Goal: Task Accomplishment & Management: Complete application form

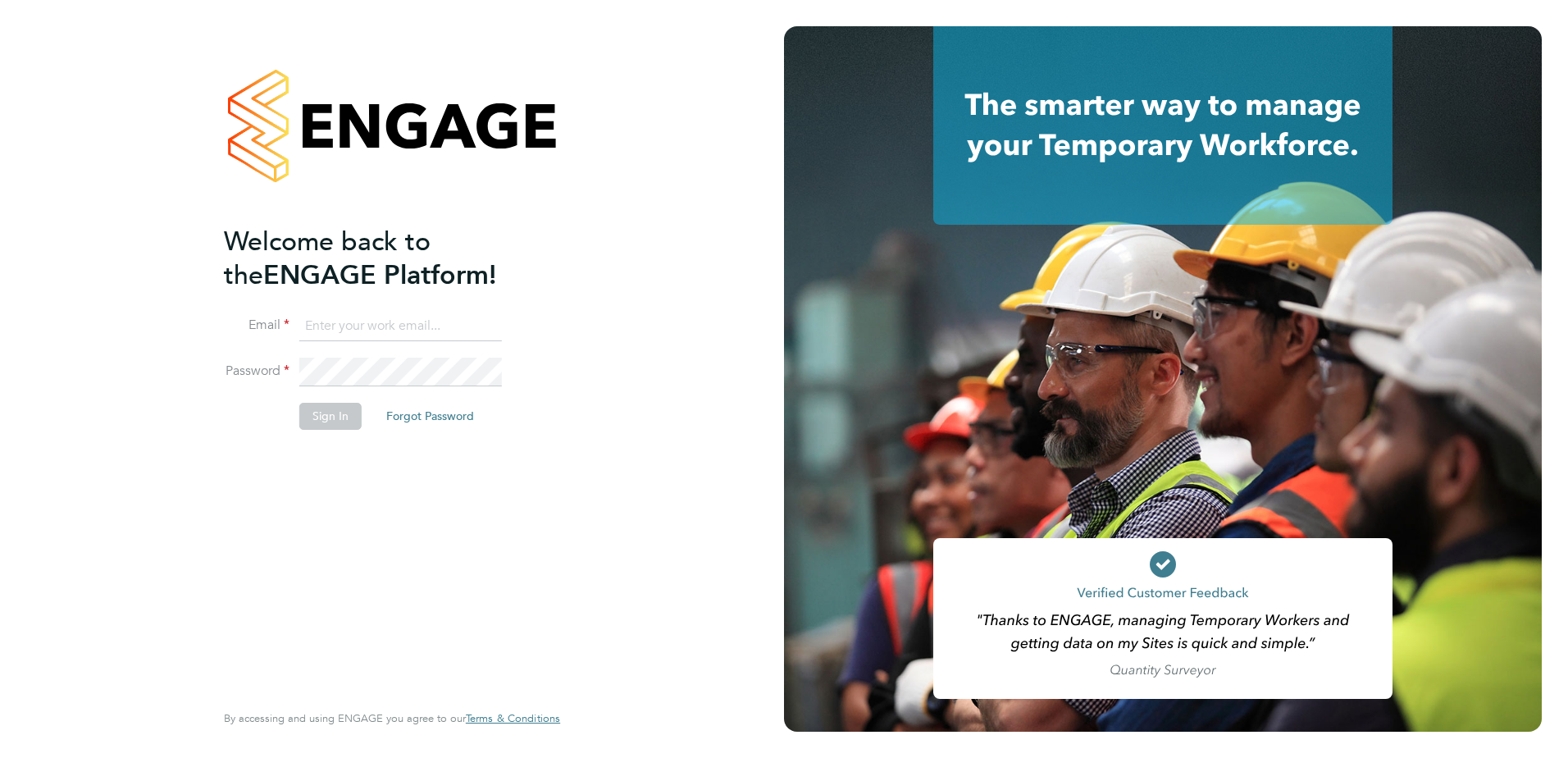
type input "[PERSON_NAME][EMAIL_ADDRESS][PERSON_NAME][DOMAIN_NAME]"
click at [216, 413] on div "Welcome back to the ENGAGE Platform! Email [PERSON_NAME][EMAIL_ADDRESS][PERSON_…" at bounding box center [392, 379] width 402 height 758
click at [332, 424] on button "Sign In" at bounding box center [330, 415] width 62 height 26
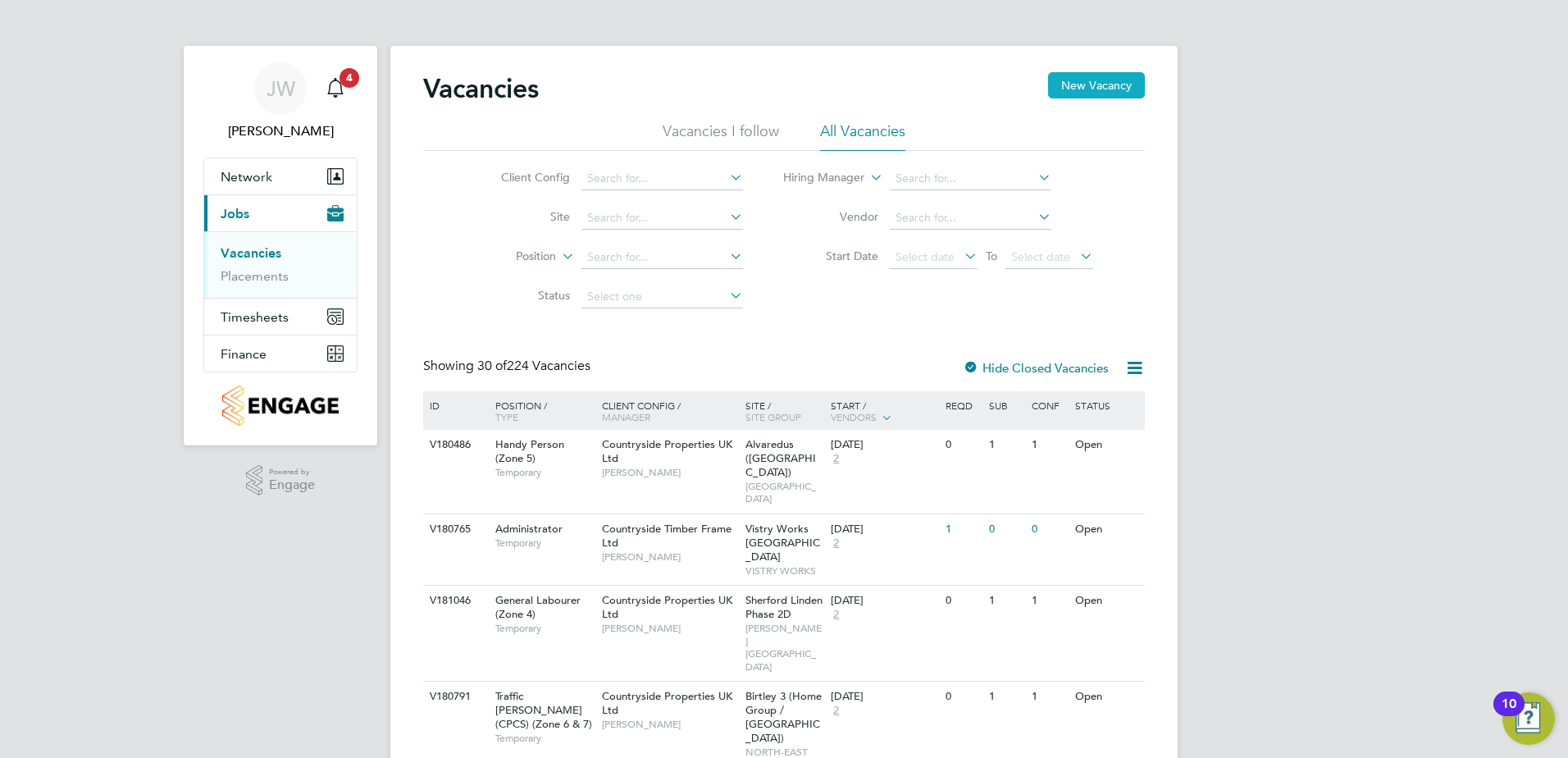
click at [1122, 86] on button "New Vacancy" at bounding box center [1096, 85] width 96 height 26
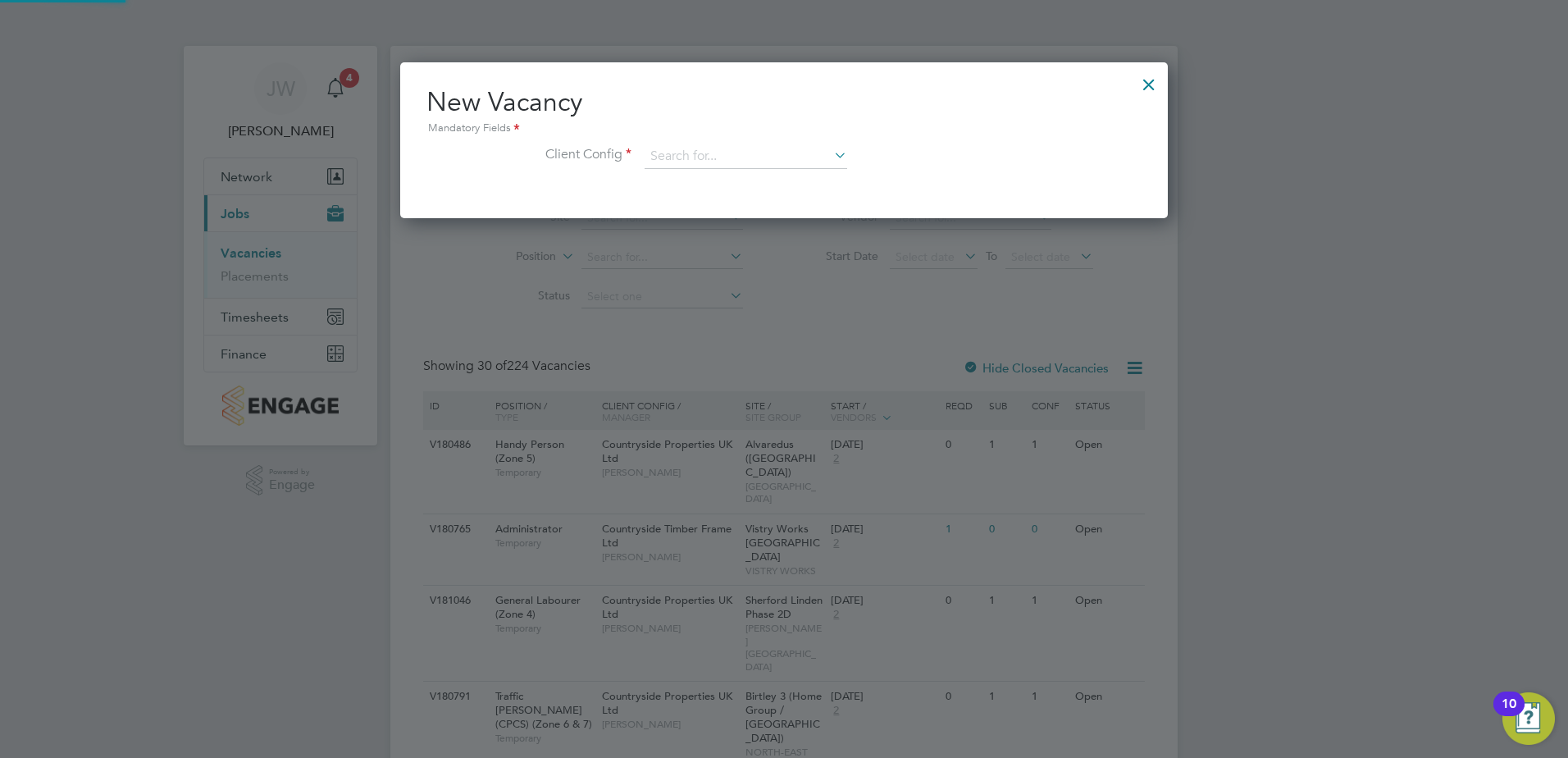
scroll to position [156, 769]
click at [694, 158] on input at bounding box center [746, 157] width 202 height 25
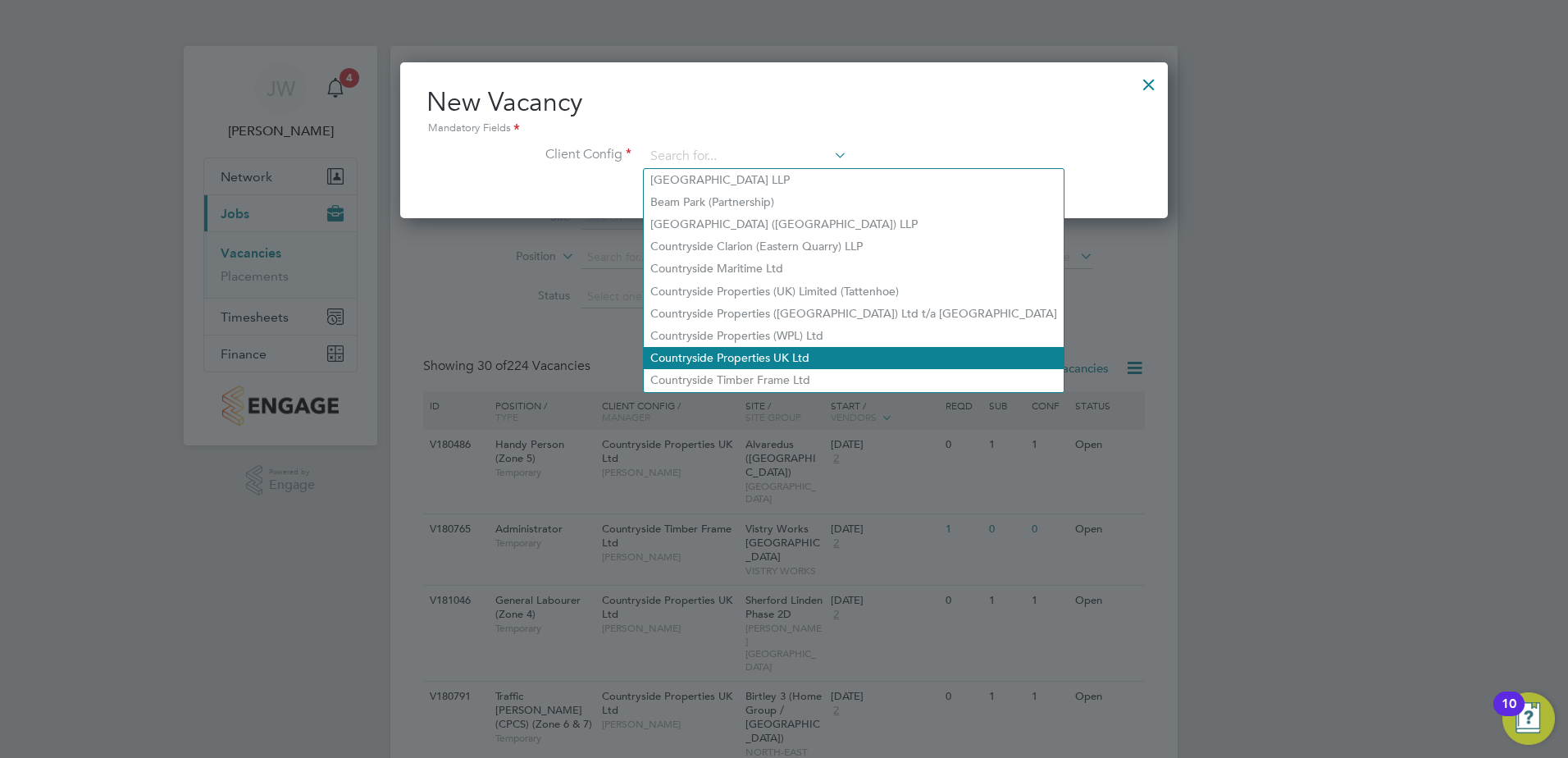
click at [727, 351] on li "Countryside Properties UK Ltd" at bounding box center [854, 358] width 420 height 22
type input "Countryside Properties UK Ltd"
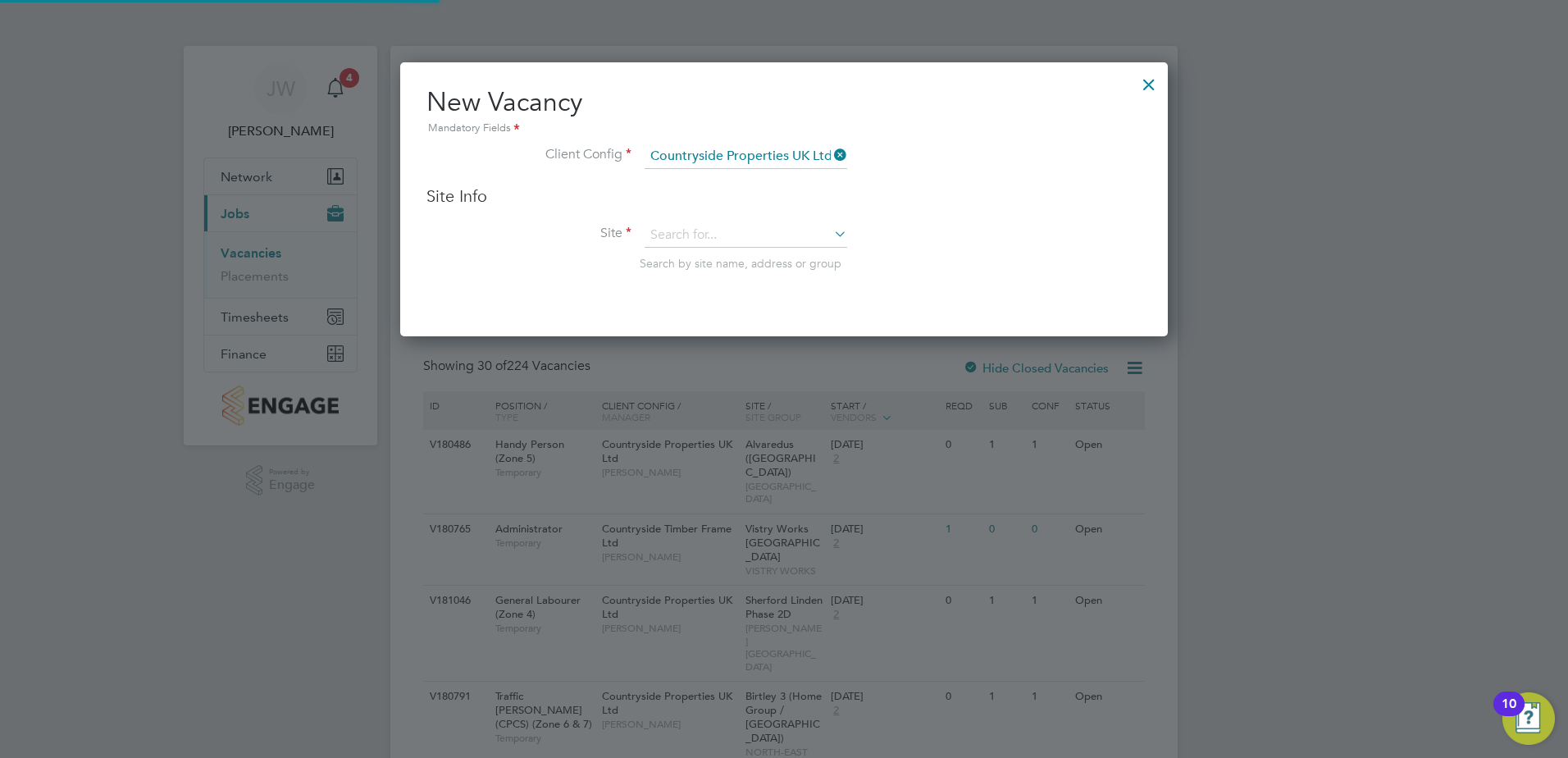
scroll to position [275, 769]
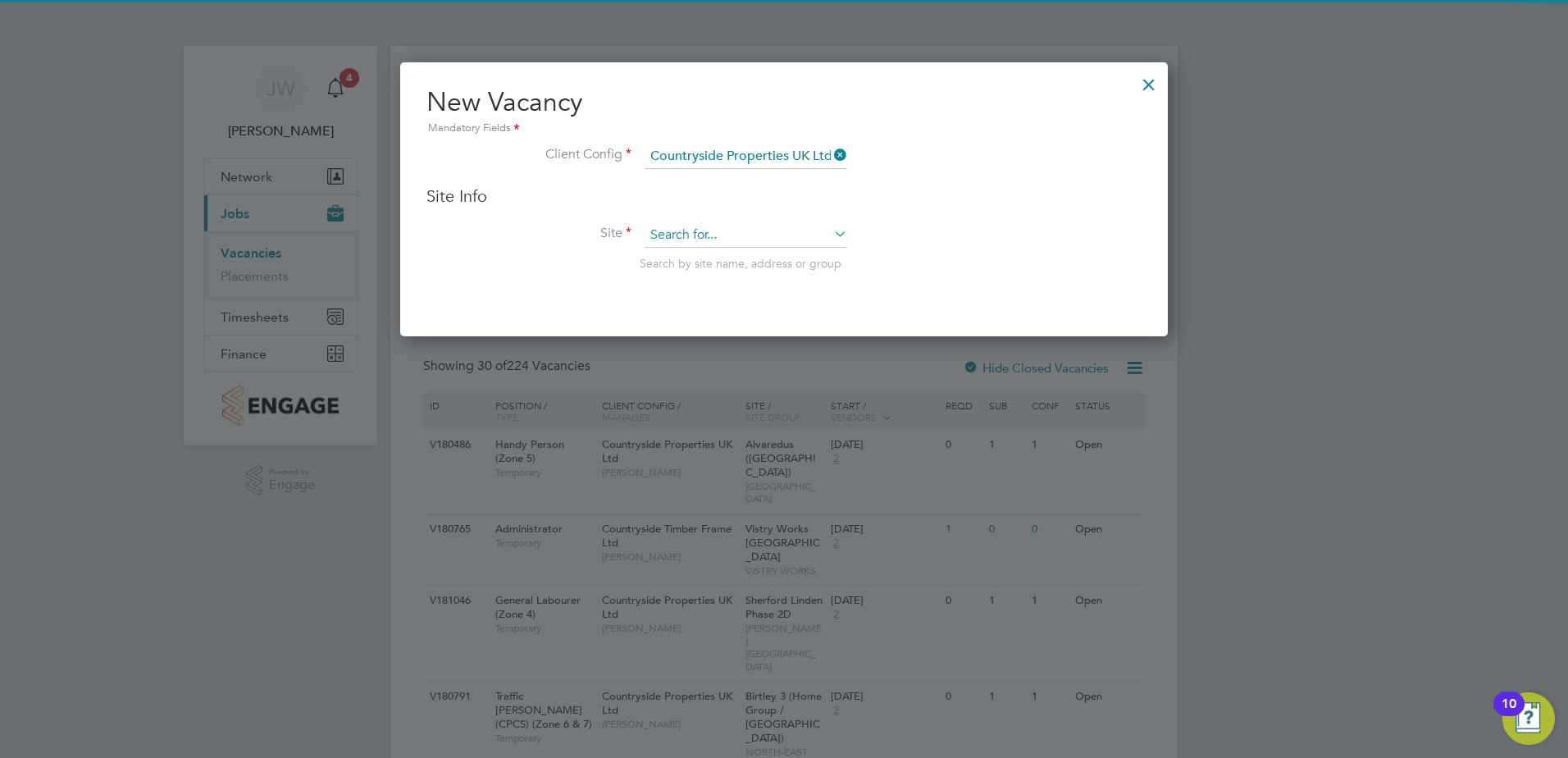
click at [699, 228] on input at bounding box center [746, 236] width 202 height 25
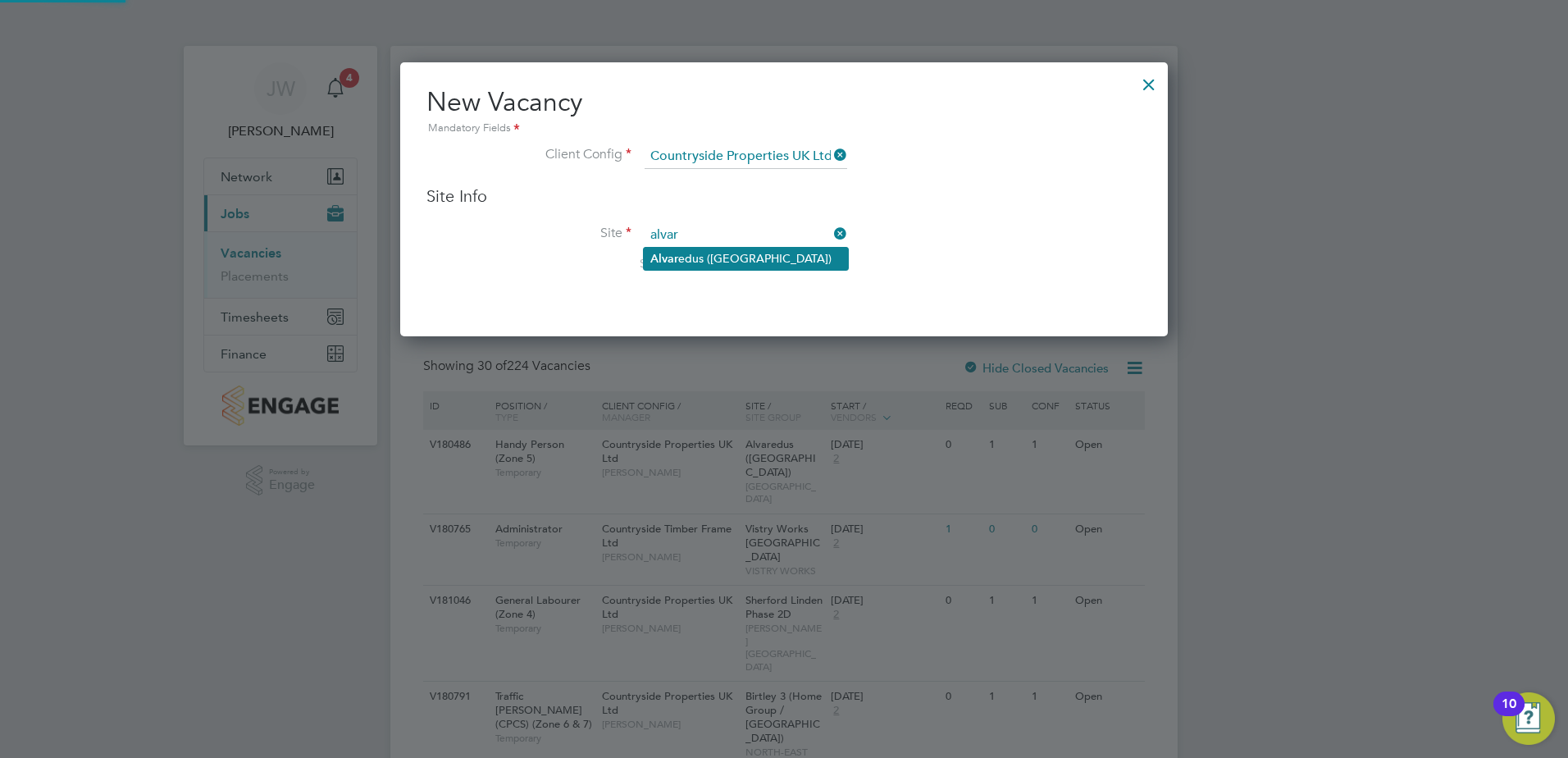
click at [688, 251] on li "[PERSON_NAME] ([GEOGRAPHIC_DATA])" at bounding box center [746, 259] width 204 height 22
type input "Alvaredus ([GEOGRAPHIC_DATA])"
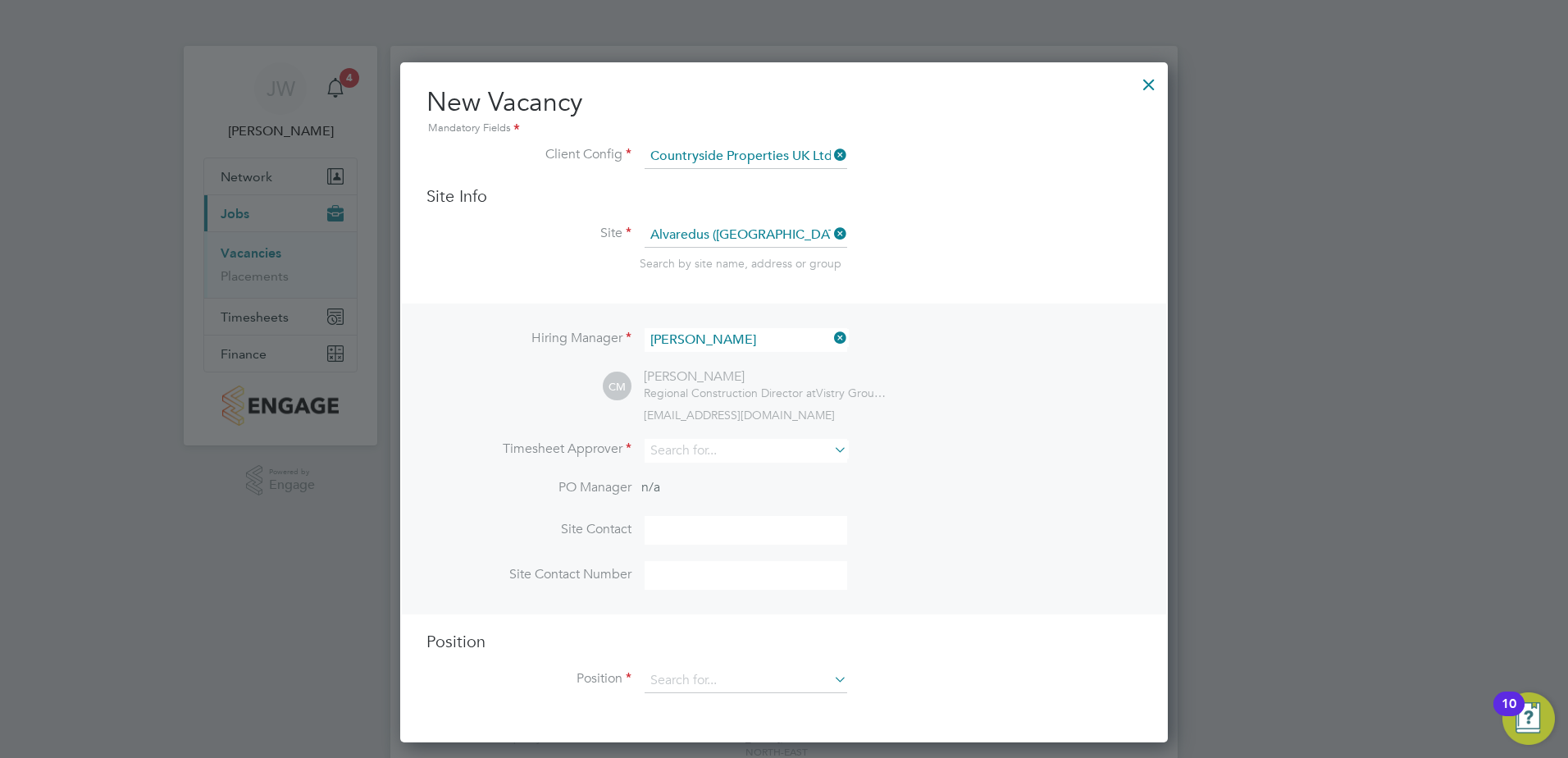
scroll to position [82, 0]
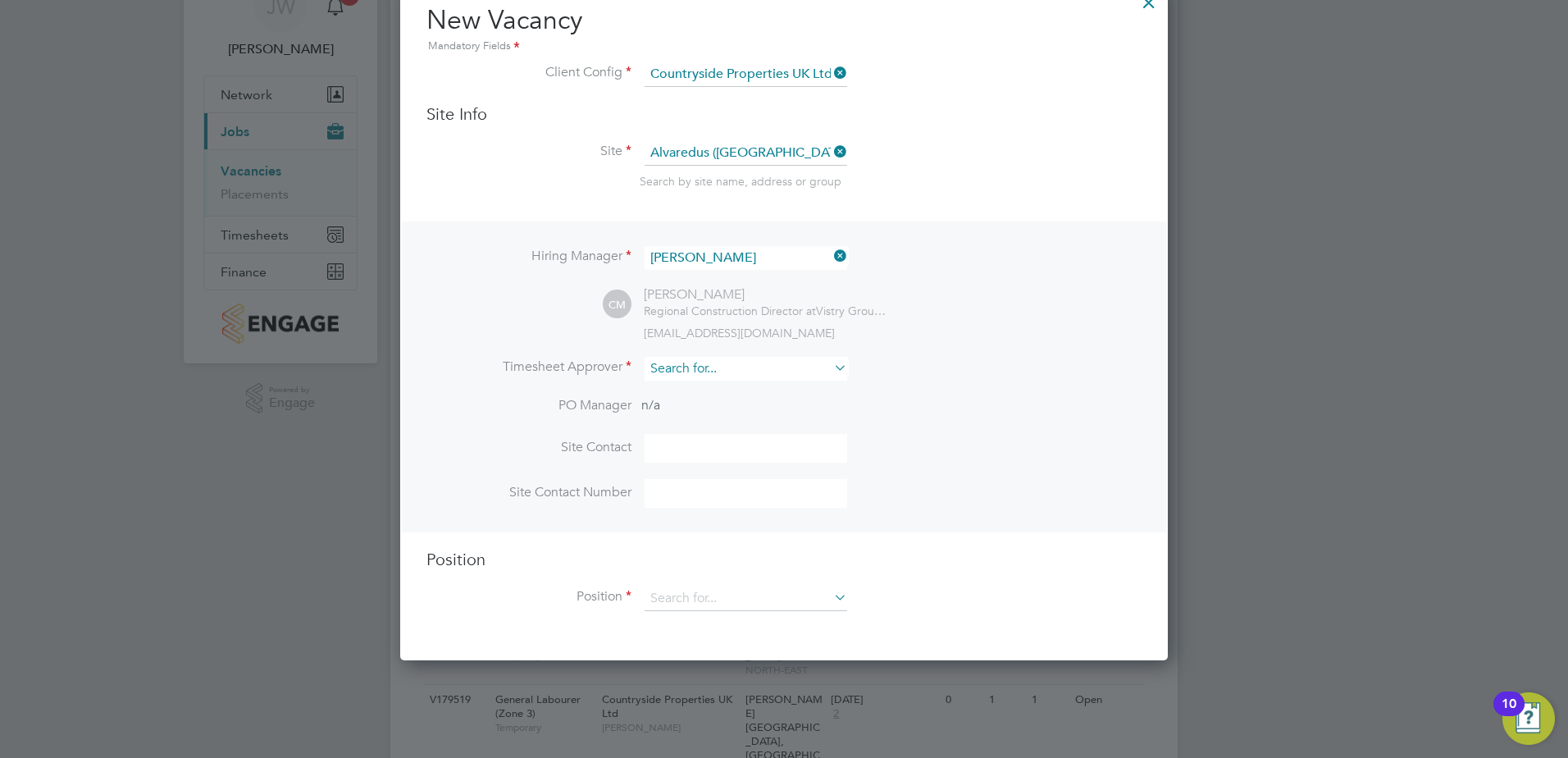
click at [709, 362] on input at bounding box center [746, 368] width 202 height 24
click at [805, 388] on li "Calum Madden" at bounding box center [746, 392] width 204 height 22
type input "Calum Madden"
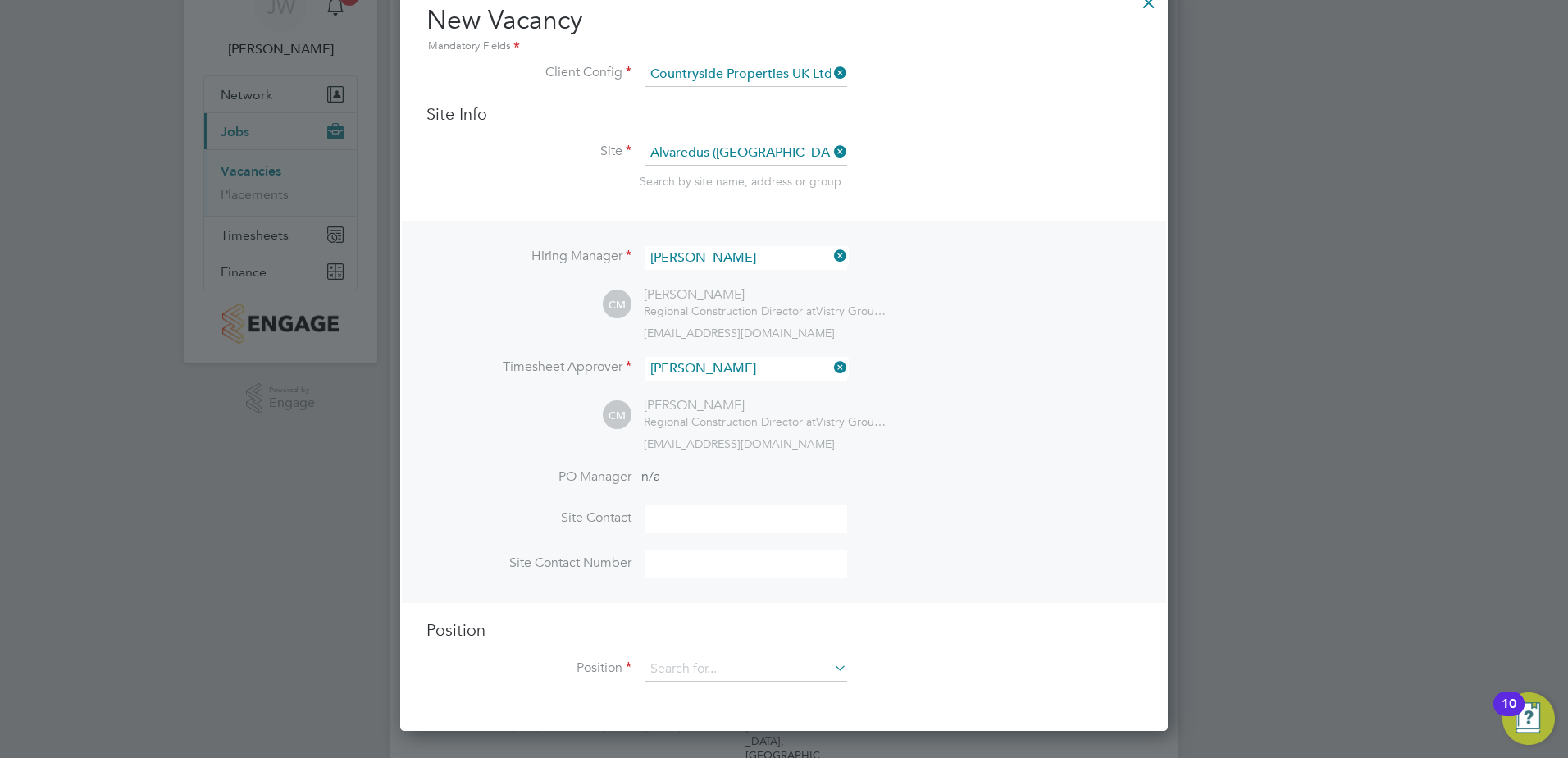
scroll to position [753, 769]
drag, startPoint x: 661, startPoint y: 517, endPoint x: 671, endPoint y: 516, distance: 10.0
click at [661, 517] on input at bounding box center [746, 519] width 202 height 29
type input "Andy Cartwright"
type input "07787753361"
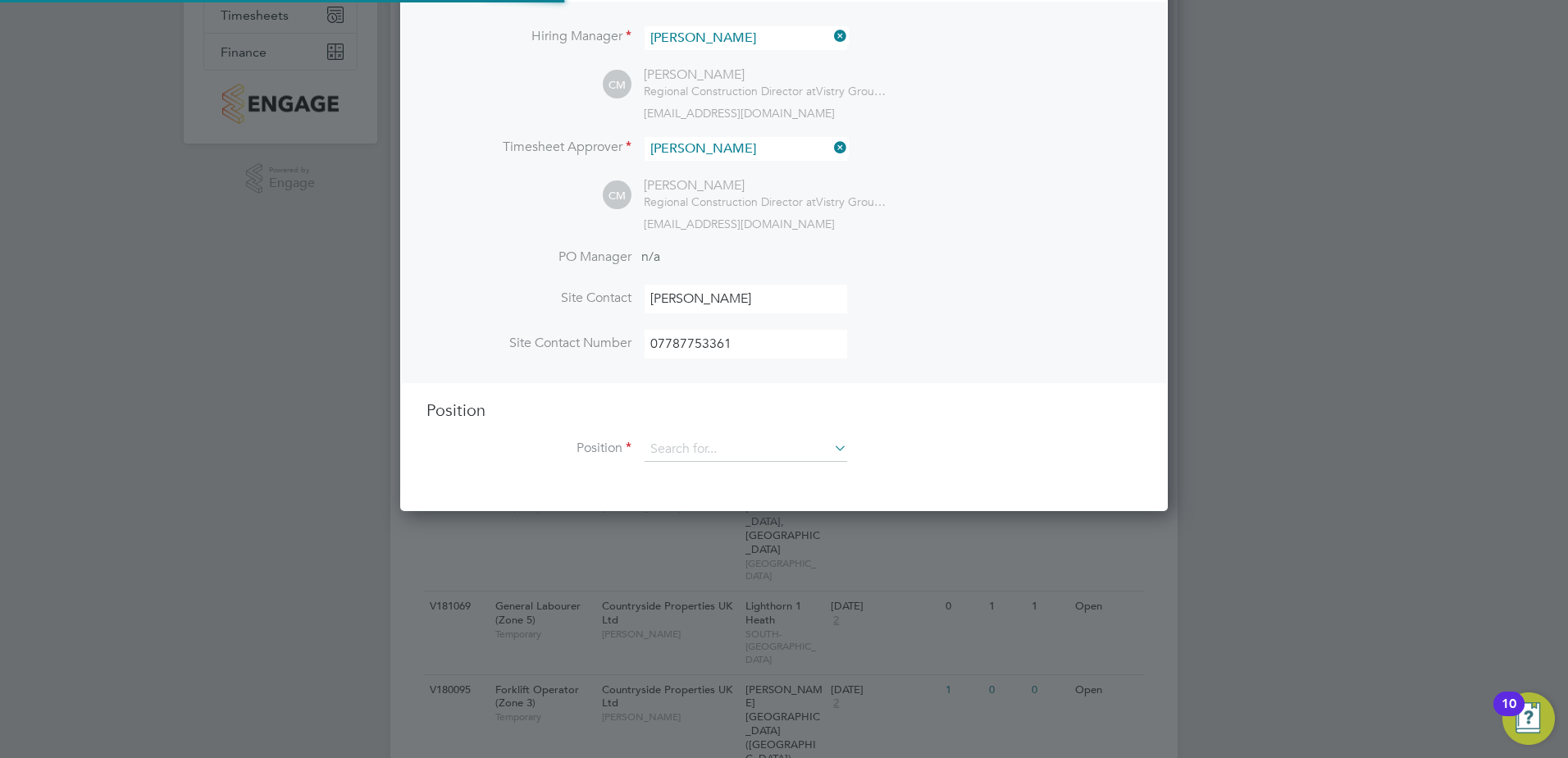
scroll to position [328, 0]
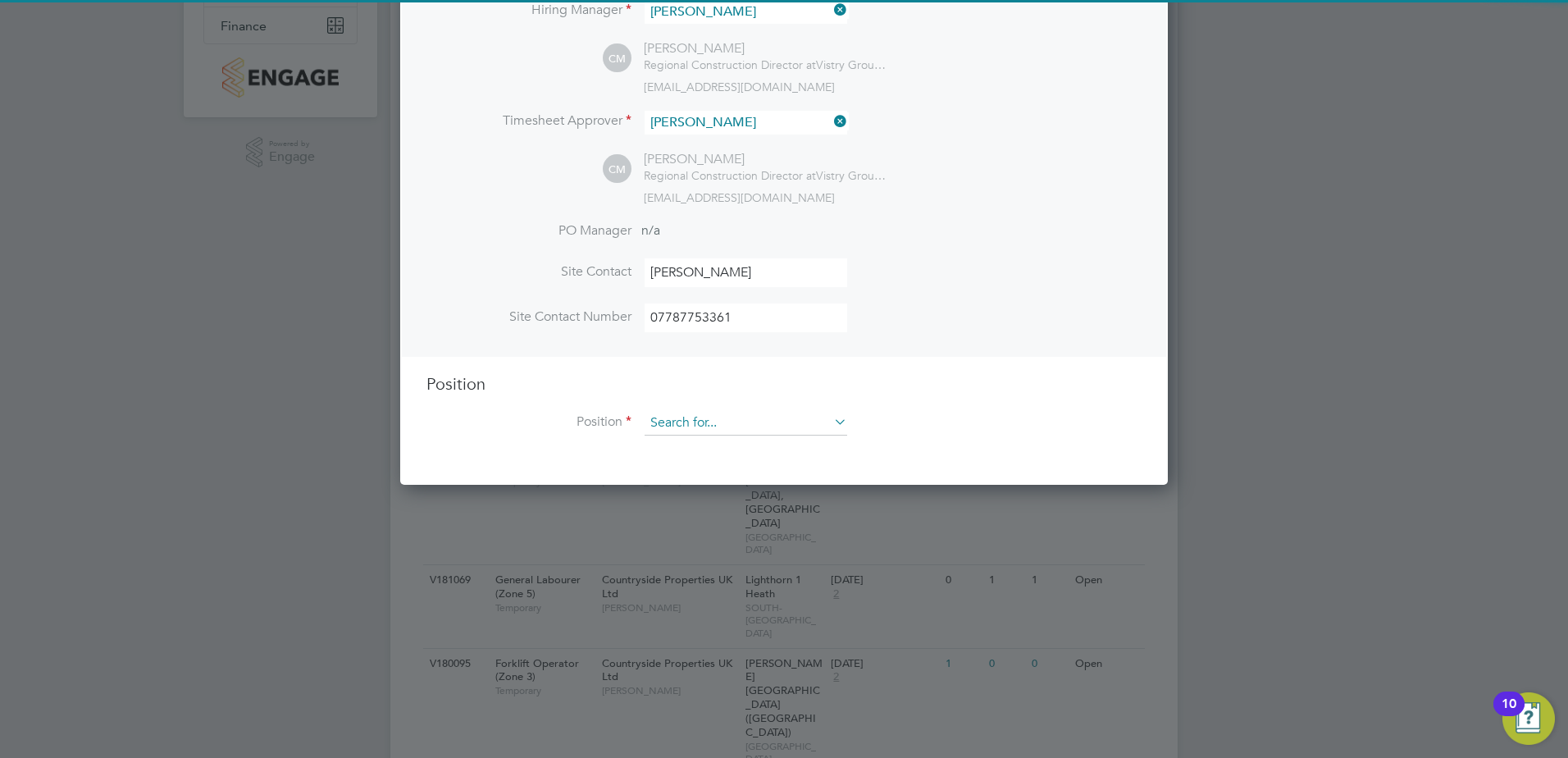
click at [695, 427] on input at bounding box center [746, 423] width 202 height 25
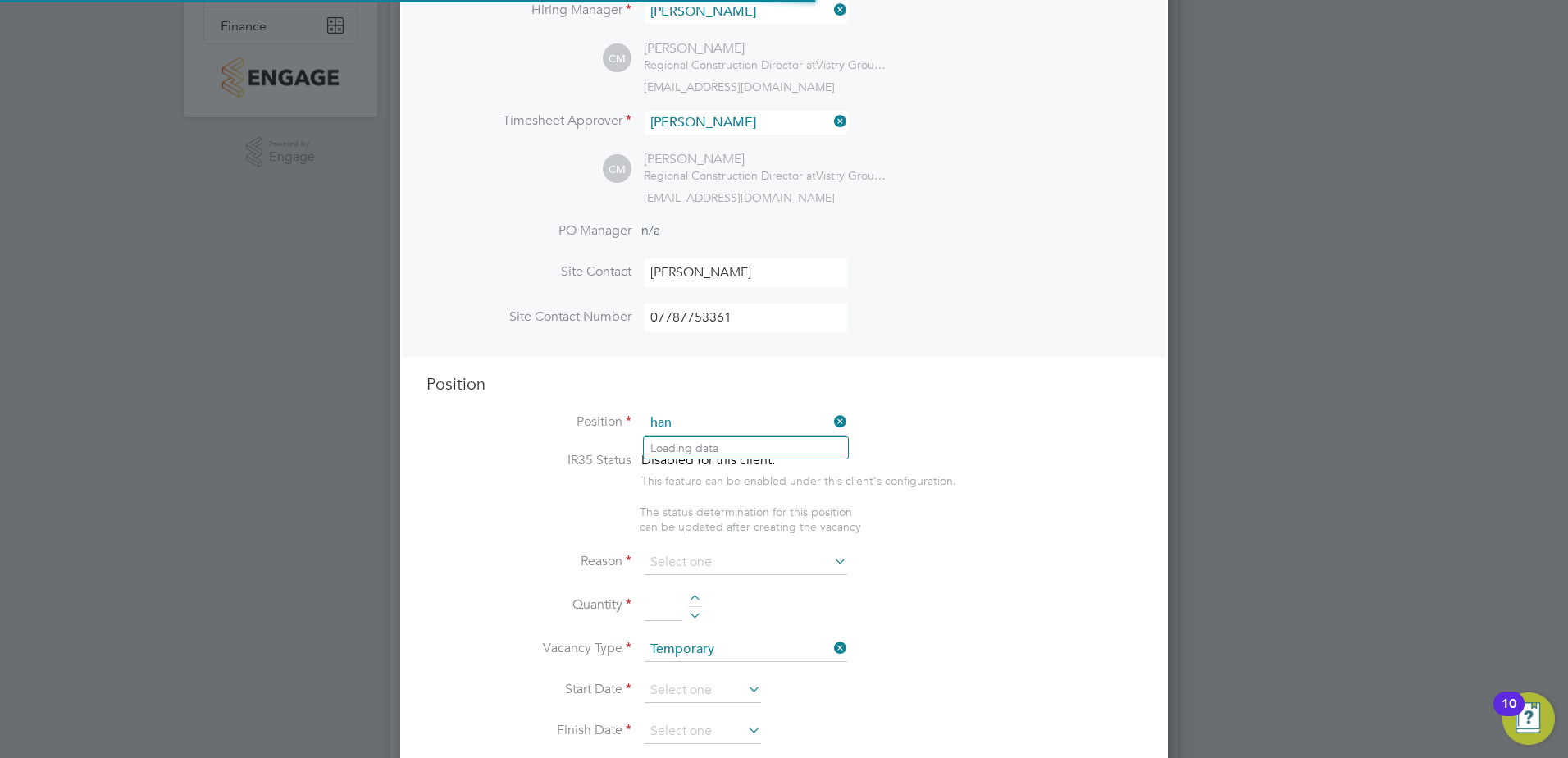
scroll to position [2357, 769]
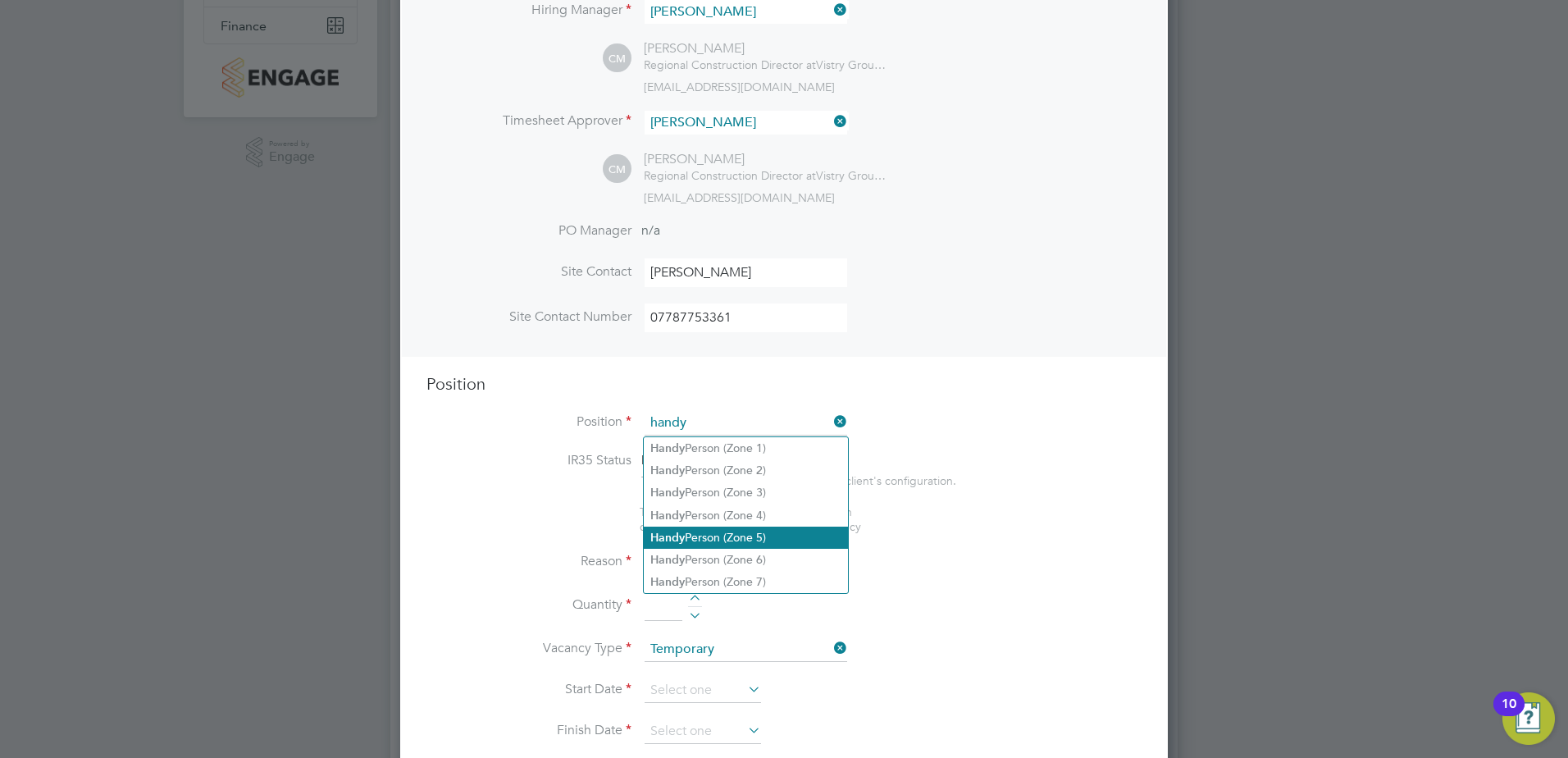
click at [707, 534] on li "Handy Person (Zone 5)" at bounding box center [746, 537] width 204 height 22
type input "Handy Person (Zone 5)"
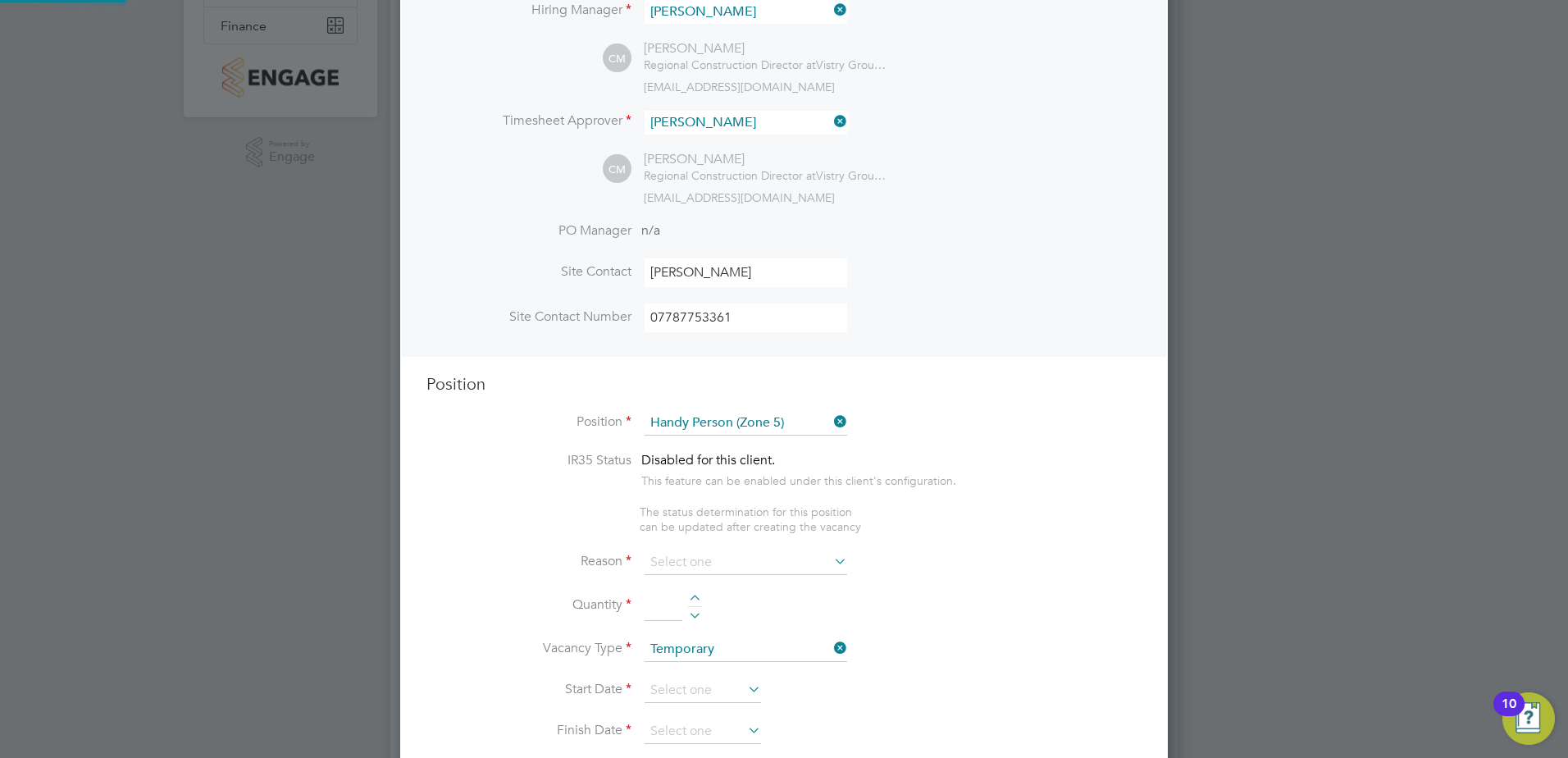
type textarea "- Perform repair and maintenance tasks on doors, furniture, fixtures and applia…"
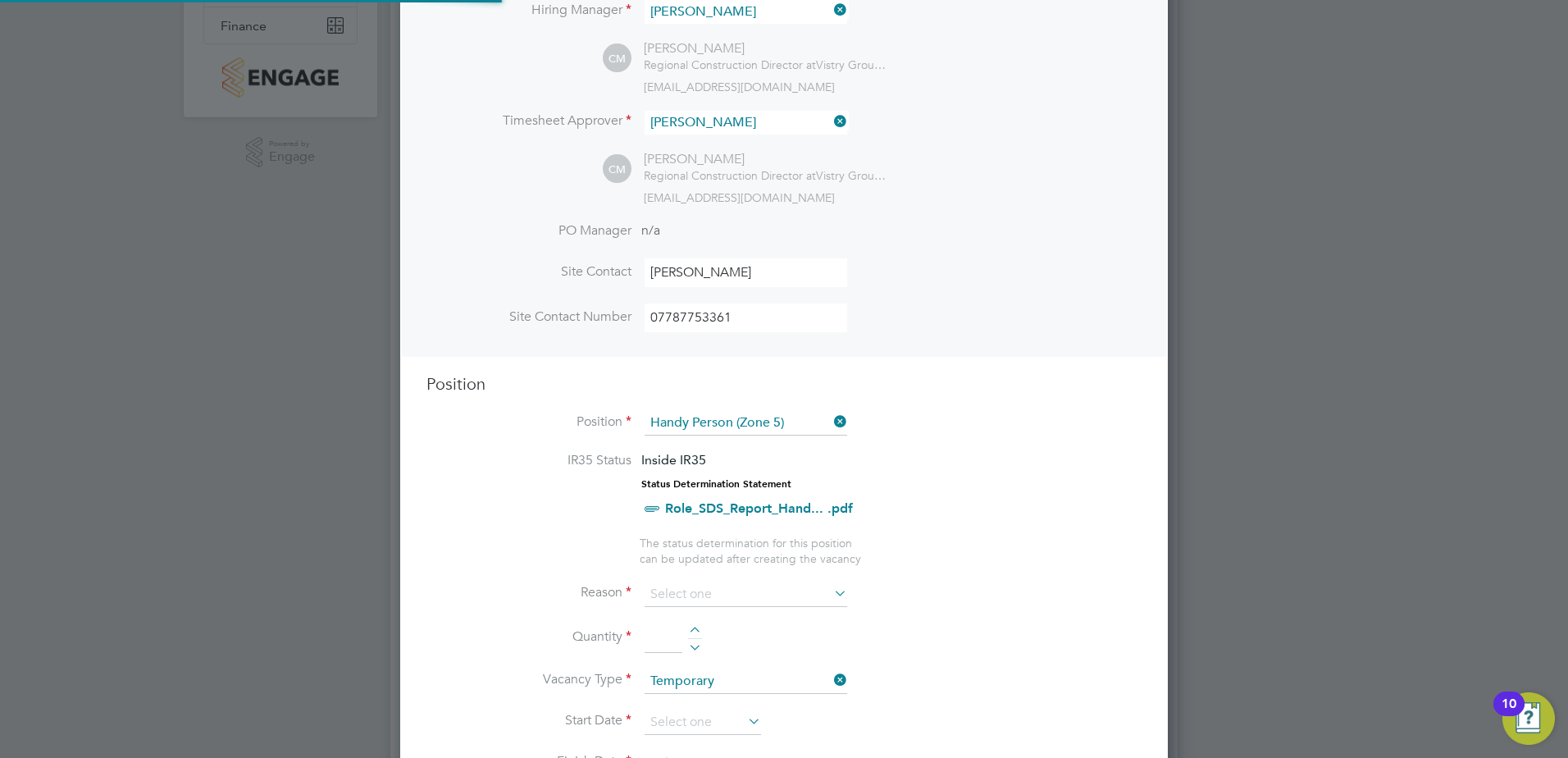
scroll to position [48, 86]
click at [935, 439] on li "Position Handy Person (Zone 5)" at bounding box center [784, 431] width 715 height 41
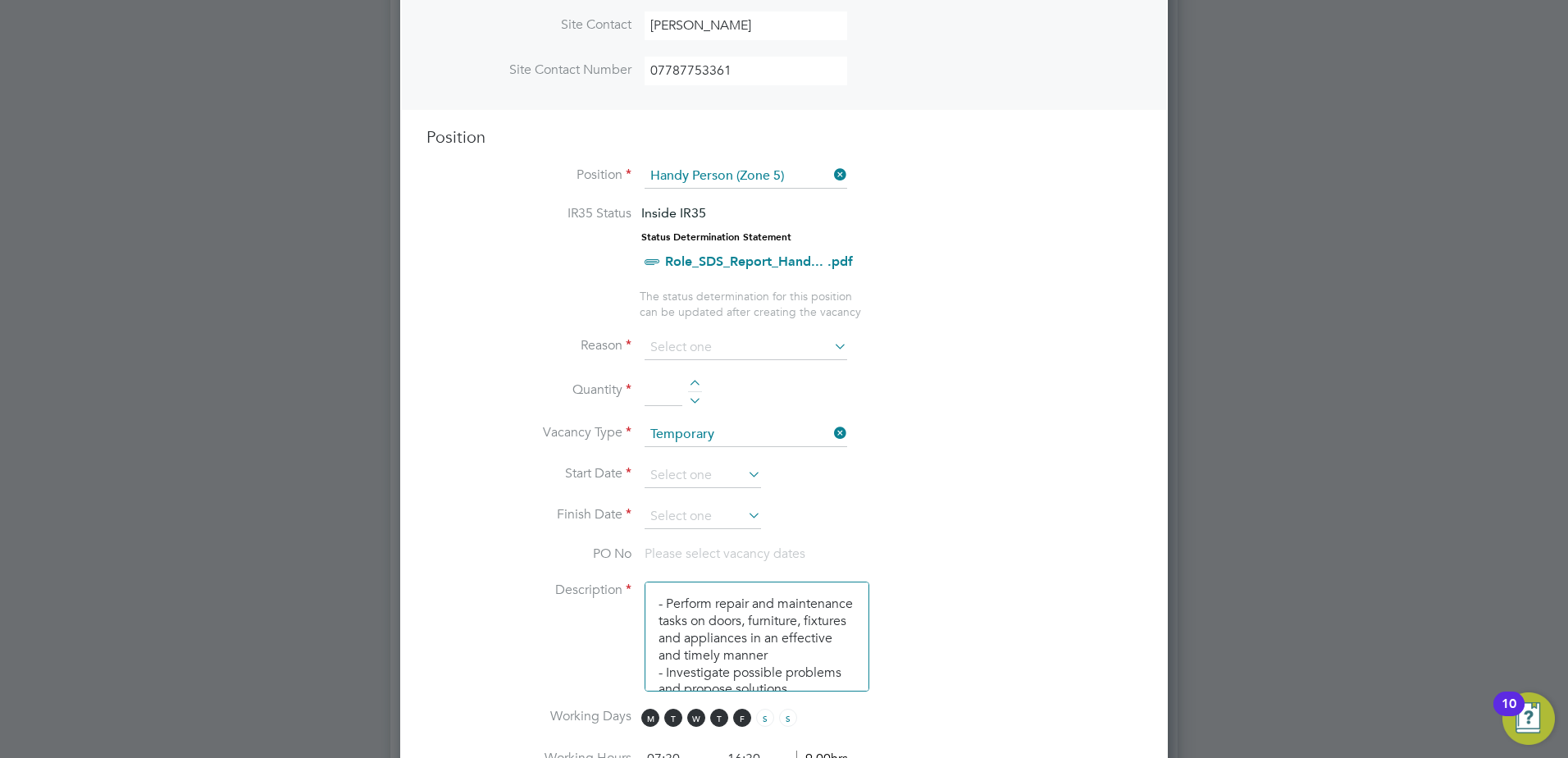
scroll to position [656, 0]
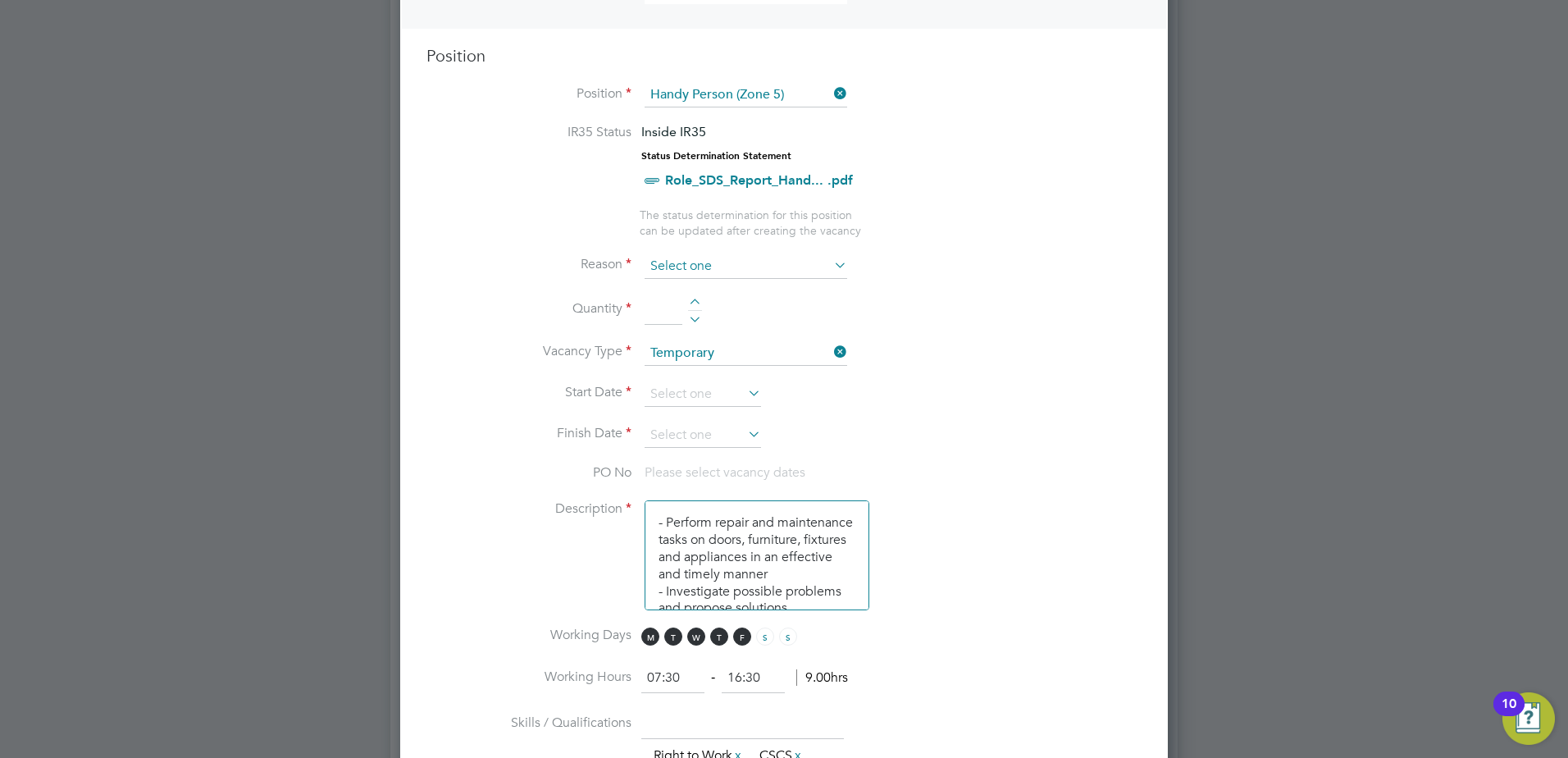
click at [670, 266] on input at bounding box center [746, 266] width 202 height 25
click at [678, 262] on input at bounding box center [746, 266] width 202 height 25
click at [670, 309] on li "Holiday" at bounding box center [746, 311] width 204 height 21
type input "Holiday"
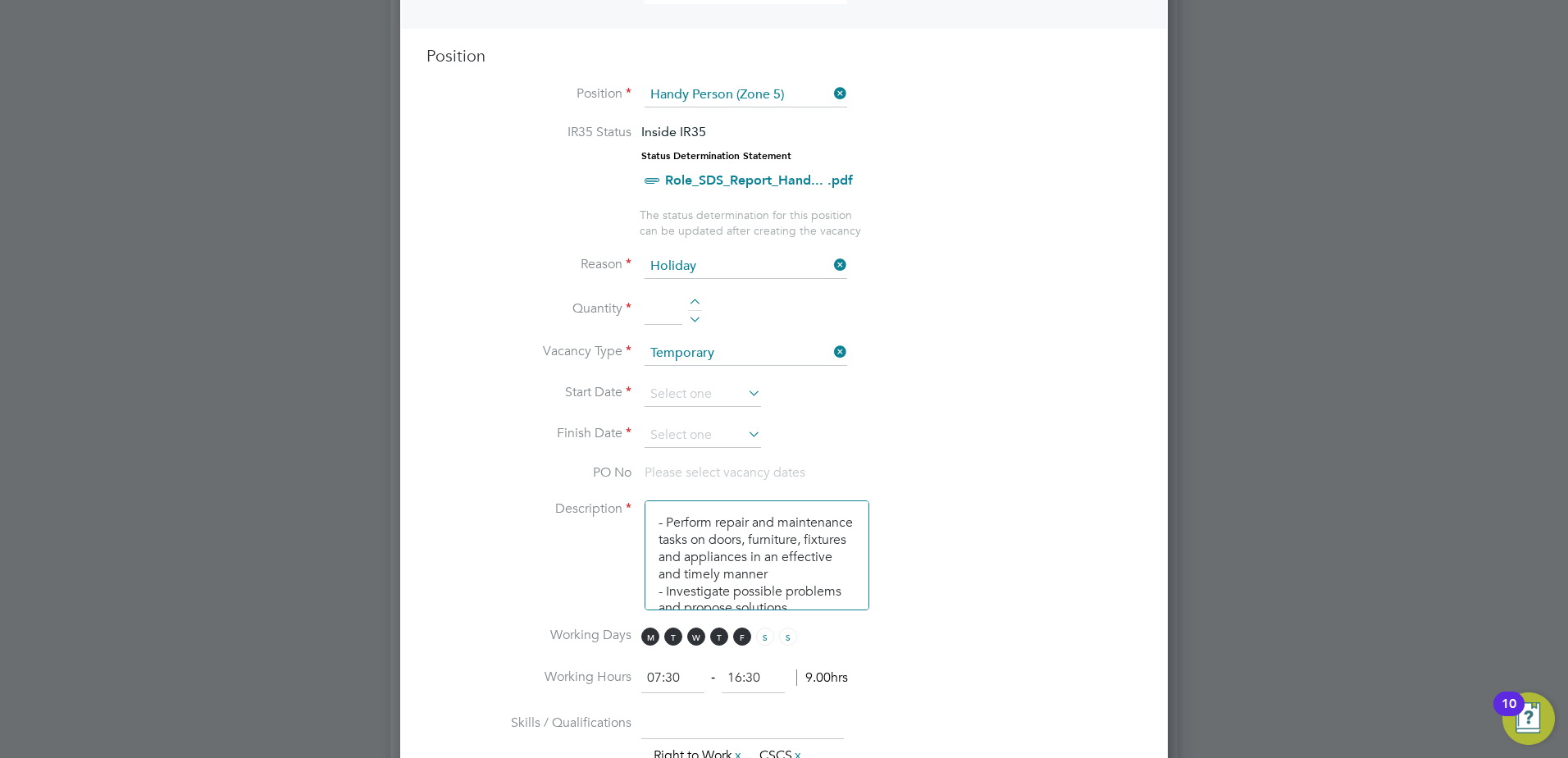
click at [659, 309] on input at bounding box center [663, 310] width 38 height 30
drag, startPoint x: 693, startPoint y: 301, endPoint x: 717, endPoint y: 301, distance: 24.0
click at [693, 301] on div at bounding box center [695, 304] width 14 height 11
click at [765, 307] on li "Quantity 2" at bounding box center [784, 318] width 715 height 46
click at [699, 323] on li "Quantity 2" at bounding box center [784, 318] width 715 height 46
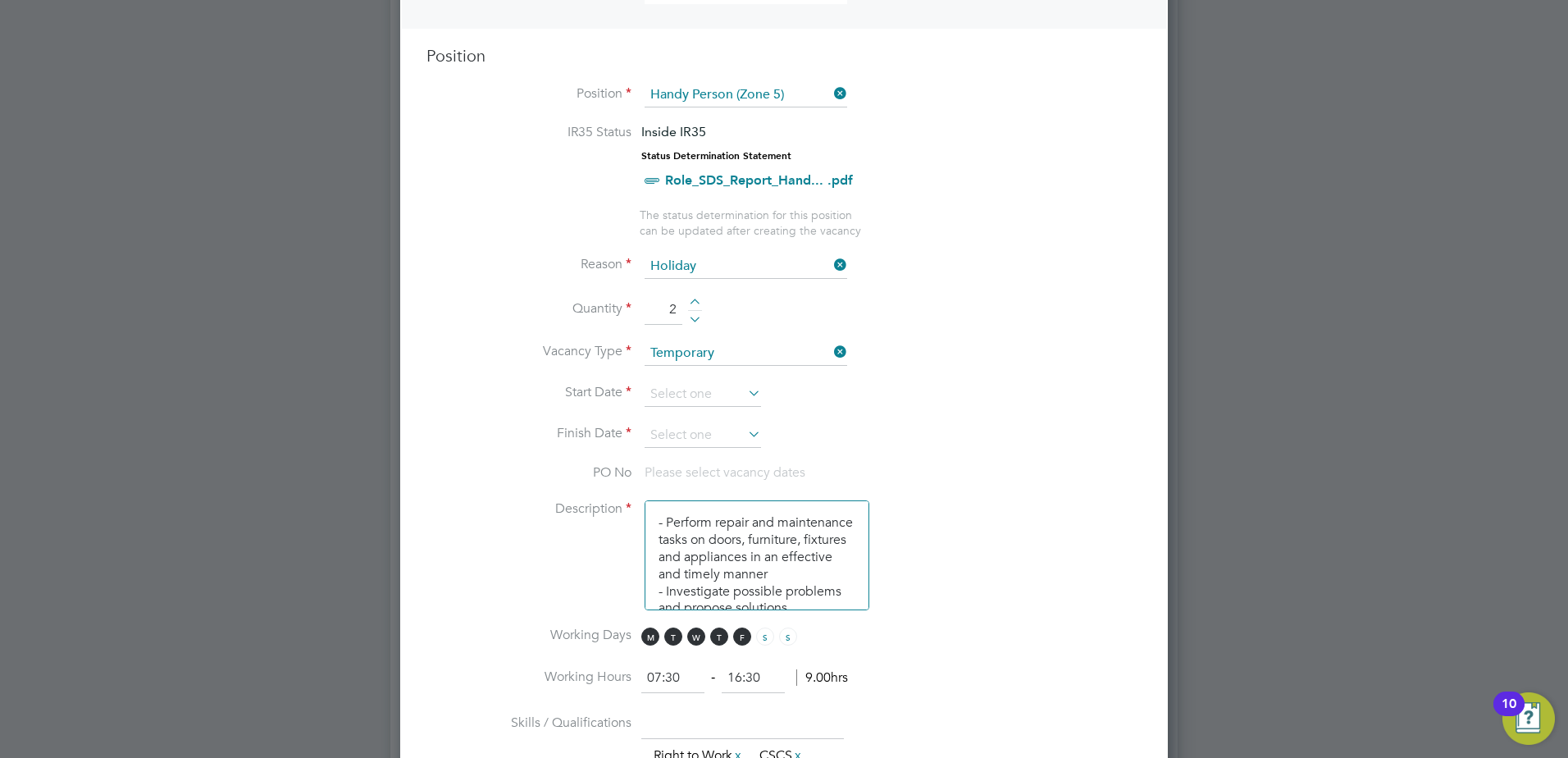
click at [687, 315] on li "Quantity 2" at bounding box center [784, 318] width 715 height 46
click at [691, 316] on div at bounding box center [695, 316] width 14 height 11
type input "1"
click at [761, 308] on li "Quantity 1" at bounding box center [784, 318] width 715 height 46
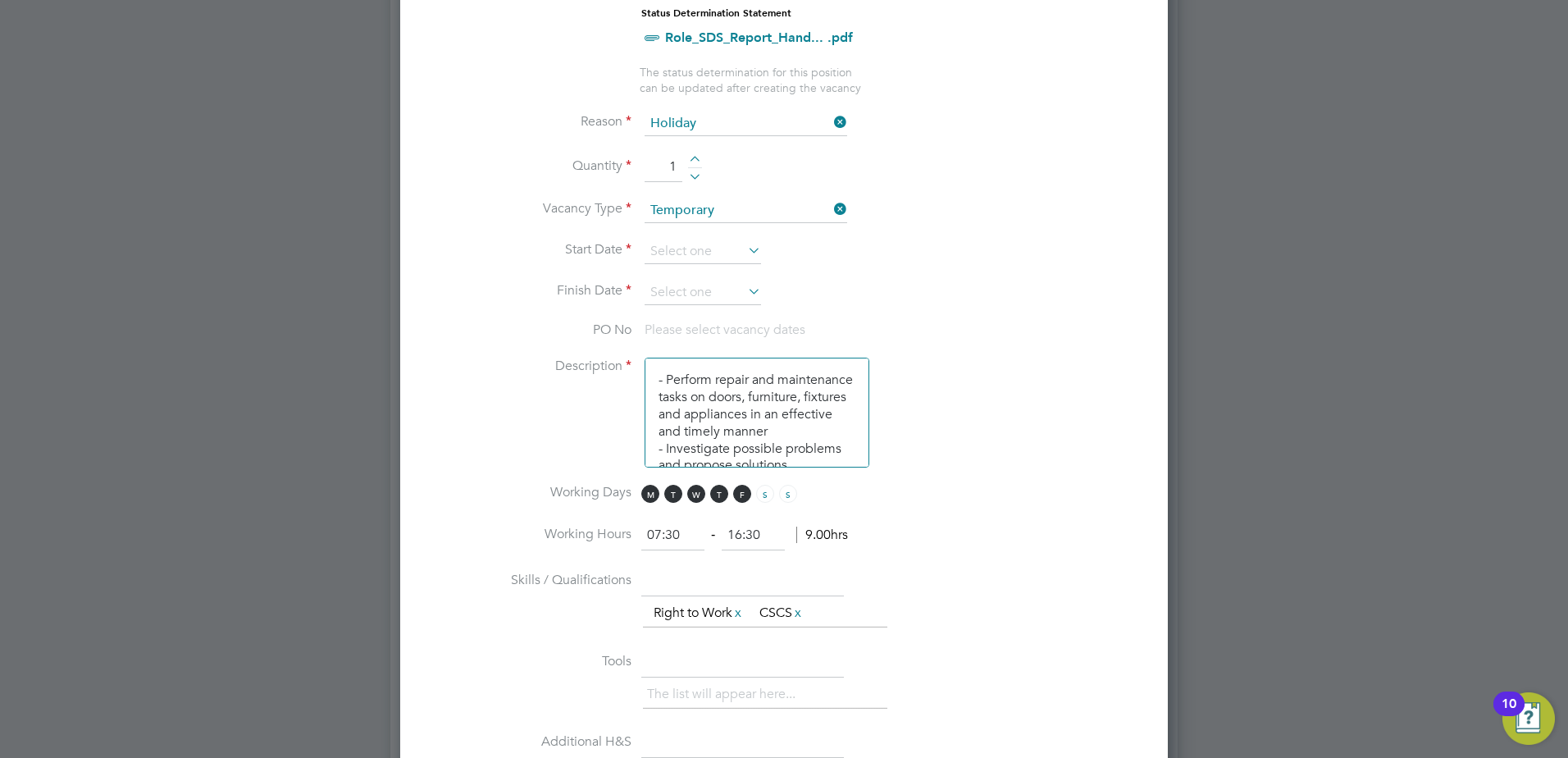
scroll to position [820, 0]
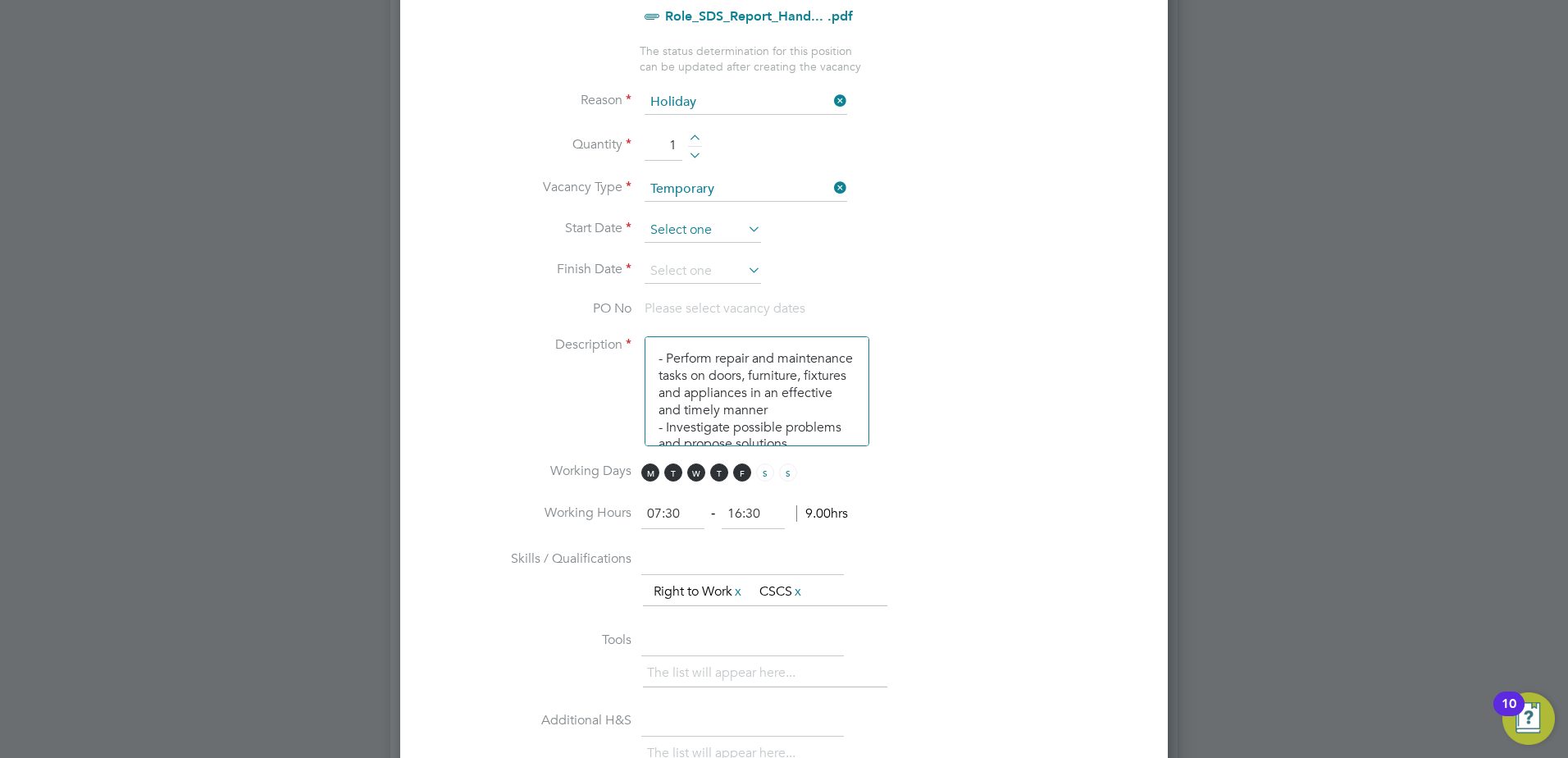
click at [681, 234] on input at bounding box center [703, 230] width 117 height 25
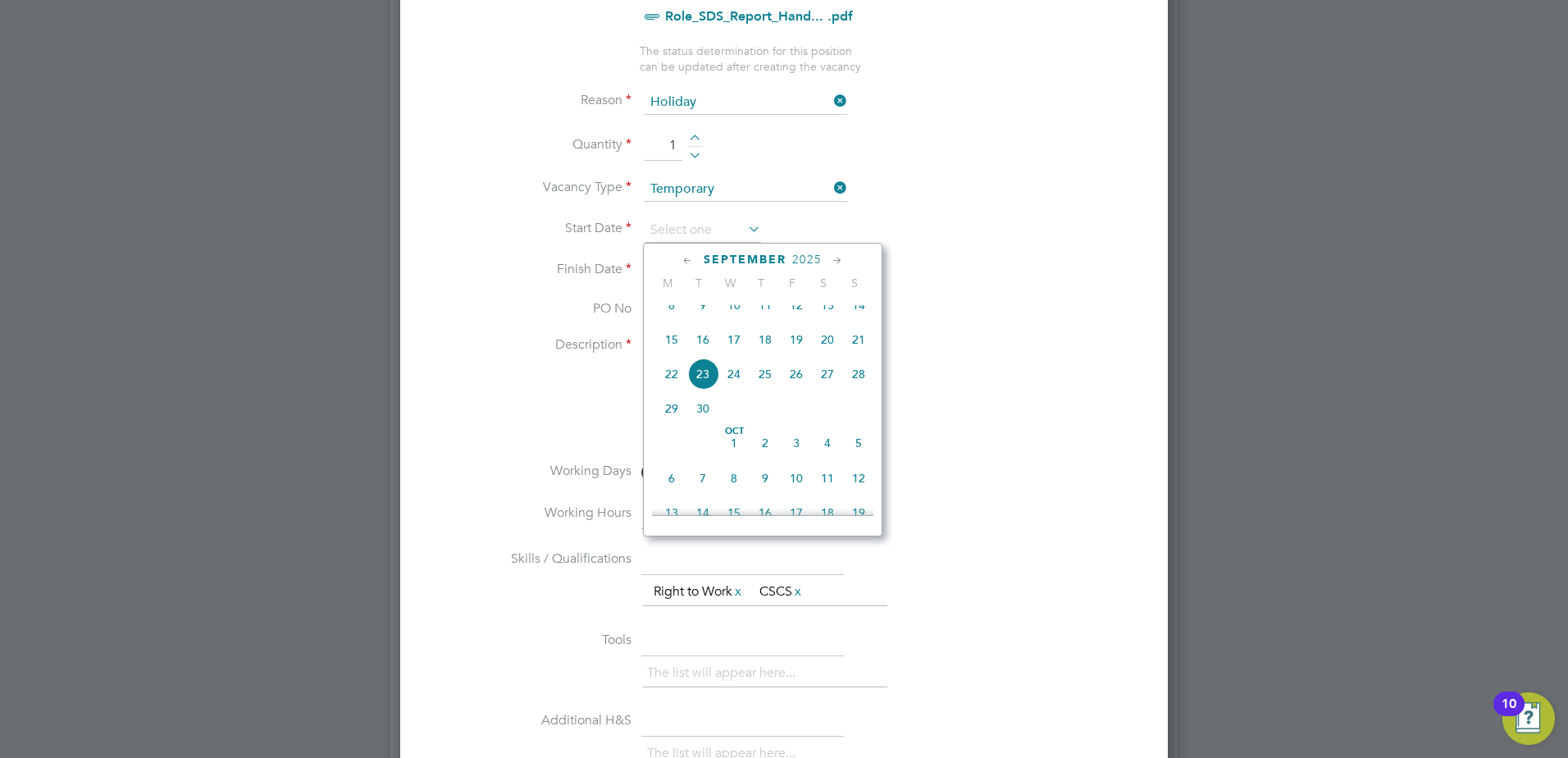
click at [703, 354] on span "16" at bounding box center [703, 340] width 32 height 32
type input "16 Sep 2025"
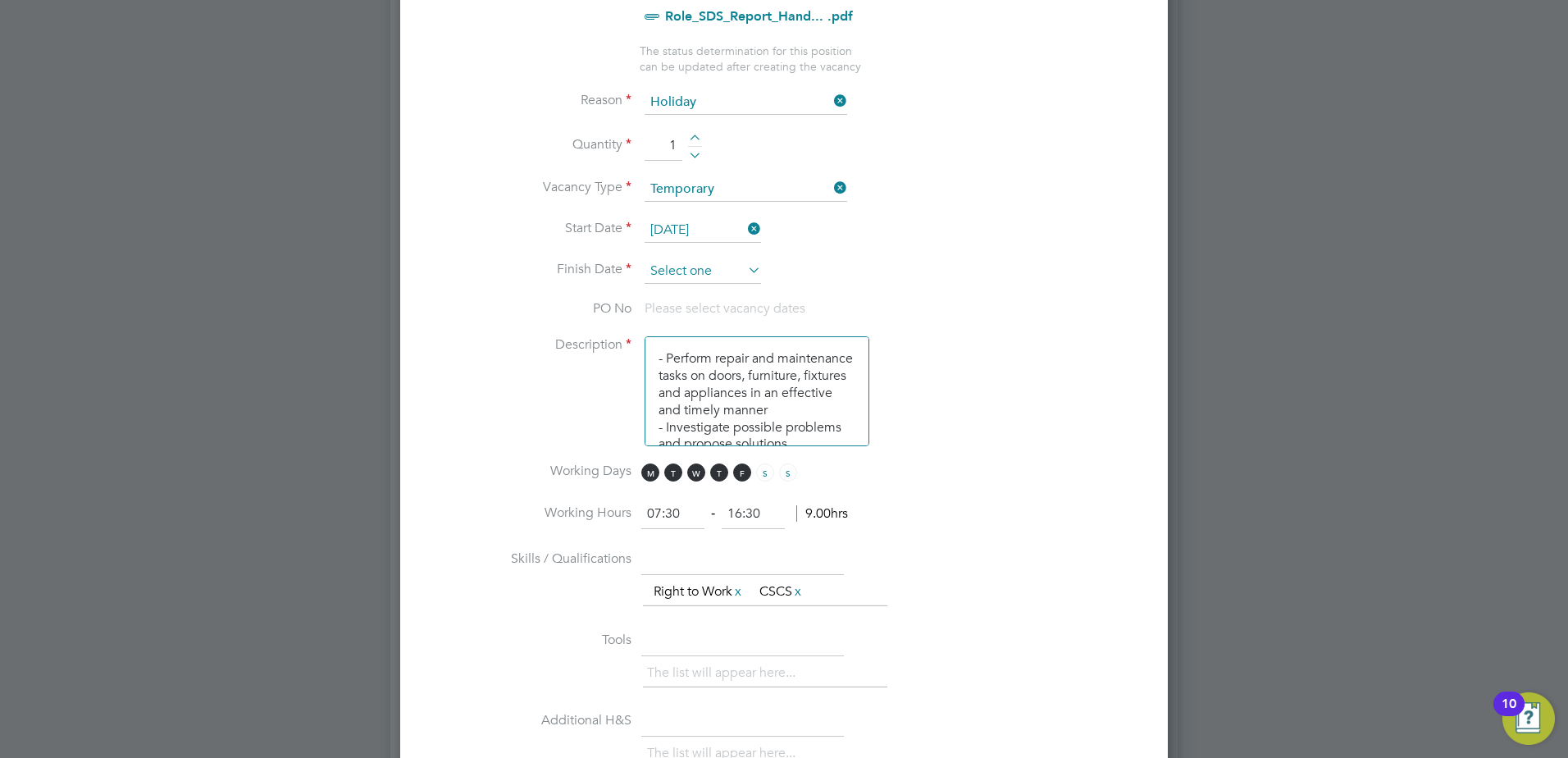
click at [694, 266] on input at bounding box center [703, 272] width 117 height 25
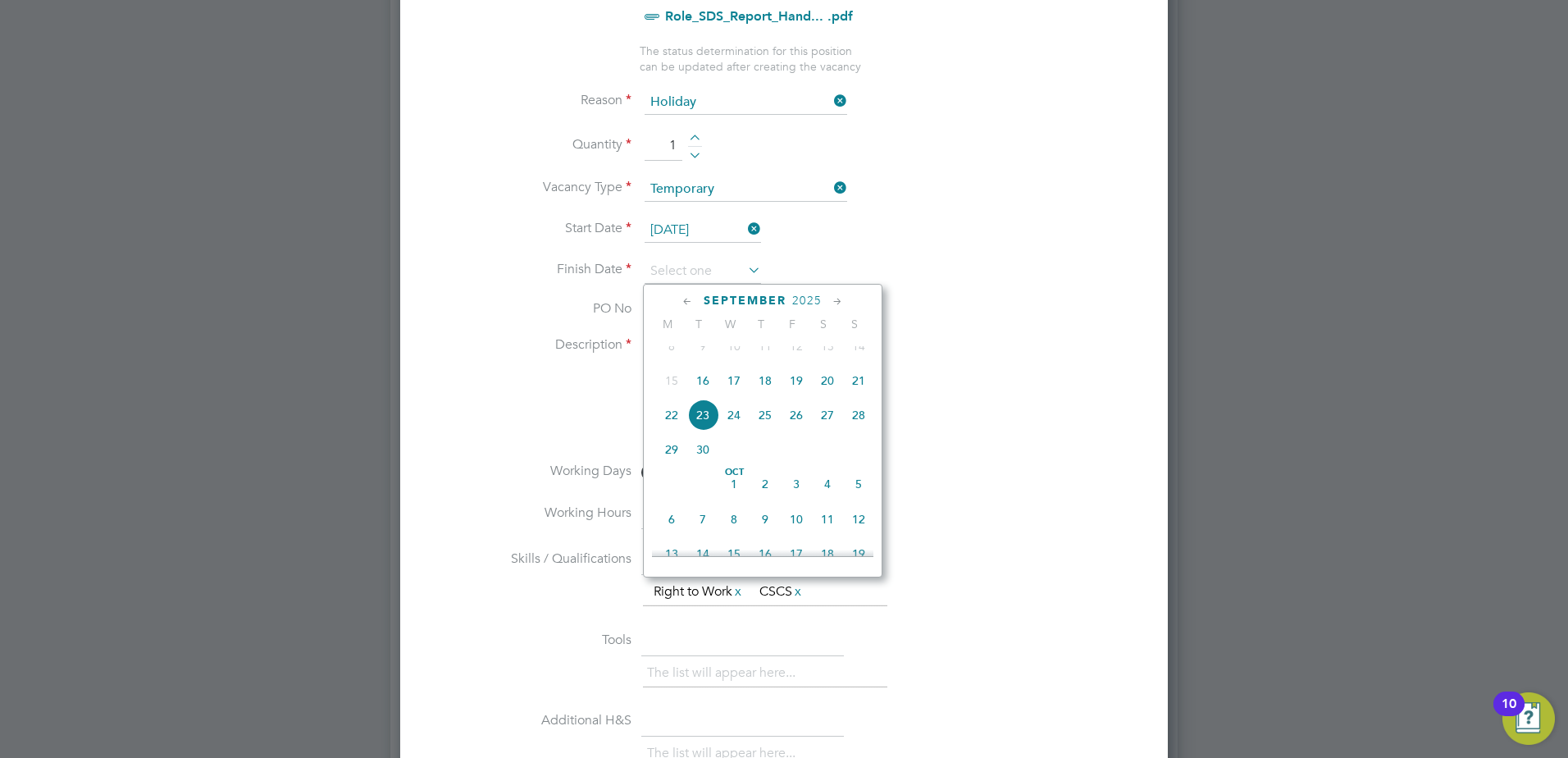
click at [795, 393] on span "19" at bounding box center [797, 380] width 32 height 32
type input "19 Sep 2025"
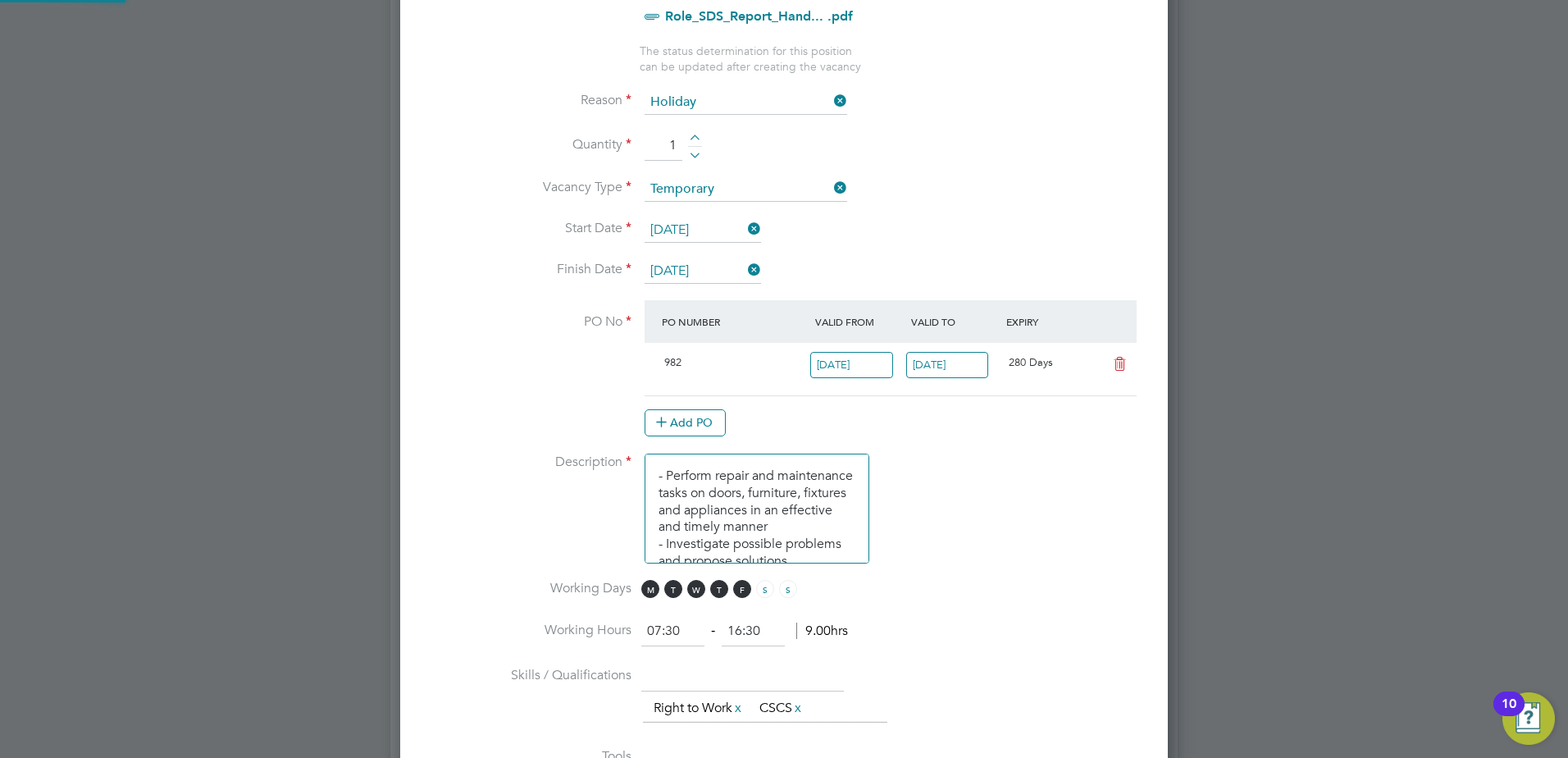
scroll to position [28, 154]
click at [943, 230] on li "Start Date 16 Sep 2025" at bounding box center [784, 238] width 715 height 41
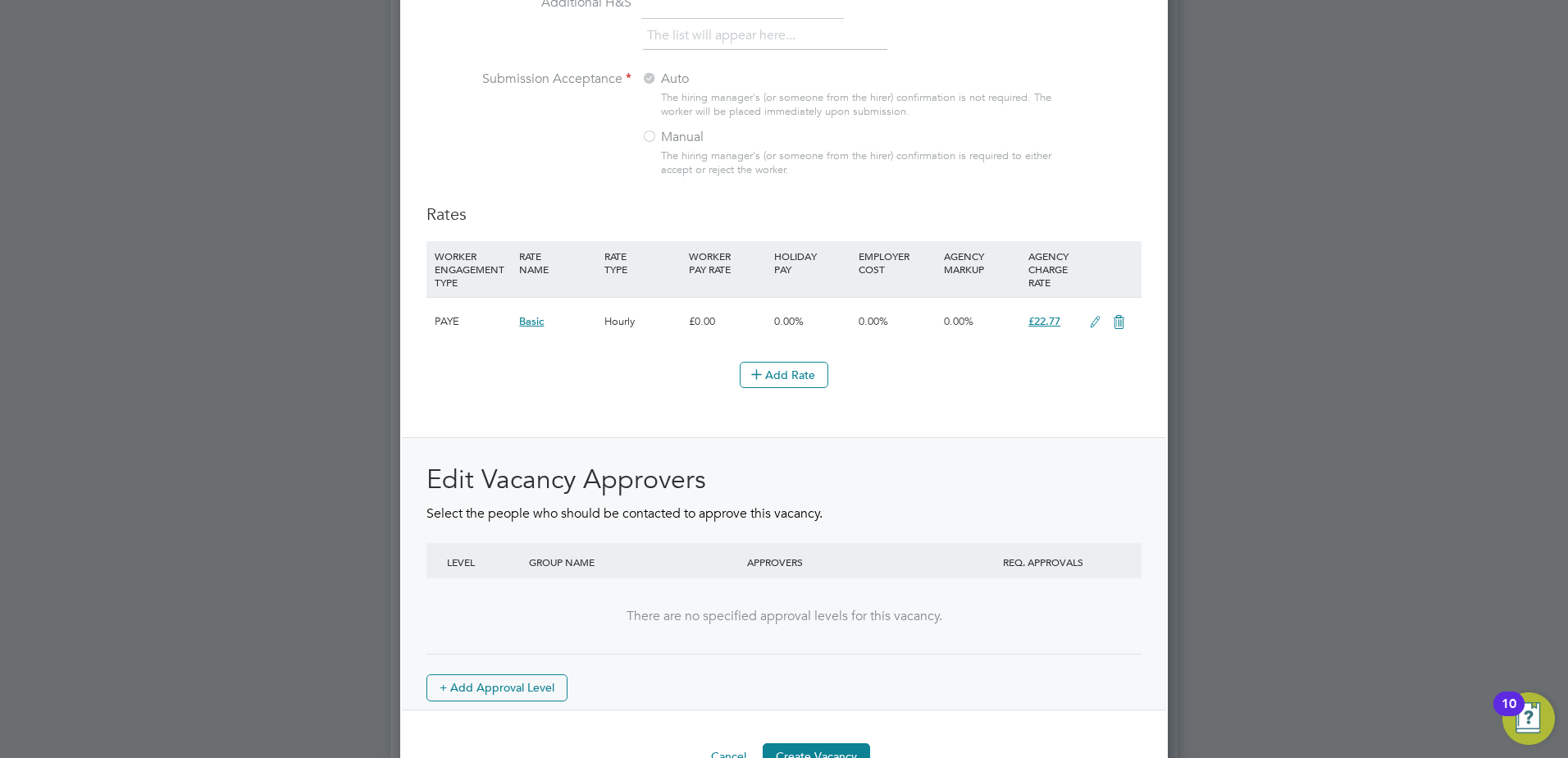
scroll to position [1781, 0]
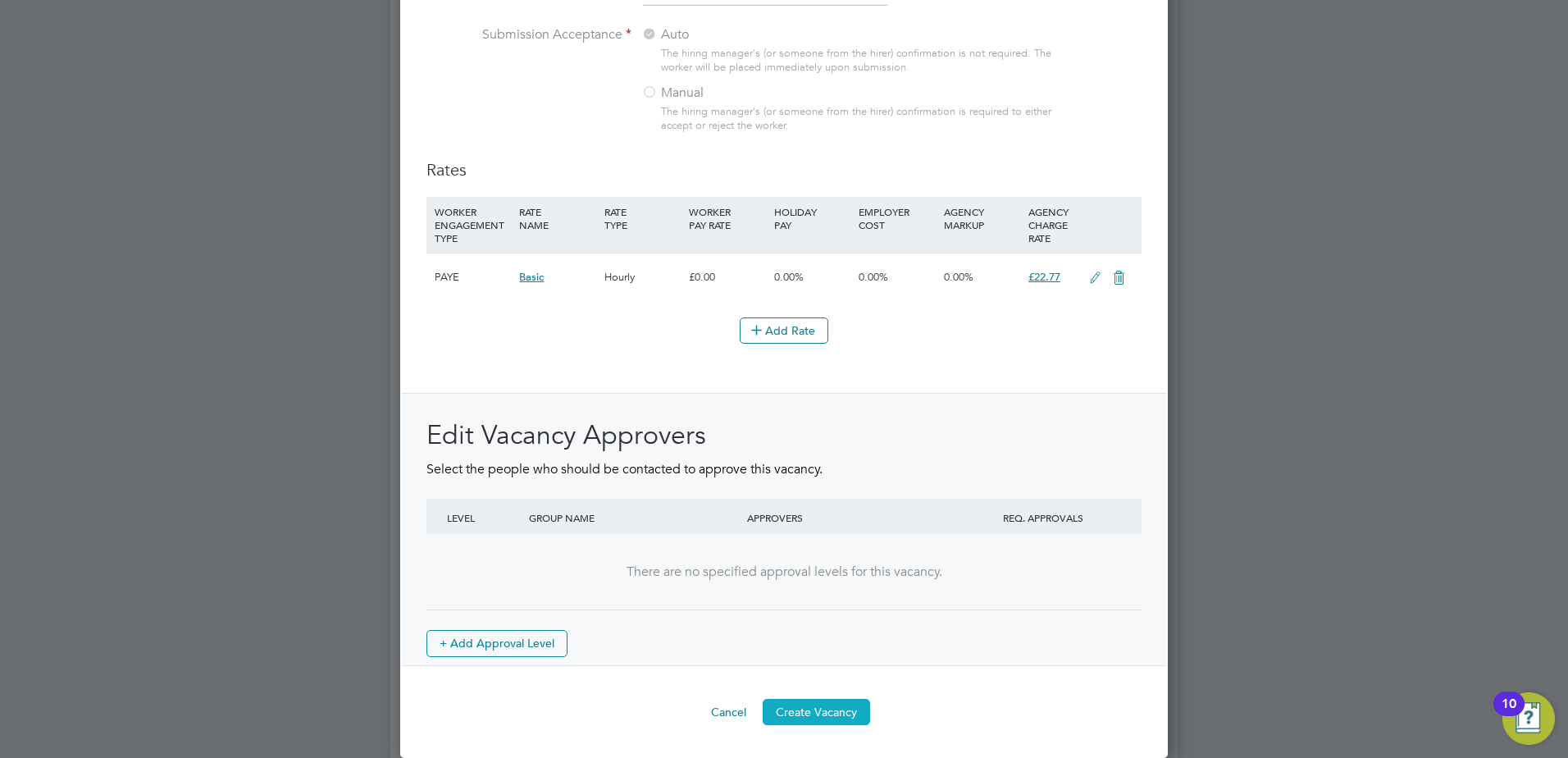
click at [826, 719] on button "Create Vacancy" at bounding box center [816, 712] width 108 height 26
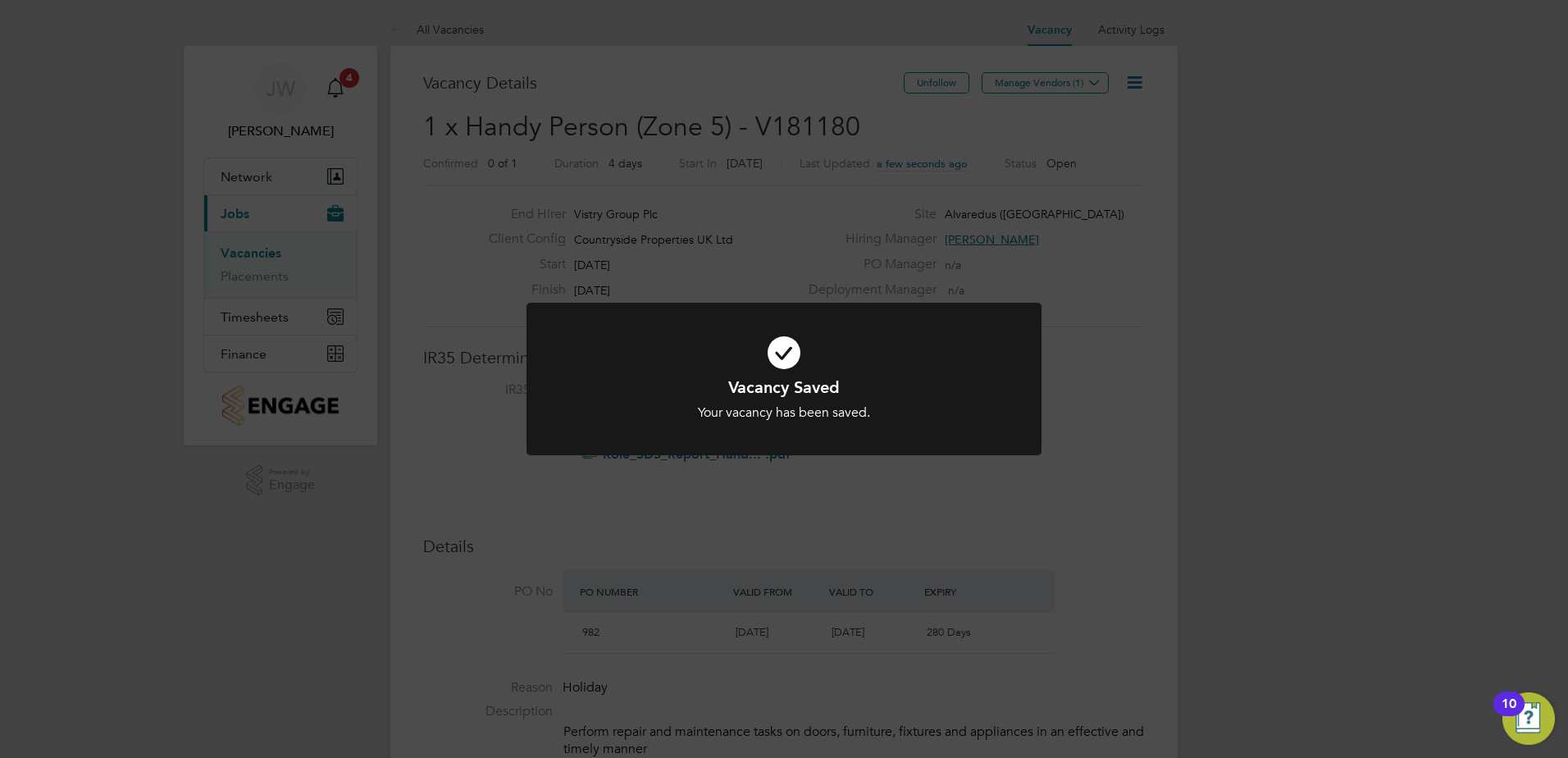
click at [1059, 71] on div "Vacancy Saved Your vacancy has been saved. Cancel Okay" at bounding box center [784, 379] width 1568 height 758
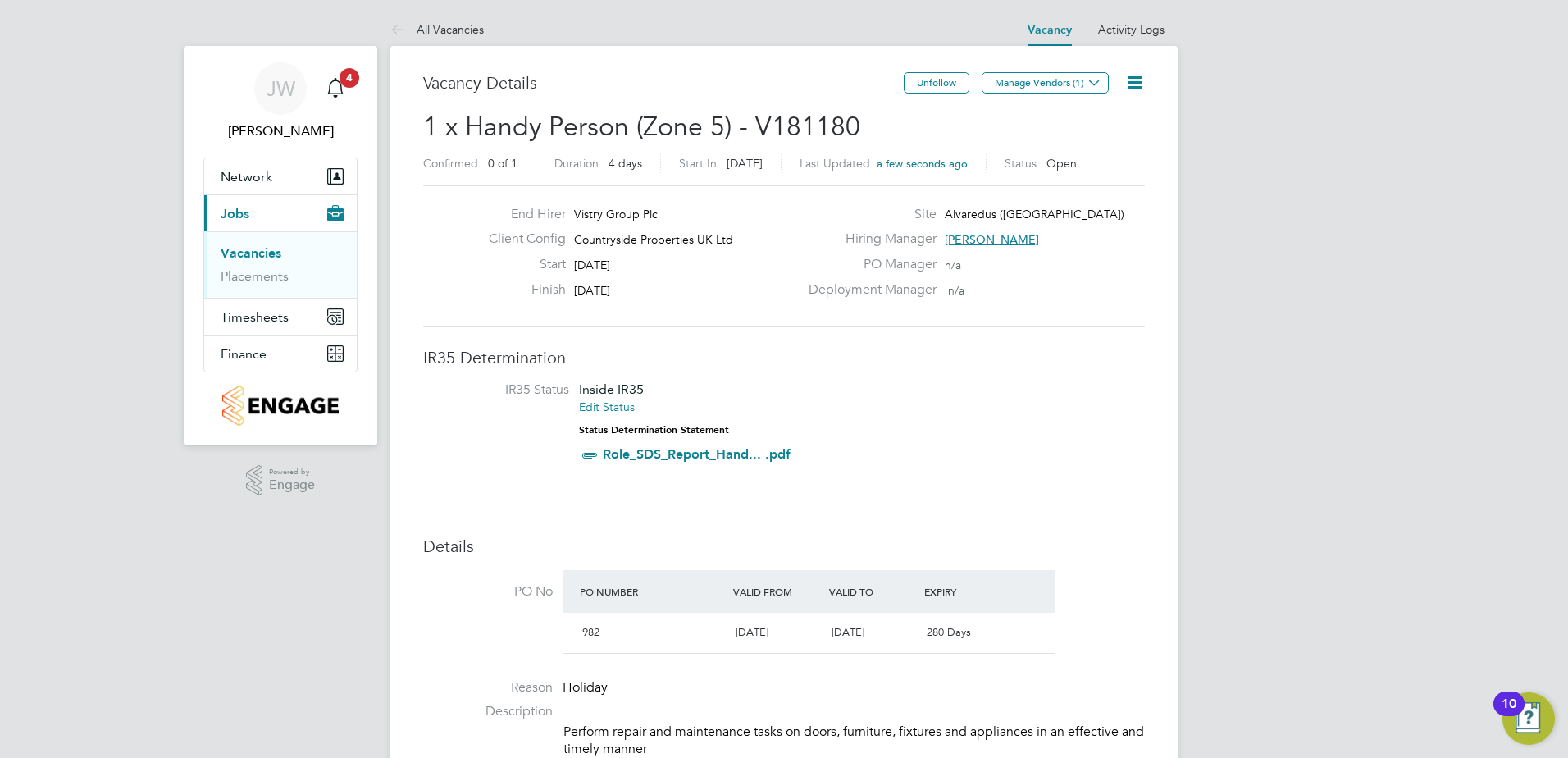
click at [1054, 78] on button "Manage Vendors (1)" at bounding box center [1045, 82] width 127 height 21
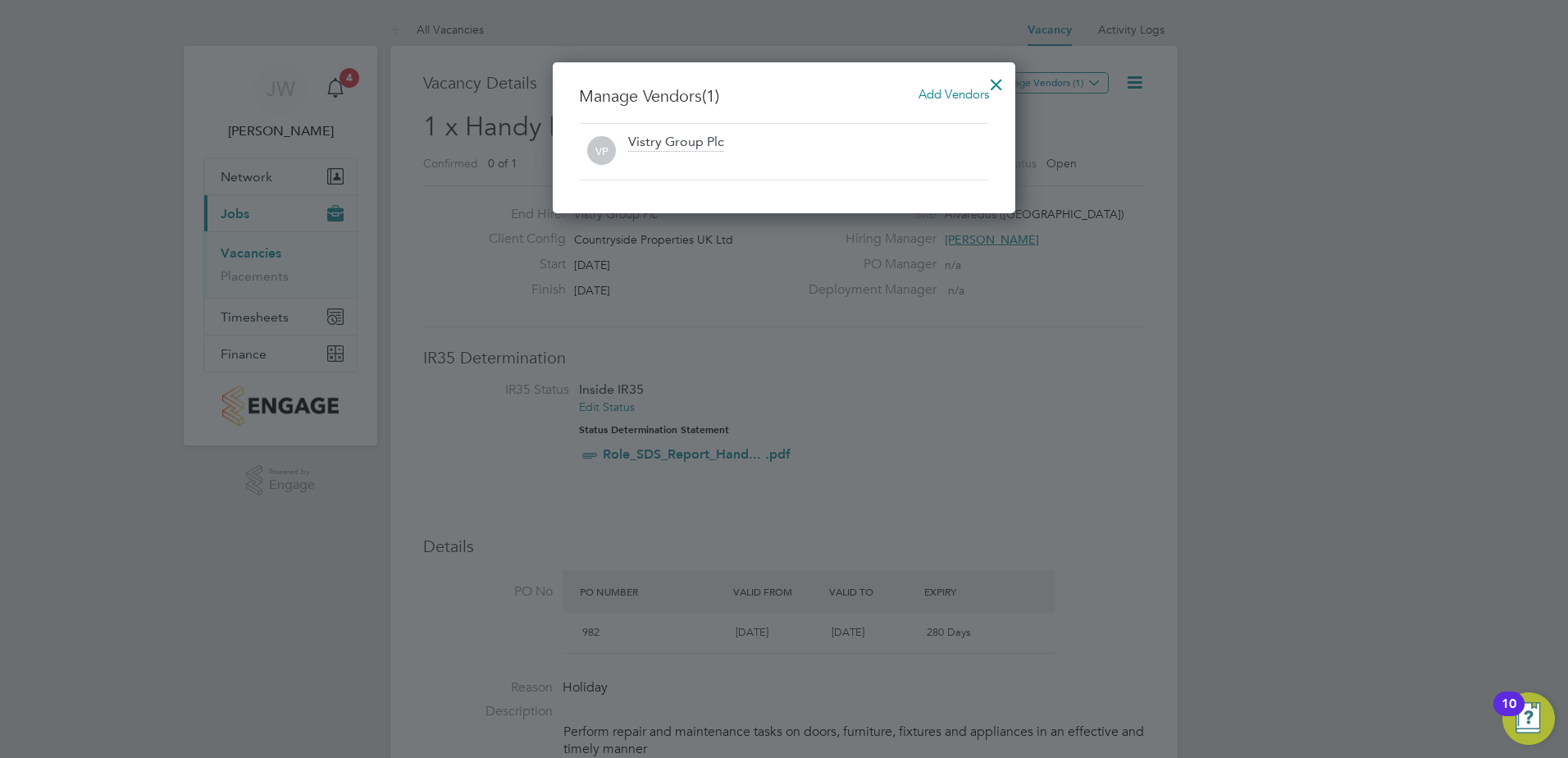
click at [961, 91] on span "Add Vendors" at bounding box center [954, 94] width 70 height 16
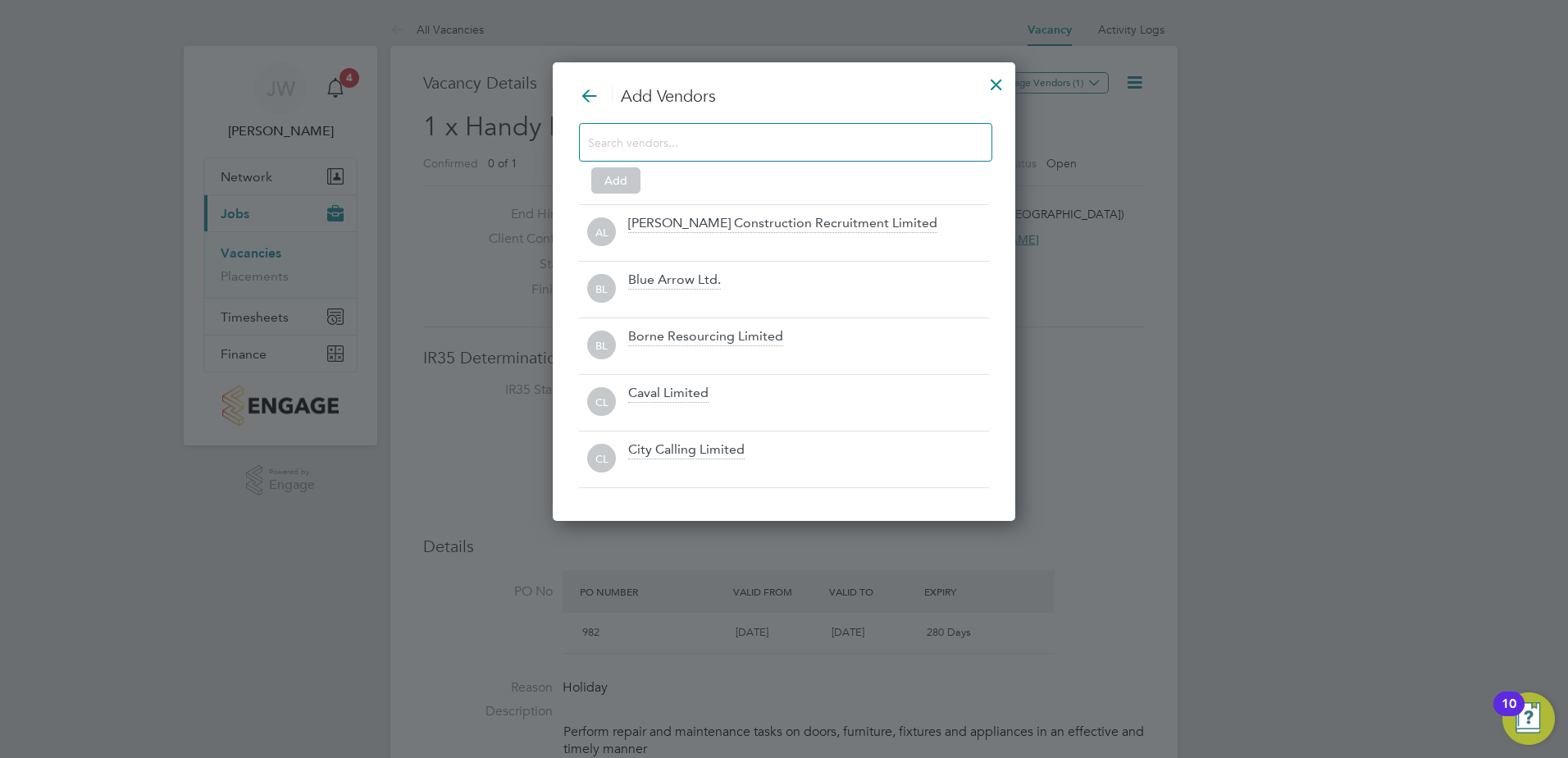
click at [706, 138] on input at bounding box center [772, 142] width 369 height 21
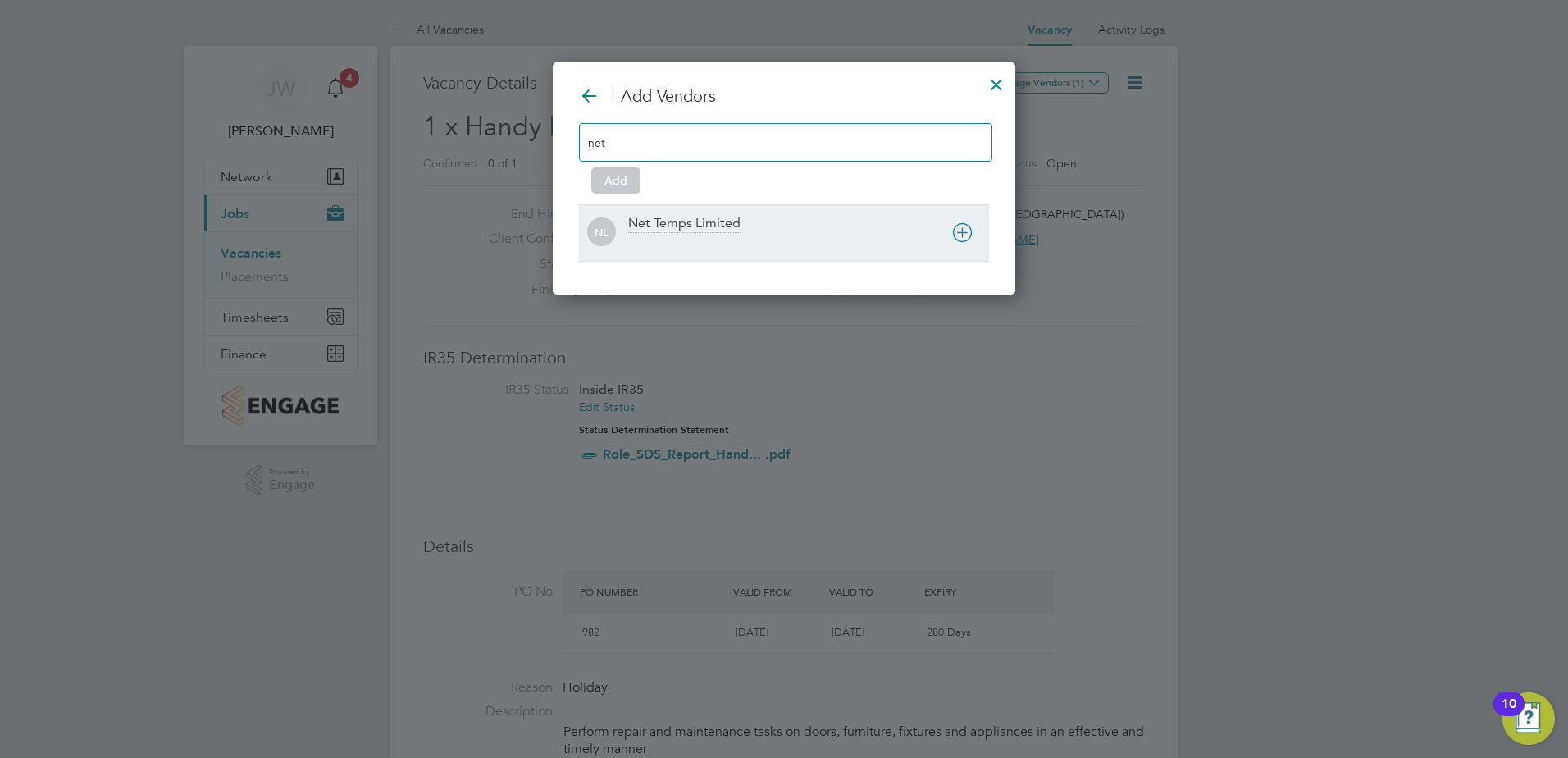
type input "net"
click at [688, 220] on div "Net Temps Limited" at bounding box center [685, 223] width 112 height 18
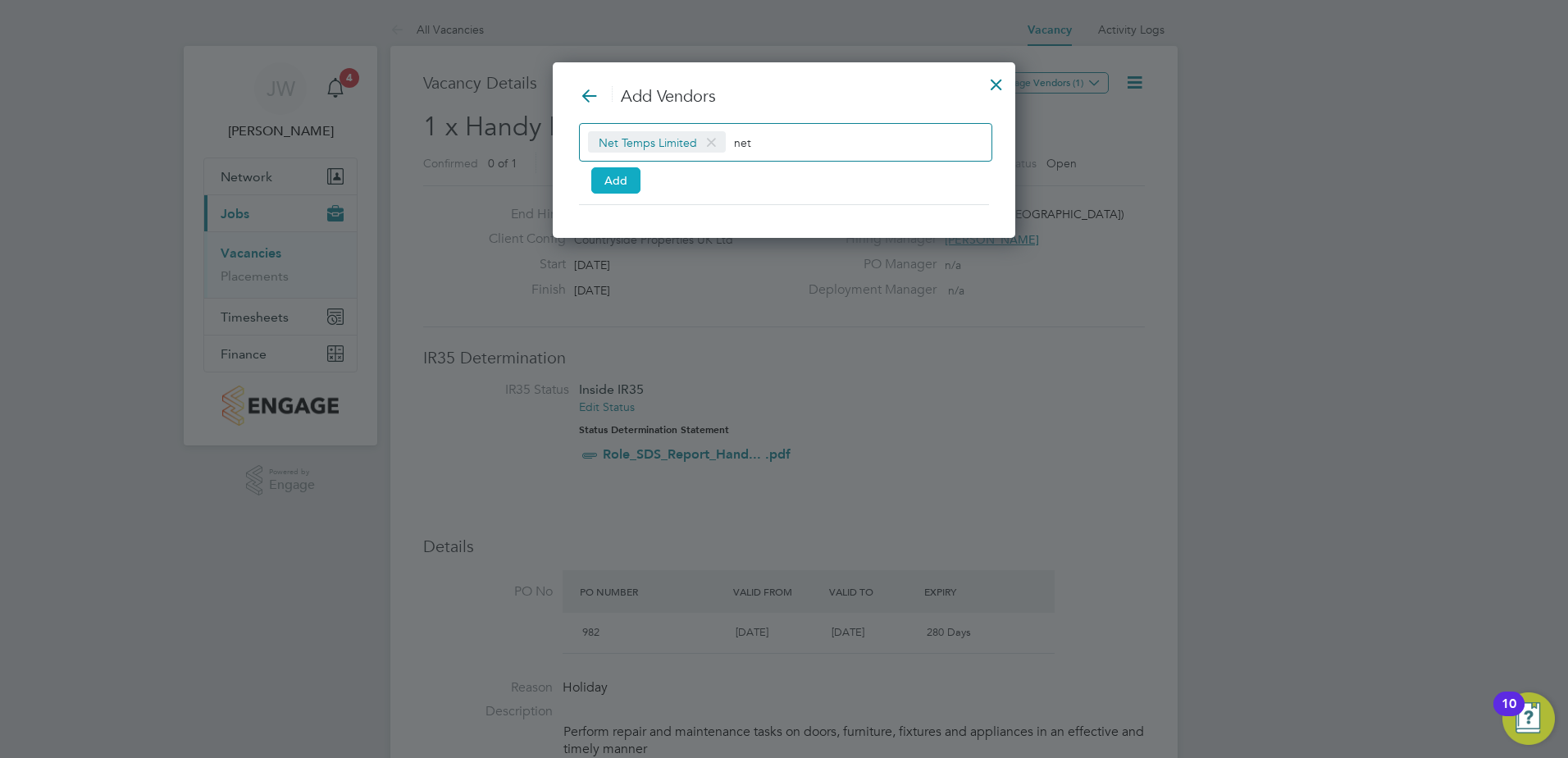
click at [596, 179] on button "Add" at bounding box center [616, 181] width 49 height 26
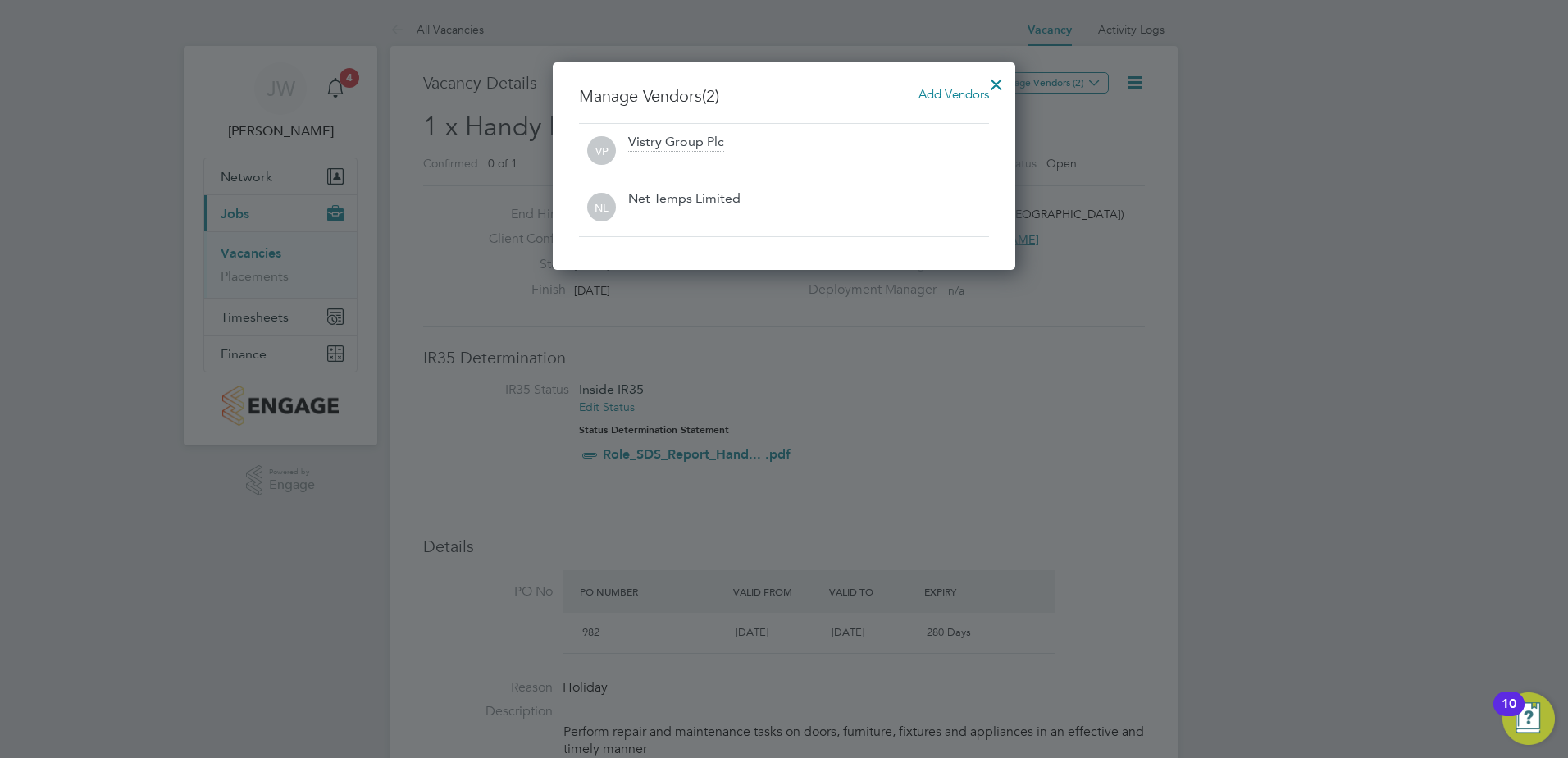
click at [997, 82] on div at bounding box center [997, 81] width 30 height 30
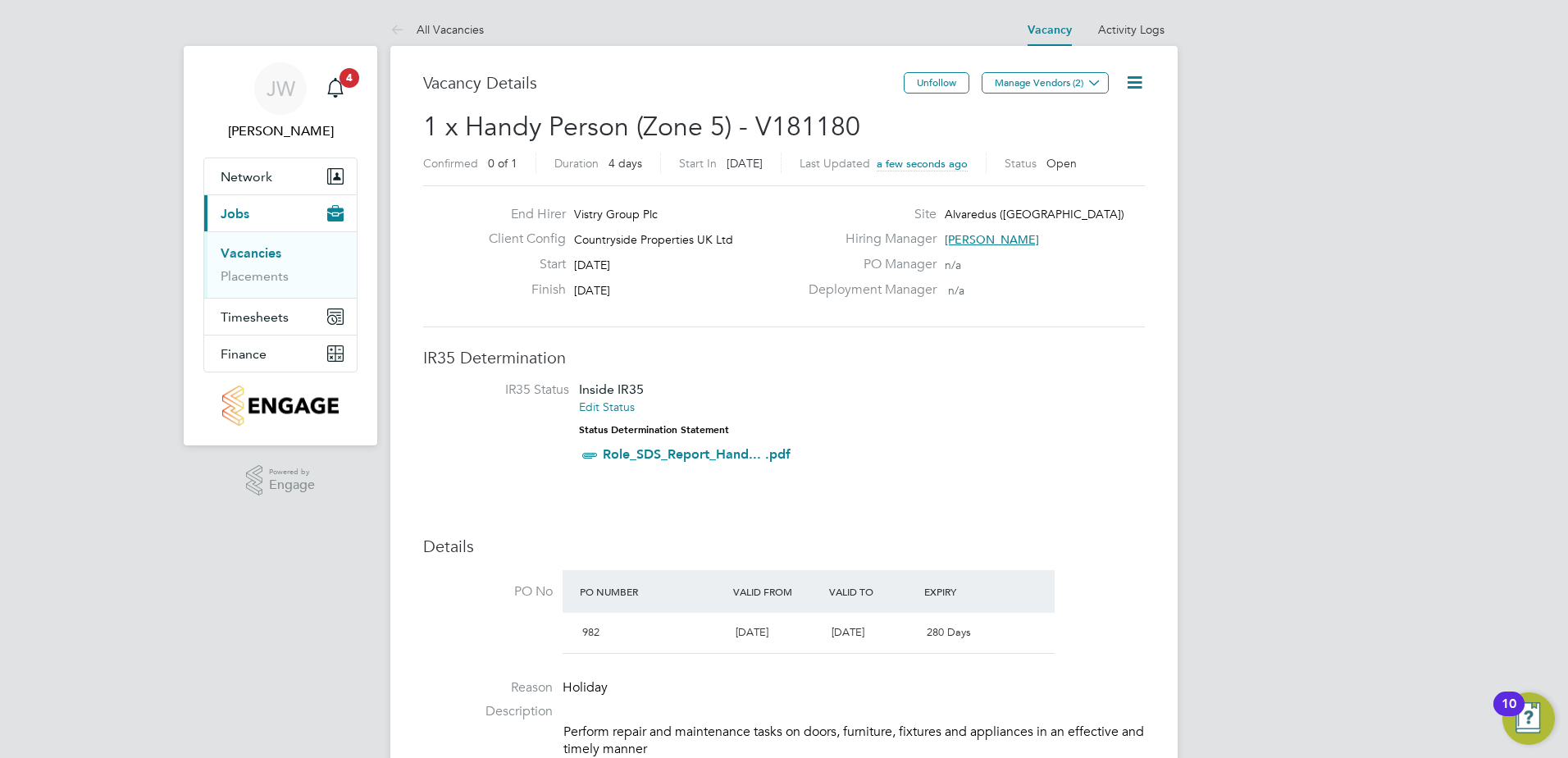
click at [256, 250] on link "Vacancies" at bounding box center [251, 253] width 60 height 16
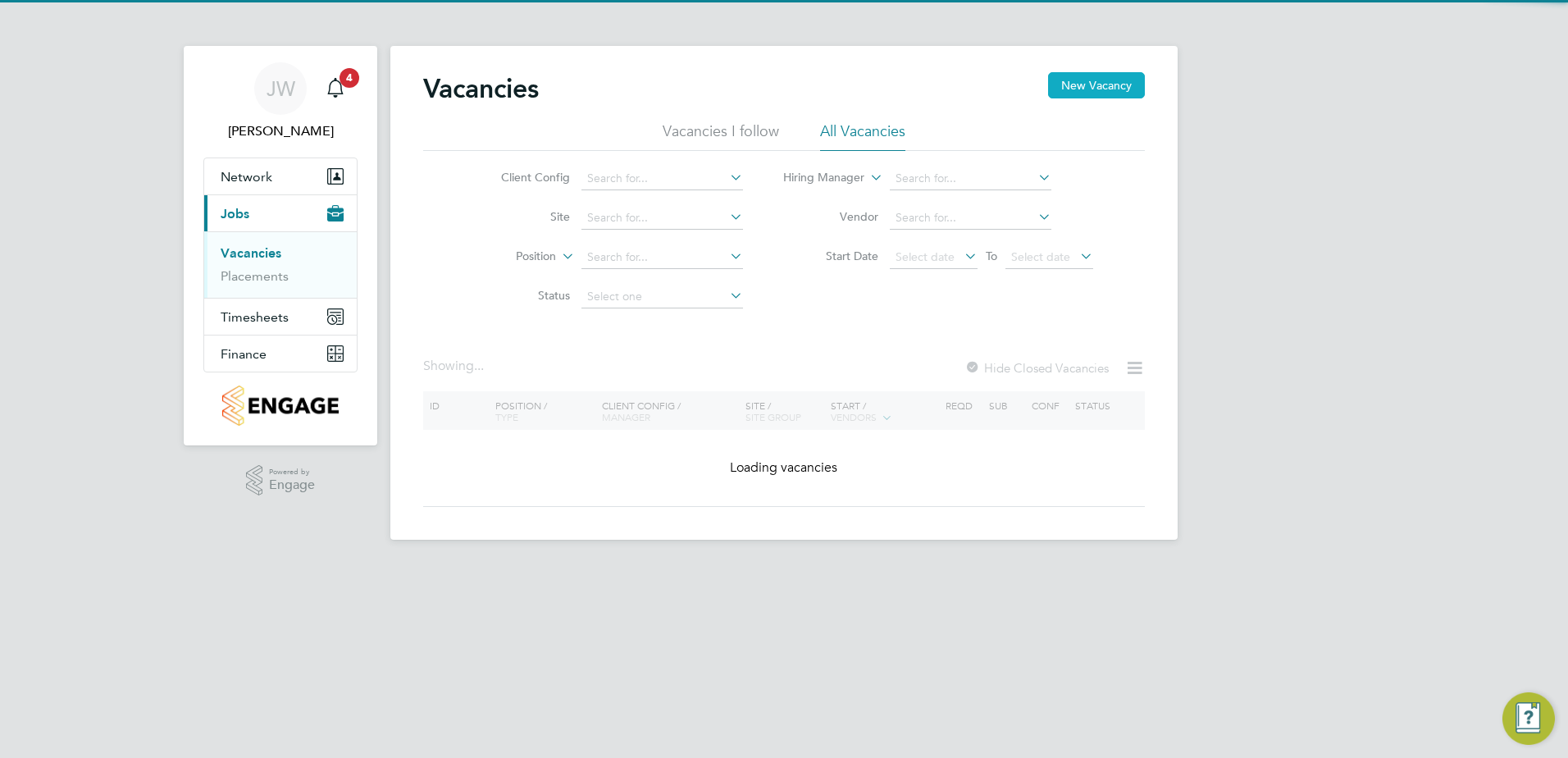
drag, startPoint x: 1096, startPoint y: 80, endPoint x: 1089, endPoint y: 86, distance: 9.2
click at [1096, 80] on button "New Vacancy" at bounding box center [1096, 85] width 96 height 26
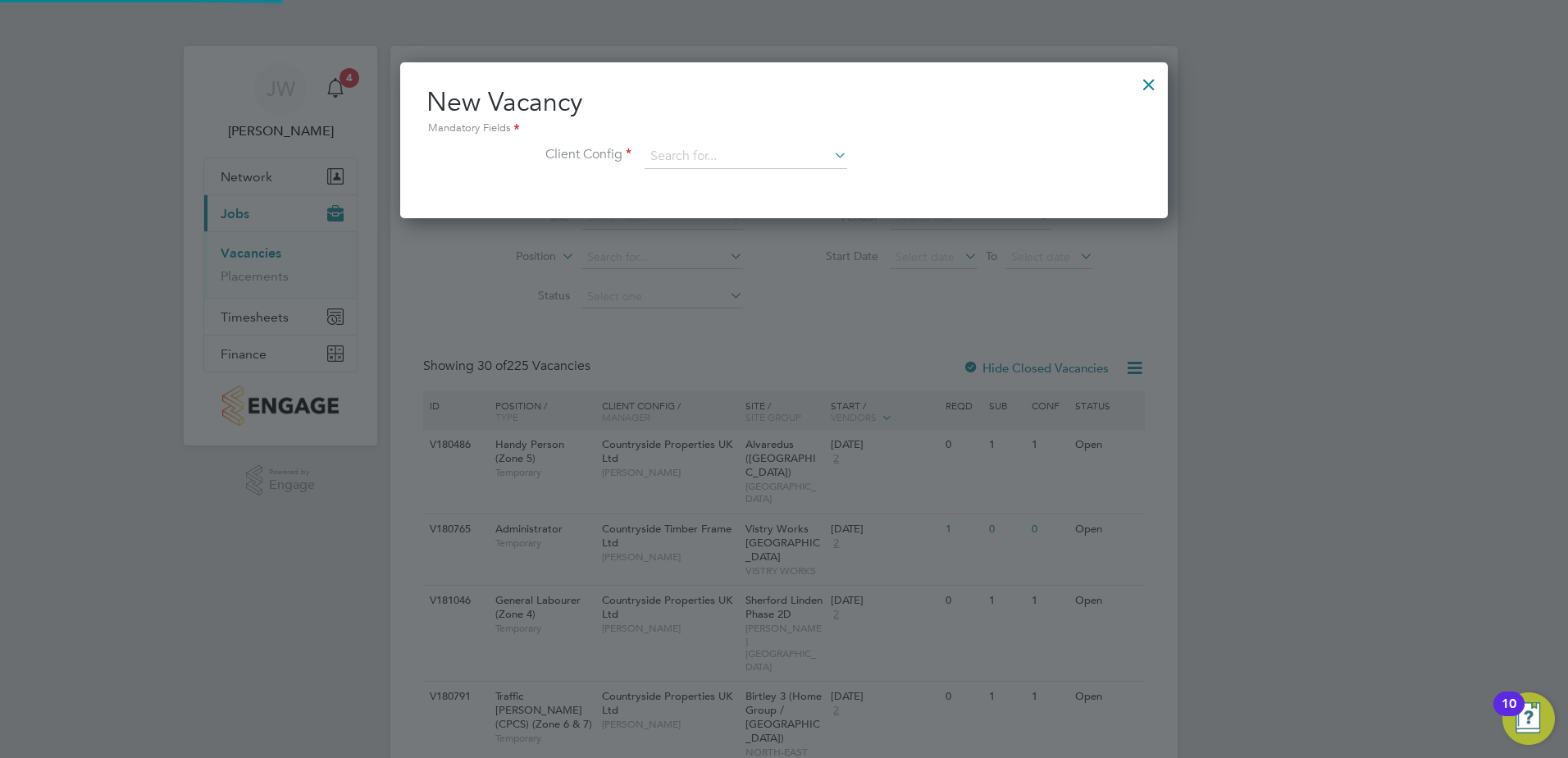
click at [643, 145] on li "Client Config" at bounding box center [784, 165] width 715 height 41
click at [708, 308] on li "Country side Properties UK Ltd" at bounding box center [830, 313] width 372 height 22
type input "Countryside Properties UK Ltd"
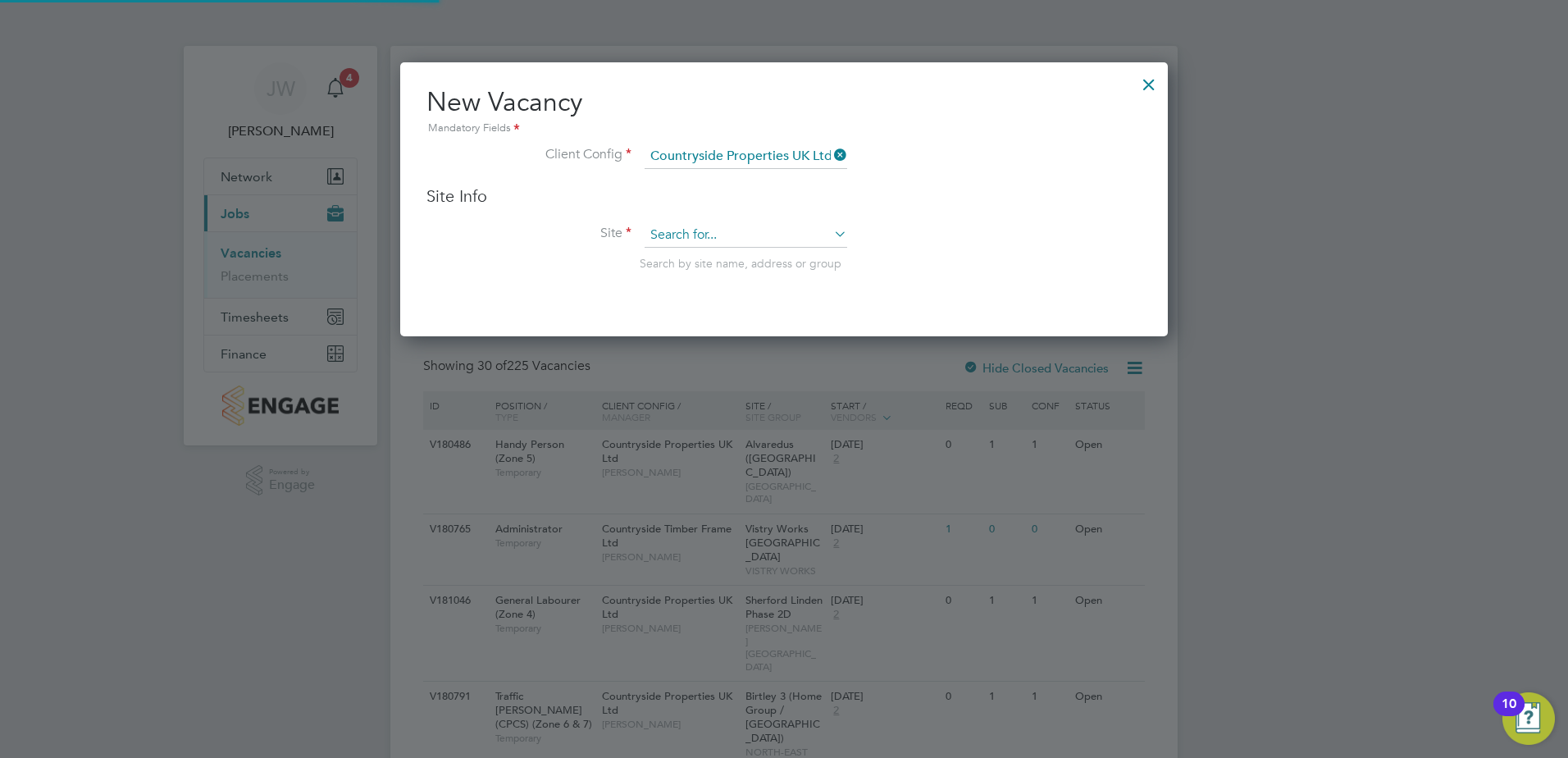
click at [676, 228] on input at bounding box center [746, 236] width 202 height 25
click at [717, 251] on li "Alvar edus (Fairham)" at bounding box center [746, 259] width 204 height 22
type input "Alvaredus (Fairham)"
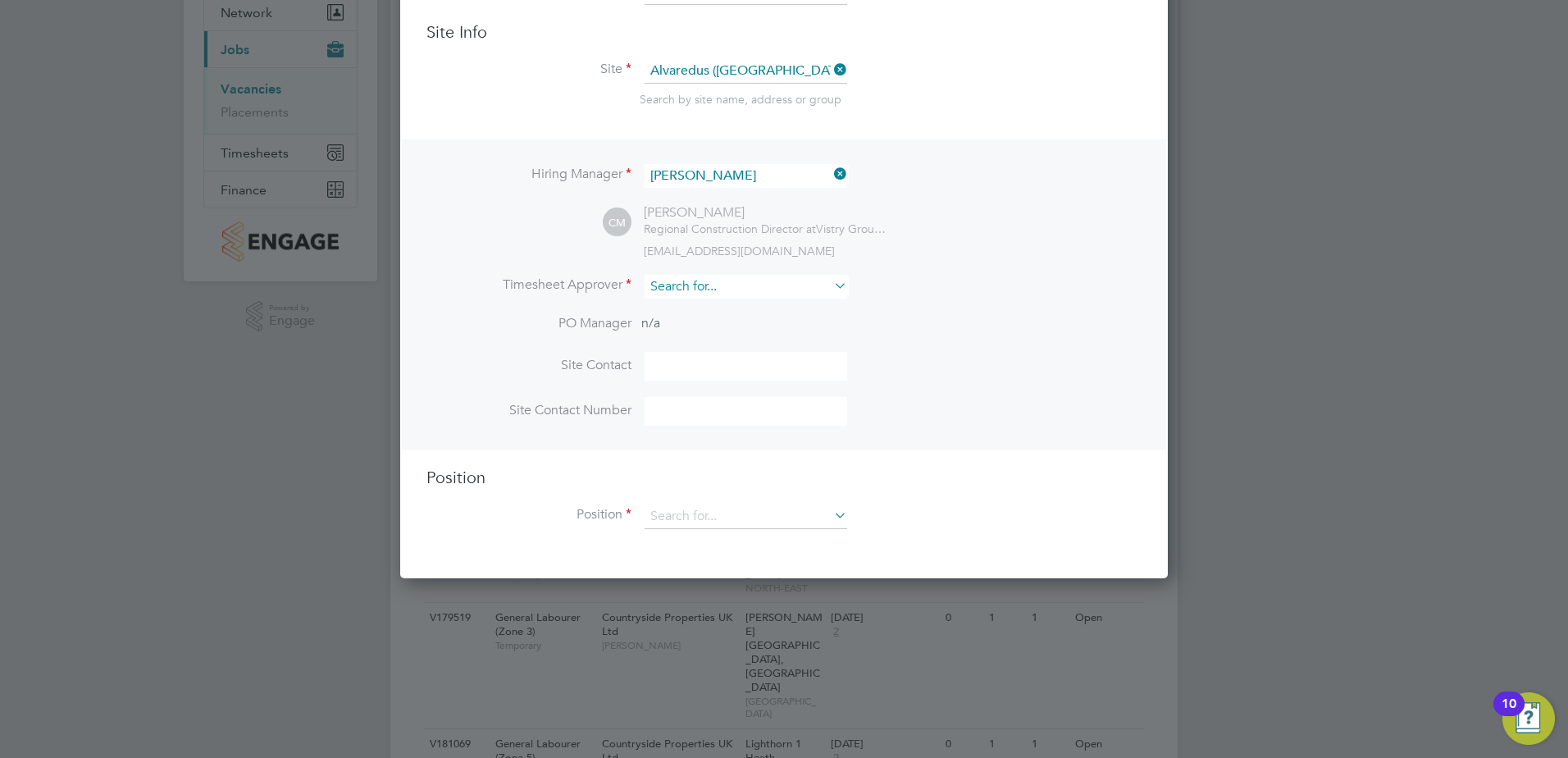
click at [690, 294] on input at bounding box center [746, 287] width 202 height 24
click at [689, 315] on li "Calum Madden" at bounding box center [746, 310] width 204 height 22
type input "Calum Madden"
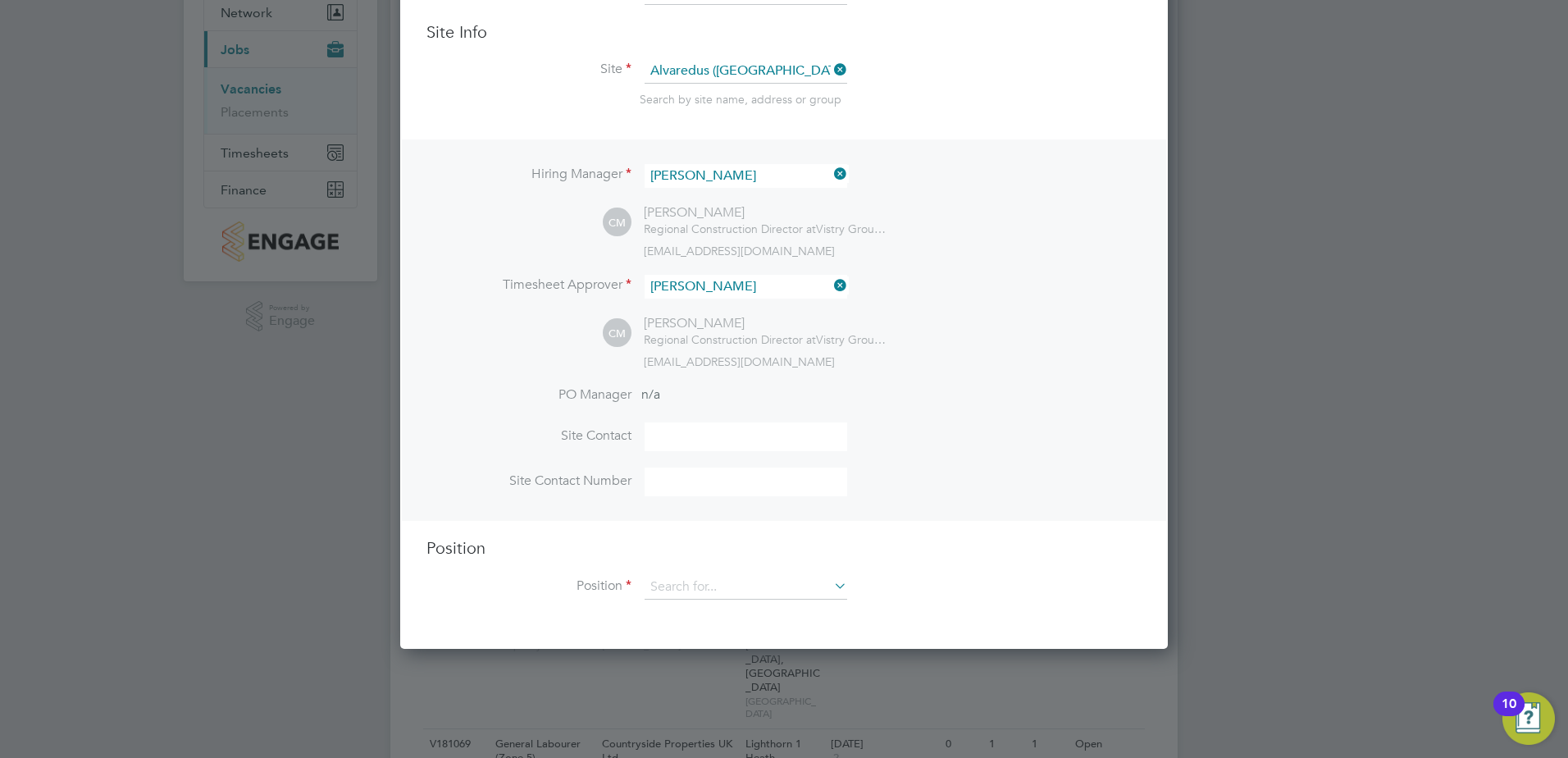
click at [667, 440] on input at bounding box center [746, 436] width 202 height 29
type input "Andy Cartwright"
type input "07787753361"
click at [686, 586] on input at bounding box center [746, 587] width 202 height 25
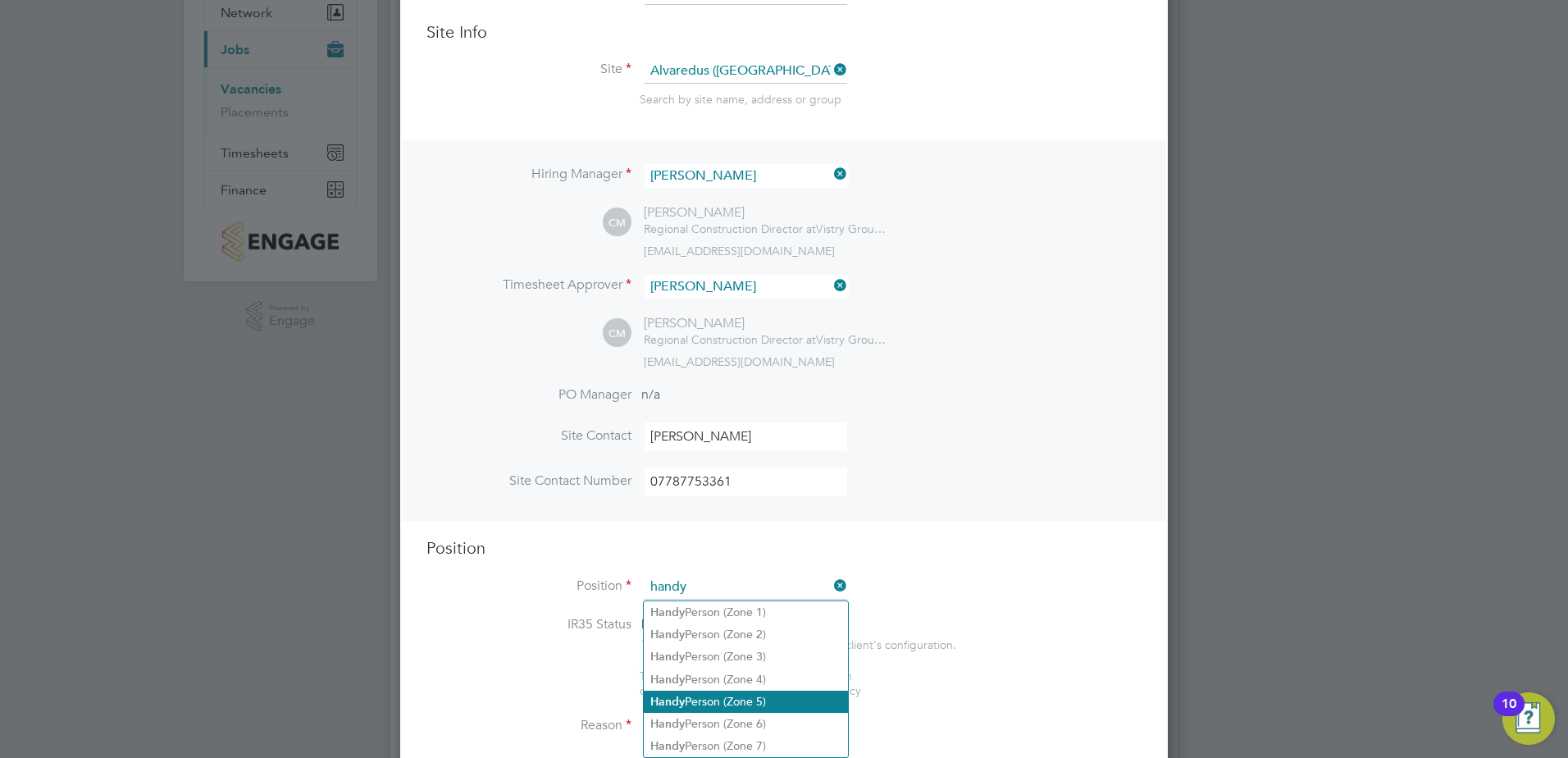
type input "handy"
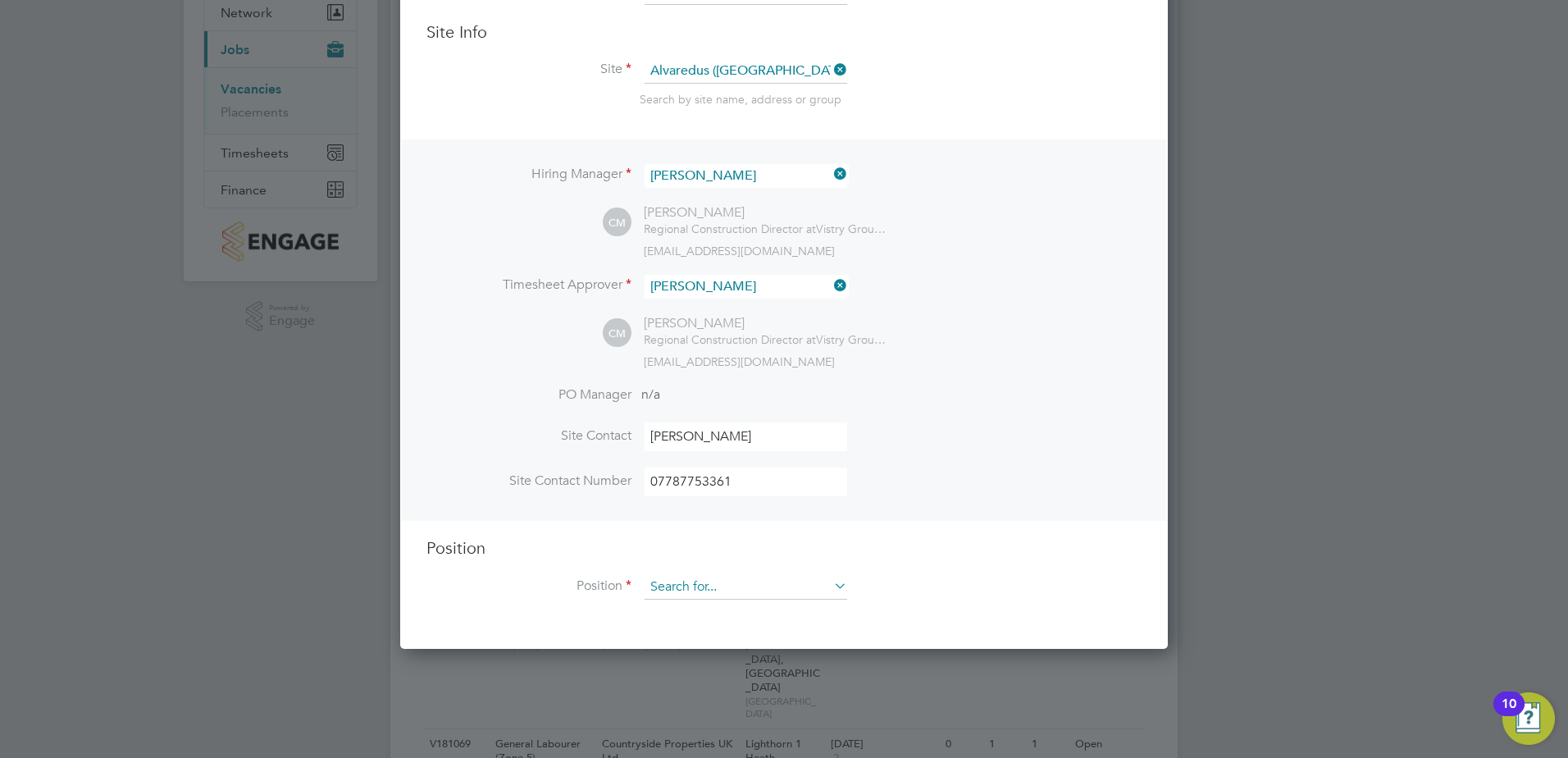
click at [716, 593] on input at bounding box center [746, 587] width 202 height 25
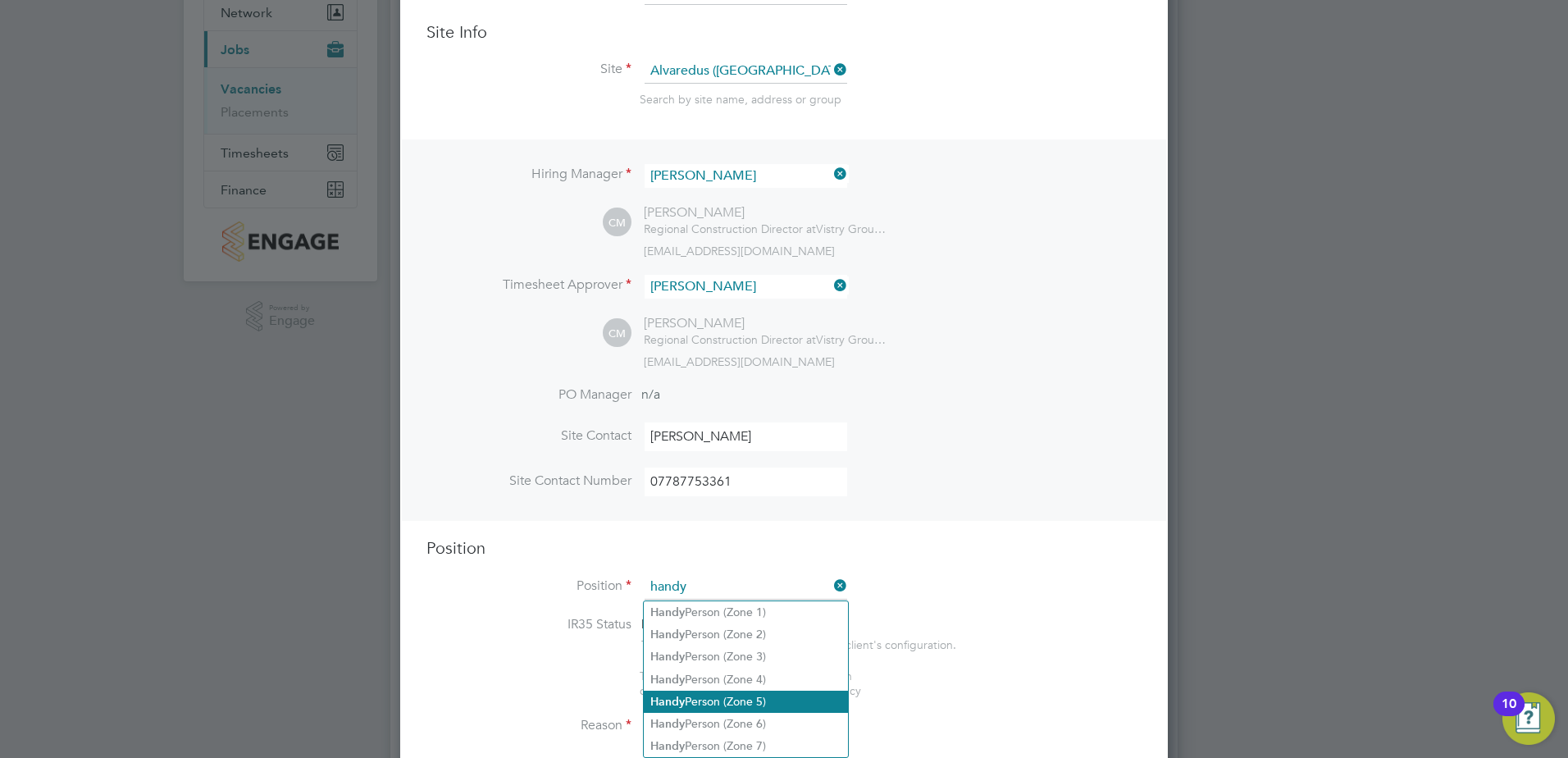
click at [720, 691] on li "Handy Person (Zone 5)" at bounding box center [746, 701] width 204 height 22
type input "Handy Person (Zone 5)"
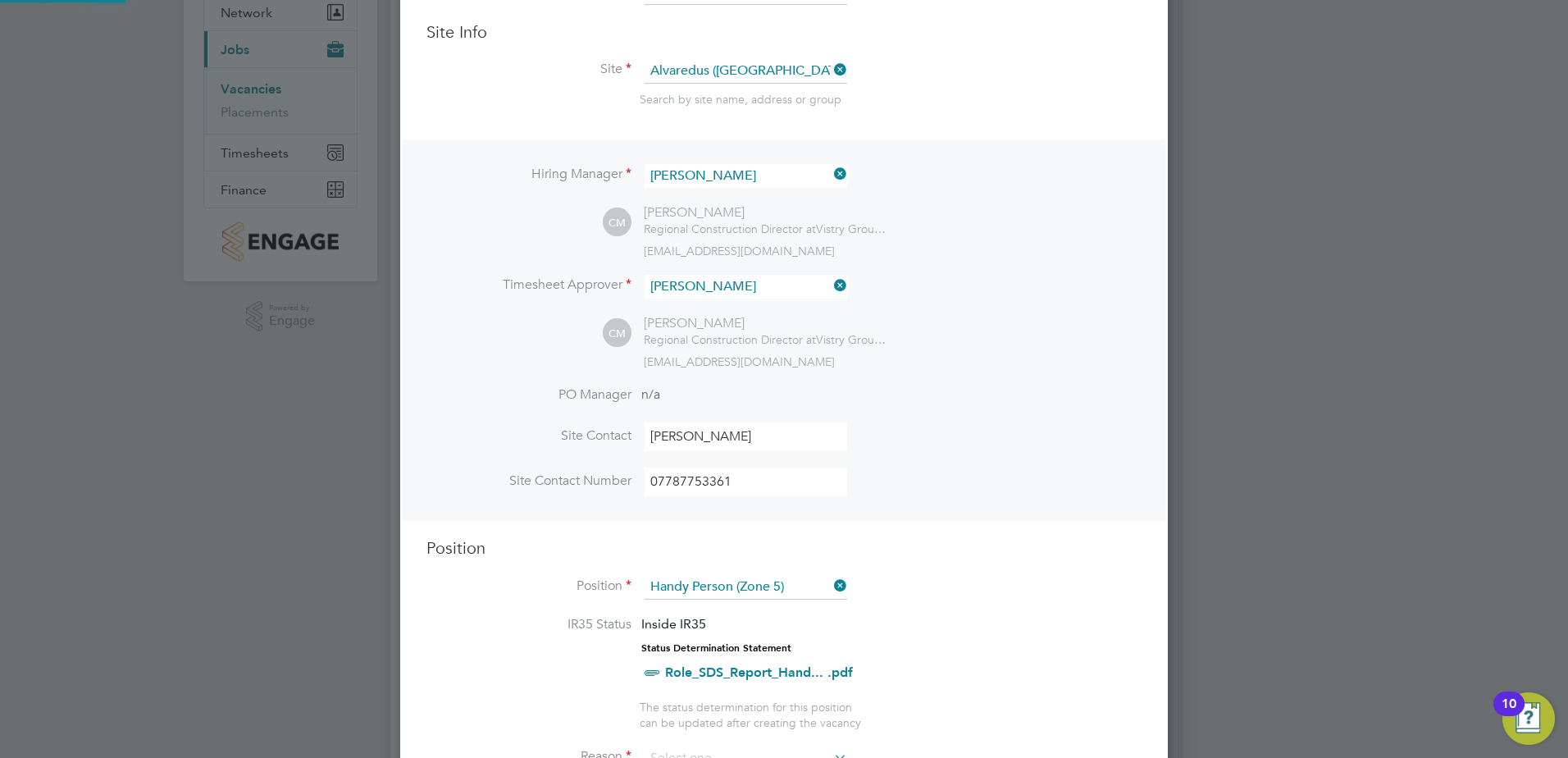
type textarea "- Perform repair and maintenance tasks on doors, furniture, fixtures and applia…"
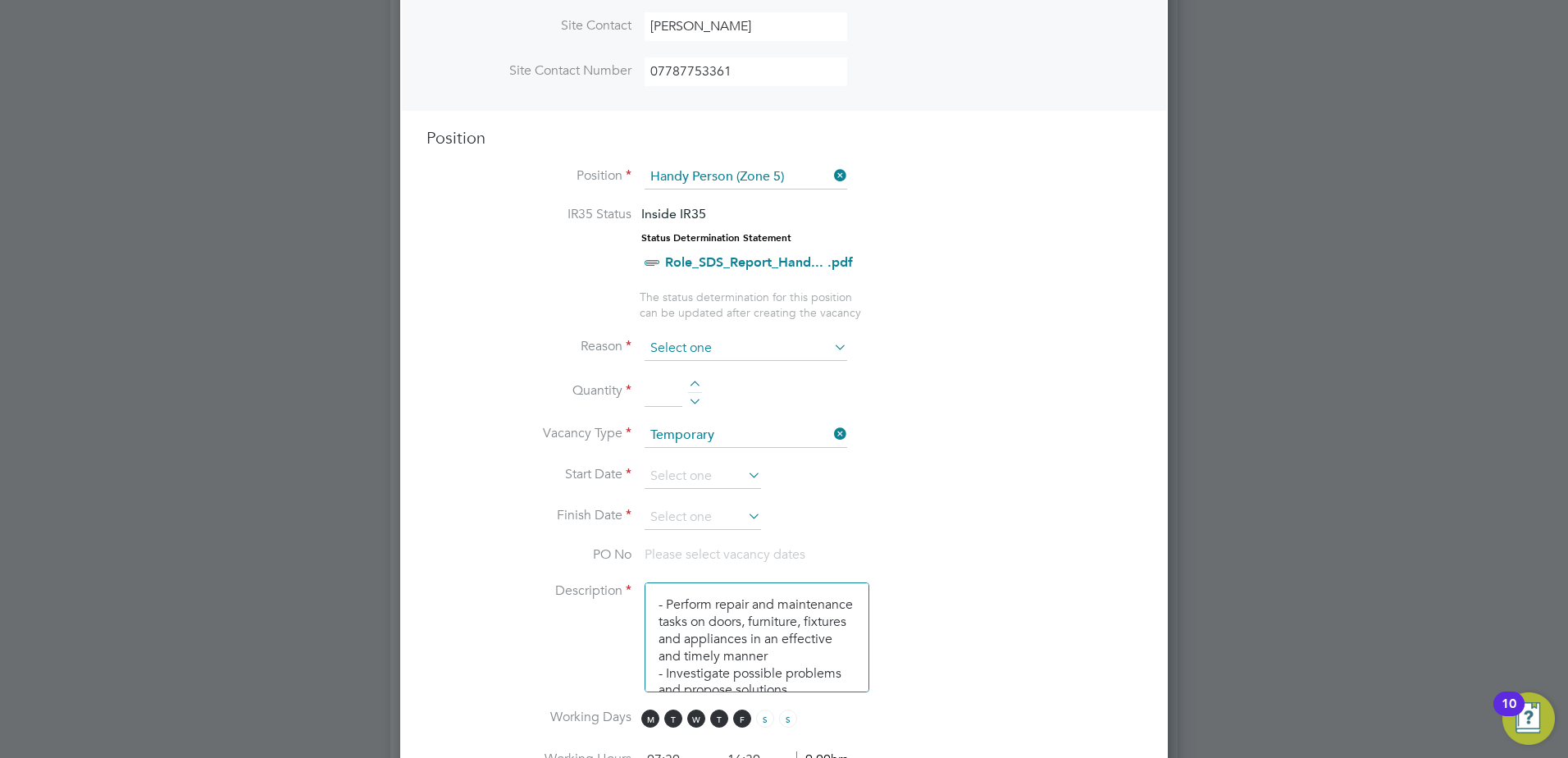
click at [689, 347] on input at bounding box center [746, 349] width 202 height 25
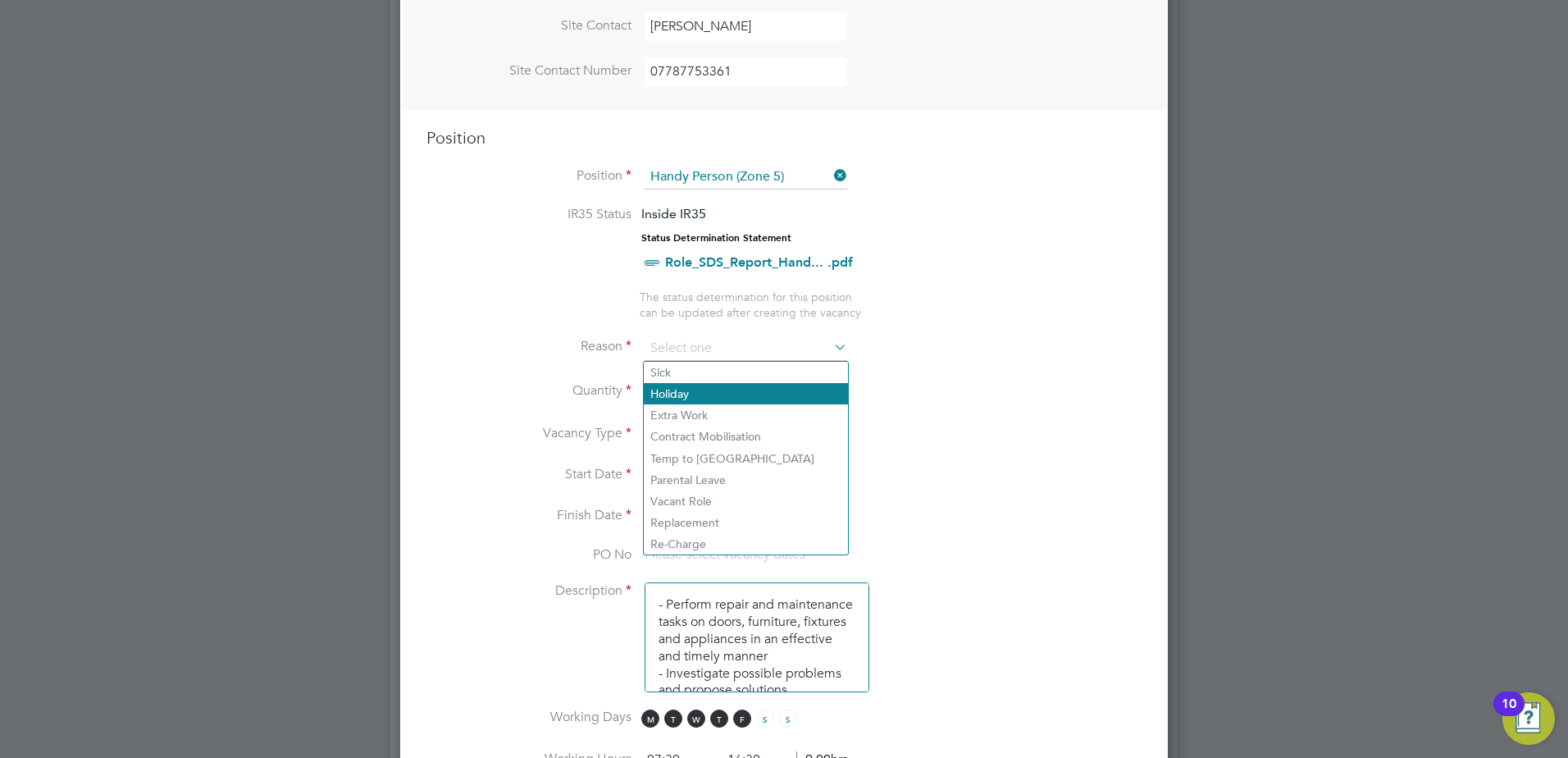
click at [685, 388] on li "Holiday" at bounding box center [746, 393] width 204 height 21
type input "Holiday"
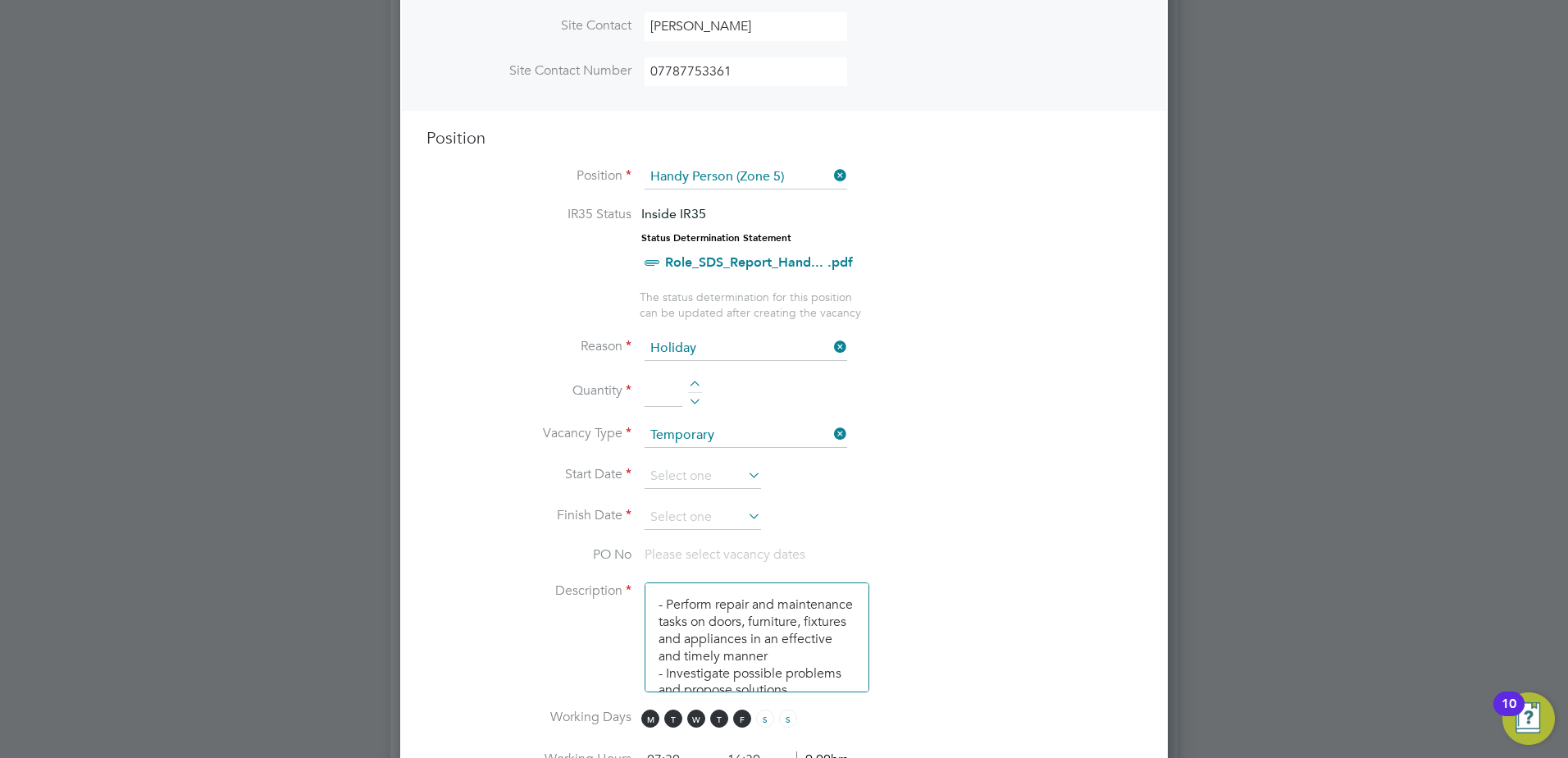
click at [688, 383] on div at bounding box center [695, 386] width 14 height 11
type input "1"
click at [716, 391] on li "Quantity 1" at bounding box center [784, 400] width 715 height 46
click at [697, 476] on input at bounding box center [703, 477] width 117 height 25
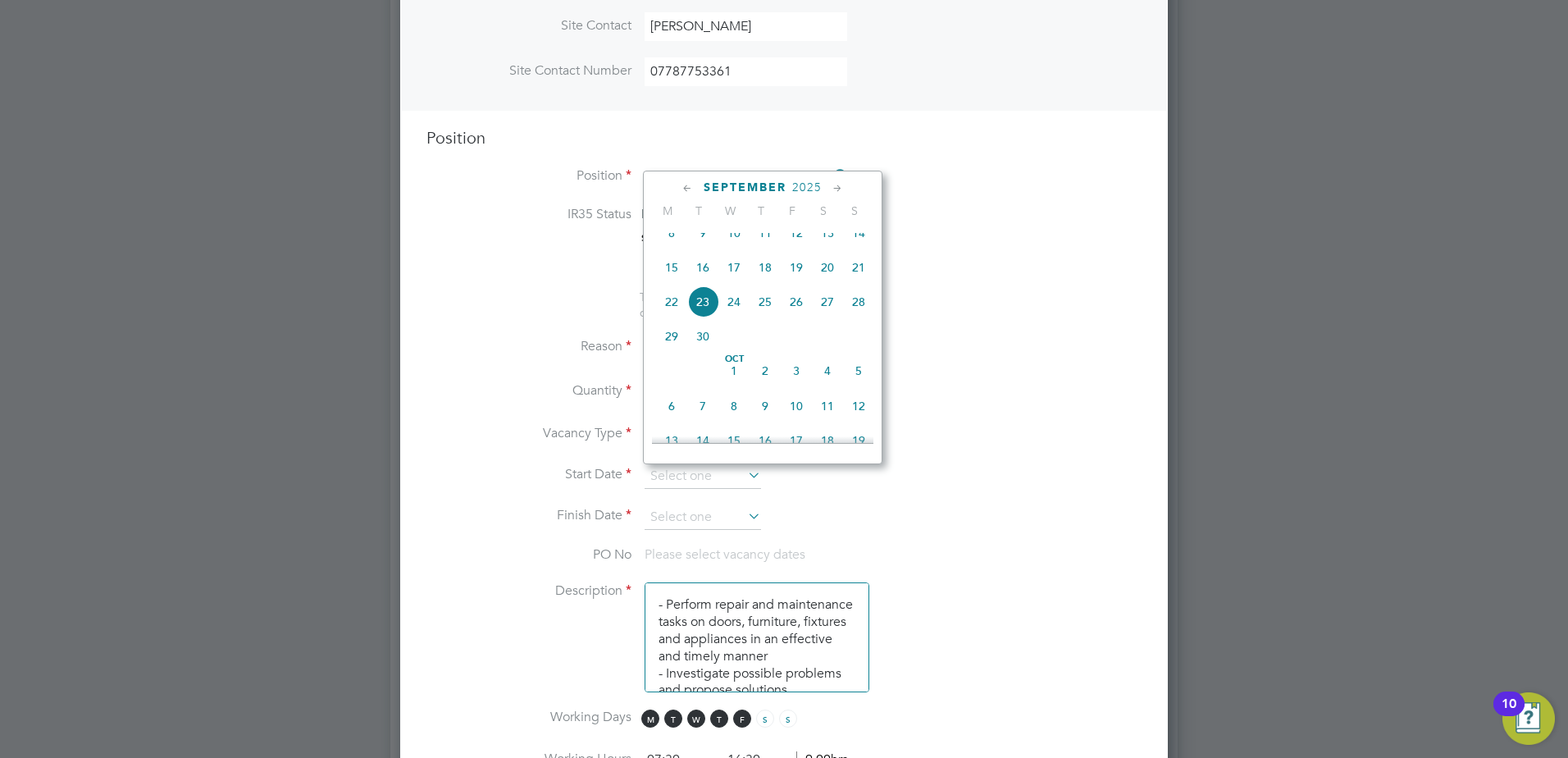
click at [770, 280] on span "18" at bounding box center [765, 267] width 32 height 32
type input "18 Sep 2025"
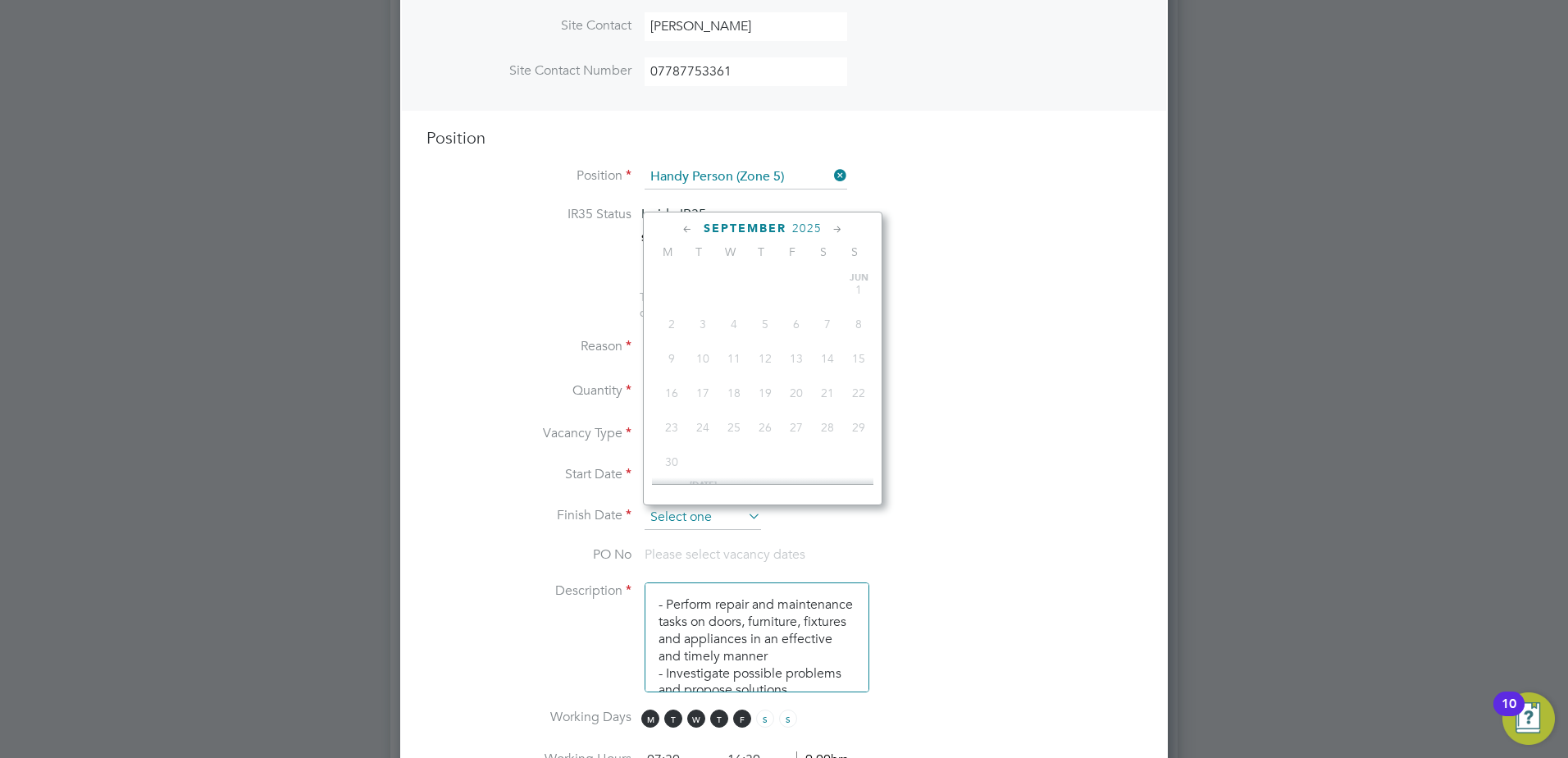
click at [724, 520] on input at bounding box center [703, 517] width 117 height 25
click at [798, 324] on span "19" at bounding box center [797, 308] width 32 height 32
type input "19 Sep 2025"
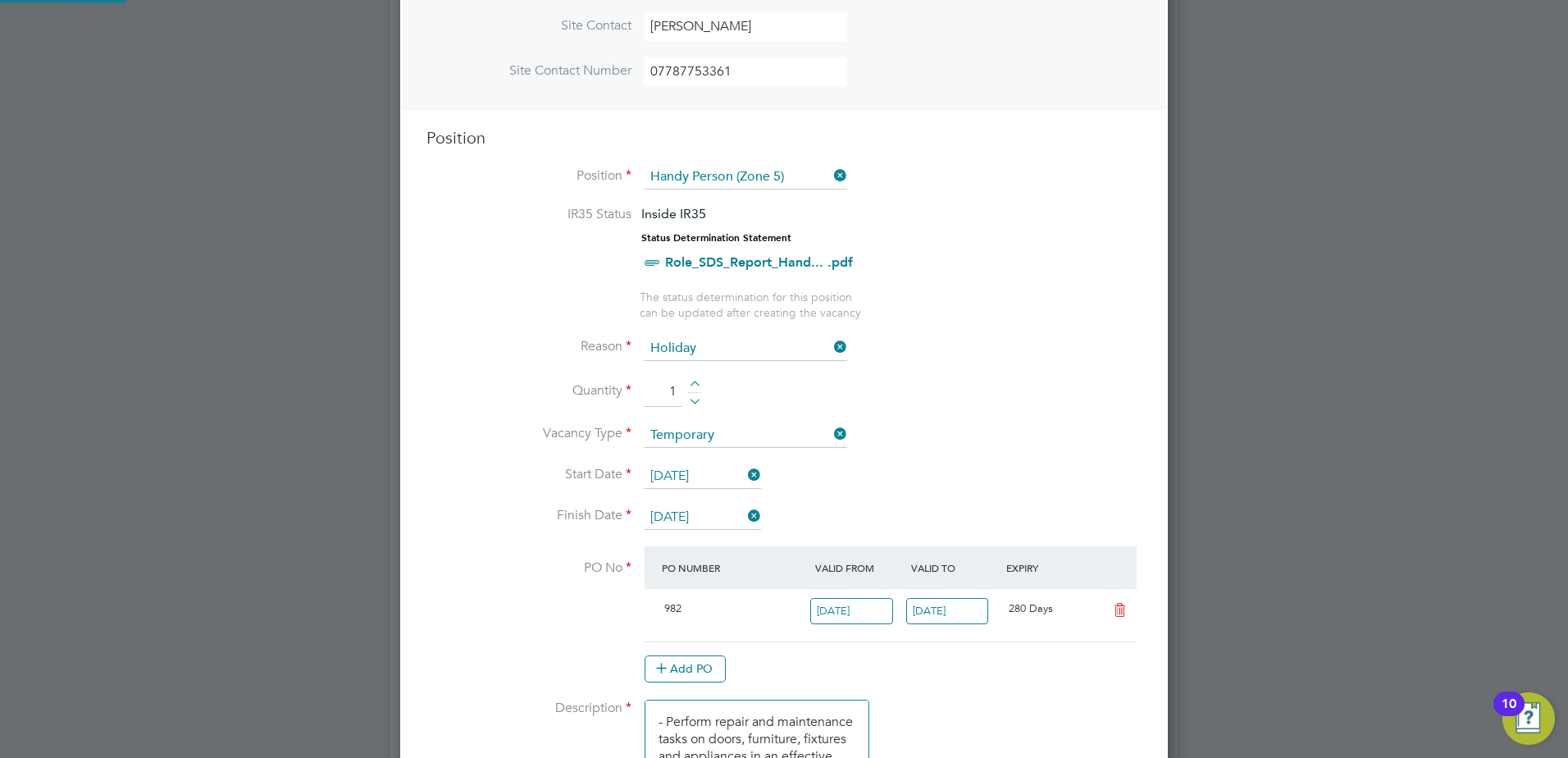
drag, startPoint x: 961, startPoint y: 459, endPoint x: 850, endPoint y: 487, distance: 114.5
click at [961, 460] on li "Vacancy Type Temporary" at bounding box center [784, 443] width 715 height 41
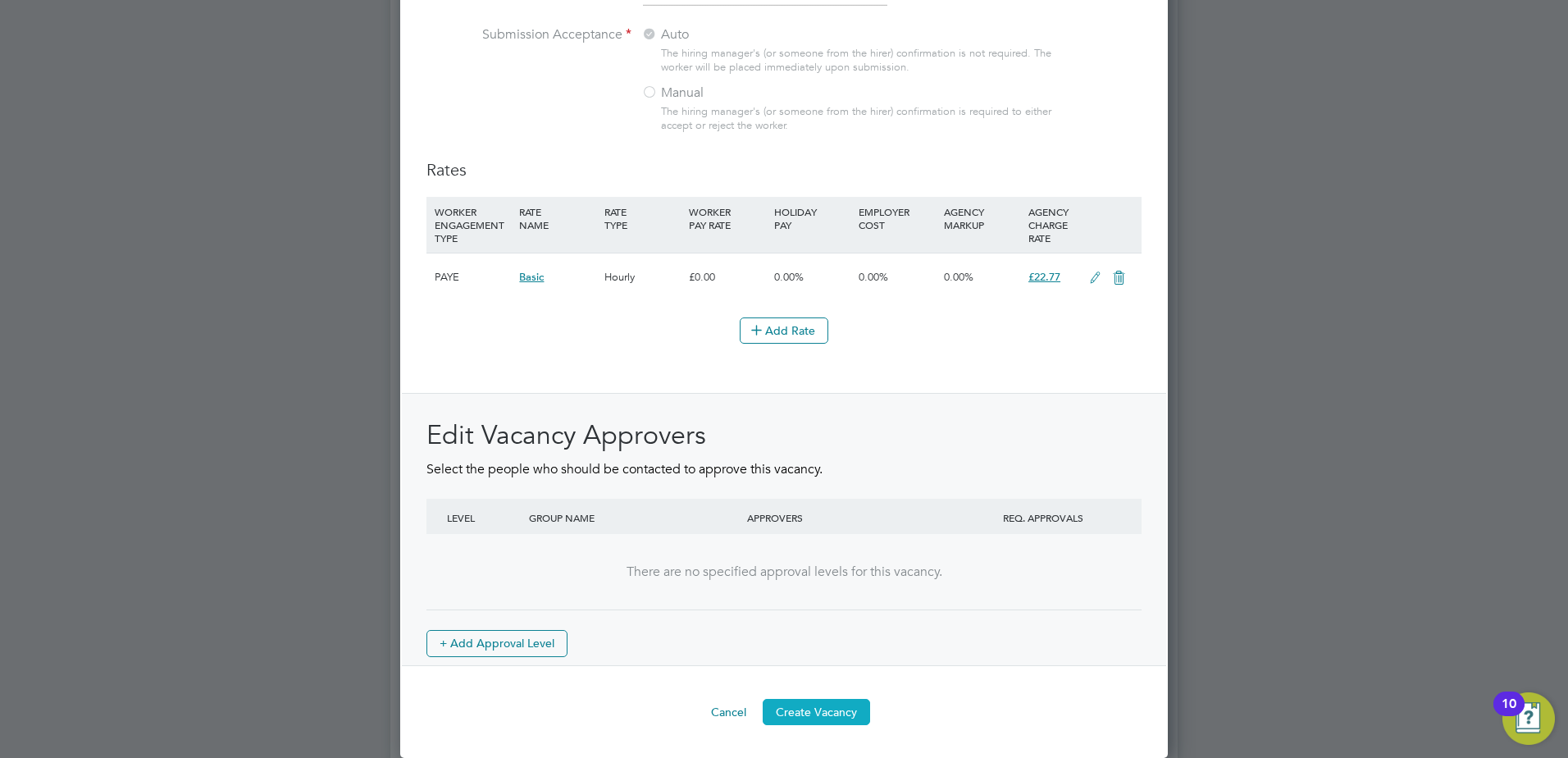
click at [820, 709] on button "Create Vacancy" at bounding box center [816, 712] width 108 height 26
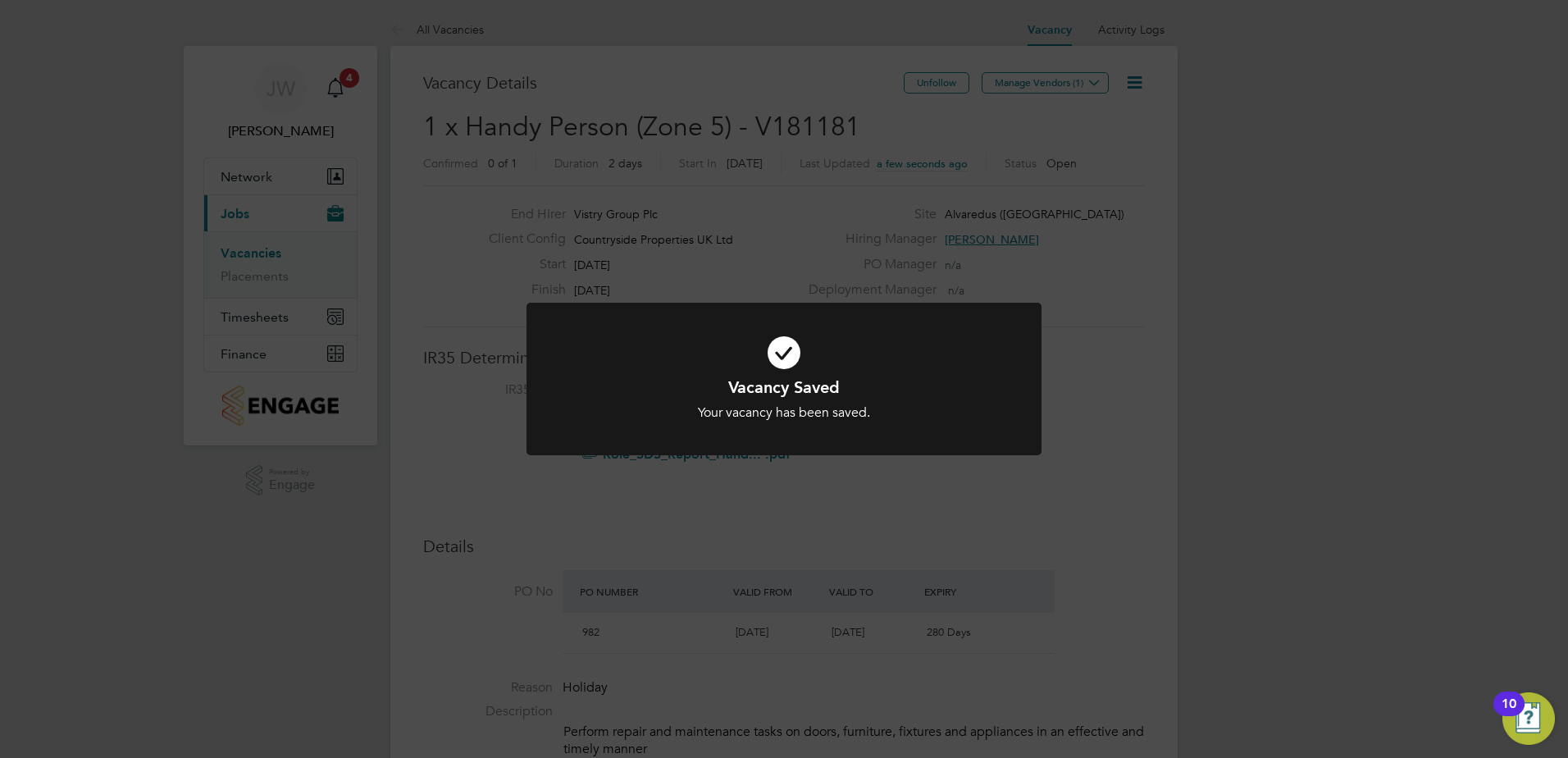
click at [1055, 77] on div "Vacancy Saved Your vacancy has been saved. Cancel Okay" at bounding box center [784, 379] width 1568 height 758
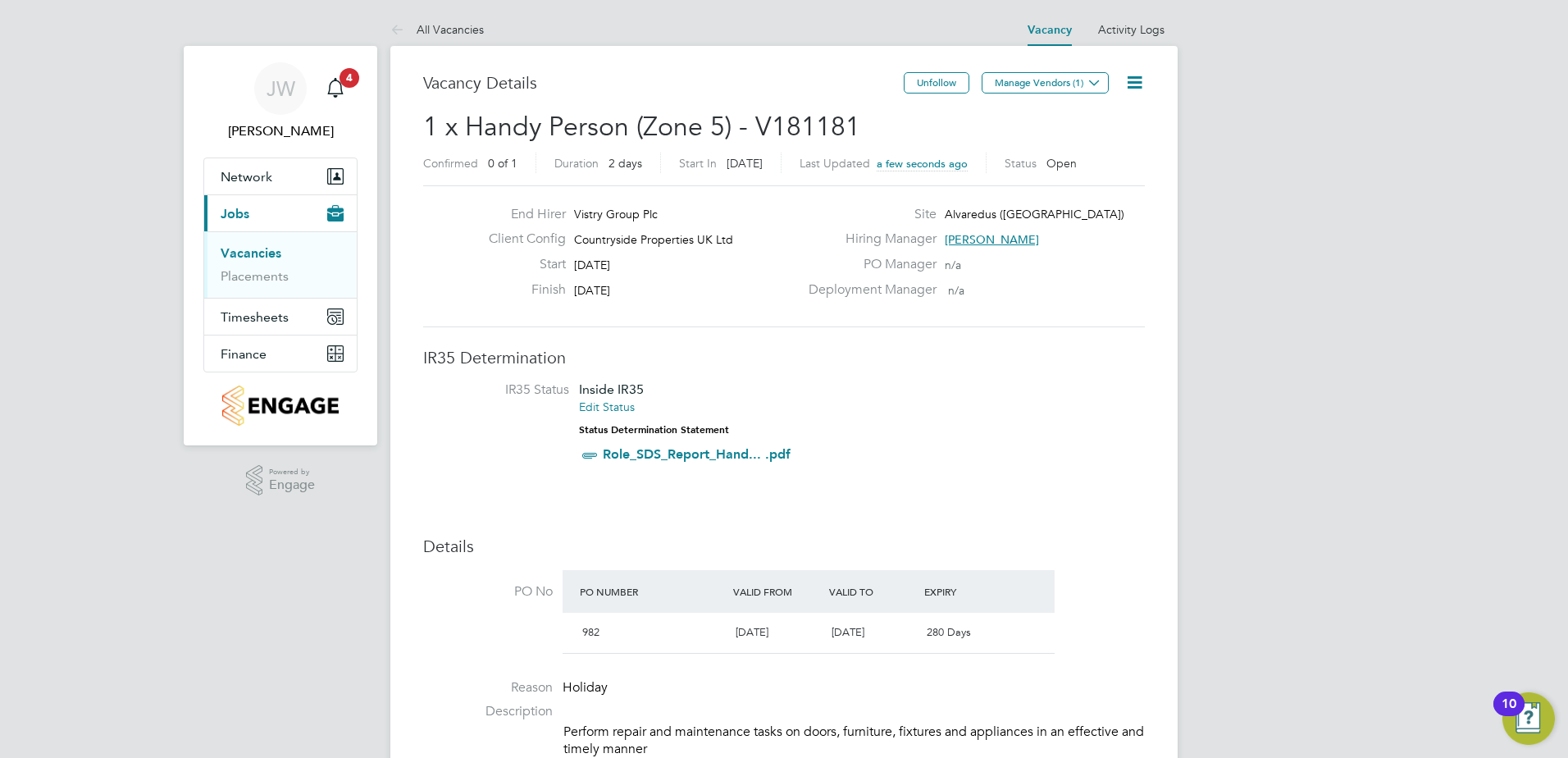
click at [1043, 83] on button "Manage Vendors (1)" at bounding box center [1045, 82] width 127 height 21
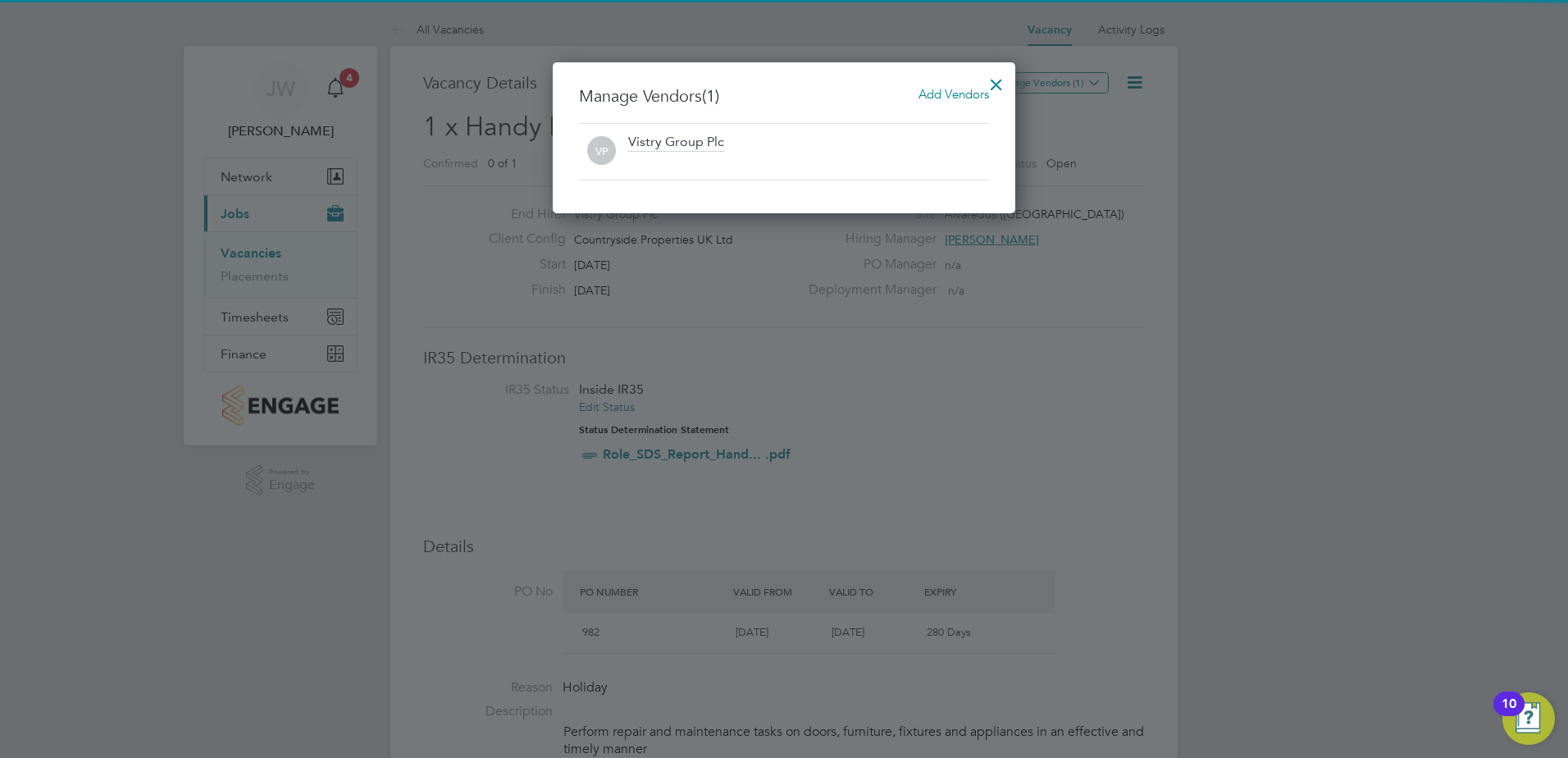
click at [946, 89] on span "Add Vendors" at bounding box center [954, 94] width 70 height 16
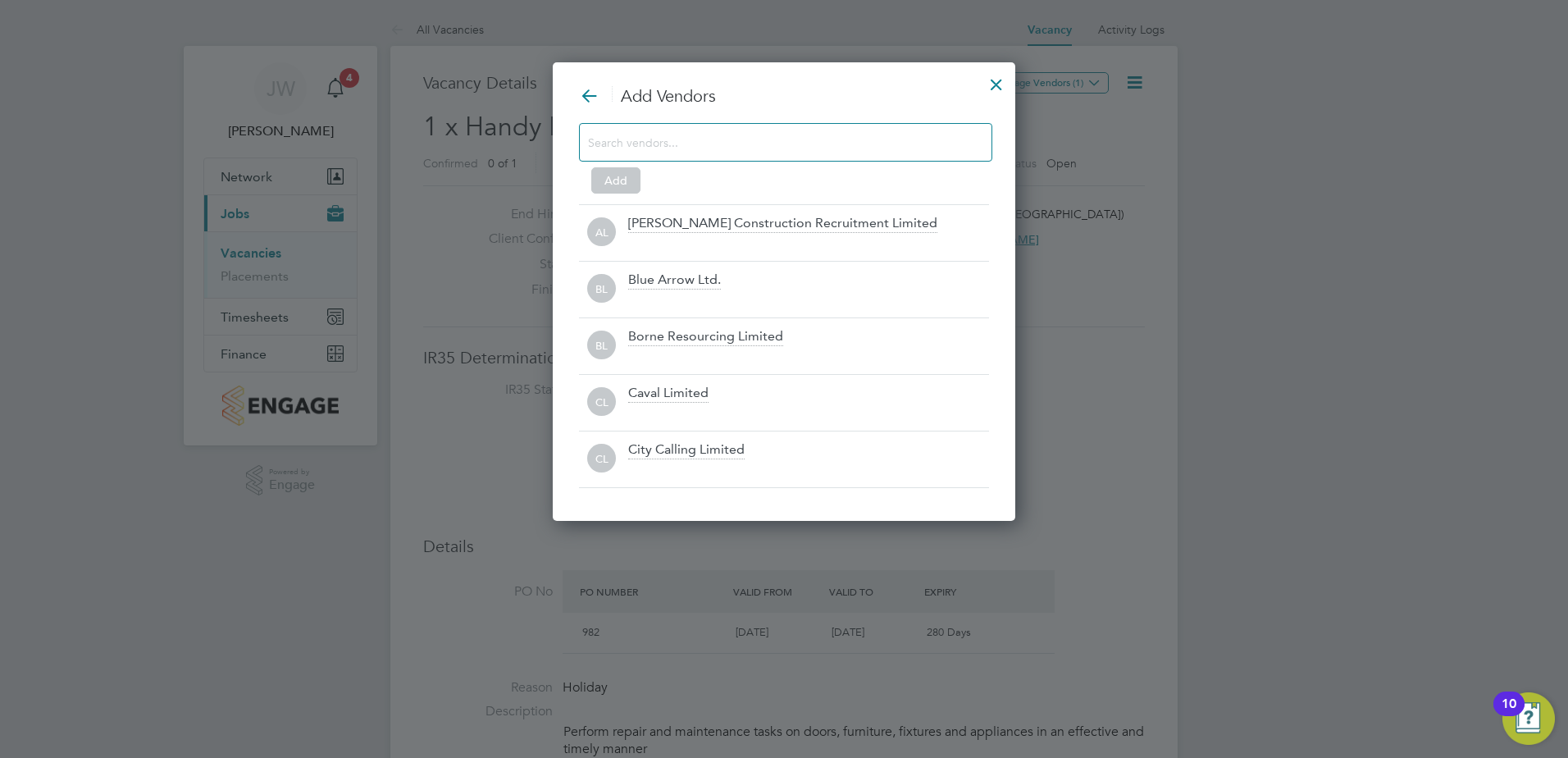
click at [705, 132] on input at bounding box center [772, 142] width 369 height 21
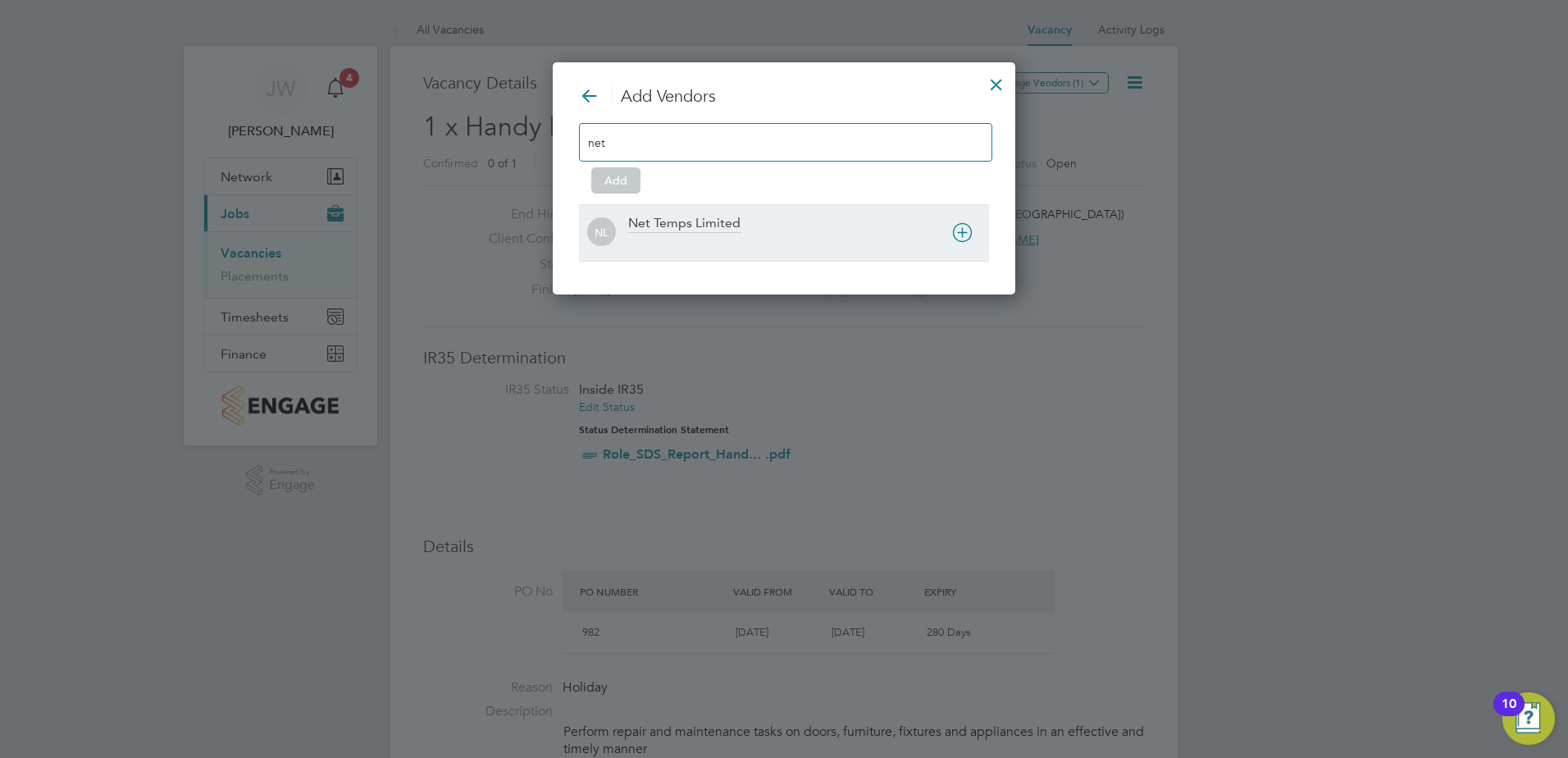
type input "net"
click at [709, 232] on div "Net Temps Limited" at bounding box center [685, 223] width 112 height 18
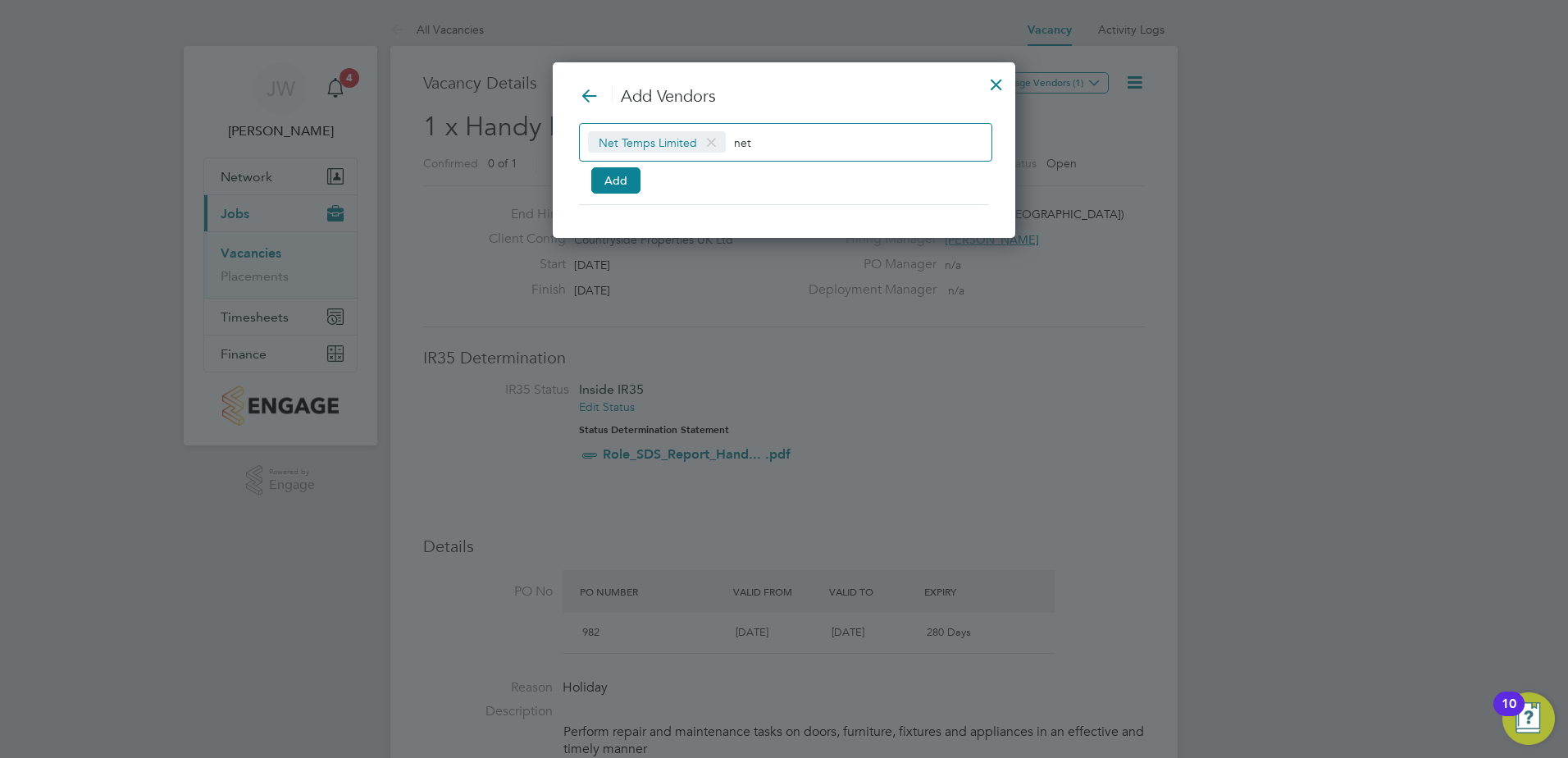
drag, startPoint x: 609, startPoint y: 174, endPoint x: 665, endPoint y: 172, distance: 56.0
click at [609, 174] on button "Add" at bounding box center [616, 181] width 49 height 26
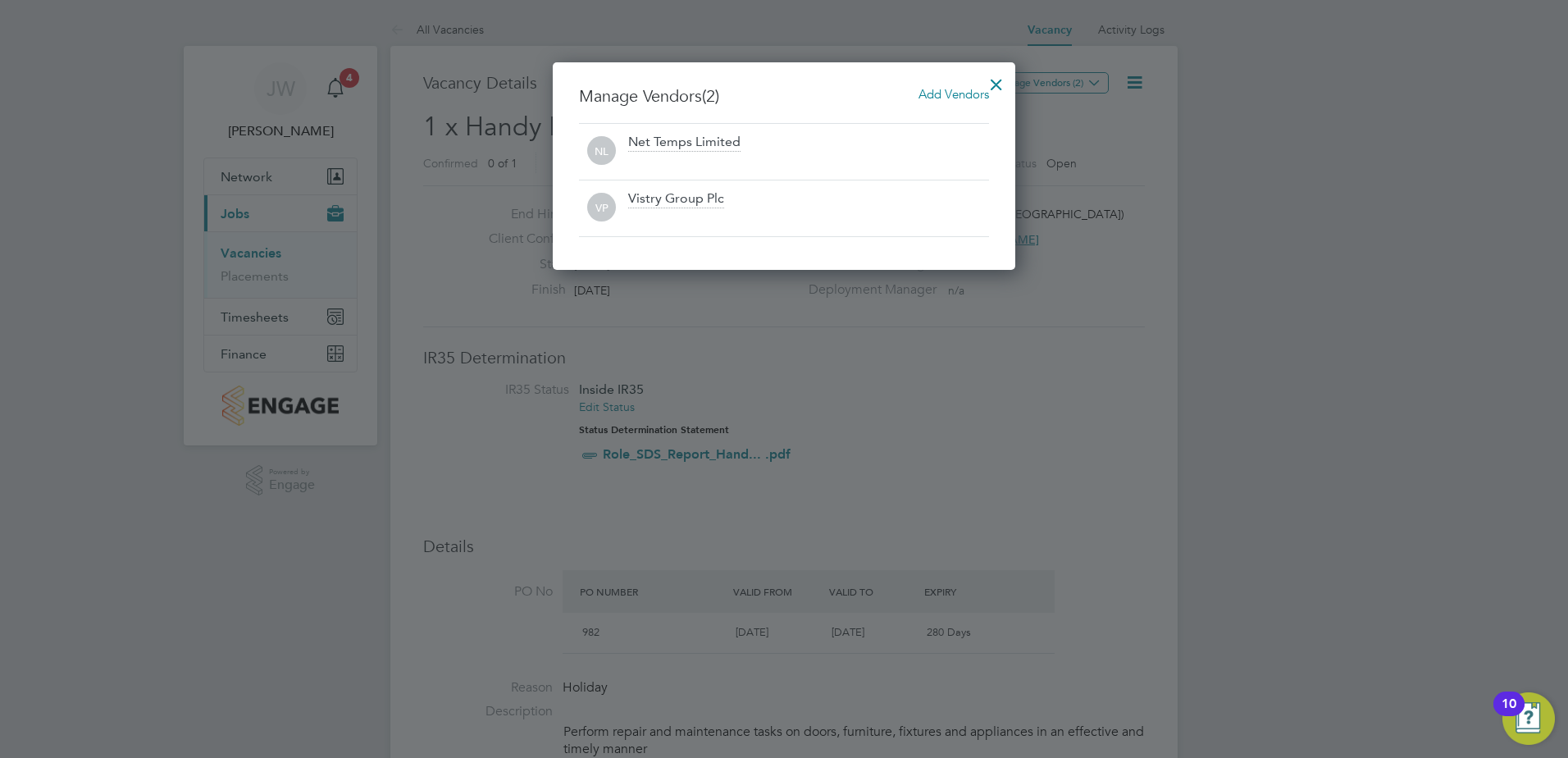
drag, startPoint x: 997, startPoint y: 82, endPoint x: 979, endPoint y: 89, distance: 19.3
click at [997, 83] on div at bounding box center [997, 81] width 30 height 30
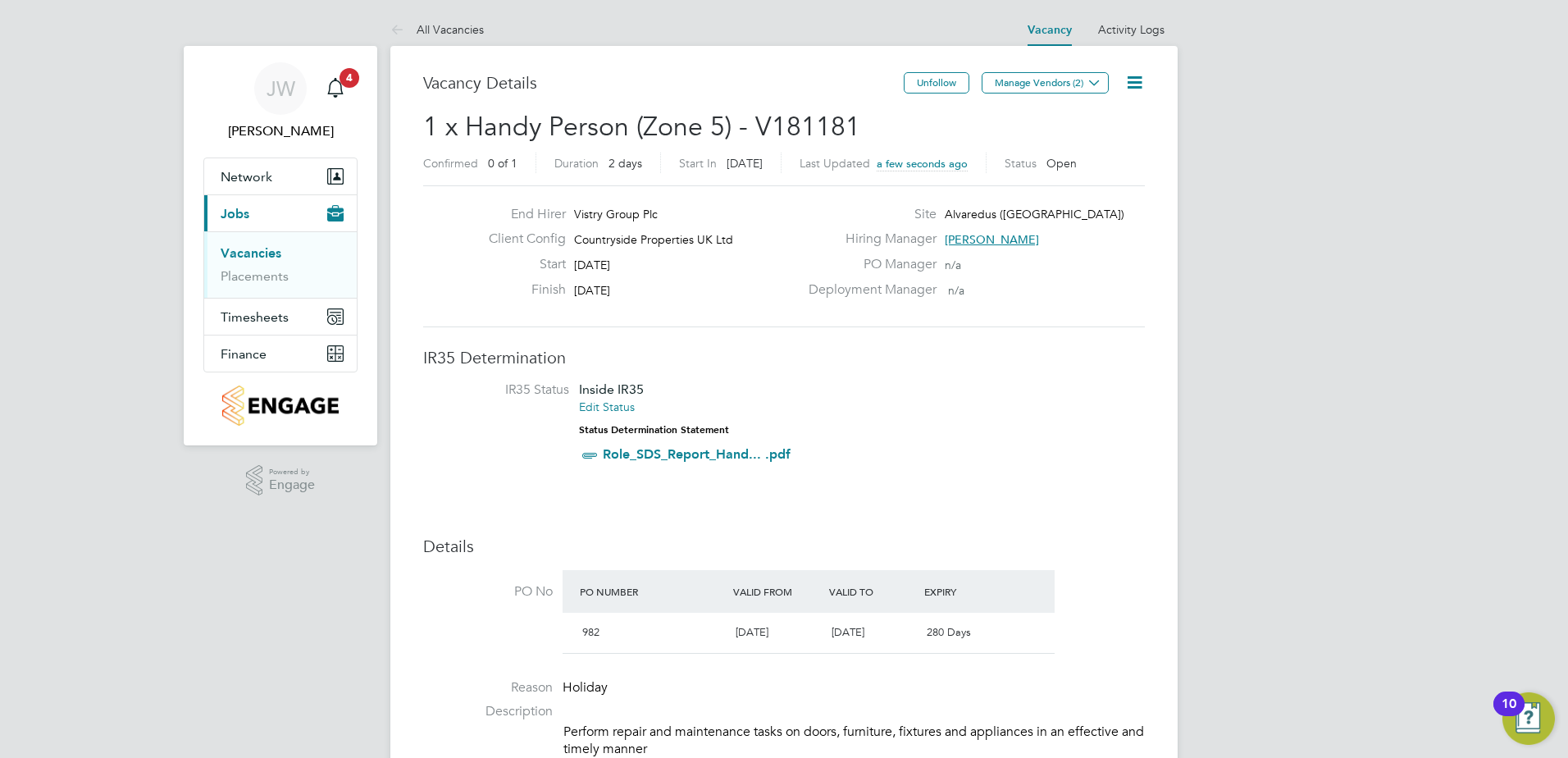
click at [231, 251] on link "Vacancies" at bounding box center [251, 253] width 60 height 16
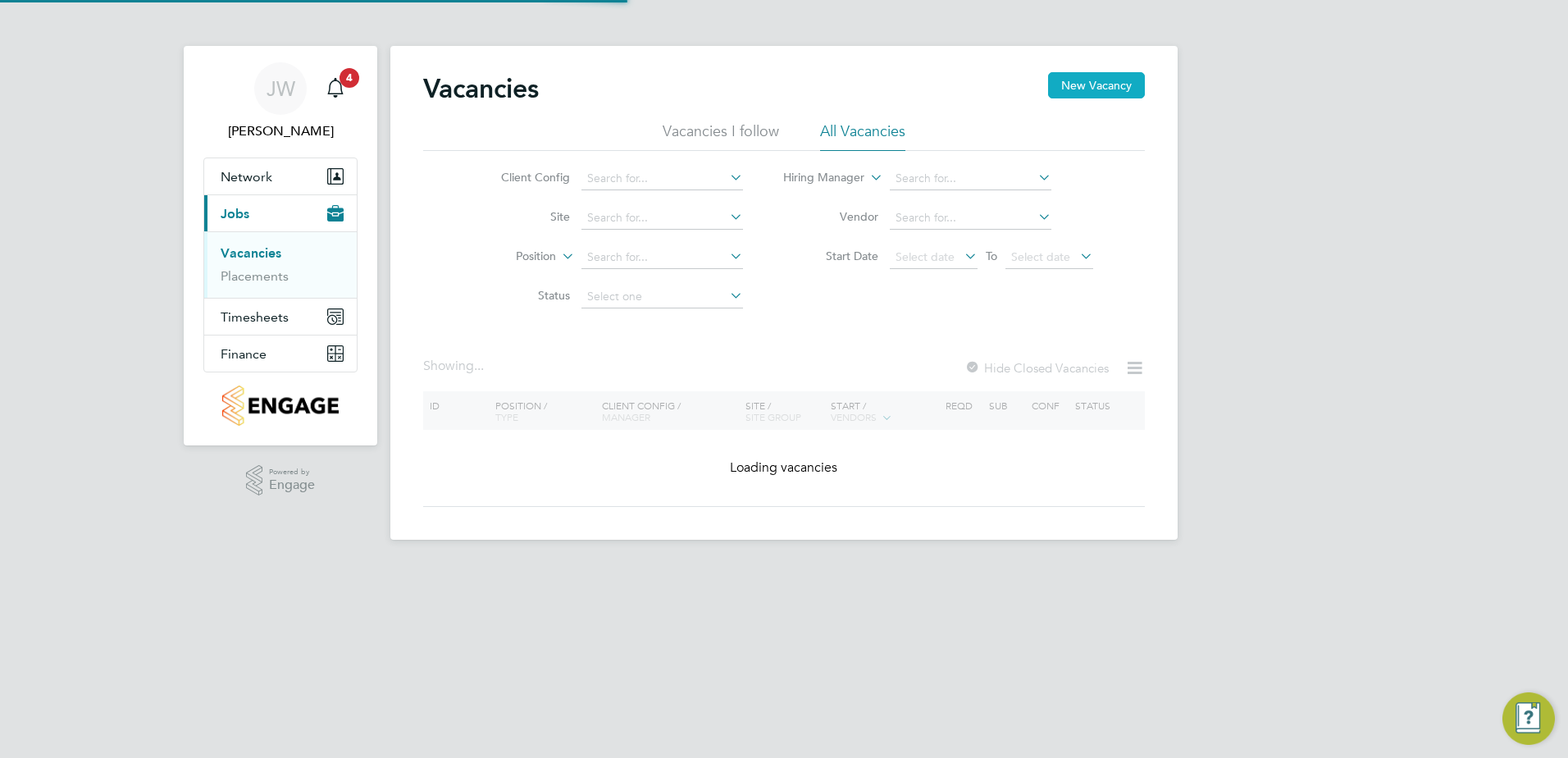
click at [1096, 89] on button "New Vacancy" at bounding box center [1096, 85] width 96 height 26
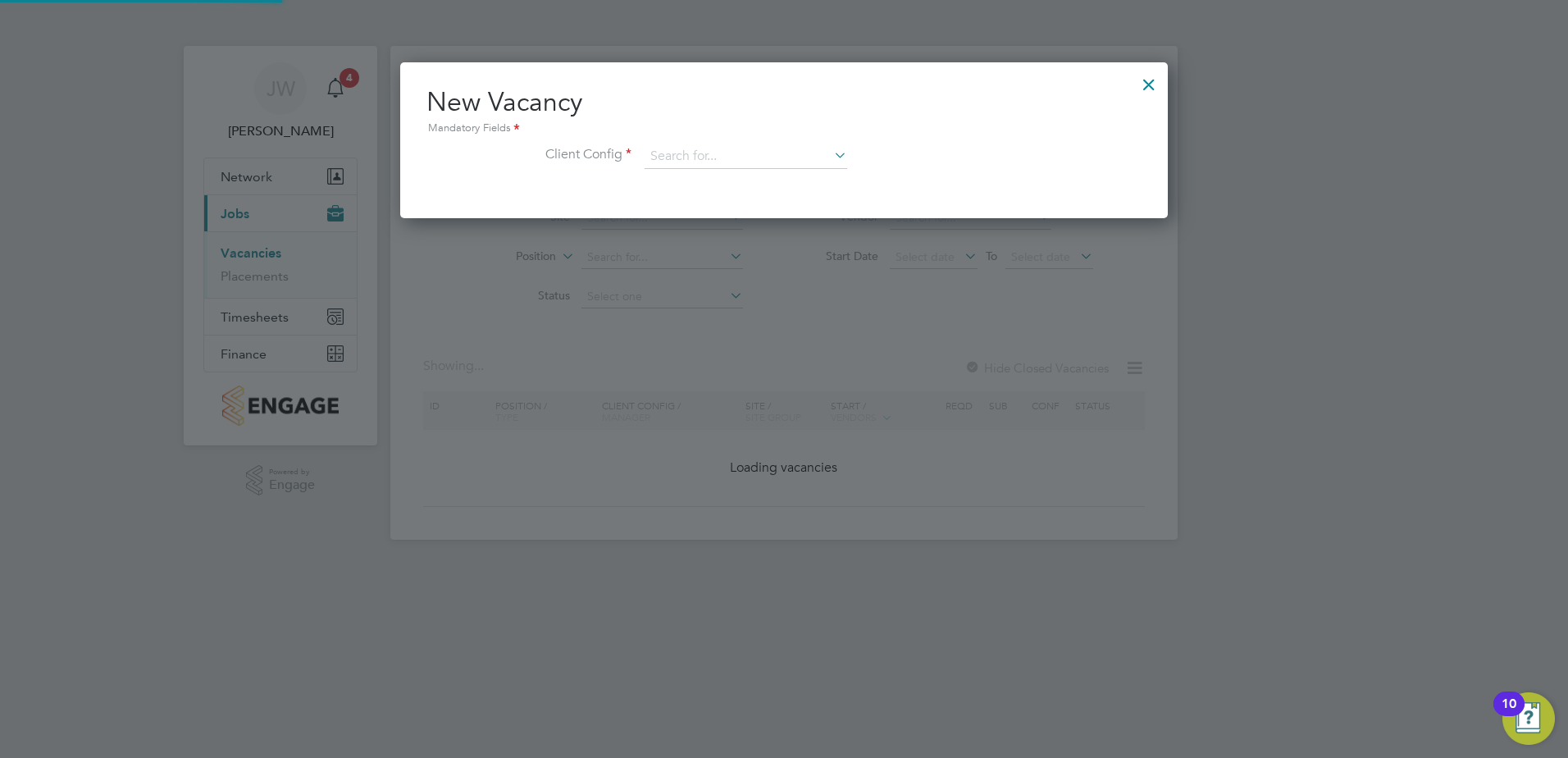
click at [634, 156] on li "Client Config" at bounding box center [784, 165] width 715 height 41
click at [657, 153] on input at bounding box center [746, 157] width 202 height 25
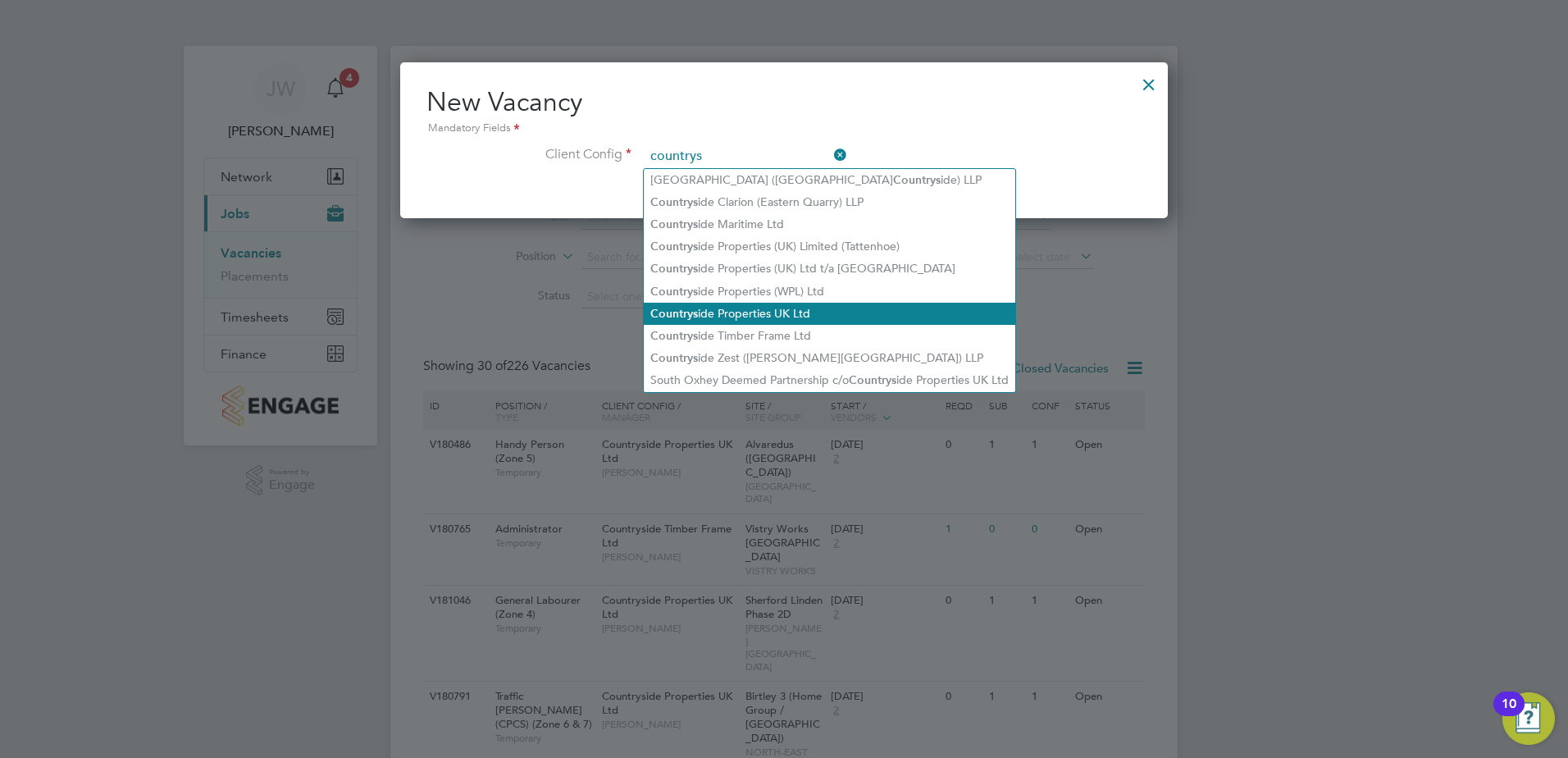
click at [731, 302] on li "Countrys ide Properties UK Ltd" at bounding box center [830, 313] width 372 height 22
type input "Countryside Properties UK Ltd"
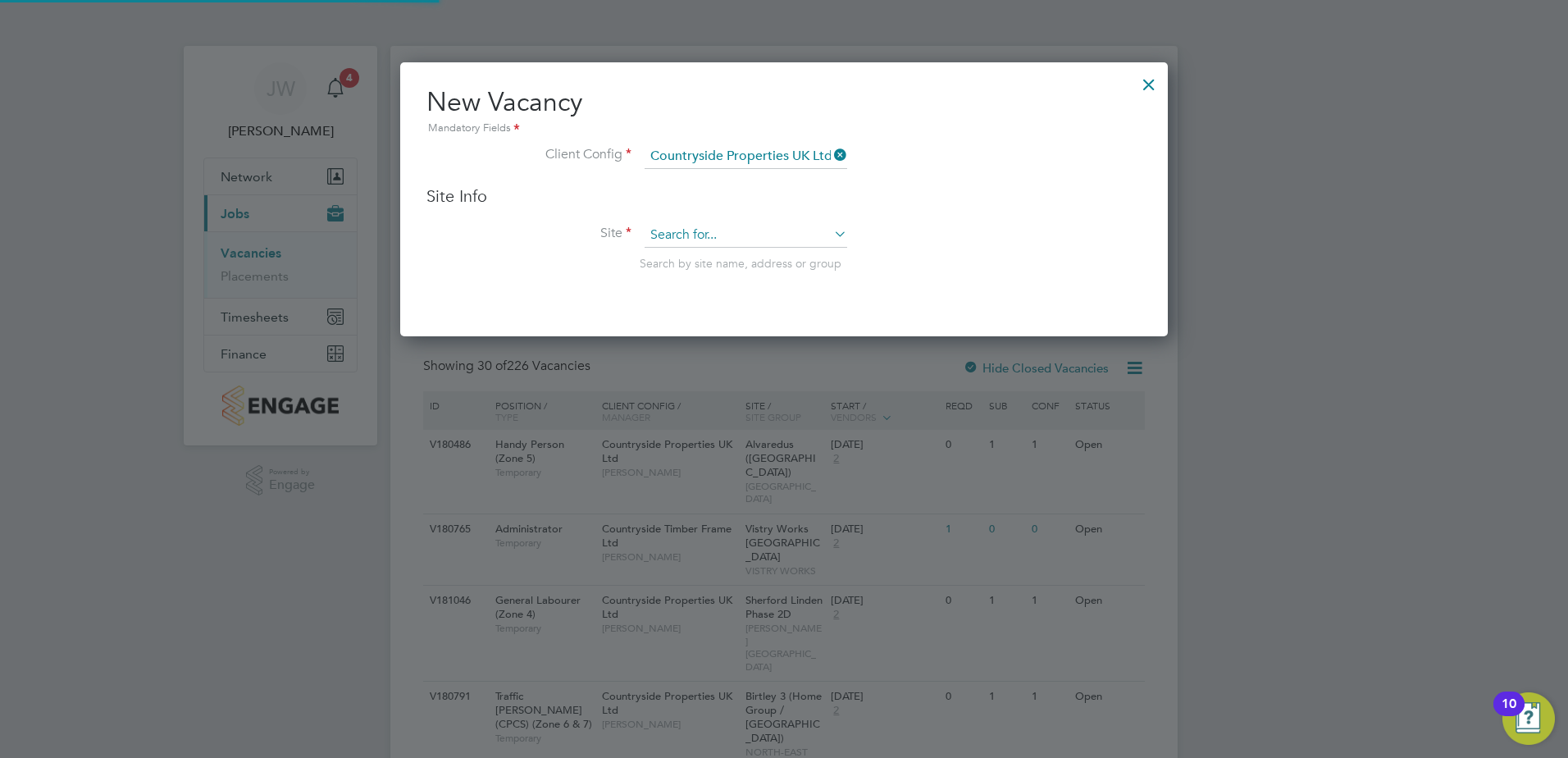
click at [684, 230] on div "Site Info Site Search by site name, address or group" at bounding box center [784, 244] width 715 height 118
click at [684, 230] on input at bounding box center [746, 236] width 202 height 25
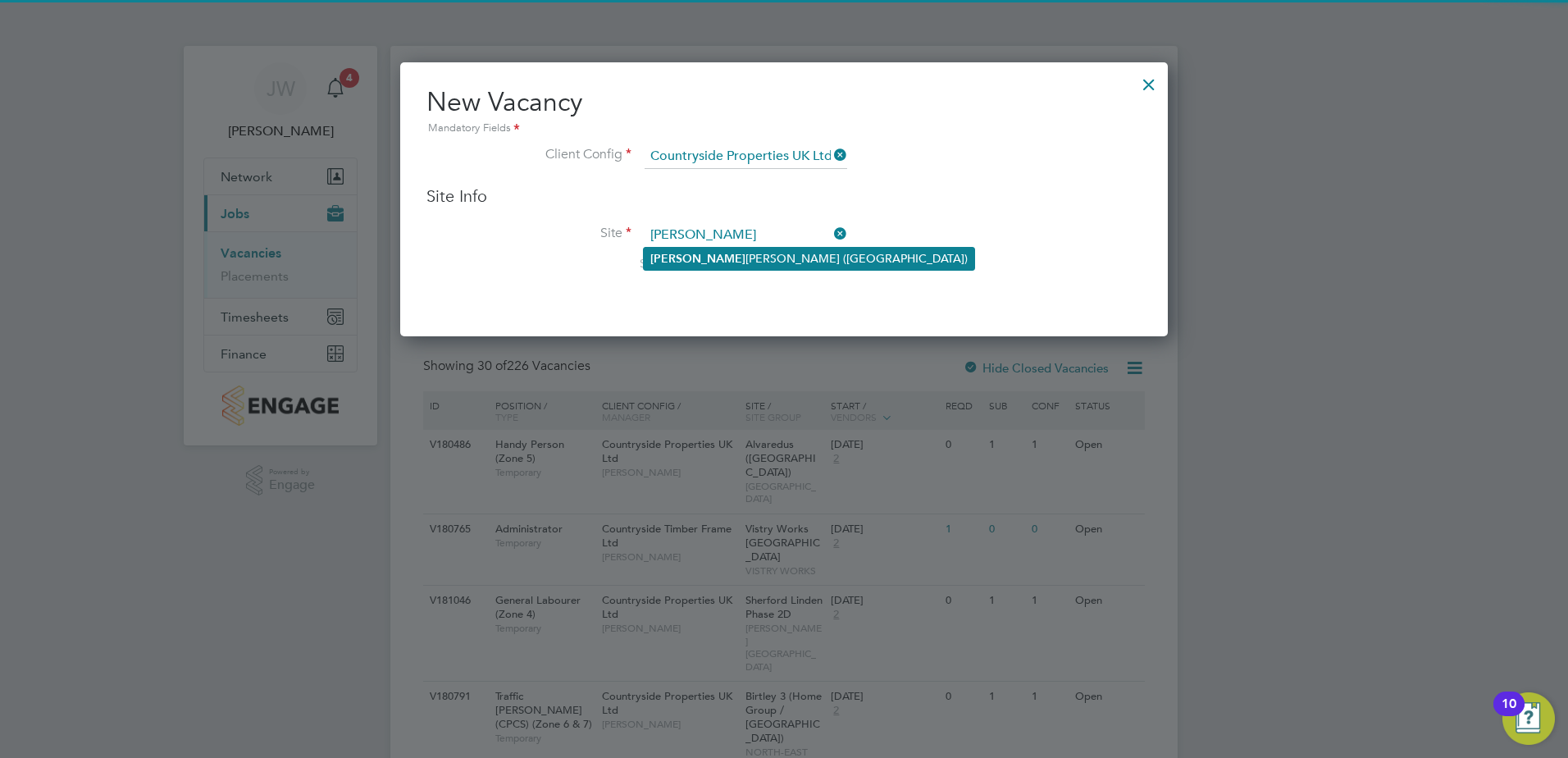
drag, startPoint x: 684, startPoint y: 263, endPoint x: 728, endPoint y: 250, distance: 45.9
click at [685, 262] on li "Alva redus (Fairham)" at bounding box center [809, 259] width 330 height 22
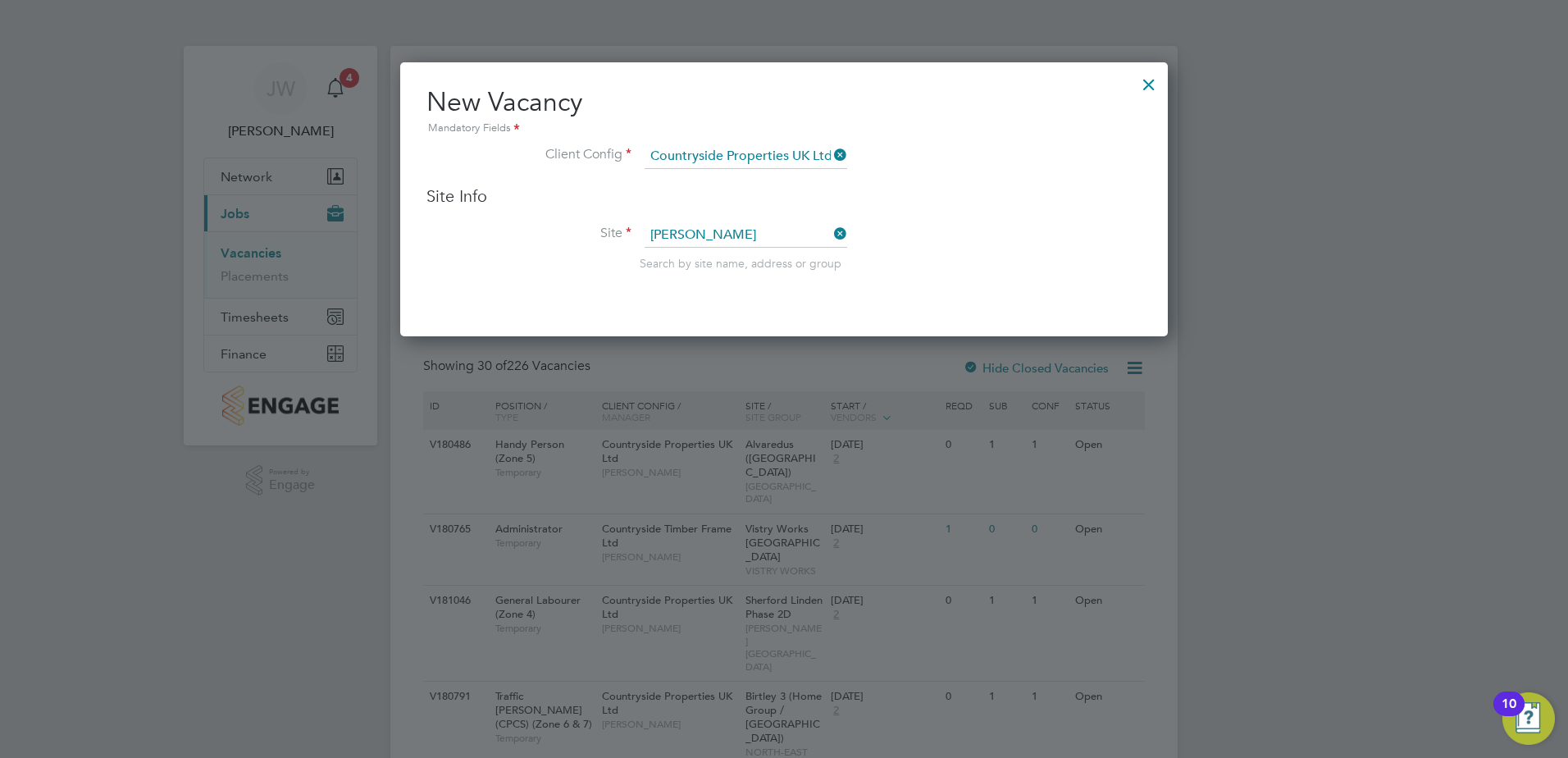
type input "Alvaredus (Fairham)"
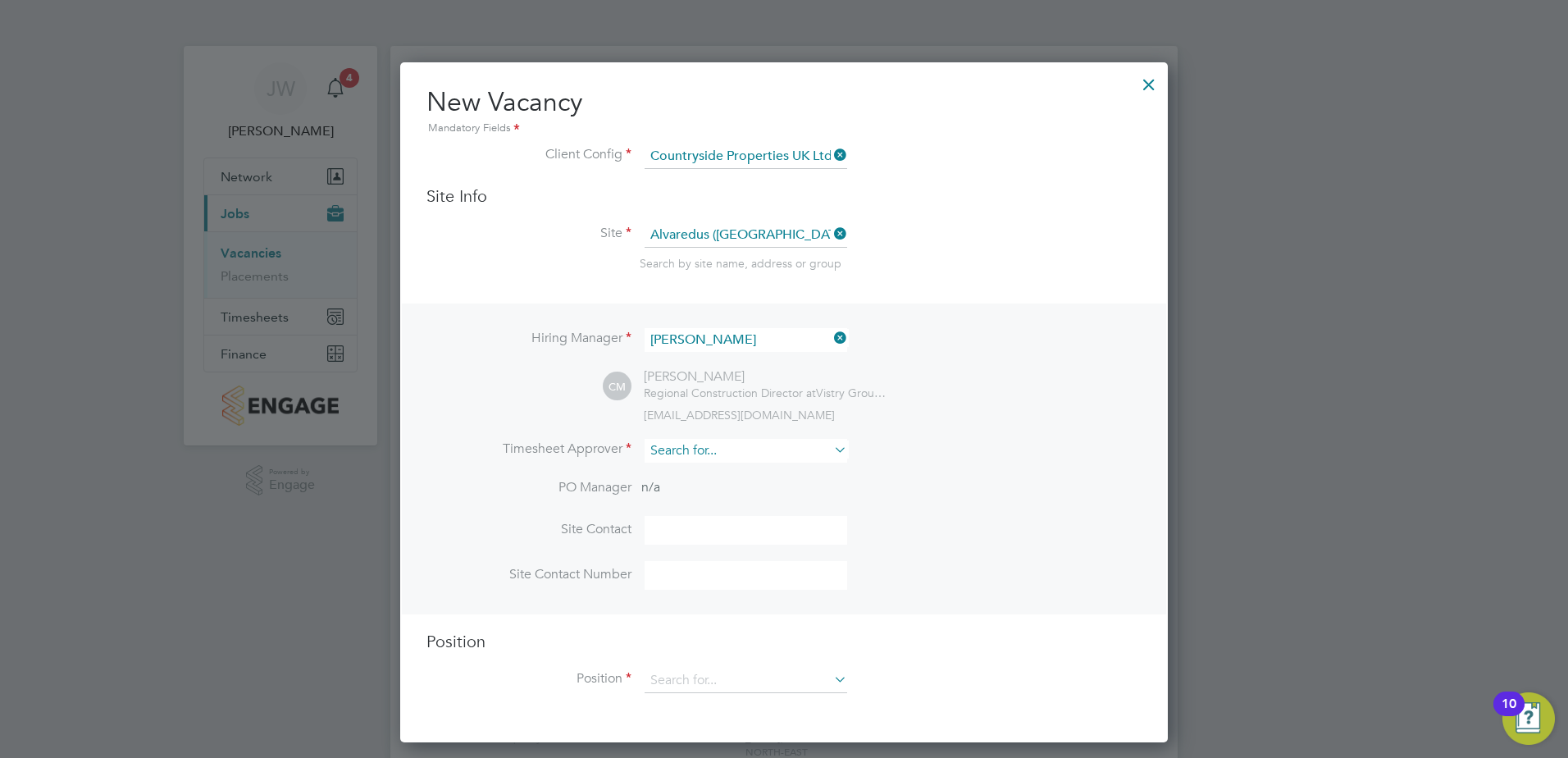
click at [678, 461] on input at bounding box center [746, 450] width 202 height 24
click at [707, 478] on li "Calum Madden" at bounding box center [746, 474] width 204 height 22
type input "Calum Madden"
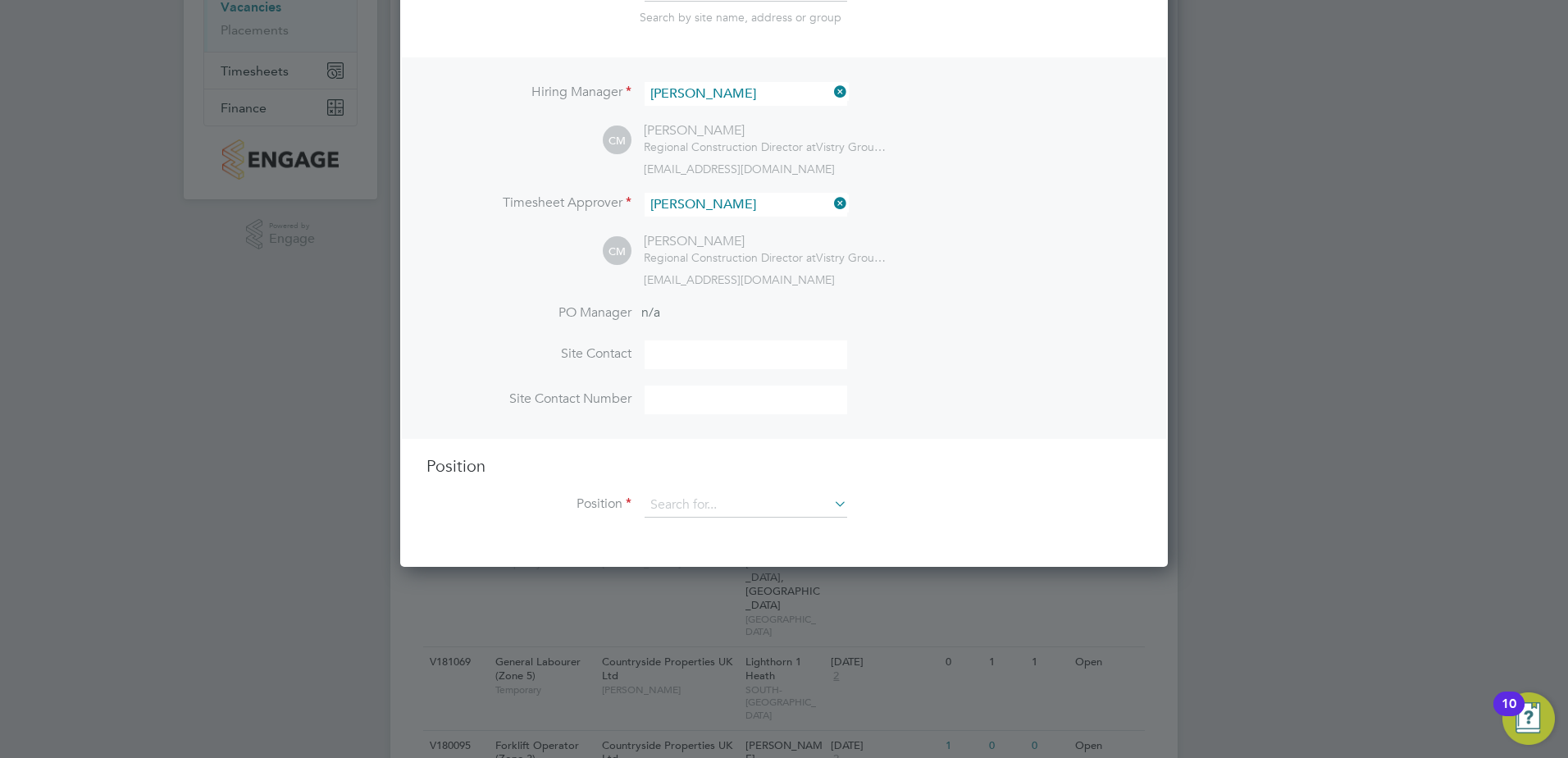
click at [674, 362] on input at bounding box center [746, 354] width 202 height 29
type input "Andy Cartwright"
type input "07787753361"
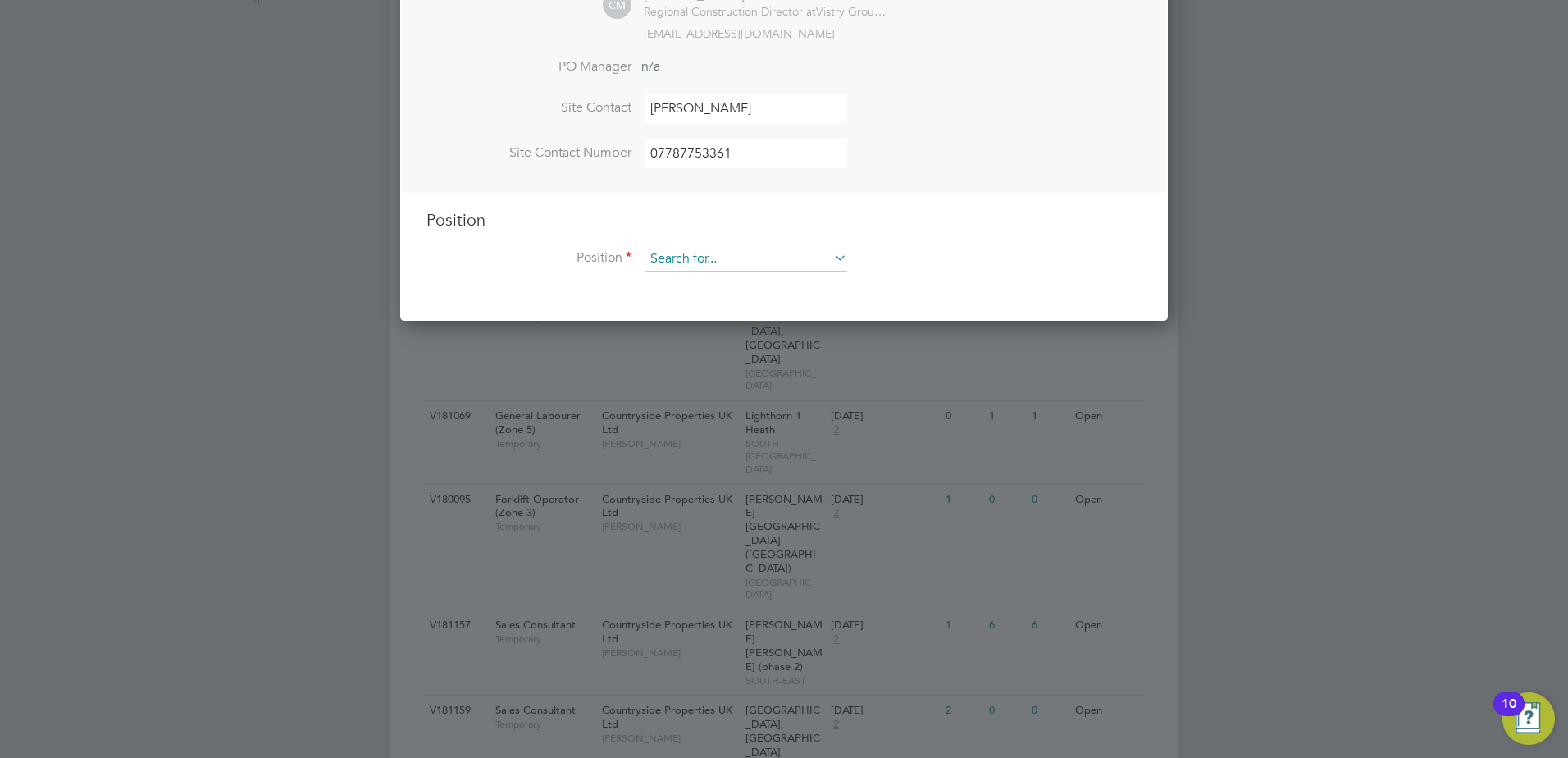
click at [692, 257] on input at bounding box center [746, 259] width 202 height 25
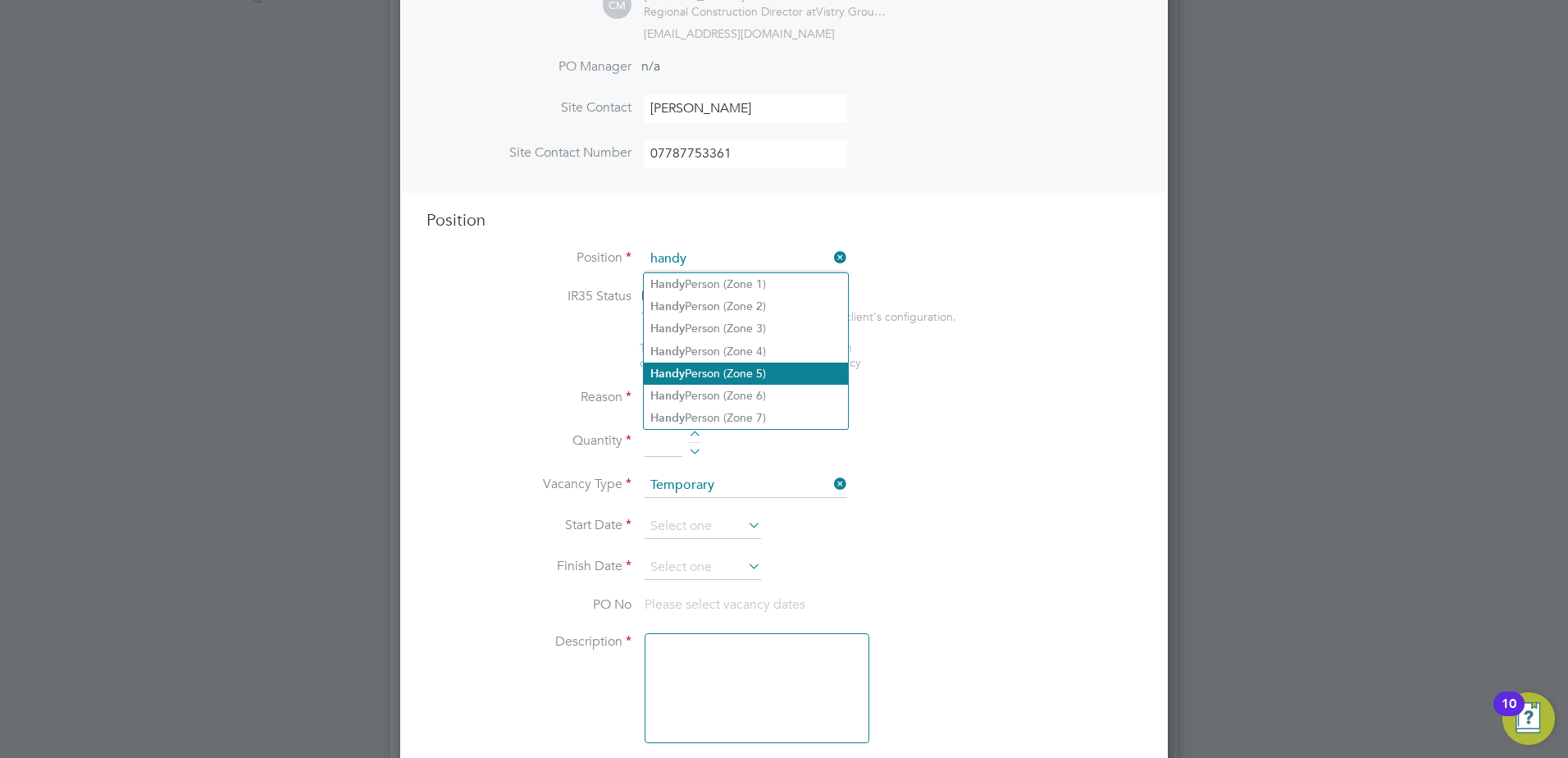
click at [688, 373] on li "Handy Person (Zone 5)" at bounding box center [746, 373] width 204 height 22
type input "Handy Person (Zone 5)"
type textarea "- Perform repair and maintenance tasks on doors, furniture, fixtures and applia…"
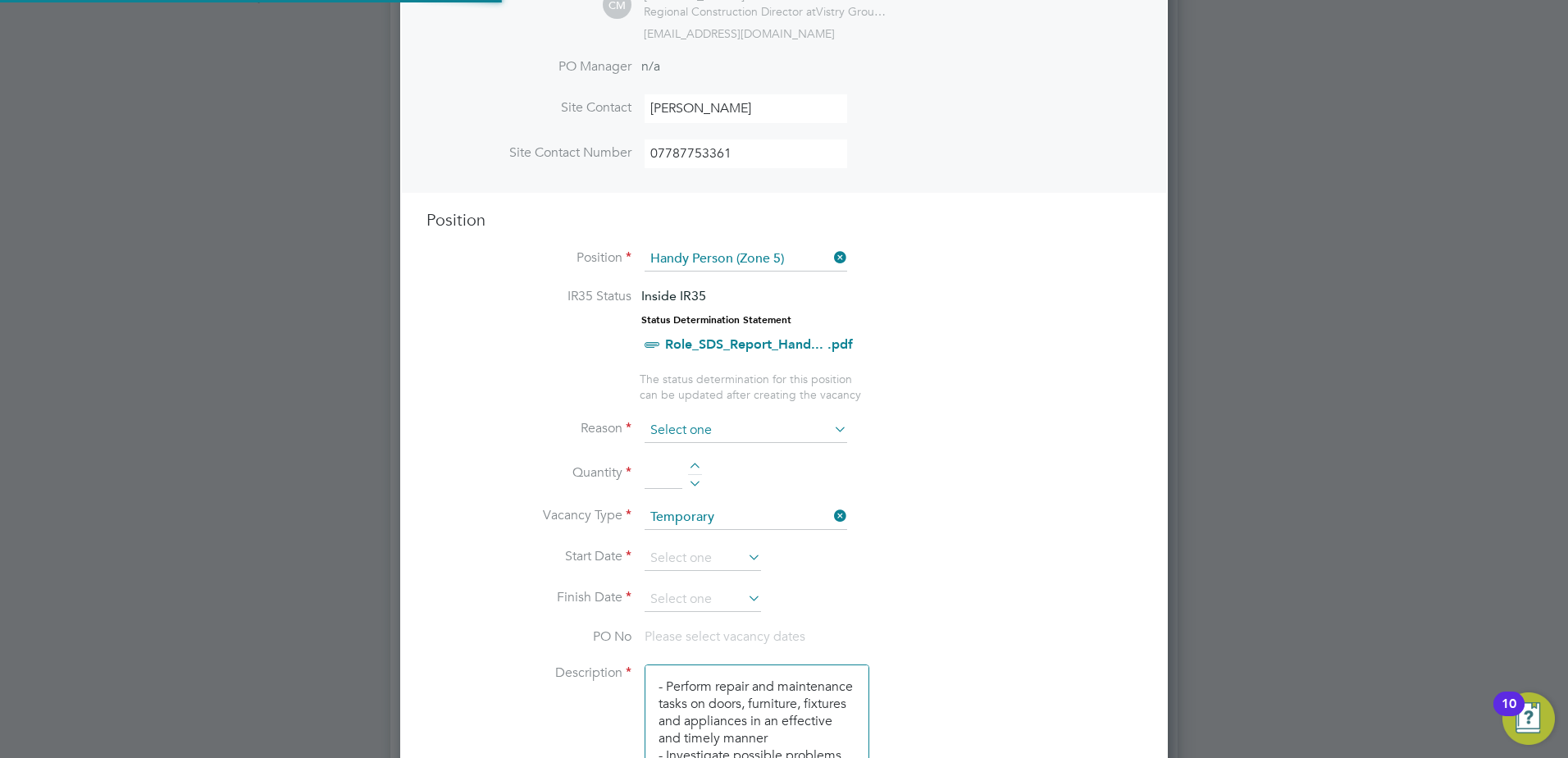
click at [688, 429] on input at bounding box center [746, 430] width 202 height 25
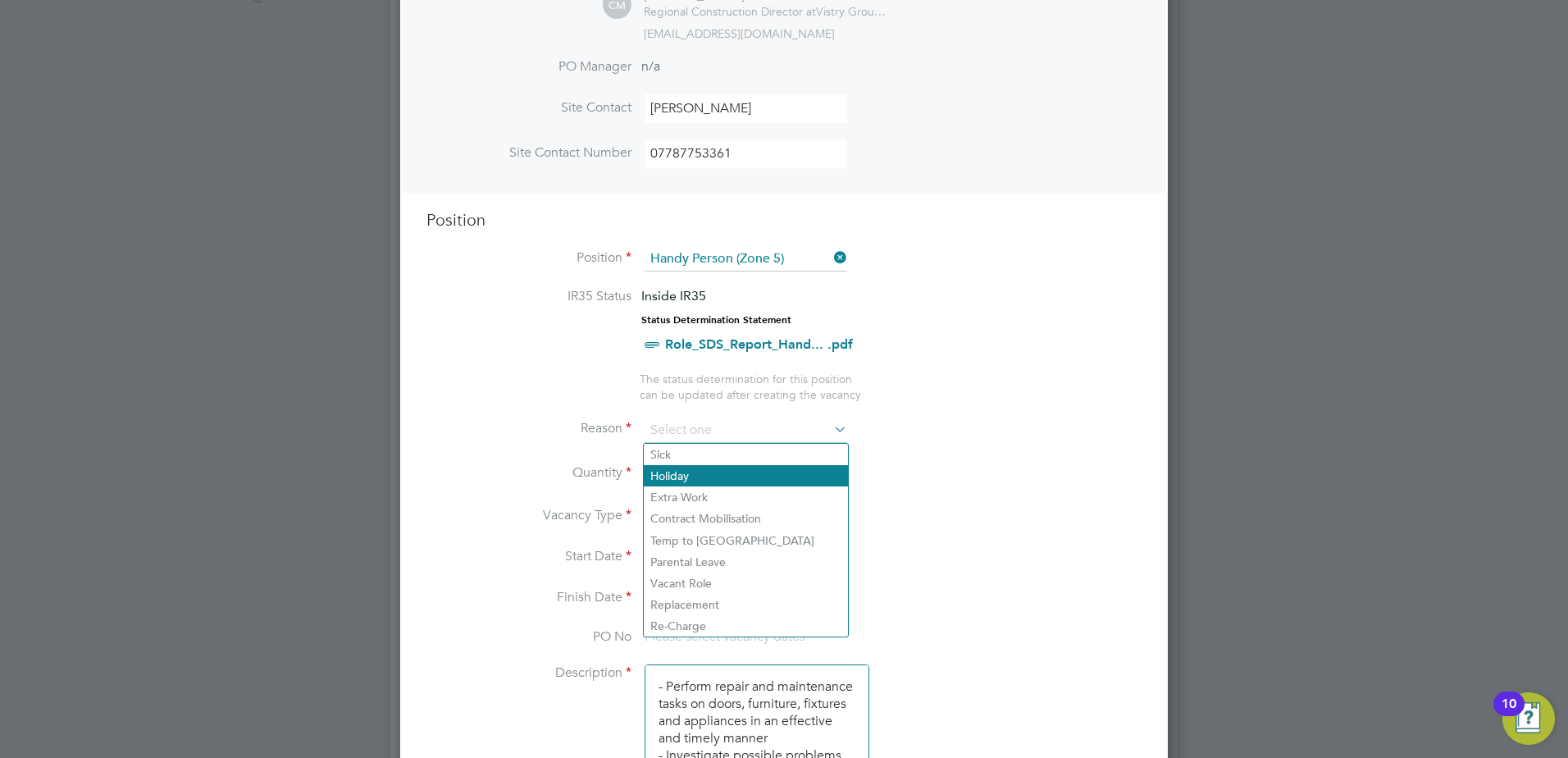
click at [679, 477] on li "Holiday" at bounding box center [746, 476] width 204 height 21
type input "Holiday"
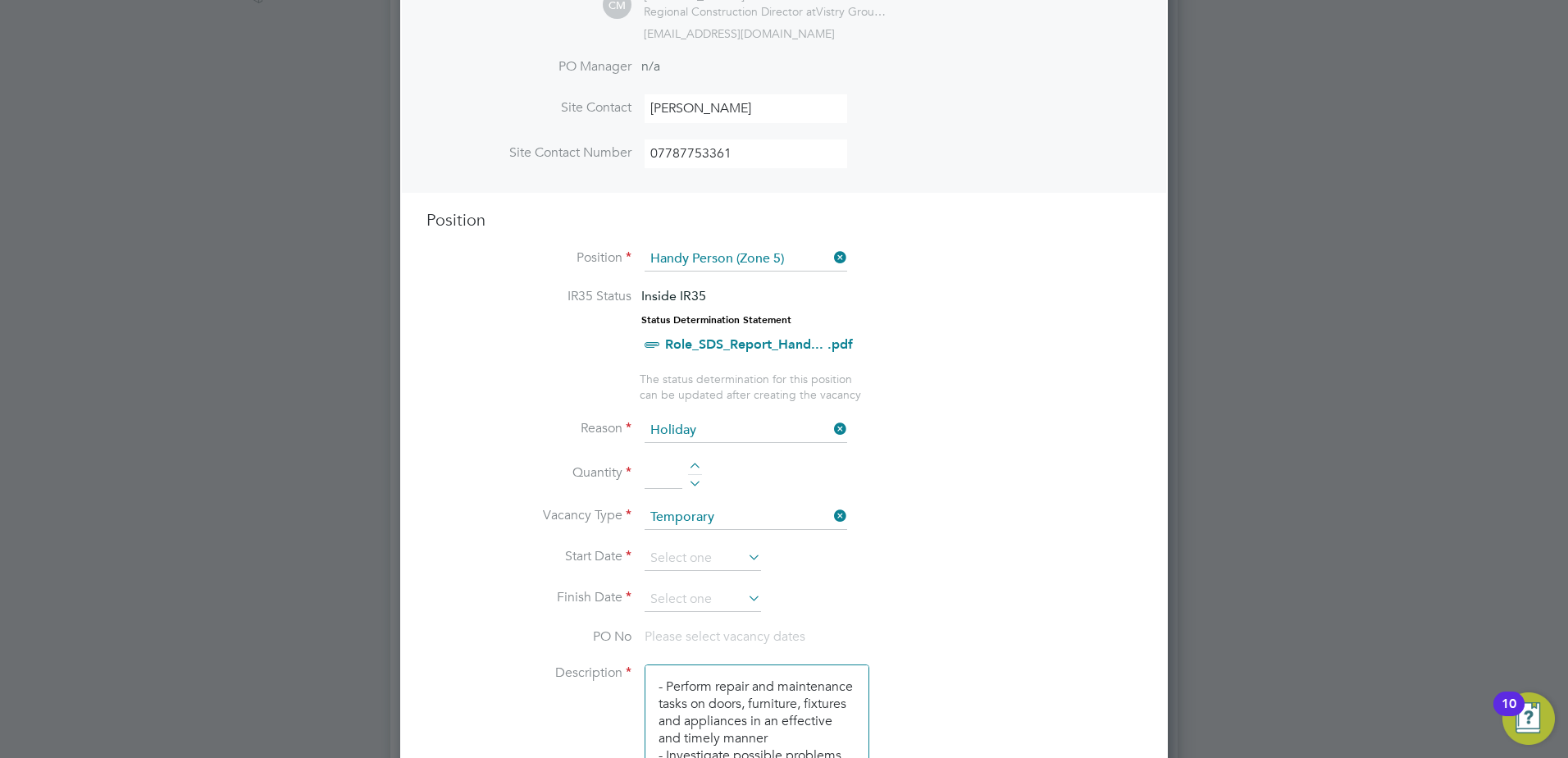
drag, startPoint x: 691, startPoint y: 464, endPoint x: 748, endPoint y: 469, distance: 57.2
click at [692, 464] on div at bounding box center [695, 468] width 14 height 11
type input "1"
click at [748, 469] on li "Quantity 1" at bounding box center [784, 482] width 715 height 46
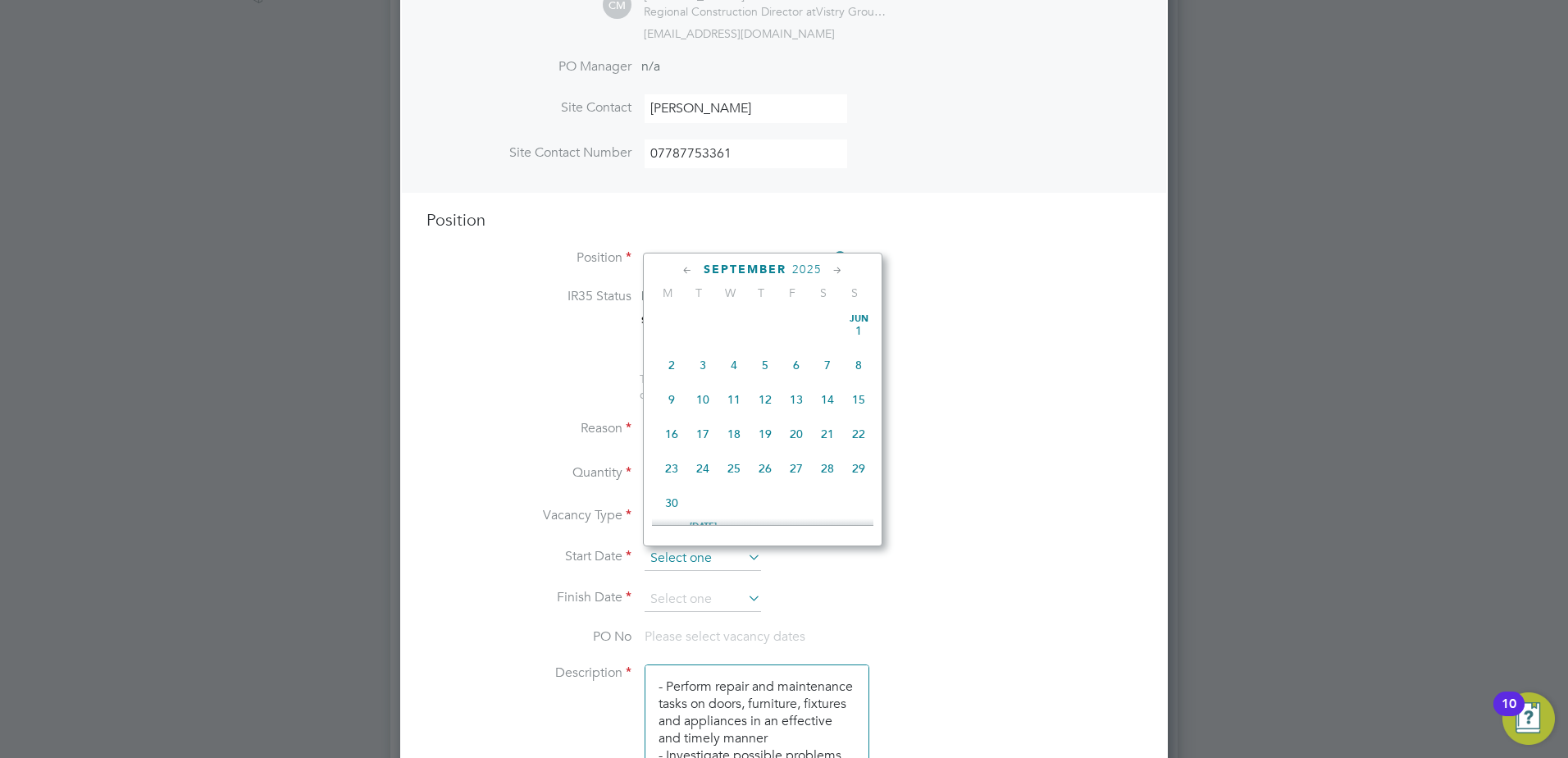
click at [699, 556] on input at bounding box center [703, 558] width 117 height 25
click at [801, 365] on span "19" at bounding box center [797, 350] width 32 height 32
type input "19 Sep 2025"
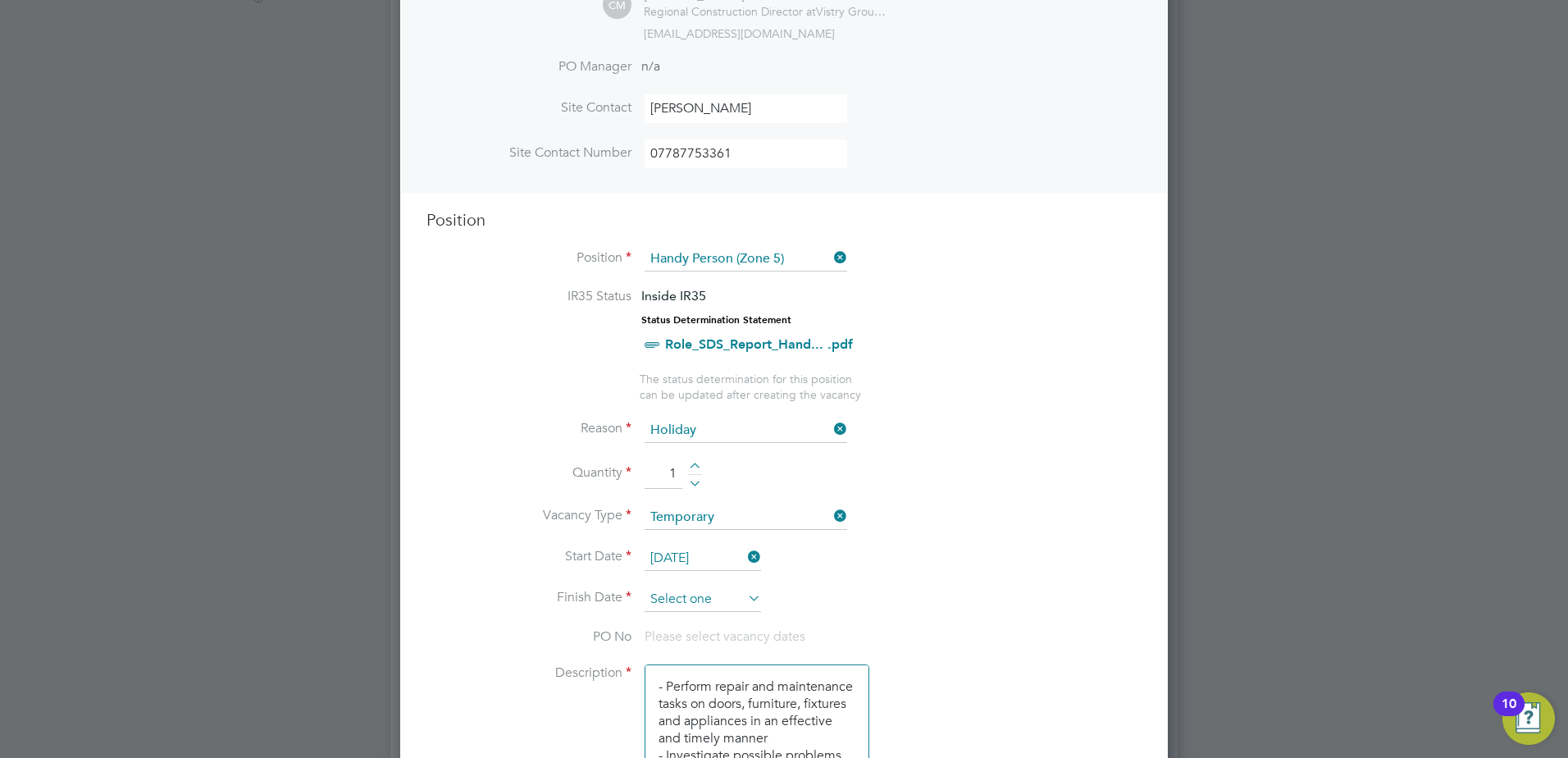
click at [709, 597] on input at bounding box center [703, 599] width 117 height 25
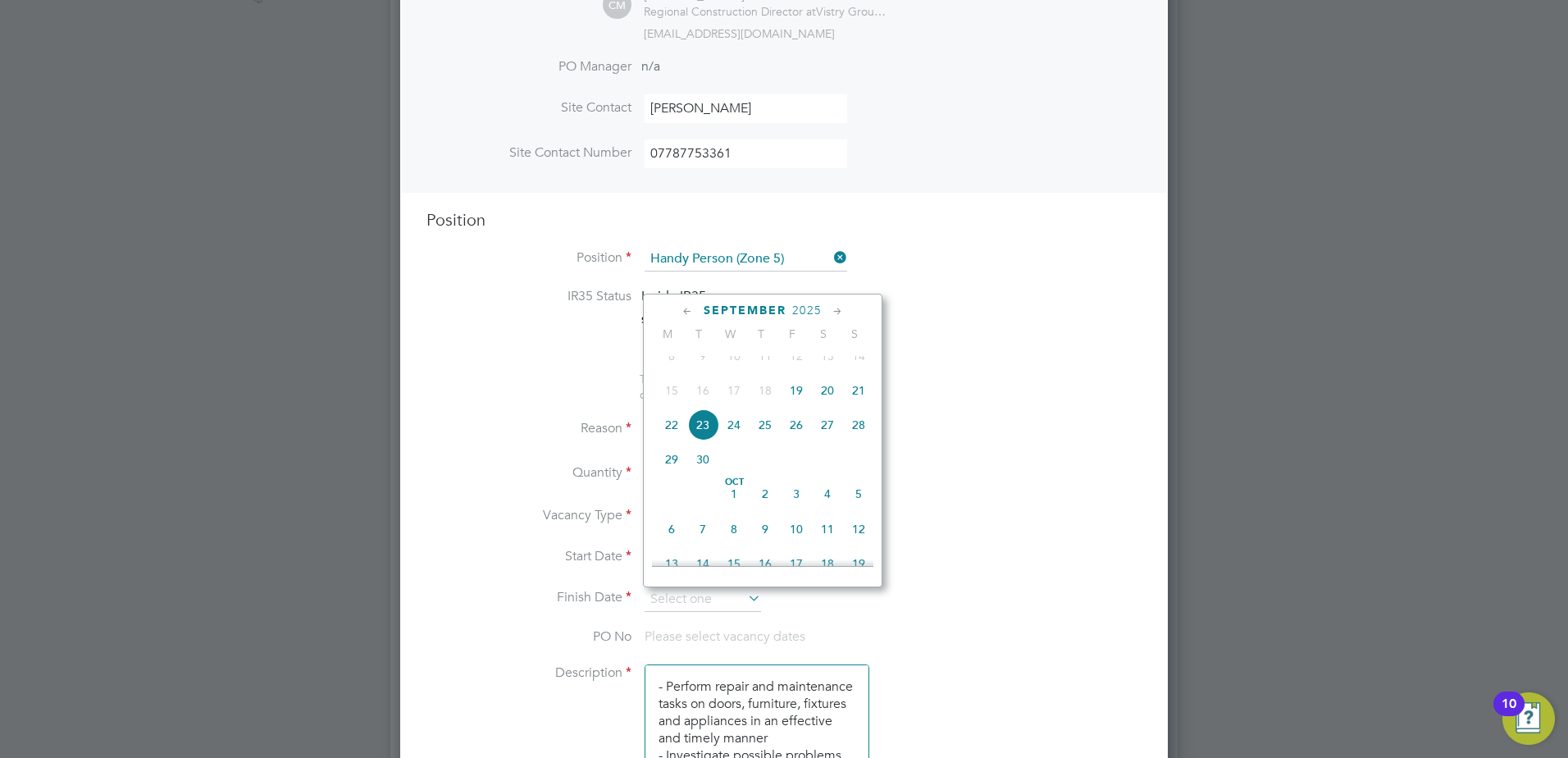
click at [797, 406] on span "19" at bounding box center [797, 391] width 32 height 32
type input "19 Sep 2025"
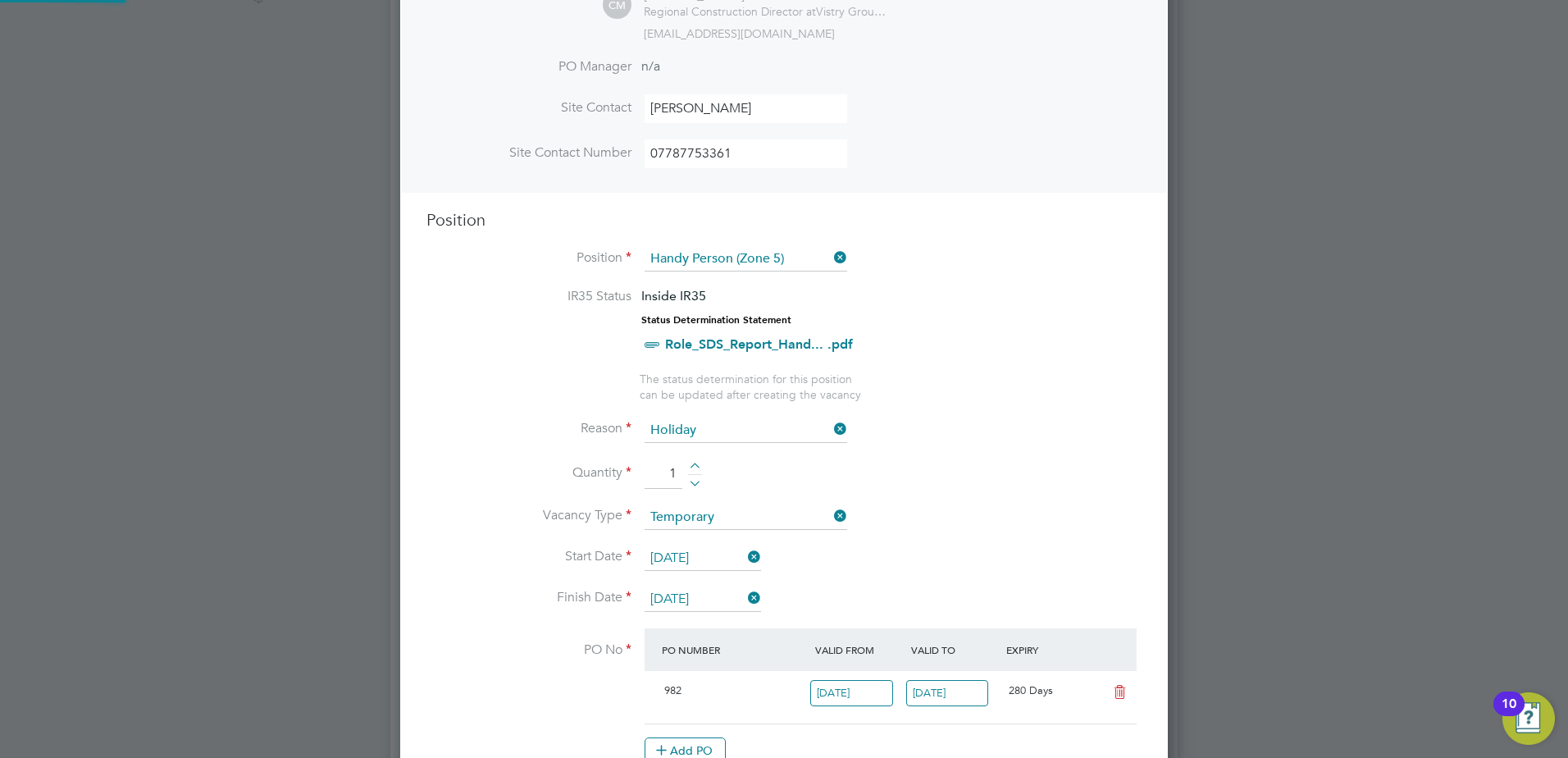
click at [906, 479] on li "Quantity 1" at bounding box center [784, 482] width 715 height 46
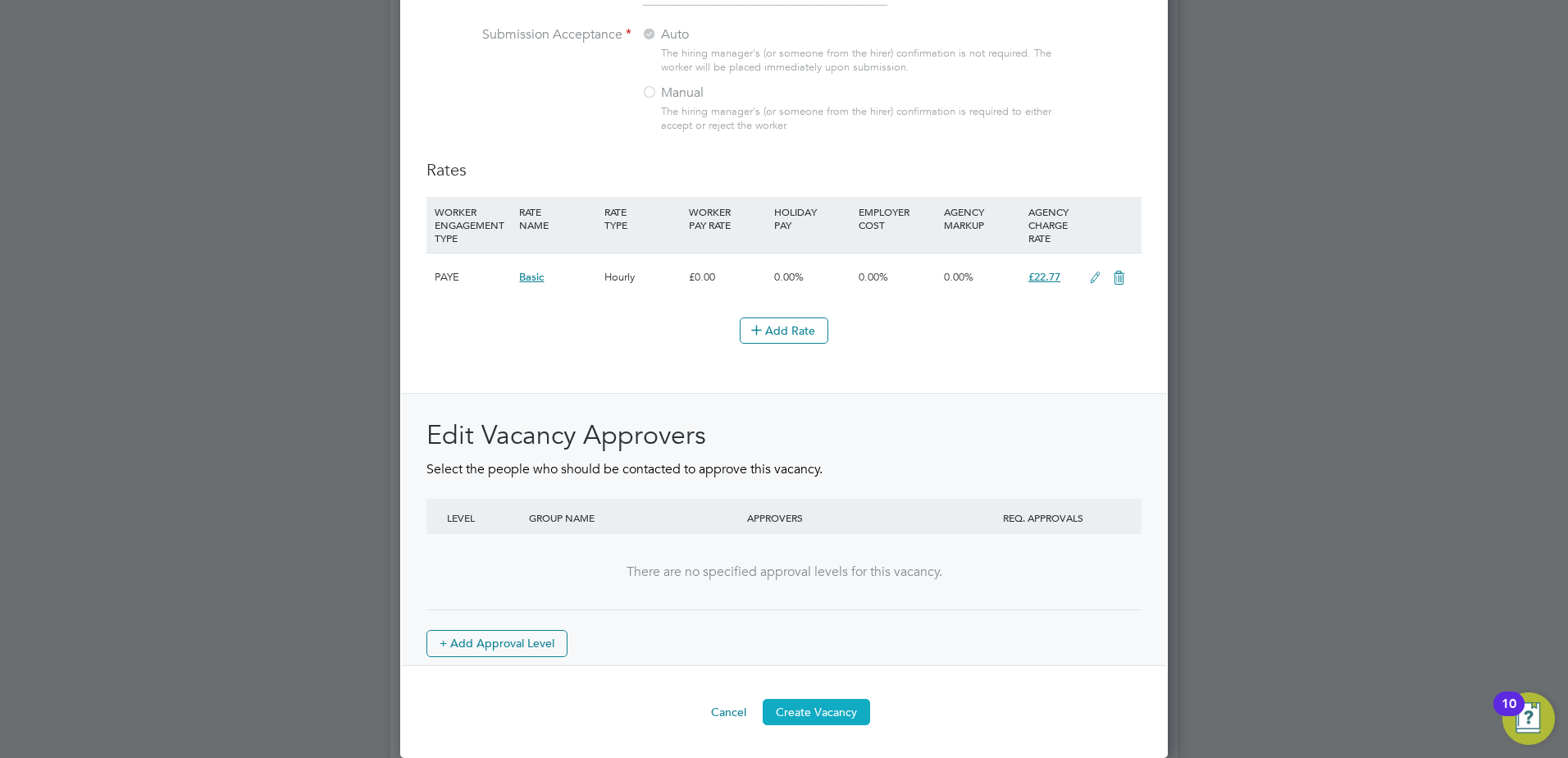
click at [808, 722] on button "Create Vacancy" at bounding box center [816, 712] width 108 height 26
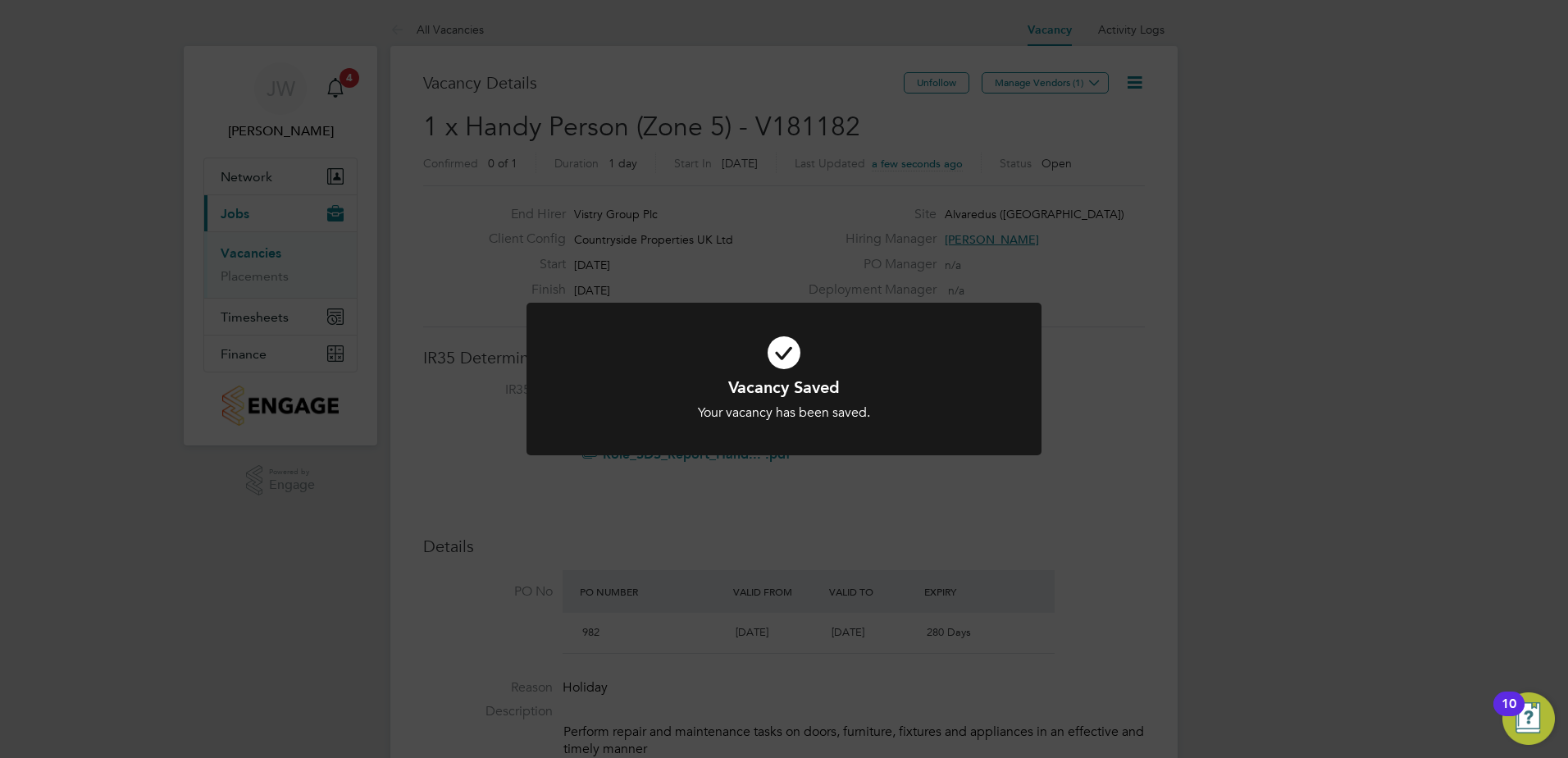
click at [1039, 83] on div "Vacancy Saved Your vacancy has been saved. Cancel Okay" at bounding box center [784, 379] width 1568 height 758
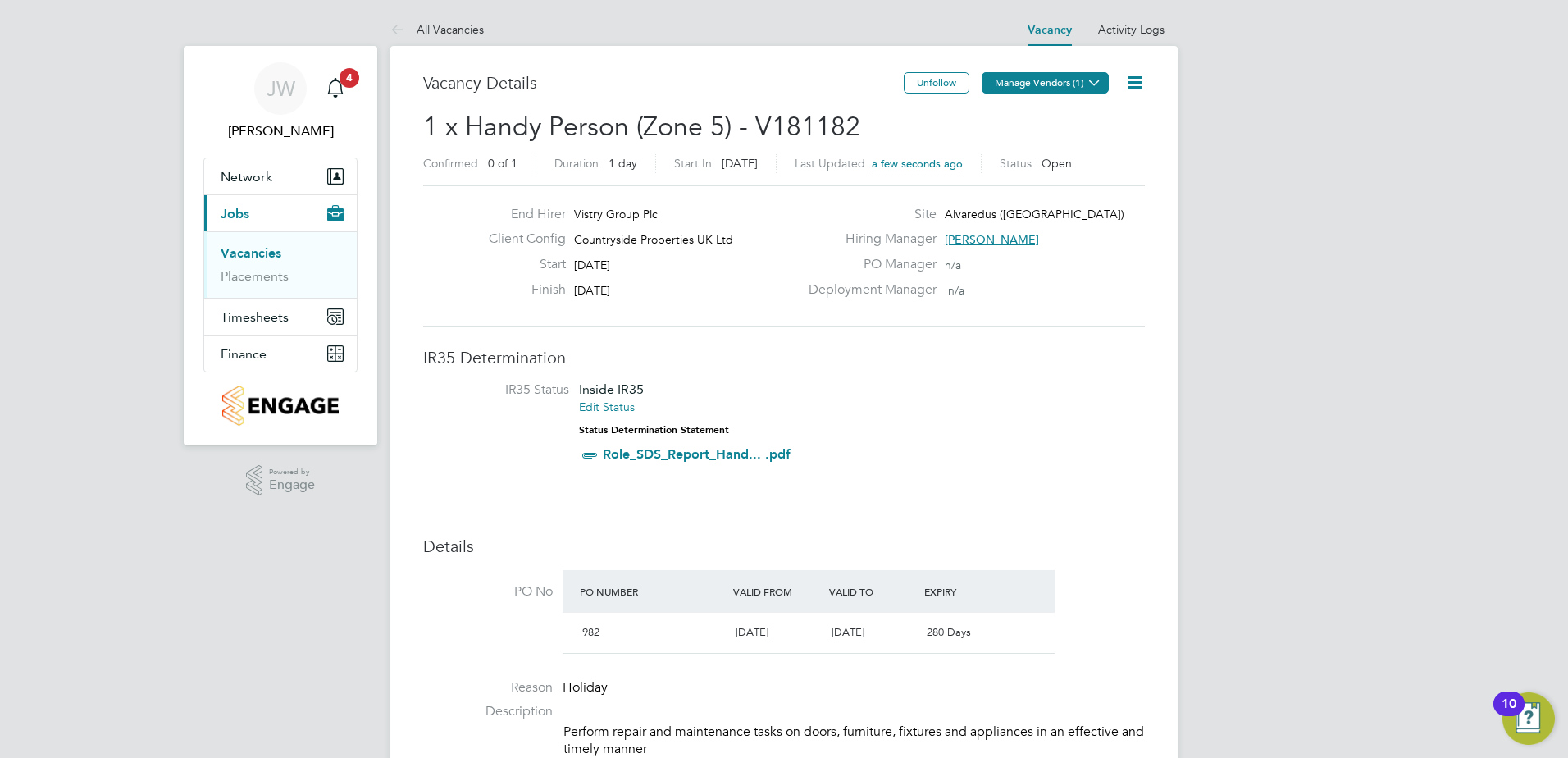
click at [1039, 83] on button "Manage Vendors (1)" at bounding box center [1045, 82] width 127 height 21
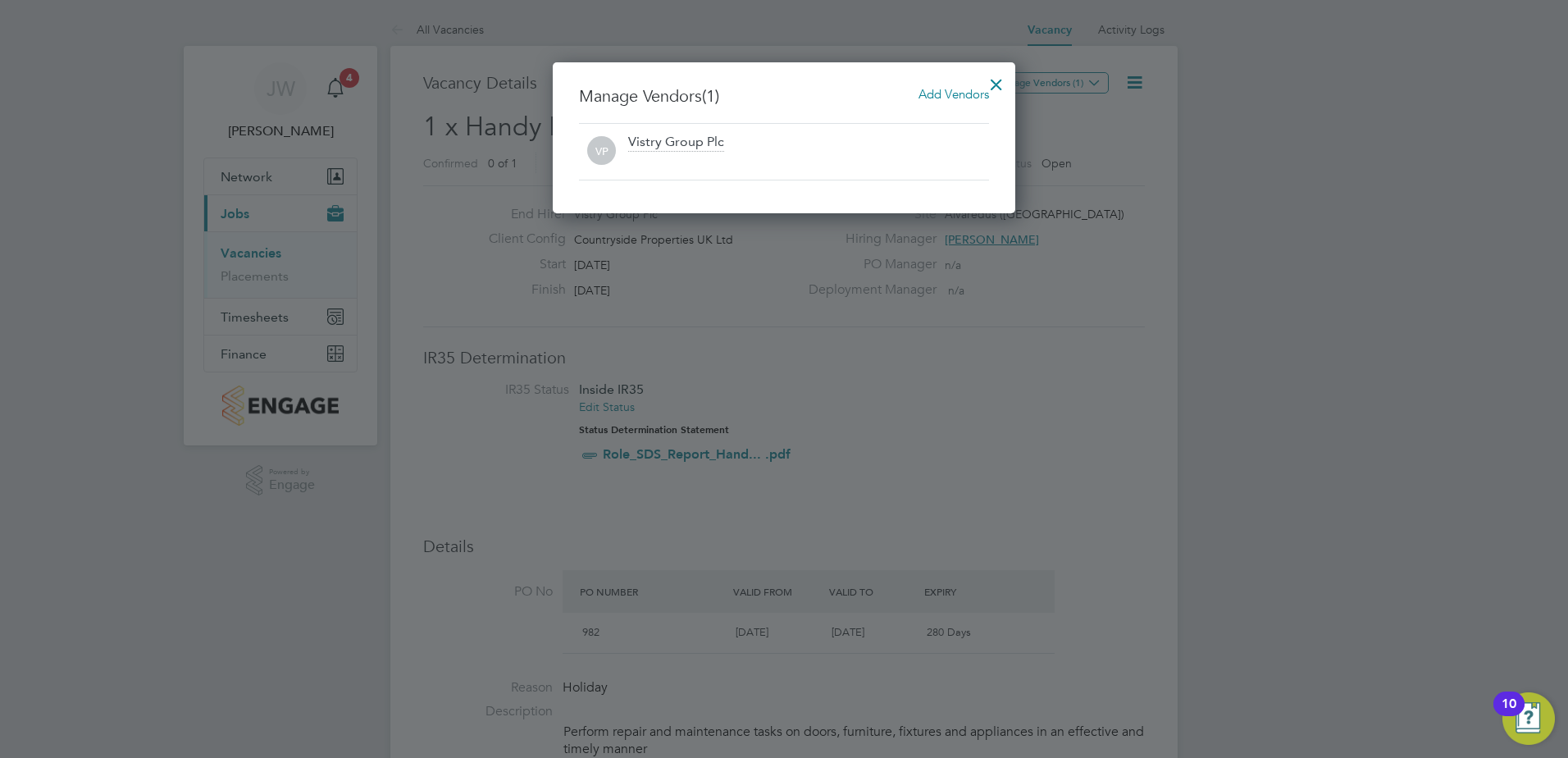
click at [952, 94] on span "Add Vendors" at bounding box center [954, 94] width 70 height 16
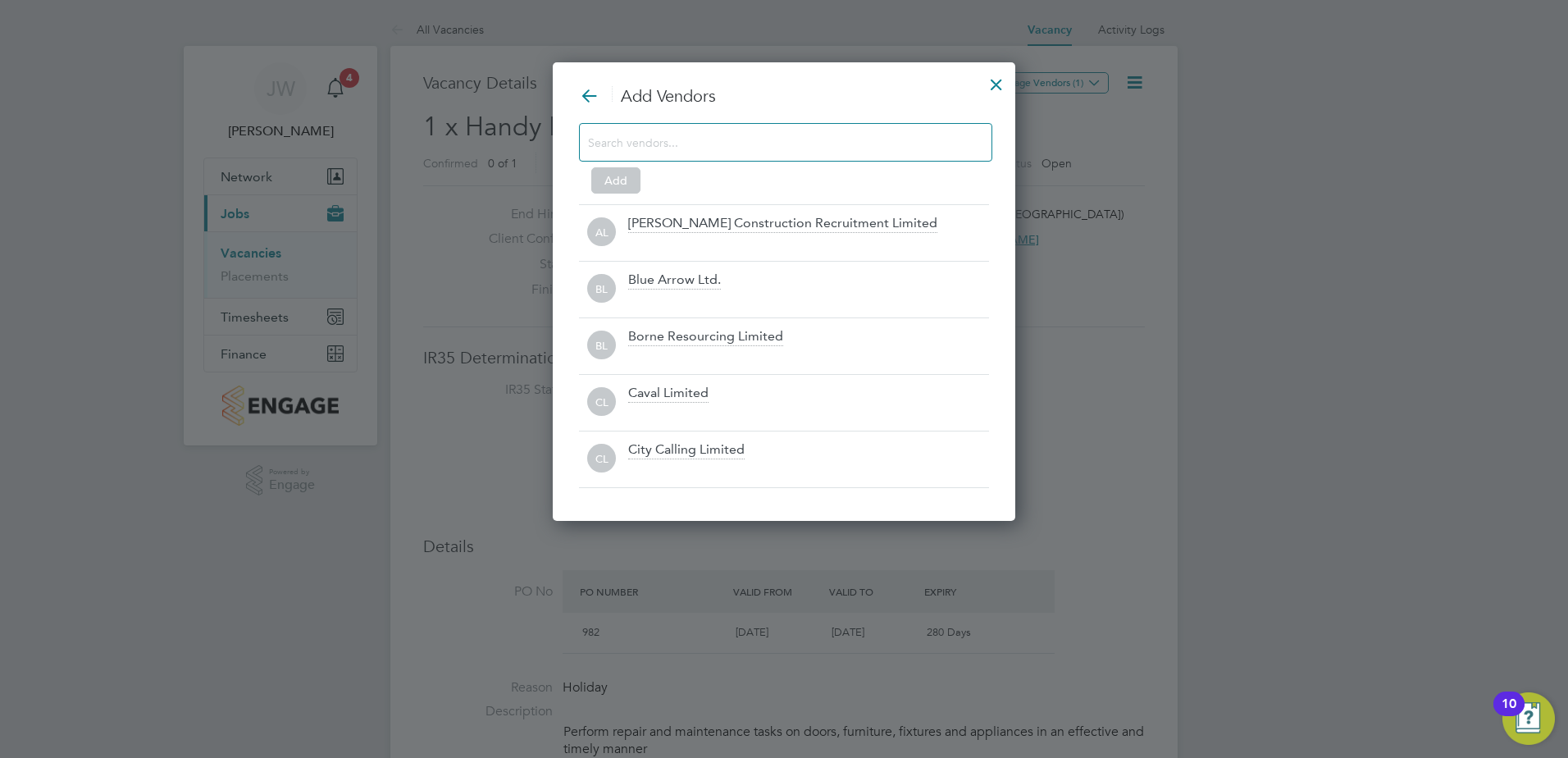
click at [712, 147] on input at bounding box center [772, 142] width 369 height 21
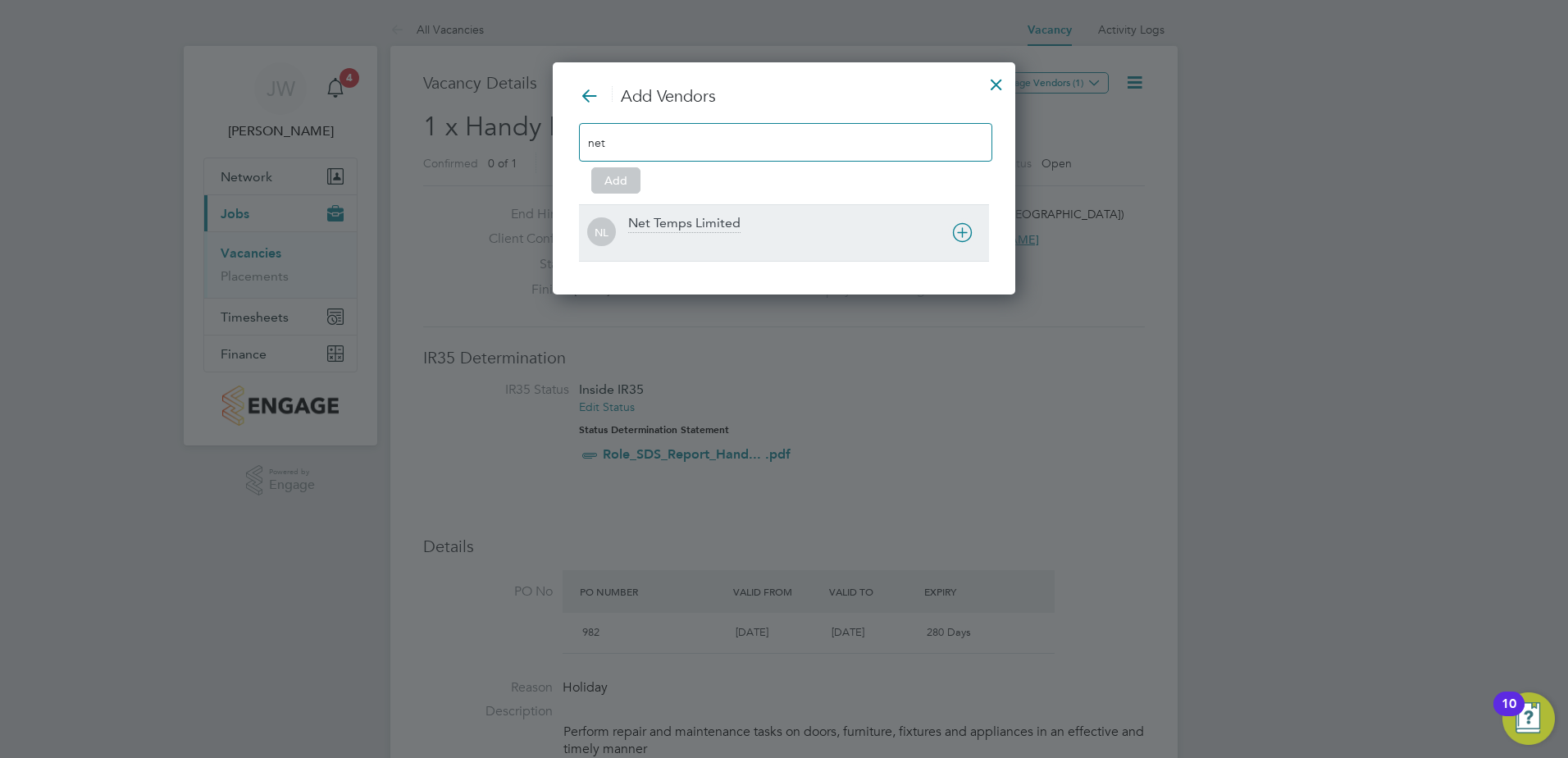
type input "net"
click at [674, 223] on div "Net Temps Limited" at bounding box center [685, 223] width 112 height 18
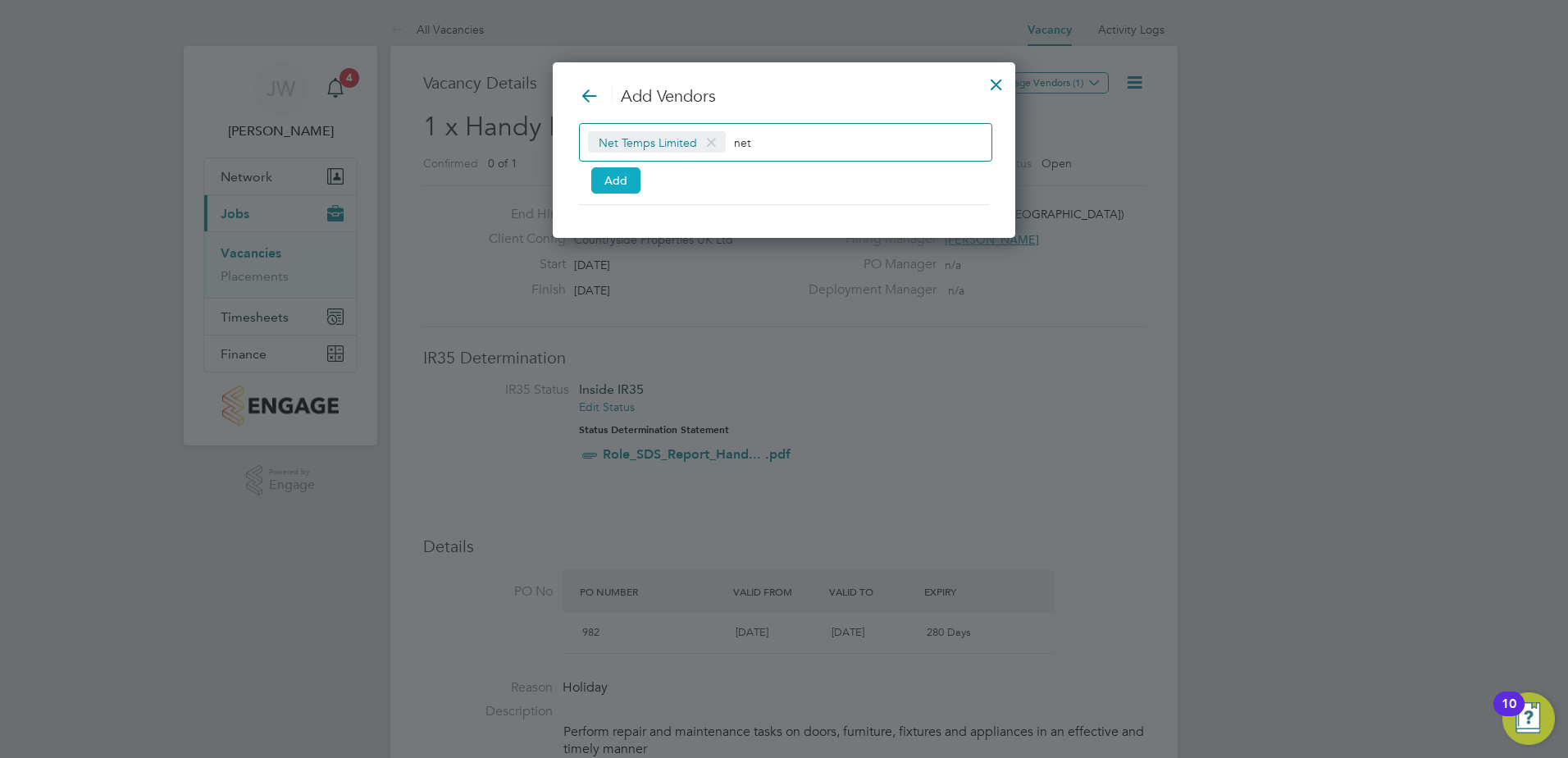
click at [606, 181] on button "Add" at bounding box center [616, 181] width 49 height 26
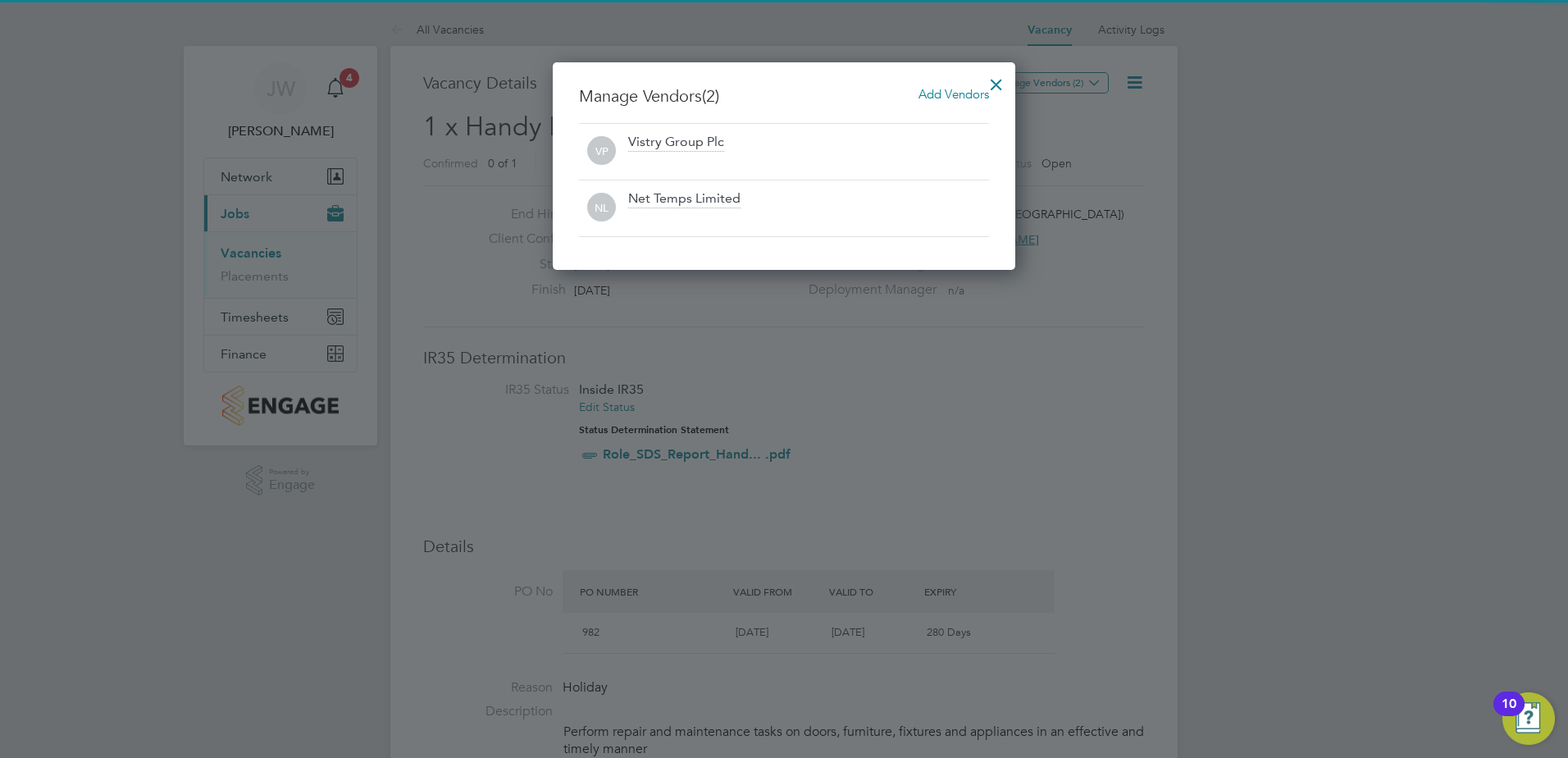
click at [247, 254] on div at bounding box center [784, 379] width 1568 height 758
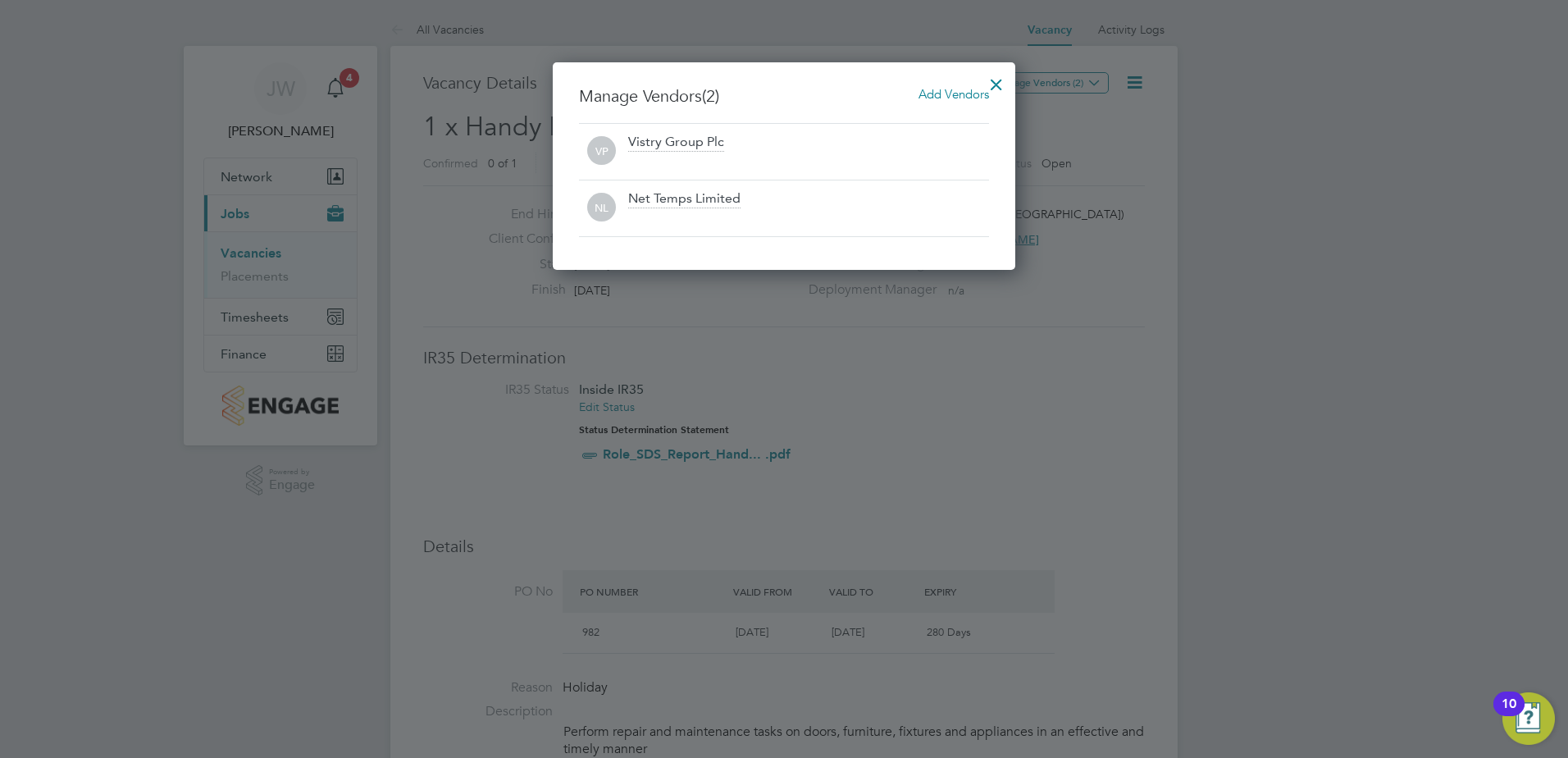
click at [250, 251] on div at bounding box center [784, 379] width 1568 height 758
click at [1001, 78] on div at bounding box center [997, 81] width 30 height 30
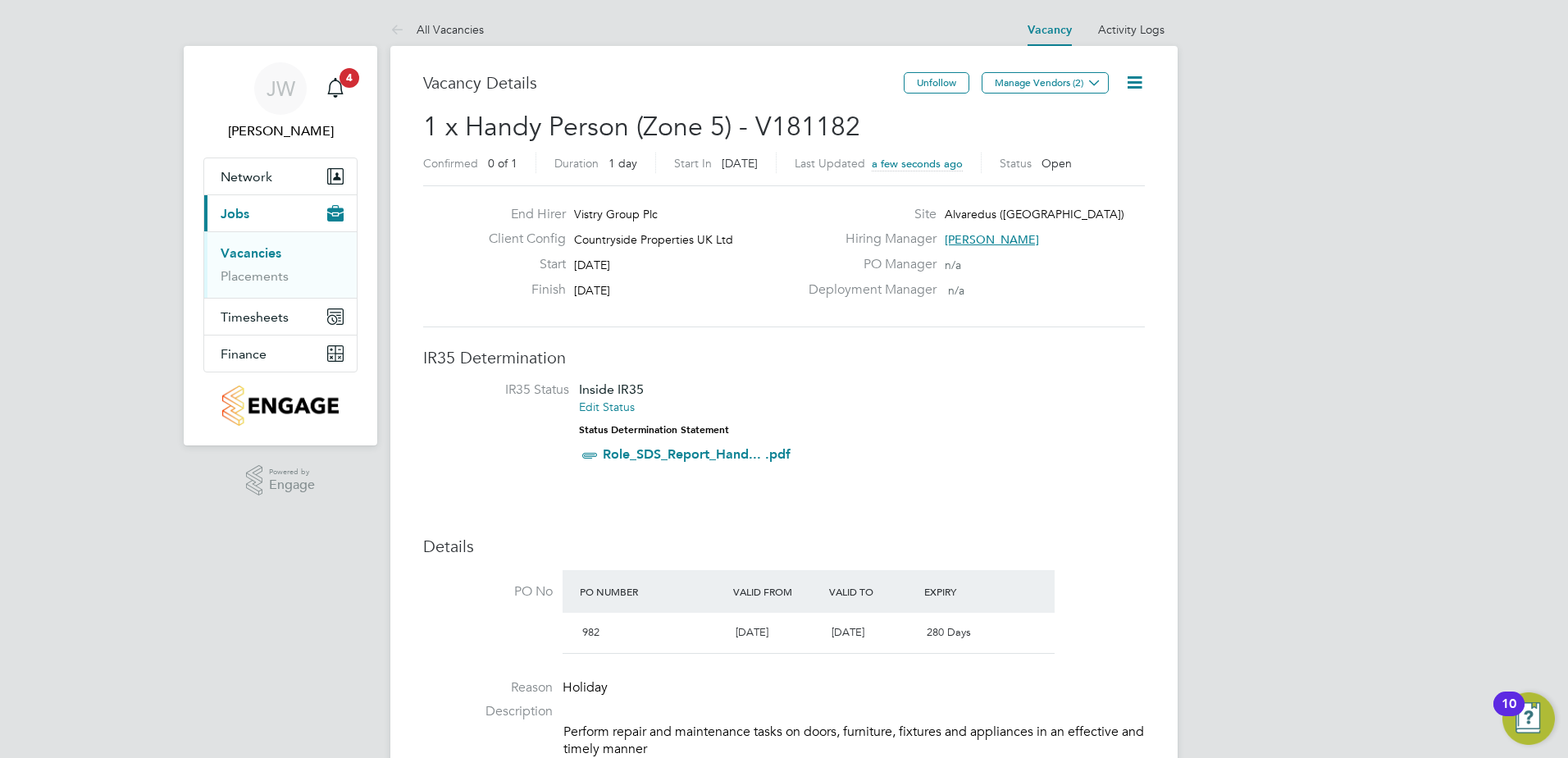
drag, startPoint x: 243, startPoint y: 257, endPoint x: 335, endPoint y: 245, distance: 92.8
click at [243, 257] on link "Vacancies" at bounding box center [251, 253] width 60 height 16
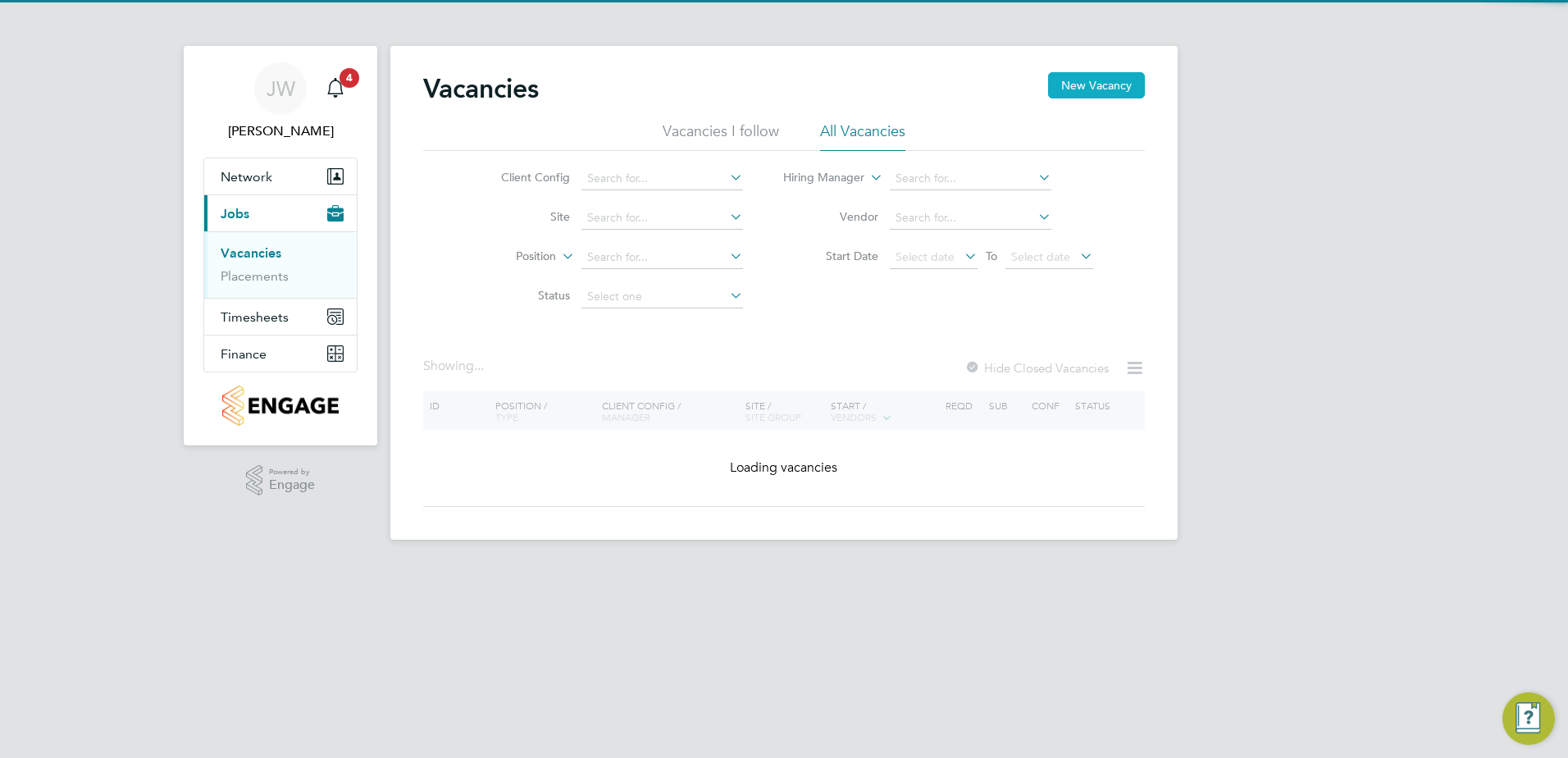
click at [1096, 90] on button "New Vacancy" at bounding box center [1096, 85] width 96 height 26
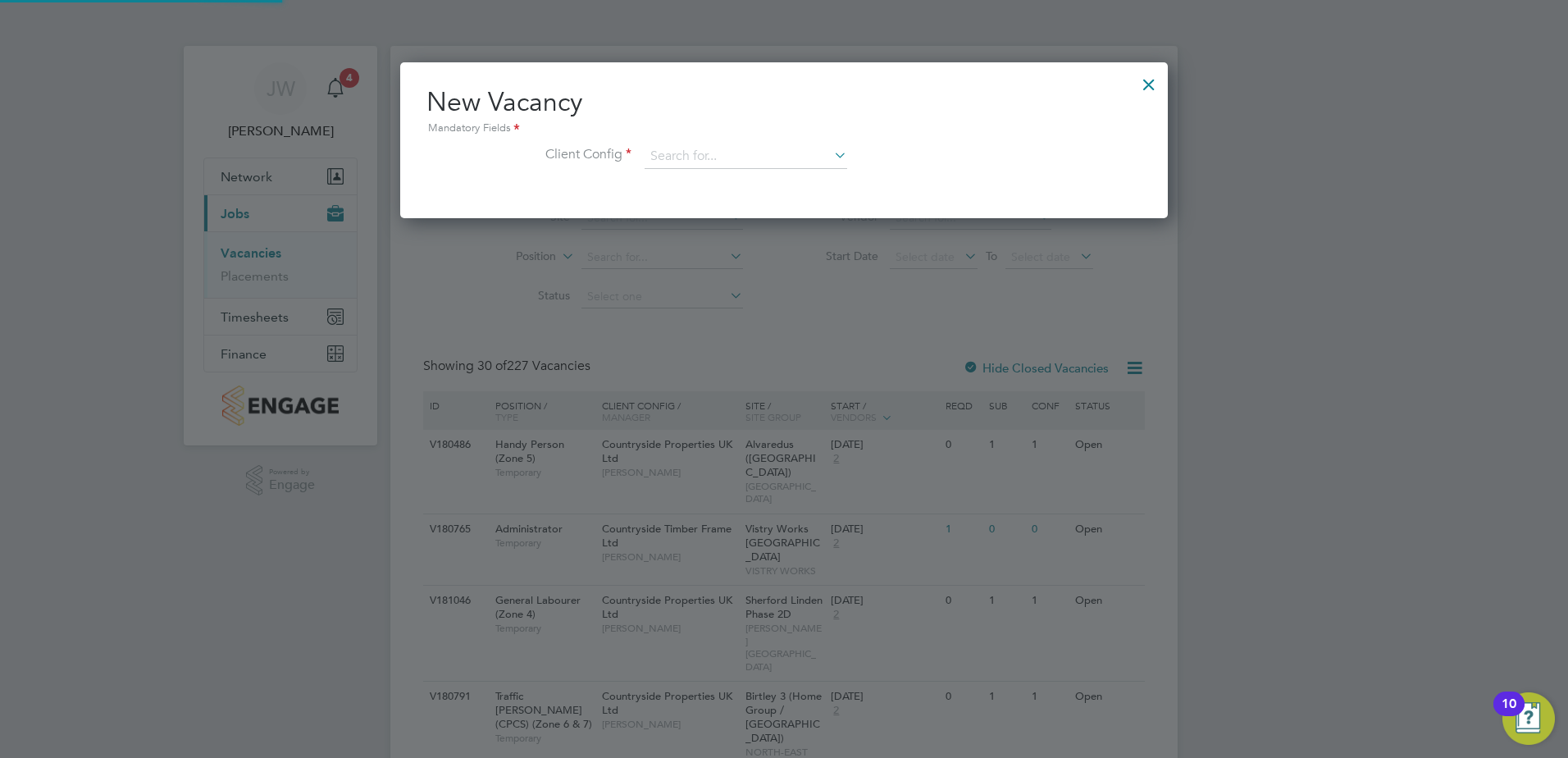
click at [675, 137] on div "Mandatory Fields" at bounding box center [784, 129] width 715 height 18
click at [676, 138] on div "New Vacancy Mandatory Fields Client Config" at bounding box center [784, 135] width 715 height 100
click at [672, 159] on input at bounding box center [746, 157] width 202 height 25
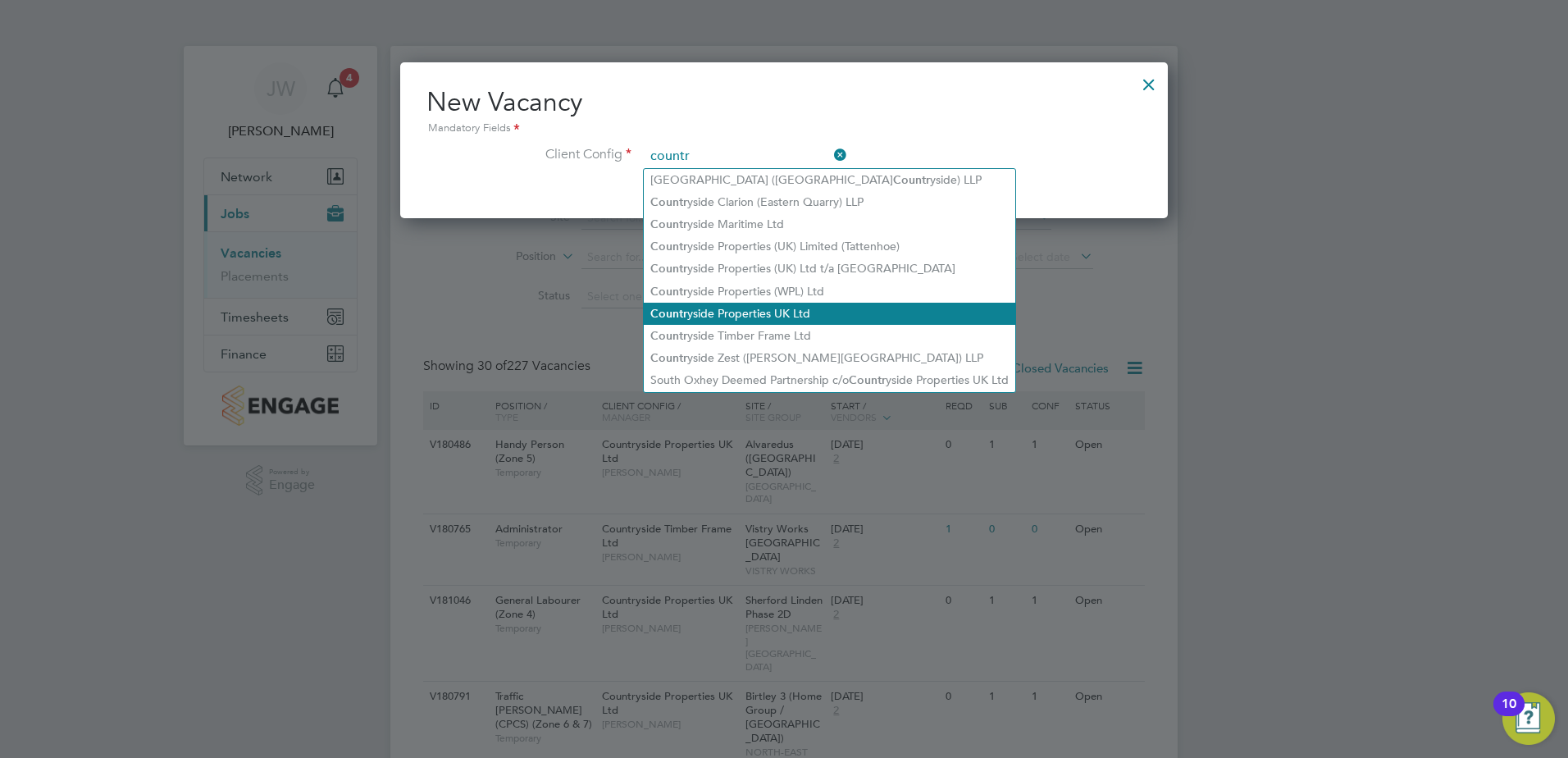
click at [724, 302] on li "Countr yside Properties UK Ltd" at bounding box center [830, 313] width 372 height 22
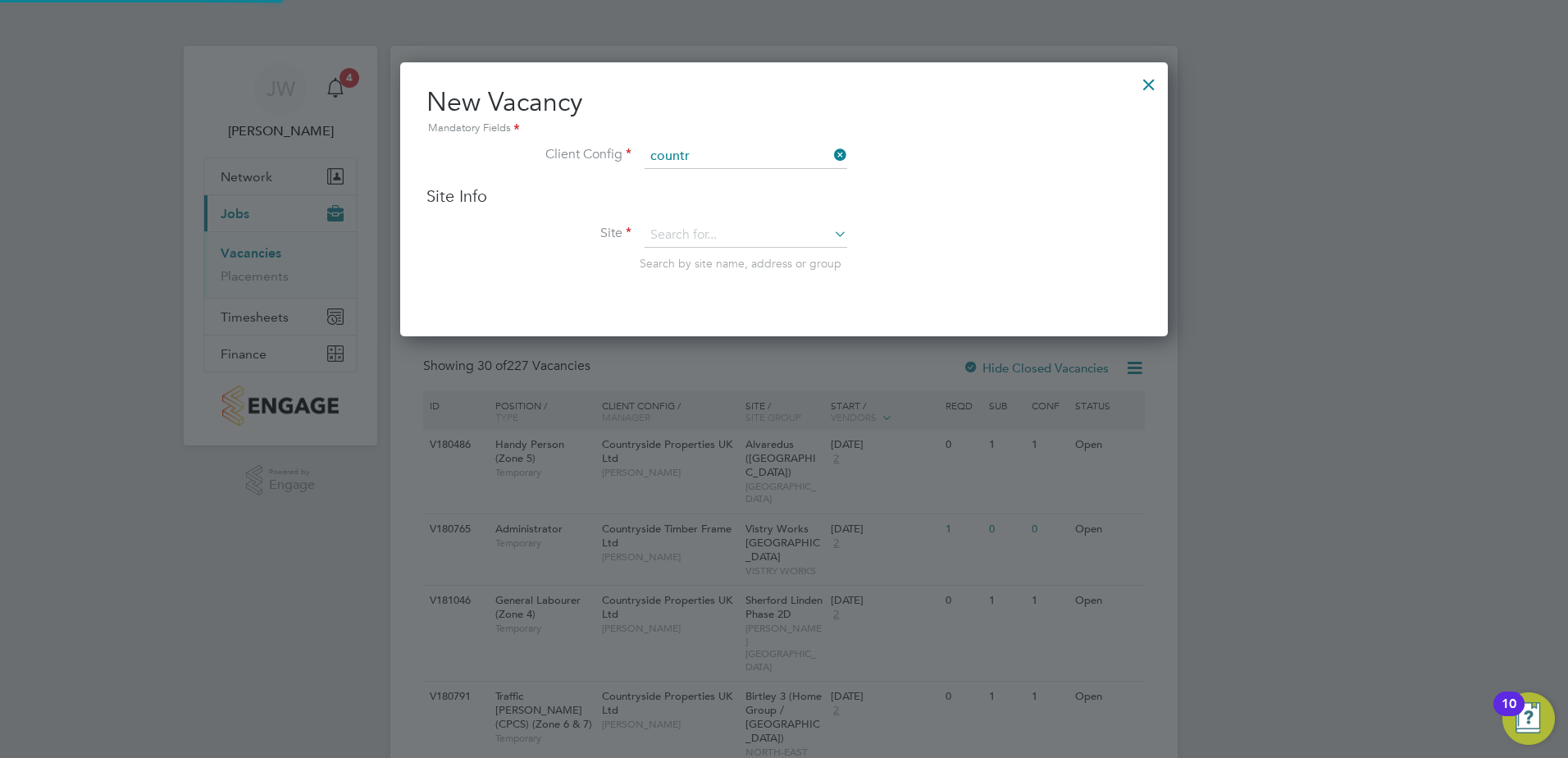
type input "Countryside Properties UK Ltd"
click at [658, 238] on input at bounding box center [746, 236] width 202 height 25
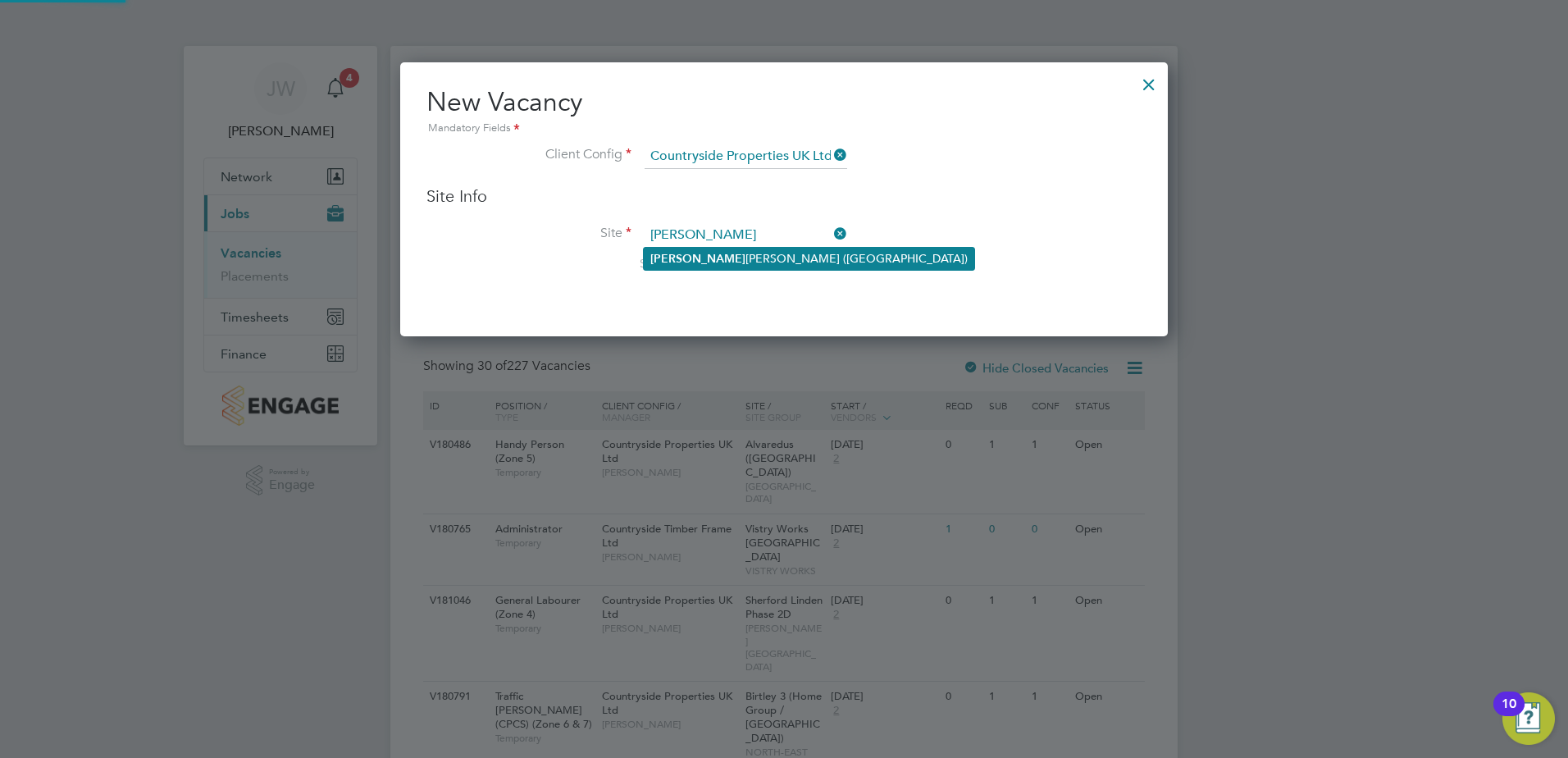
click at [701, 254] on li "Alva redus (Fairham)" at bounding box center [809, 259] width 330 height 22
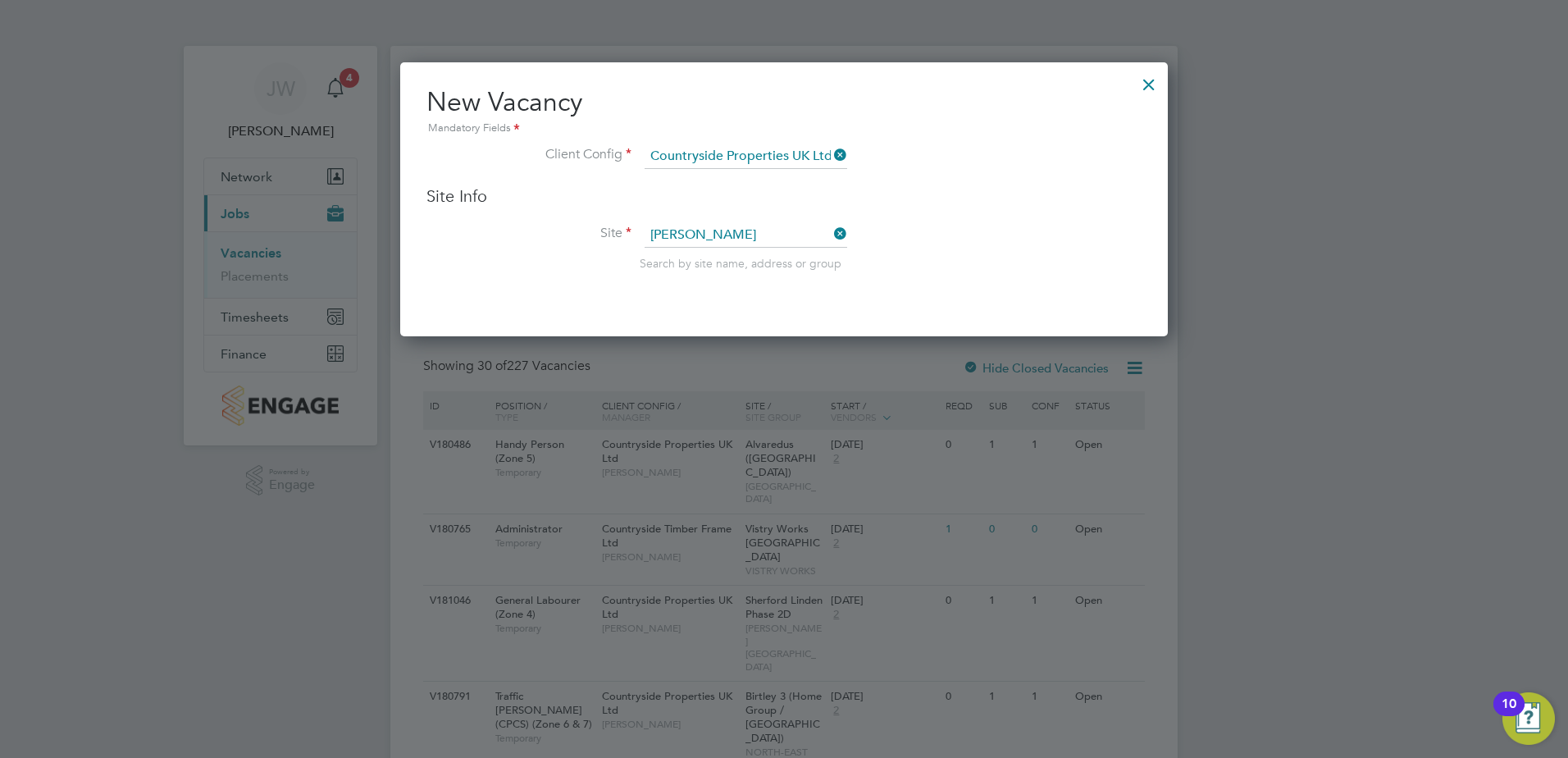
type input "Alvaredus (Fairham)"
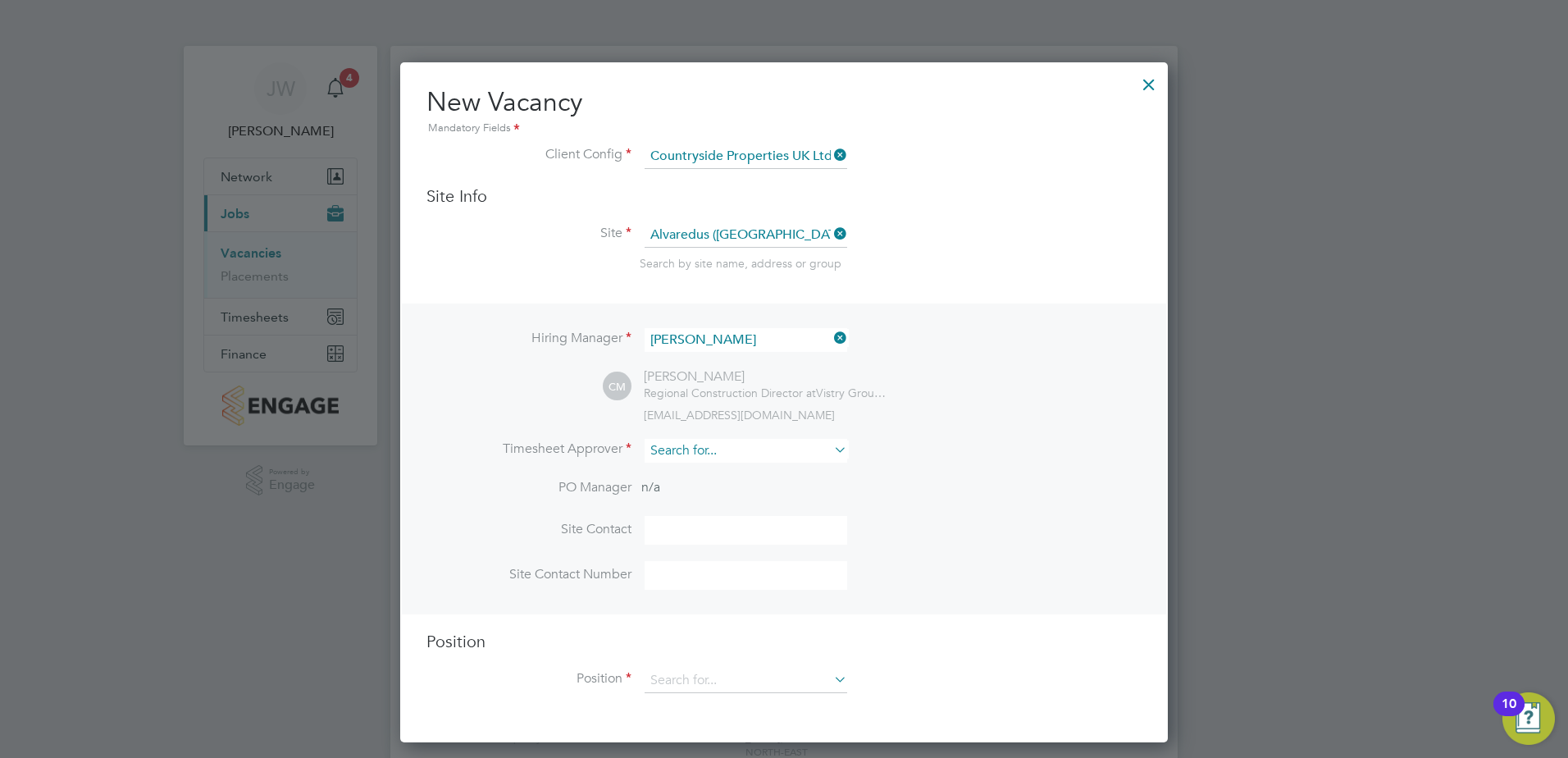
click at [709, 454] on input at bounding box center [746, 450] width 202 height 24
click at [721, 476] on li "Calum Madden" at bounding box center [746, 474] width 204 height 22
type input "Calum Madden"
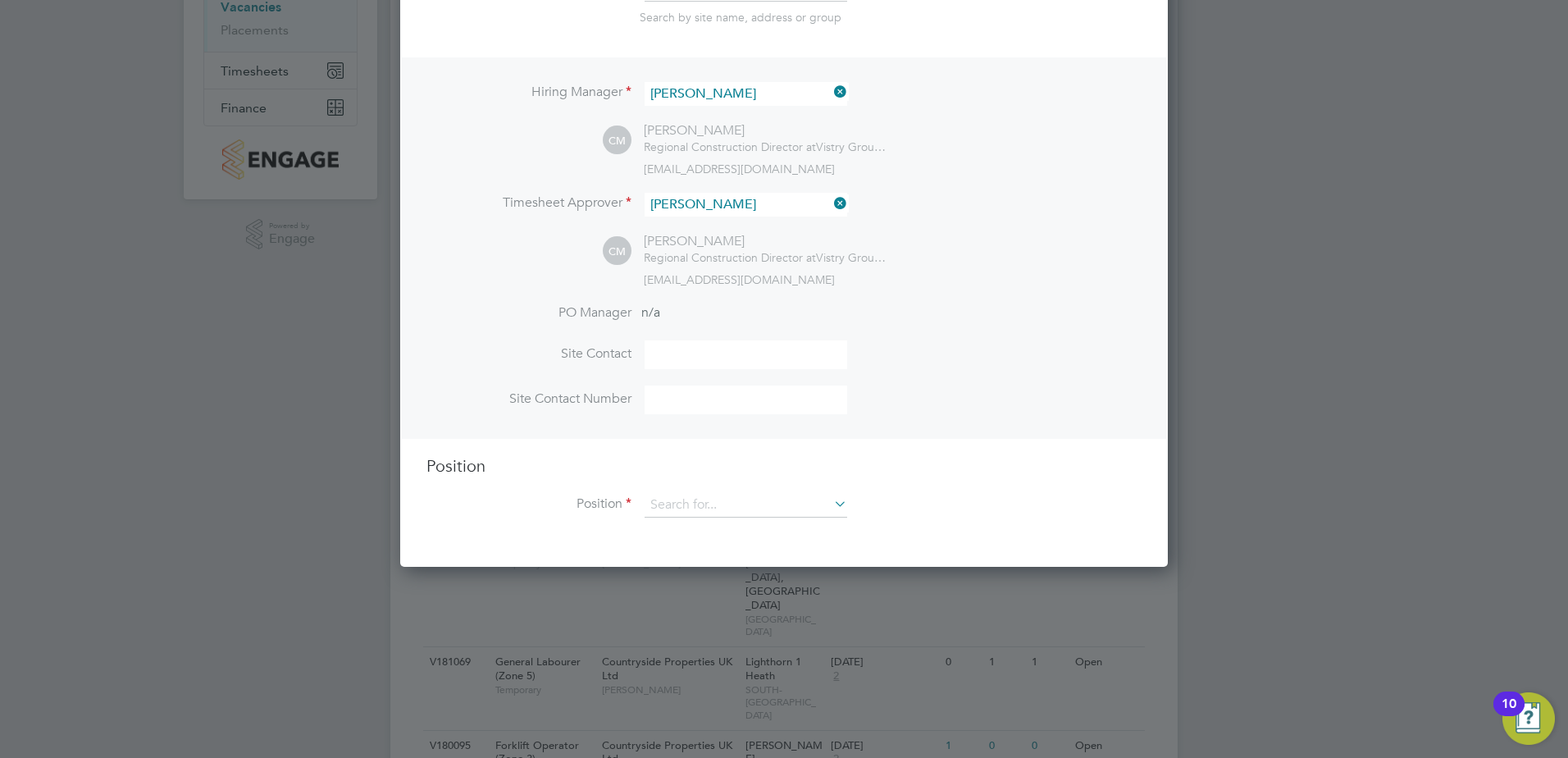
click at [676, 400] on input at bounding box center [746, 400] width 202 height 29
type input "07787753361"
type input "Andy Cartwright"
click at [713, 509] on input at bounding box center [746, 505] width 202 height 25
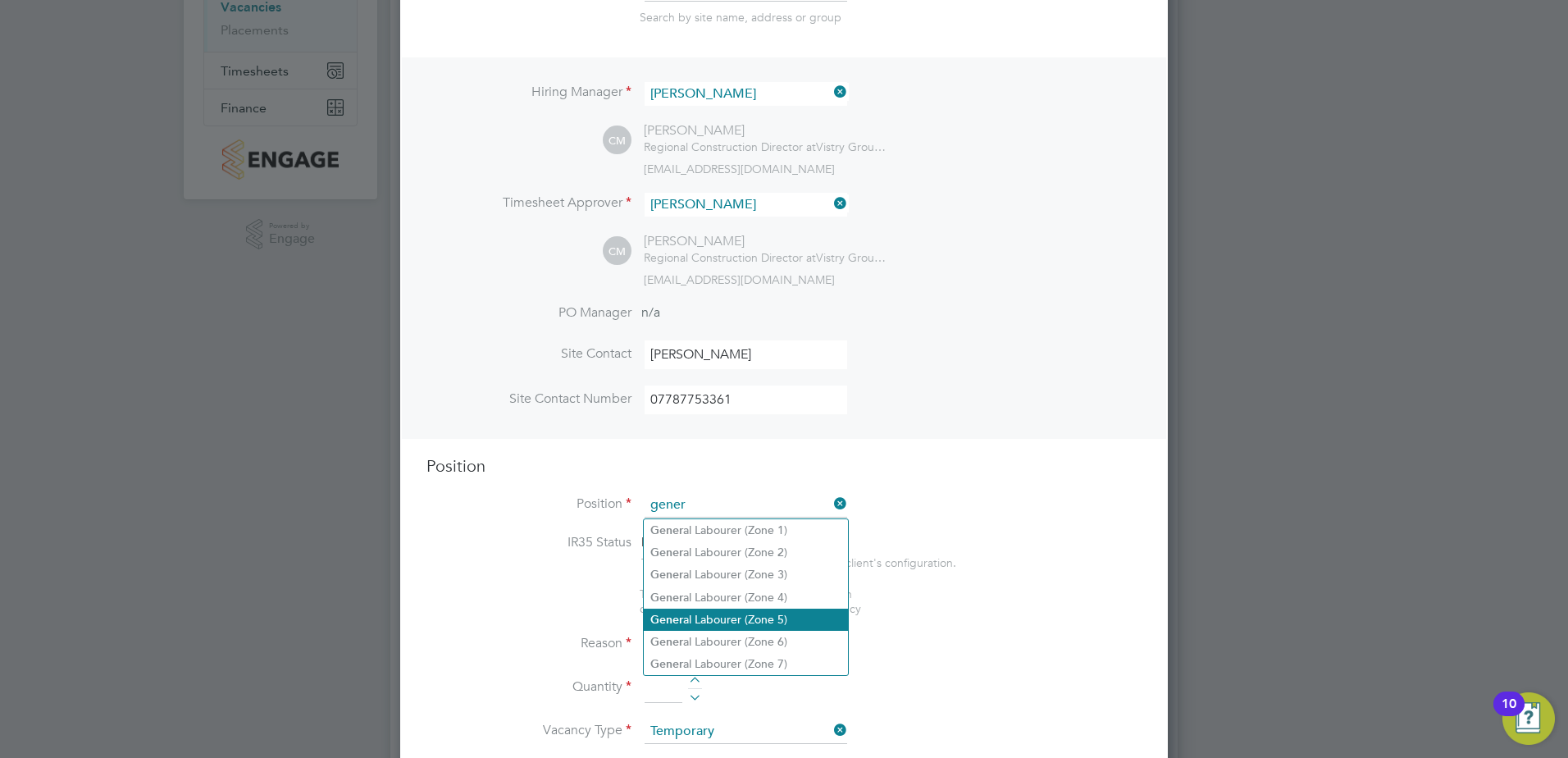
click at [760, 620] on li "Gener al Labourer (Zone 5)" at bounding box center [746, 619] width 204 height 22
type input "General Labourer (Zone 5)"
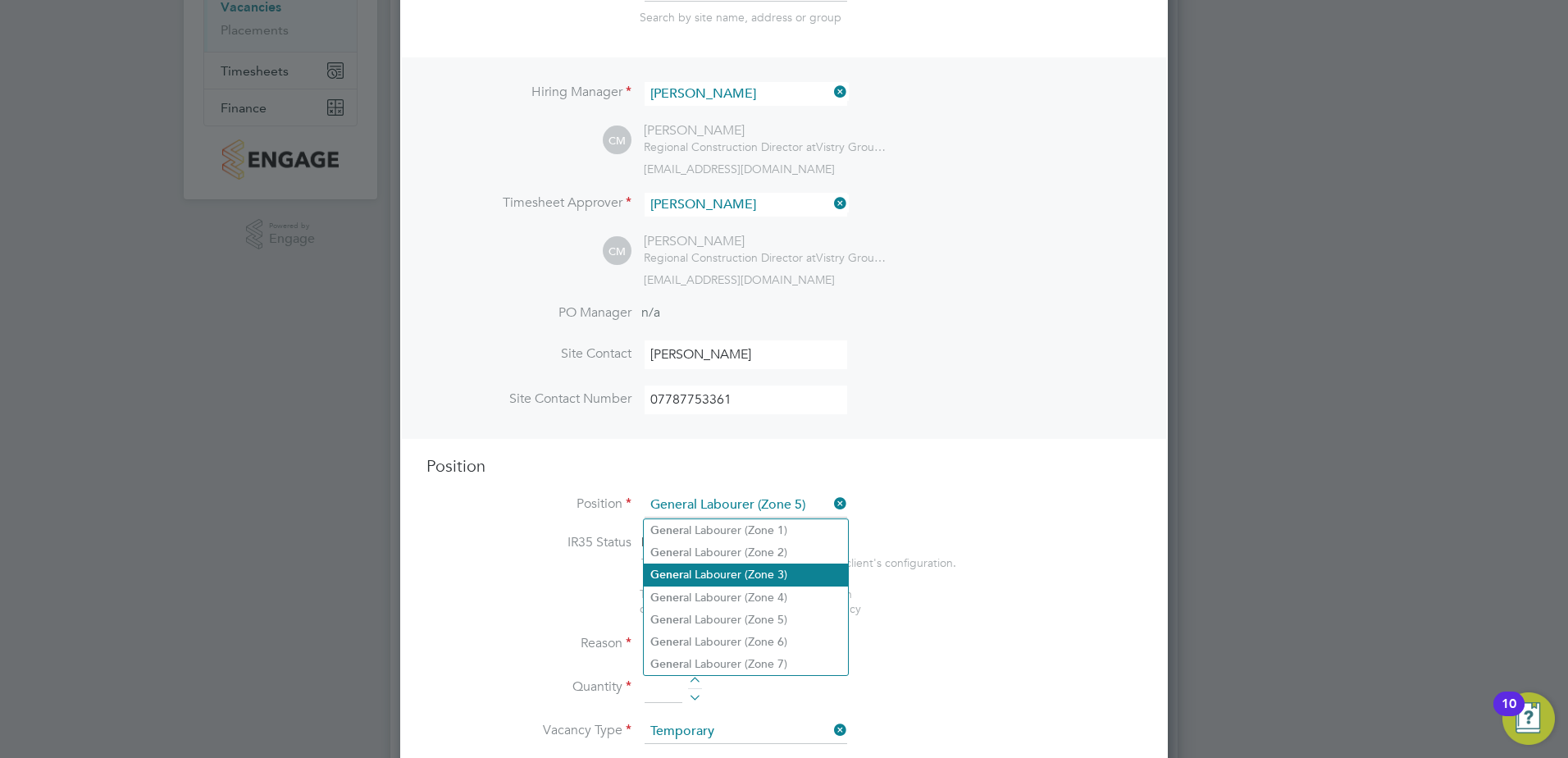
type textarea "- General labouring duties - Supporting the trades on site - Moving materials a…"
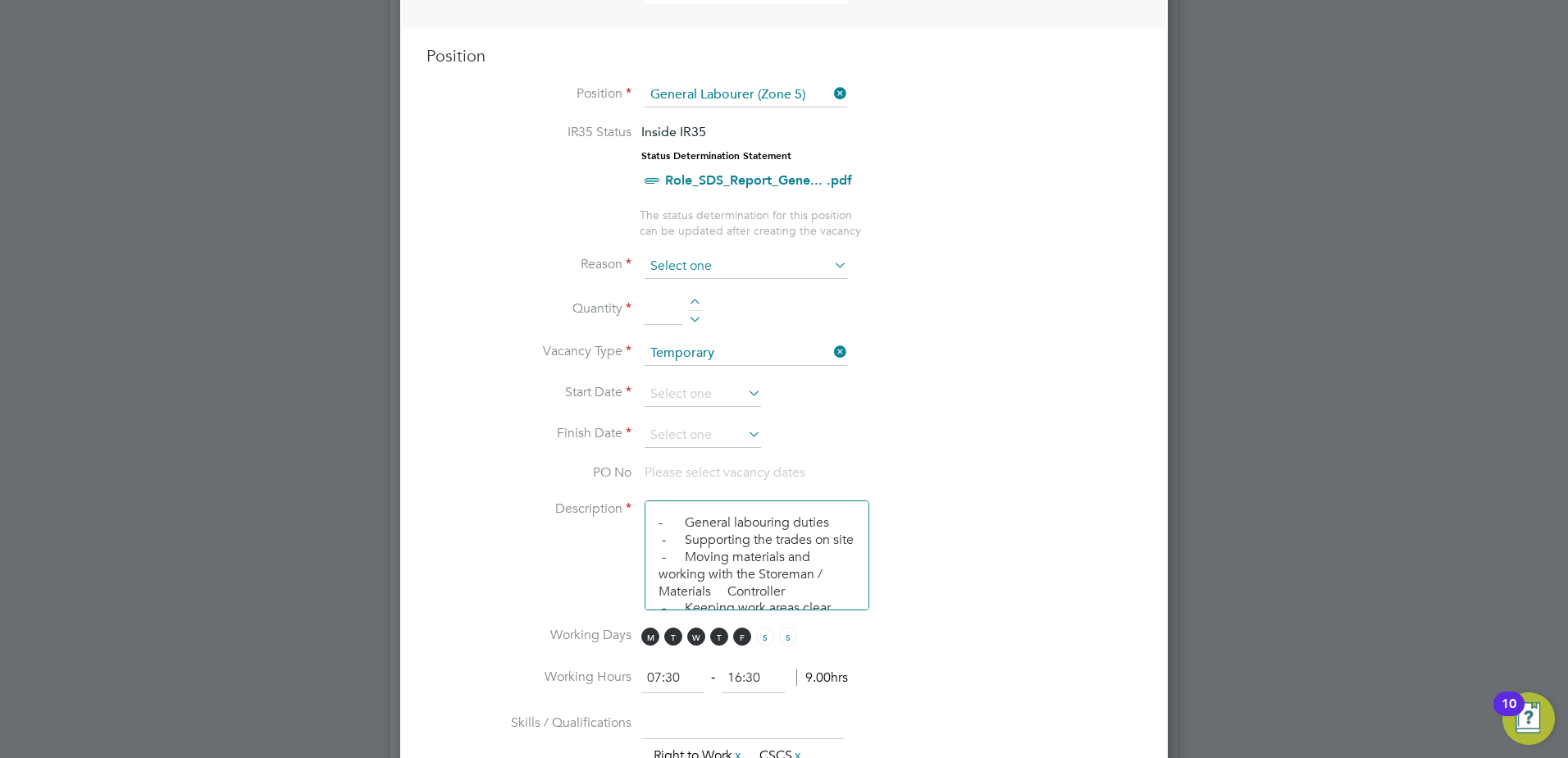
click at [674, 266] on input at bounding box center [746, 266] width 202 height 25
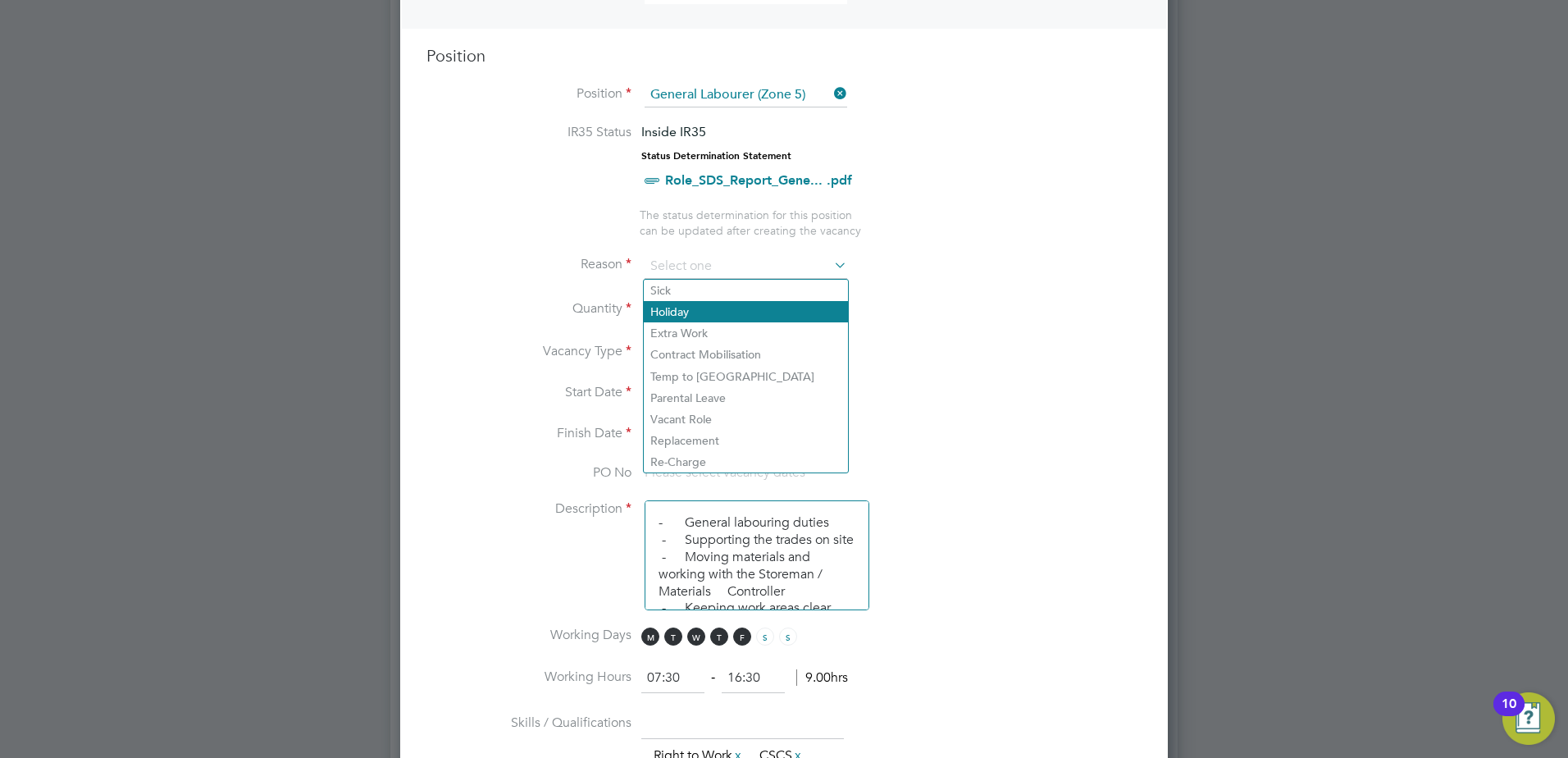
click at [685, 313] on li "Holiday" at bounding box center [746, 311] width 204 height 21
type input "Holiday"
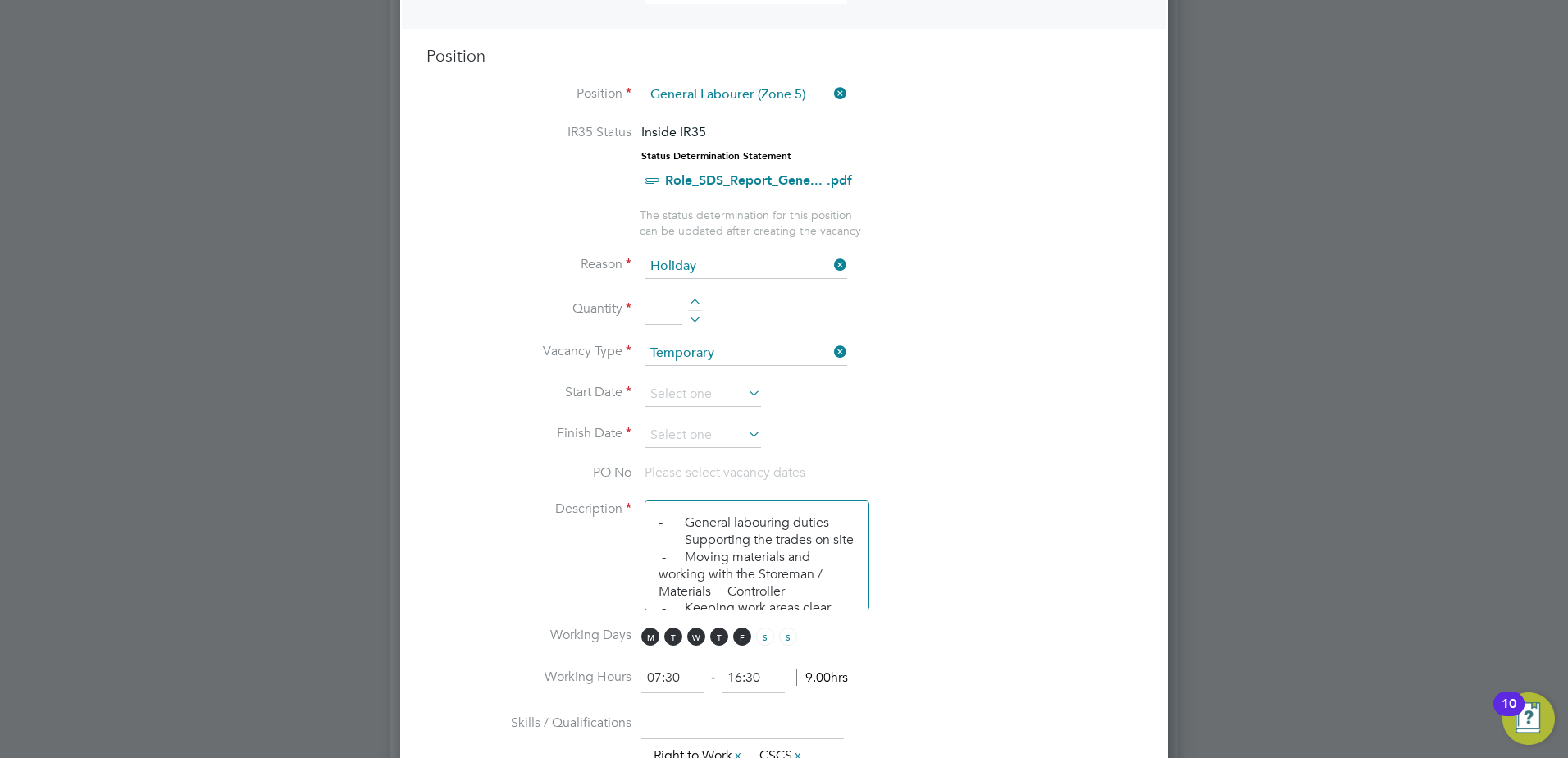
click at [693, 301] on div at bounding box center [695, 304] width 14 height 11
type input "1"
click at [734, 321] on li "Quantity 1" at bounding box center [784, 318] width 715 height 46
click at [680, 405] on input at bounding box center [703, 394] width 117 height 25
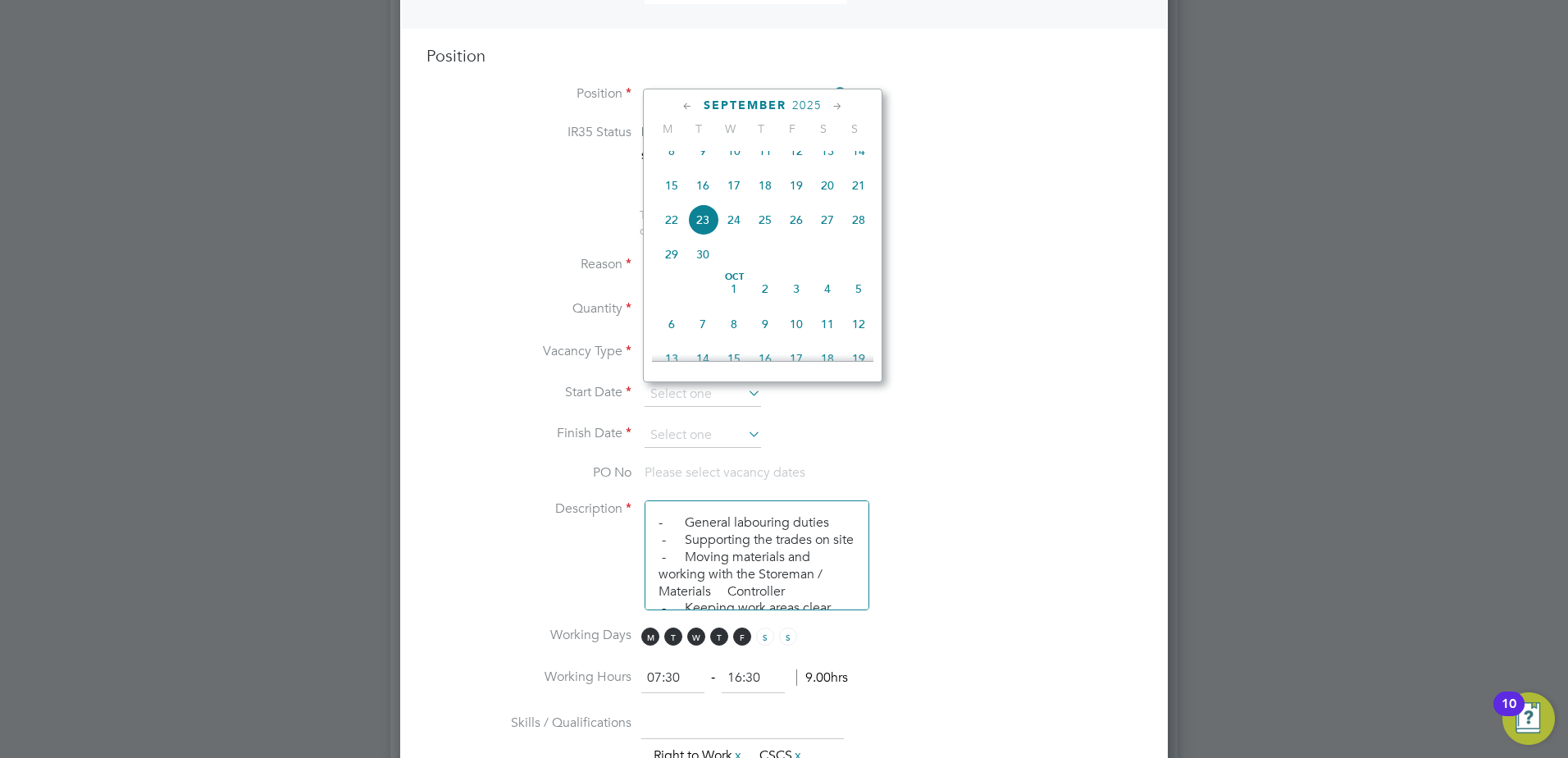
click at [671, 159] on span "8" at bounding box center [672, 151] width 32 height 32
type input "08 Sep 2025"
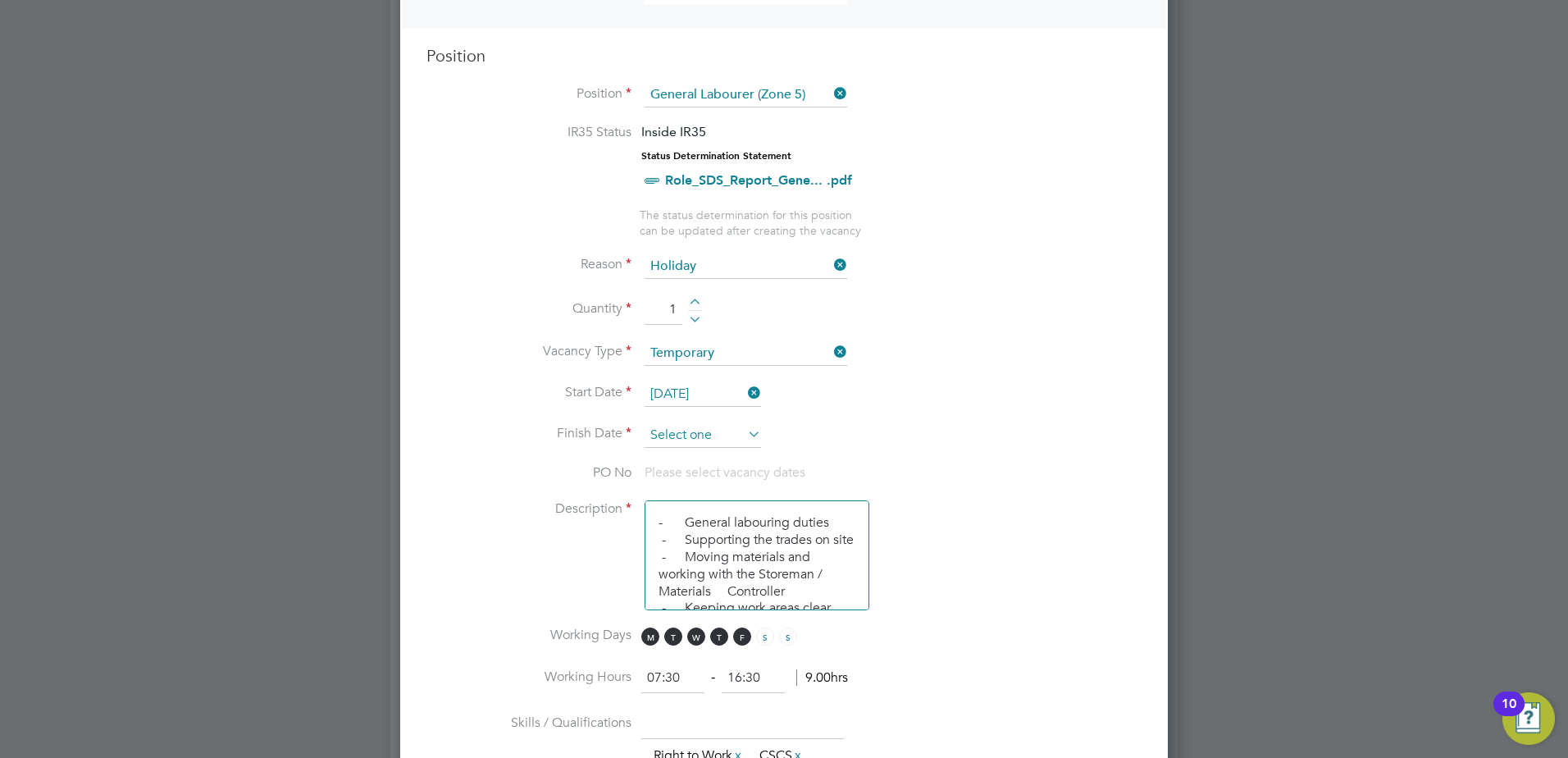
click at [691, 431] on input at bounding box center [703, 436] width 117 height 25
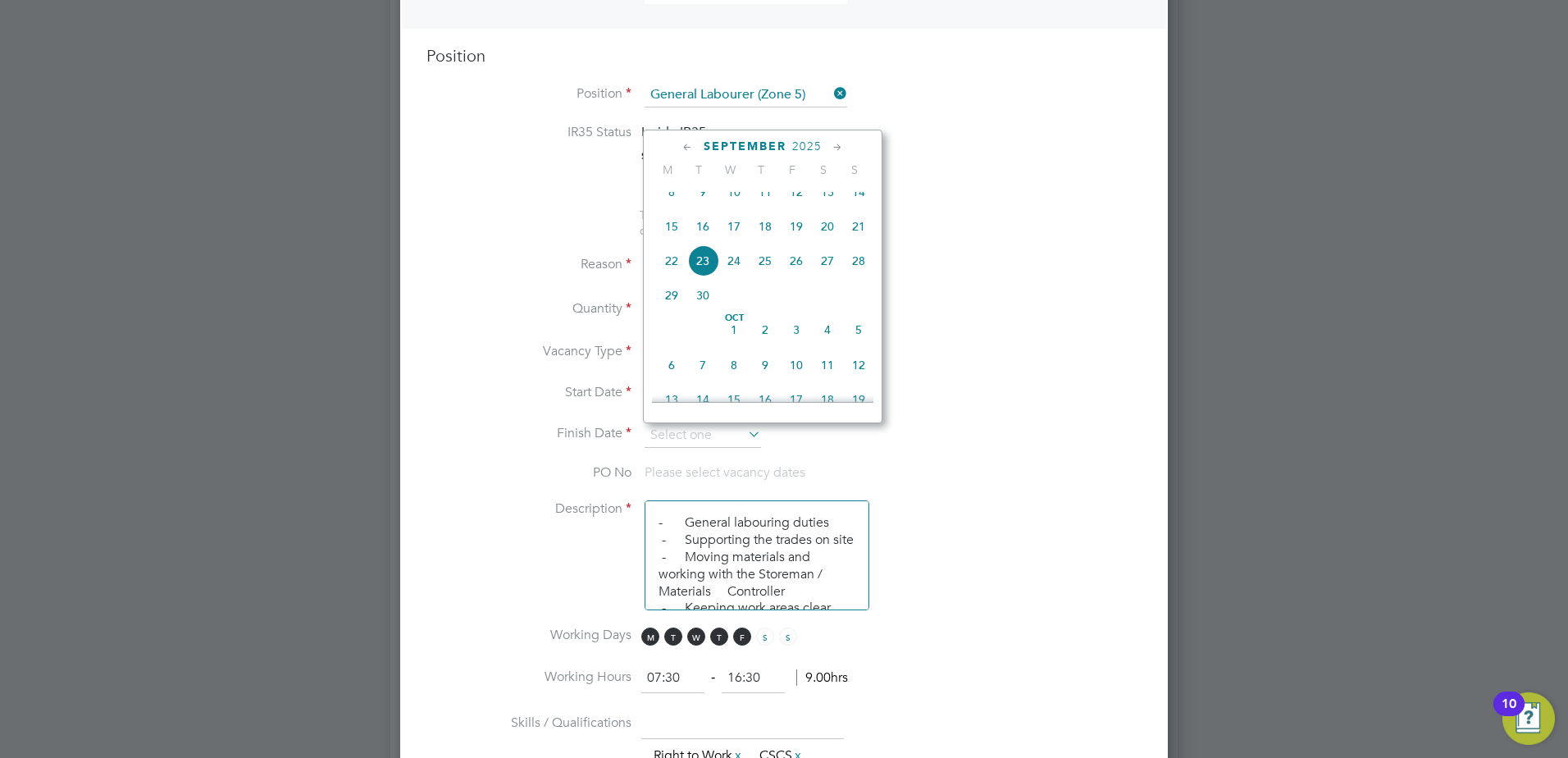
click at [797, 208] on span "12" at bounding box center [797, 192] width 32 height 32
type input "12 Sep 2025"
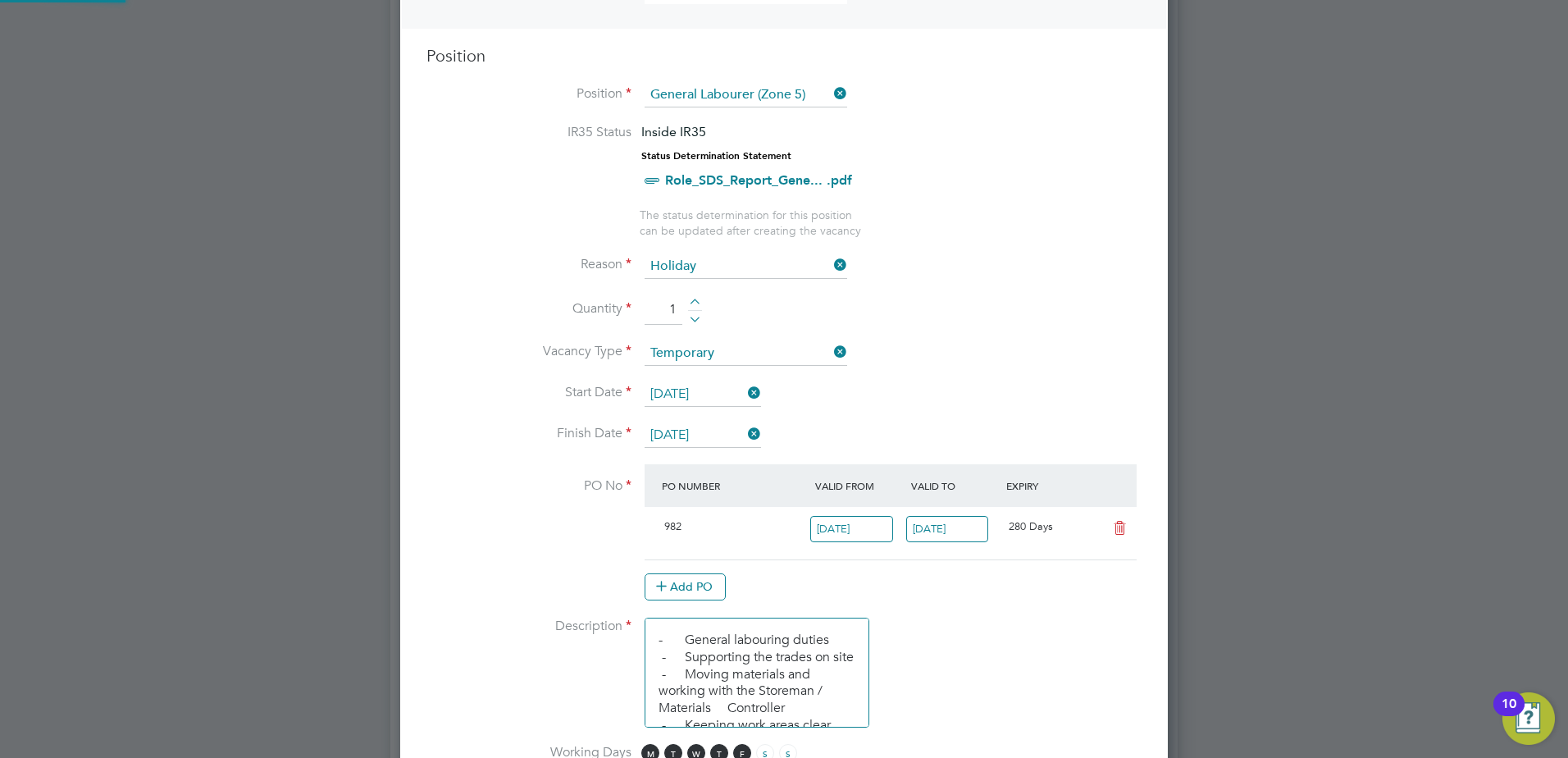
click at [905, 431] on li "Finish Date 12 Sep 2025" at bounding box center [784, 443] width 715 height 41
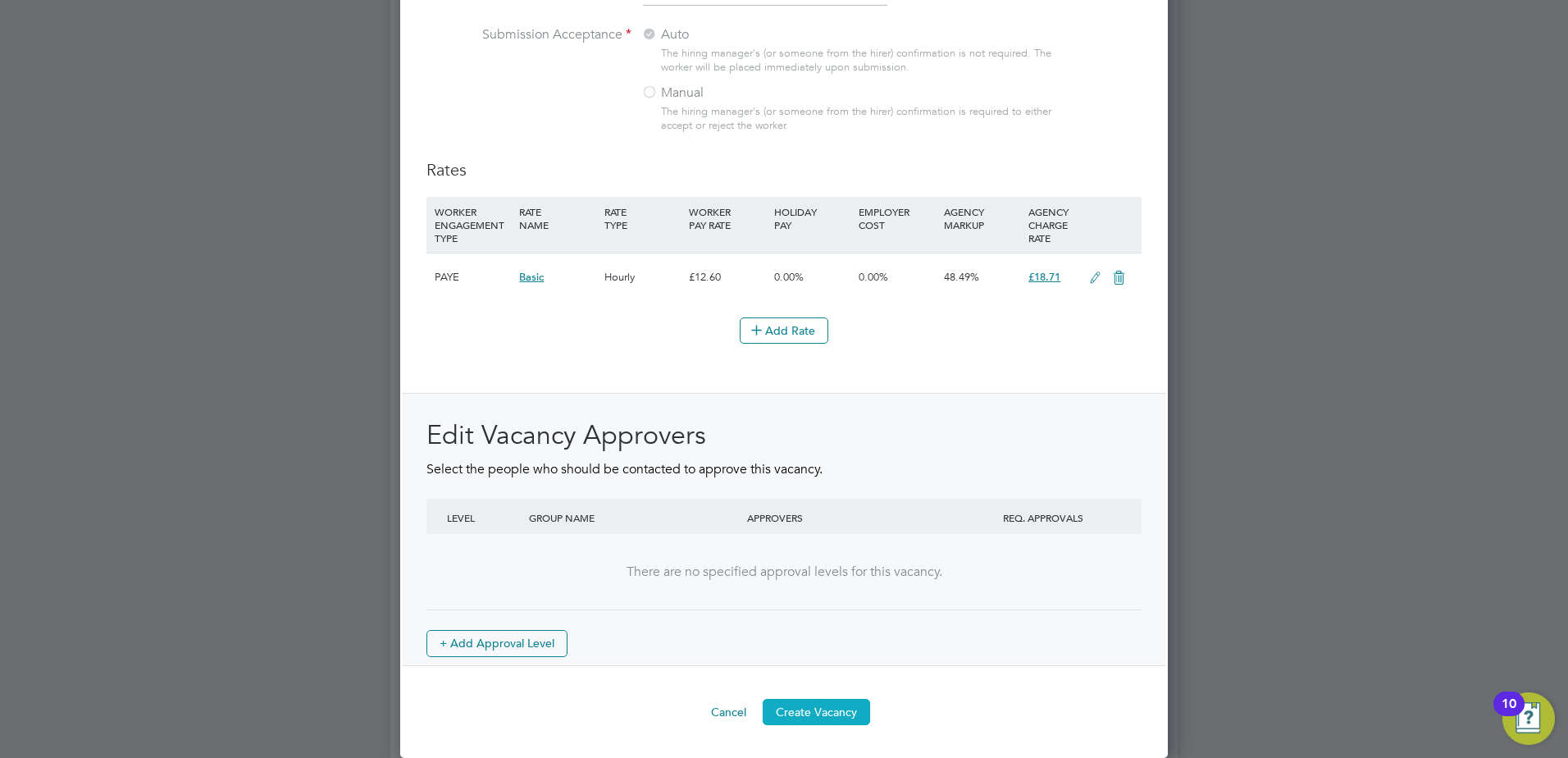
click at [820, 706] on button "Create Vacancy" at bounding box center [816, 712] width 108 height 26
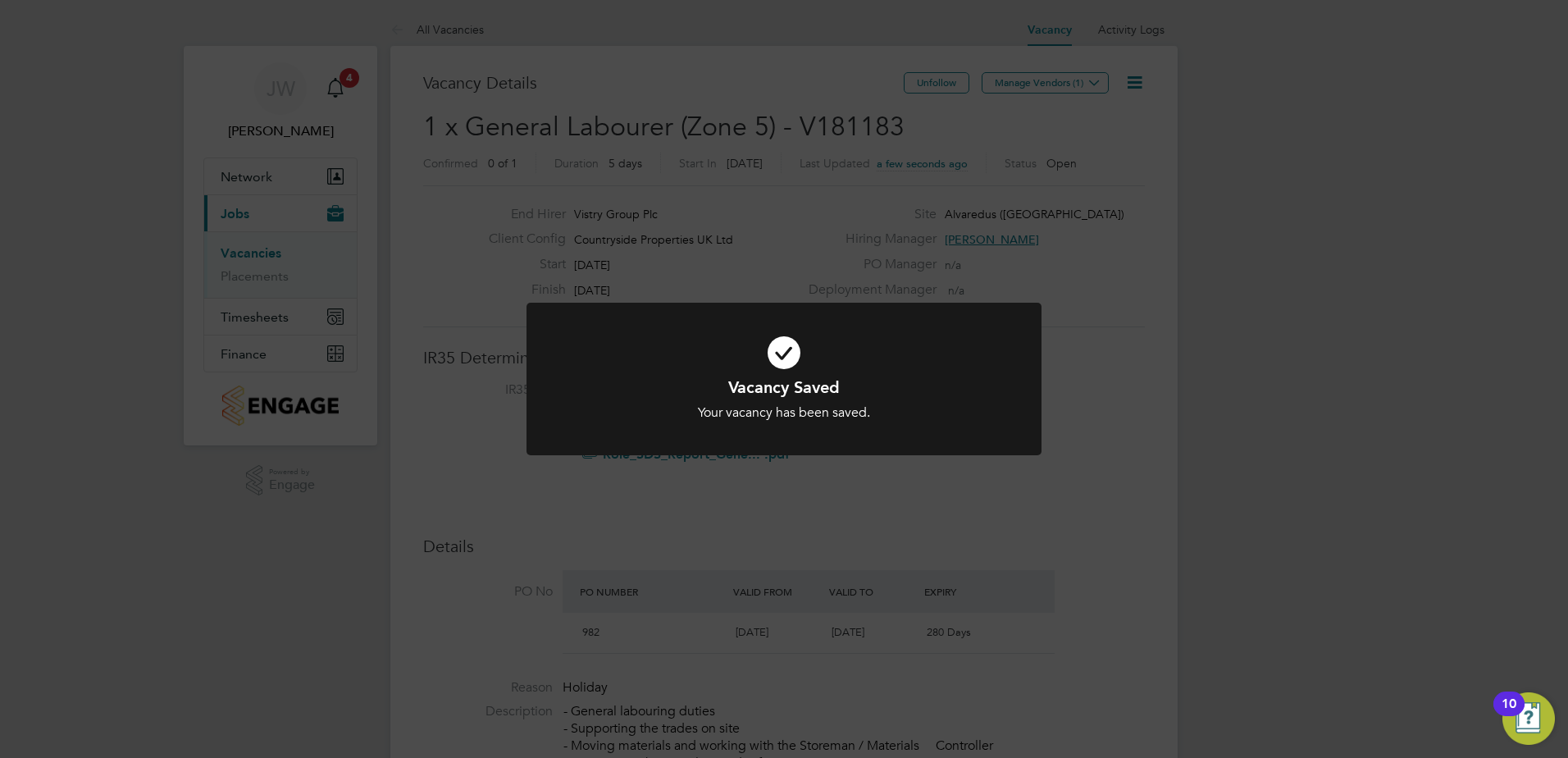
click at [1042, 82] on div "Vacancy Saved Your vacancy has been saved. Cancel Okay" at bounding box center [784, 379] width 1568 height 758
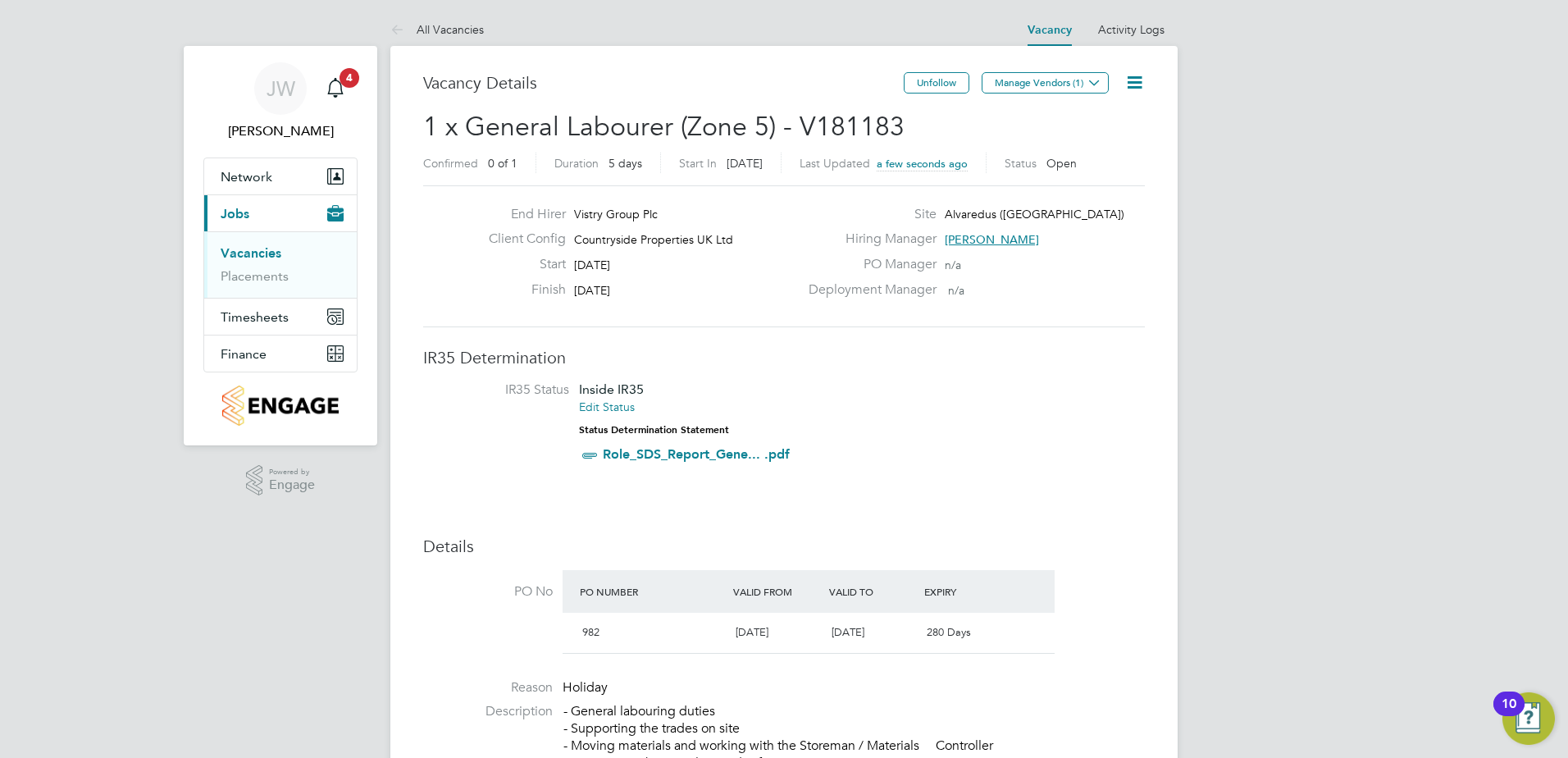
click at [1042, 82] on button "Manage Vendors (1)" at bounding box center [1045, 82] width 127 height 21
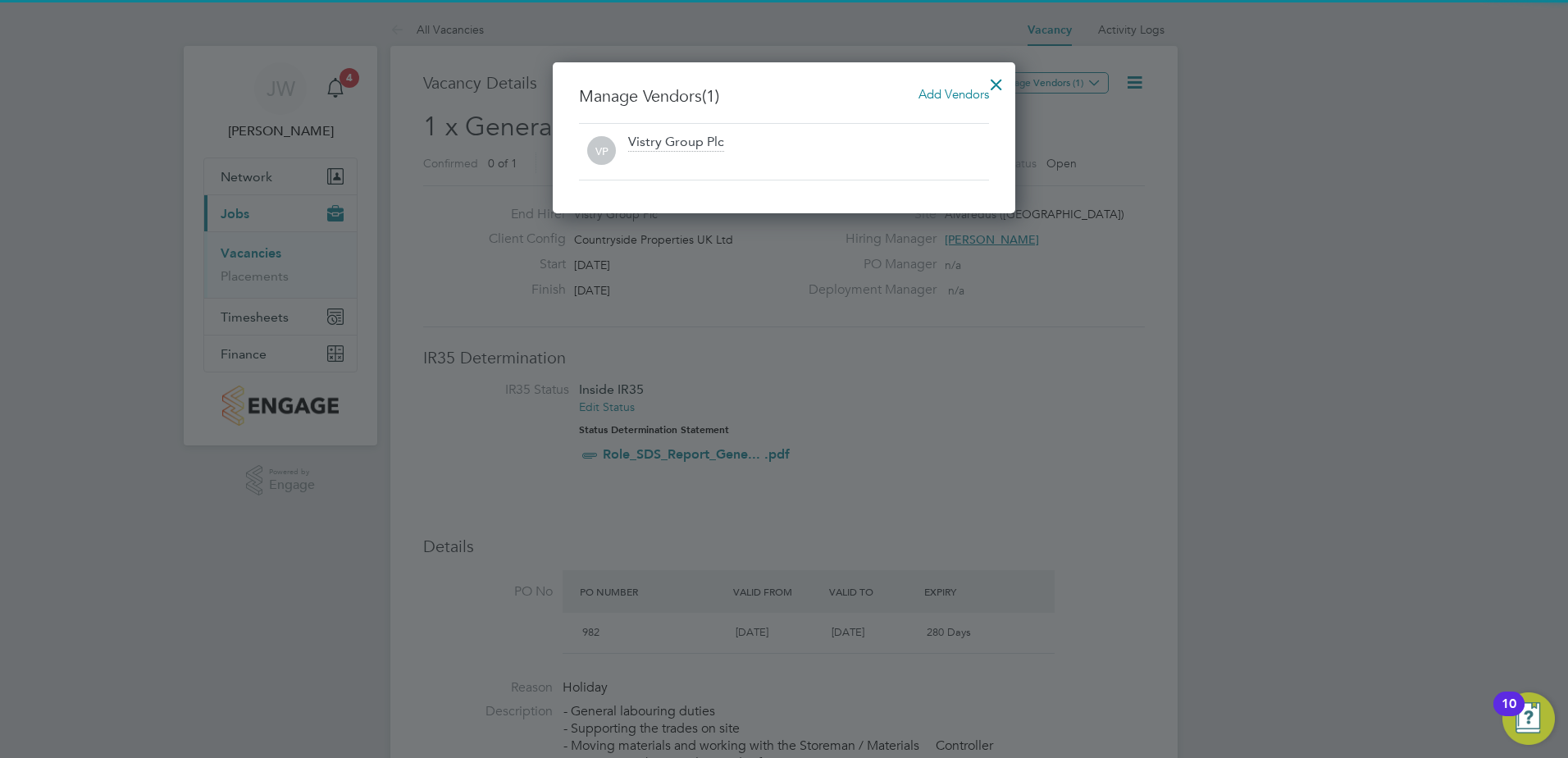
click at [964, 97] on span "Add Vendors" at bounding box center [954, 94] width 70 height 16
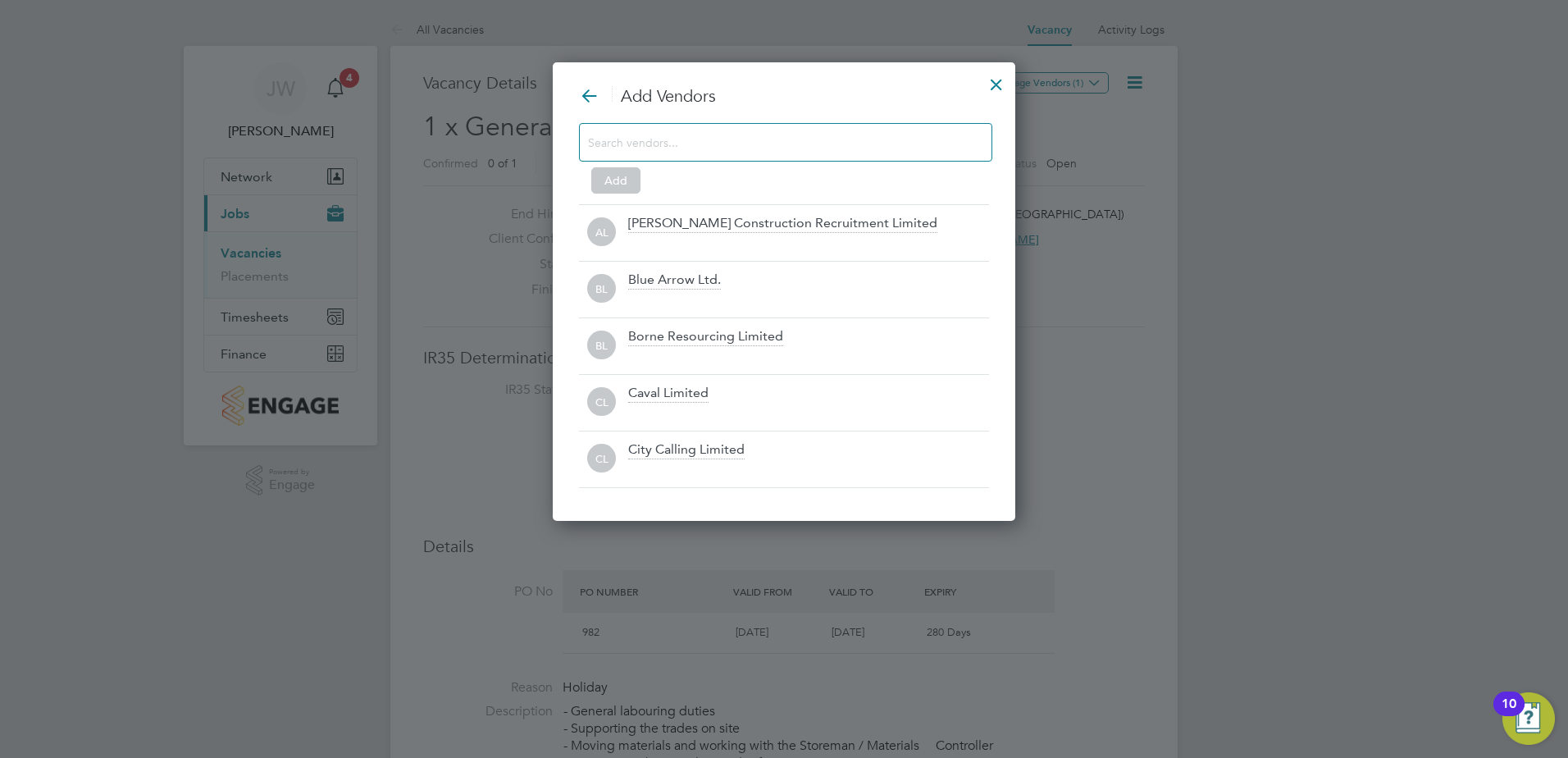
click at [931, 150] on input at bounding box center [772, 142] width 369 height 21
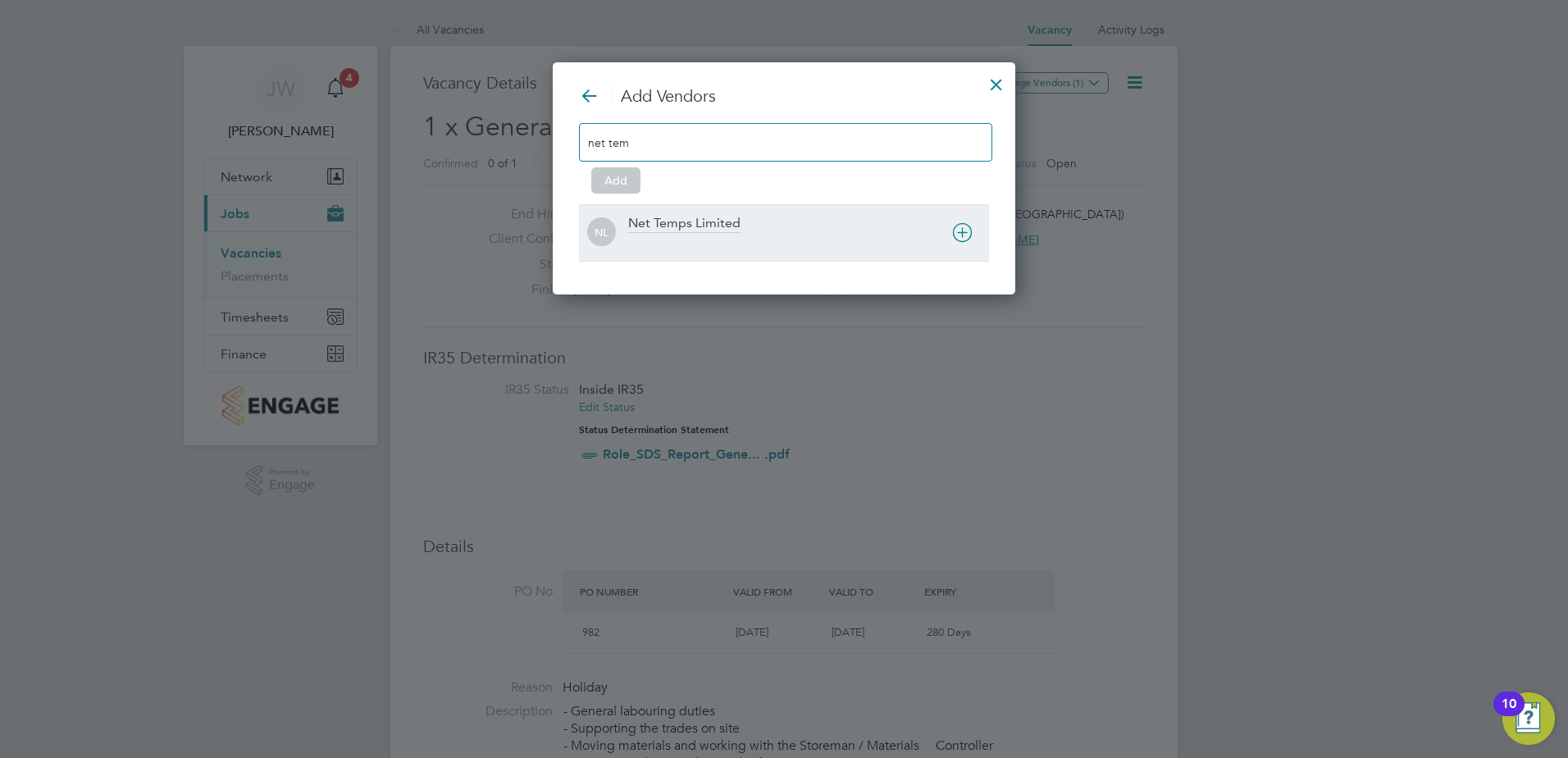
type input "net tem"
click at [682, 223] on div "Net Temps Limited" at bounding box center [685, 223] width 112 height 18
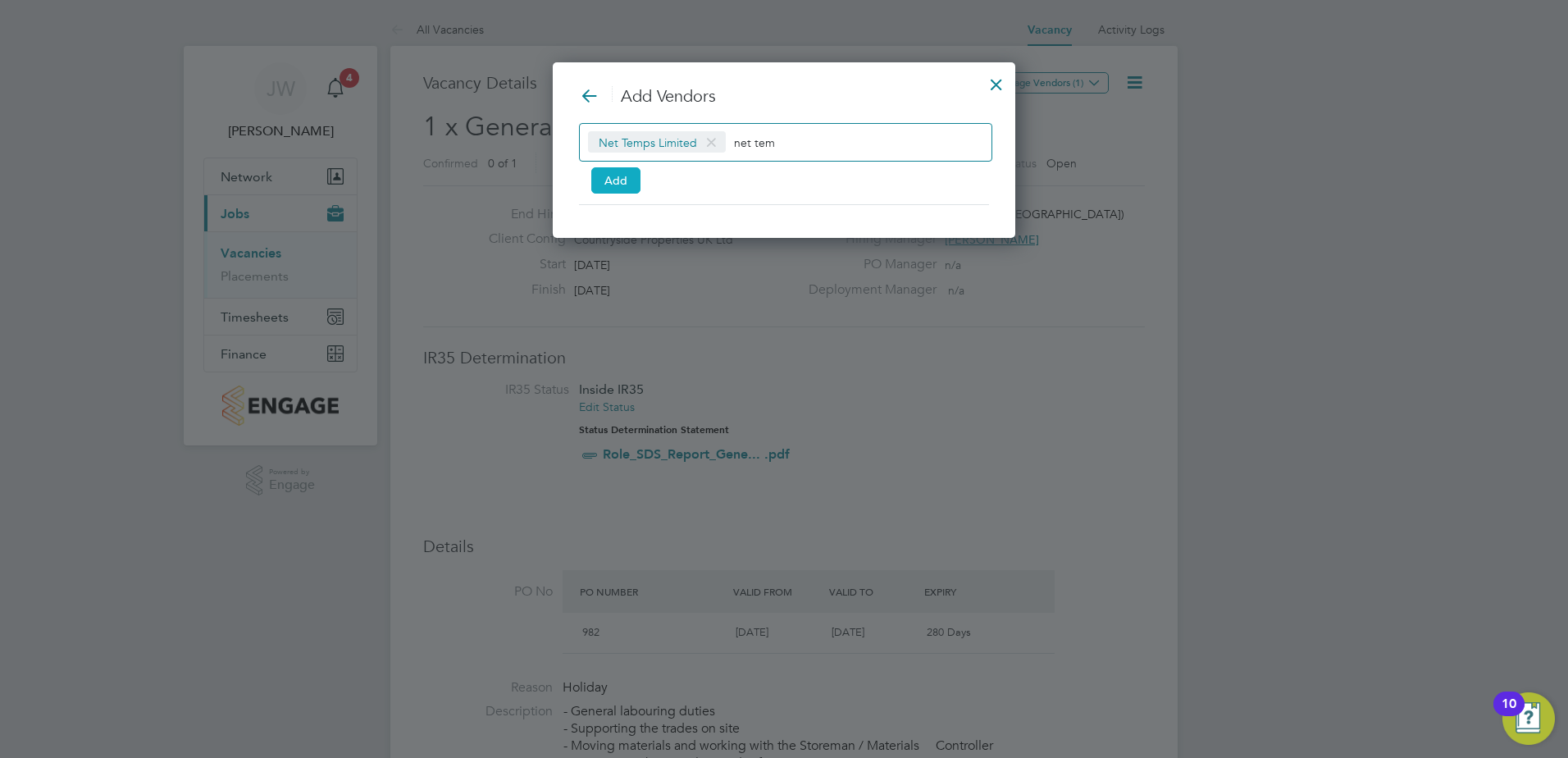
click at [612, 167] on button "Add" at bounding box center [616, 181] width 49 height 26
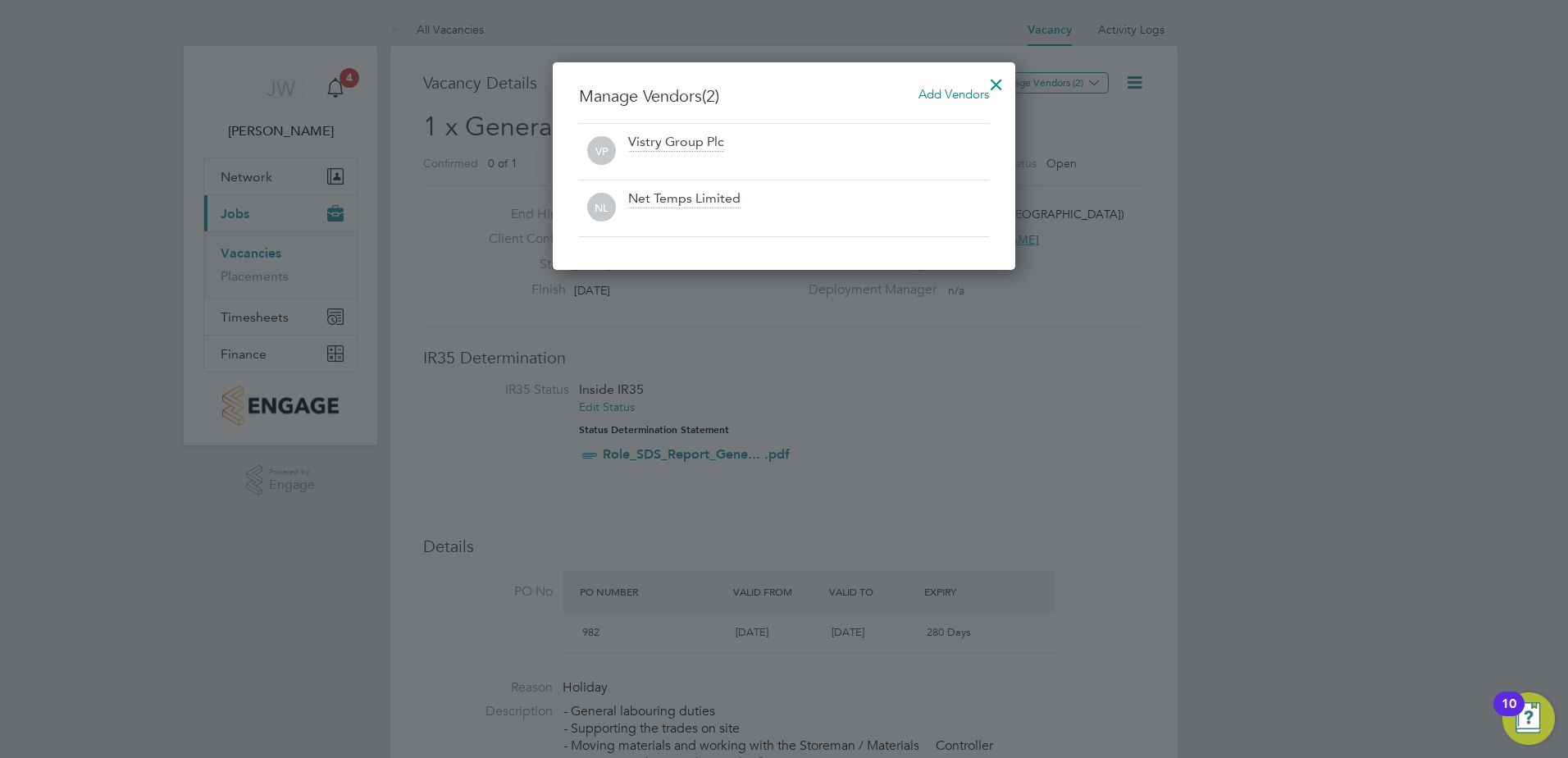
drag, startPoint x: 1004, startPoint y: 79, endPoint x: 590, endPoint y: 175, distance: 425.0
click at [1002, 80] on div at bounding box center [997, 81] width 30 height 30
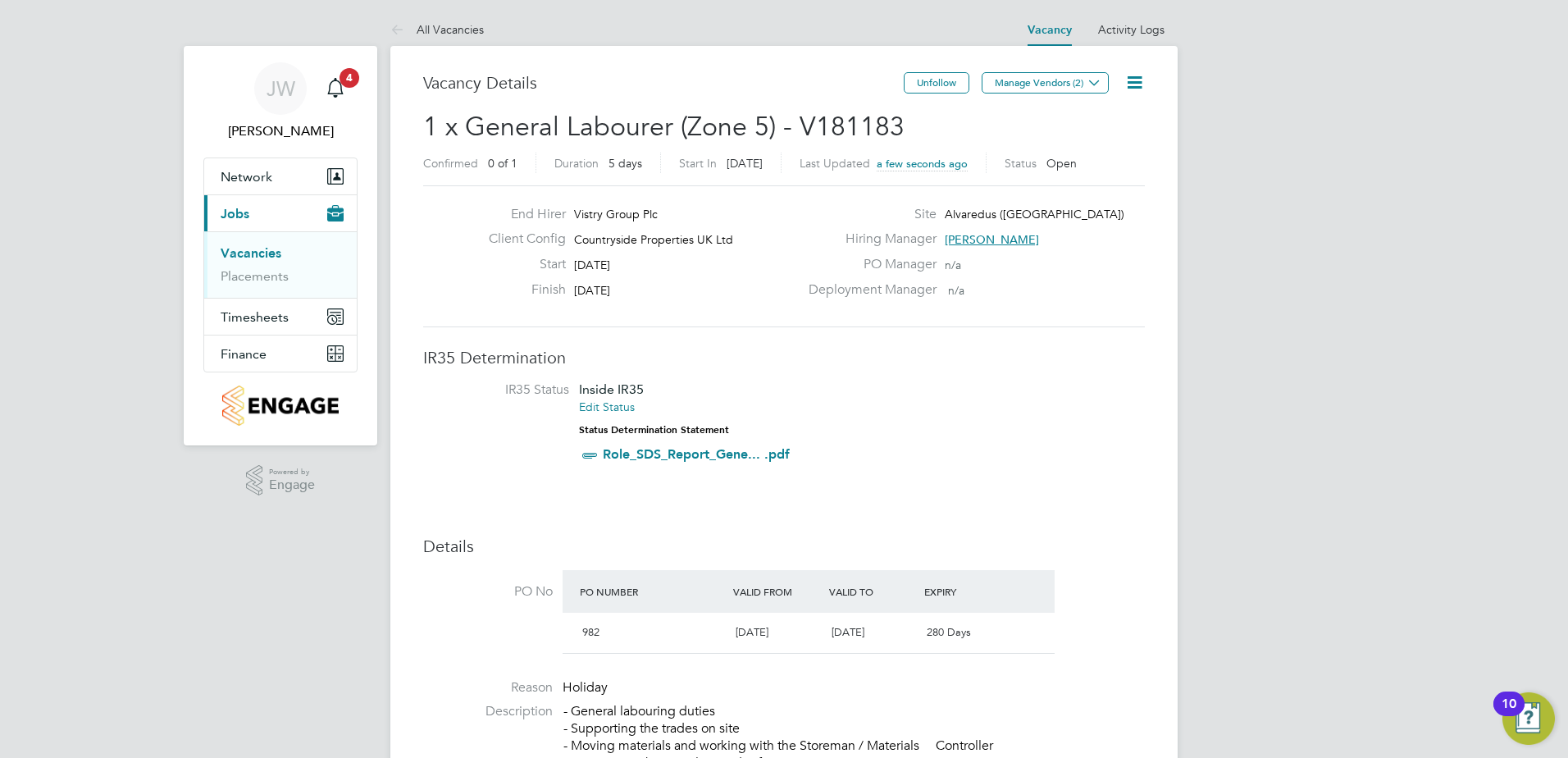
click at [256, 249] on link "Vacancies" at bounding box center [251, 253] width 60 height 16
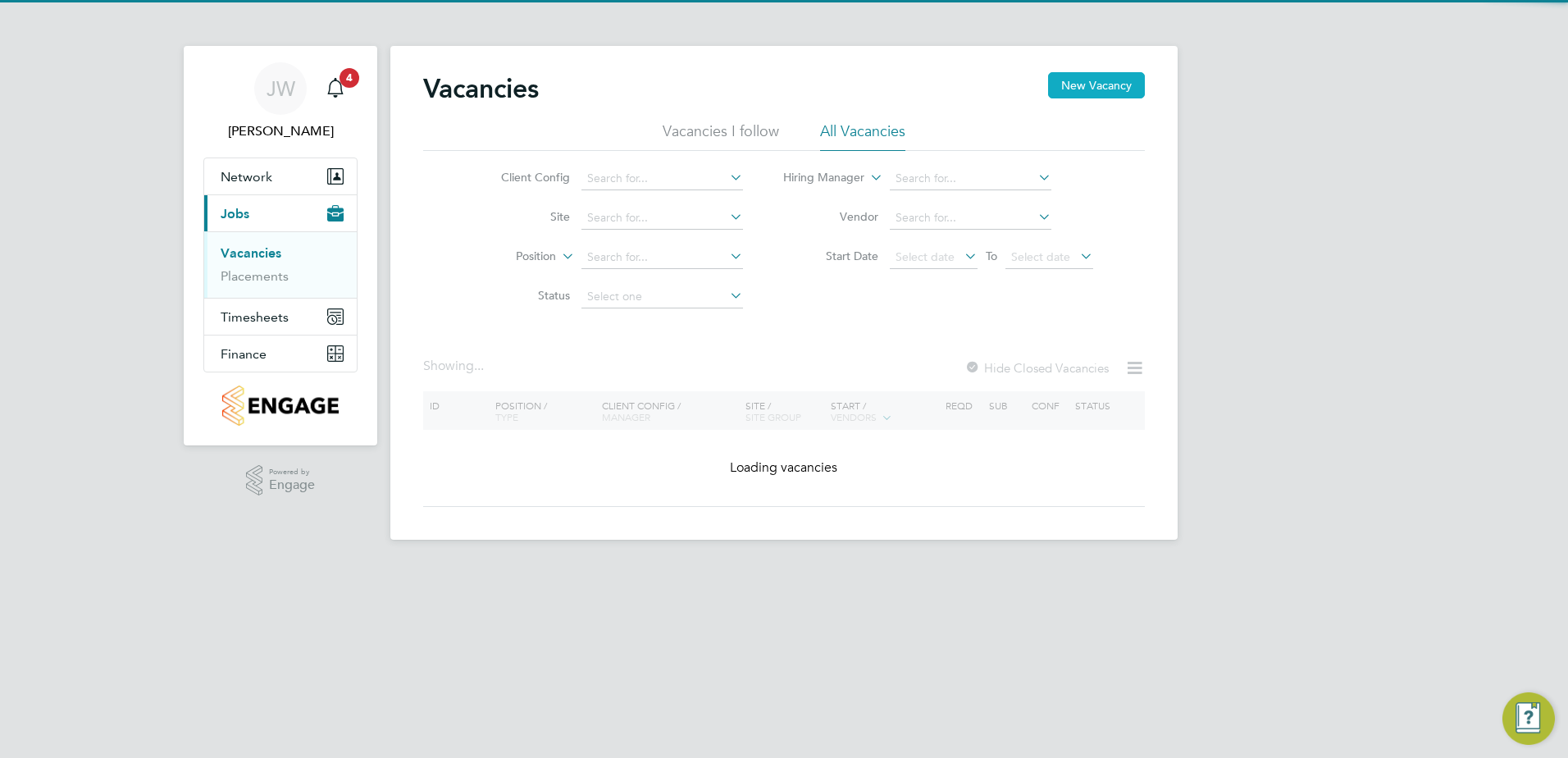
click at [1079, 88] on button "New Vacancy" at bounding box center [1096, 85] width 96 height 26
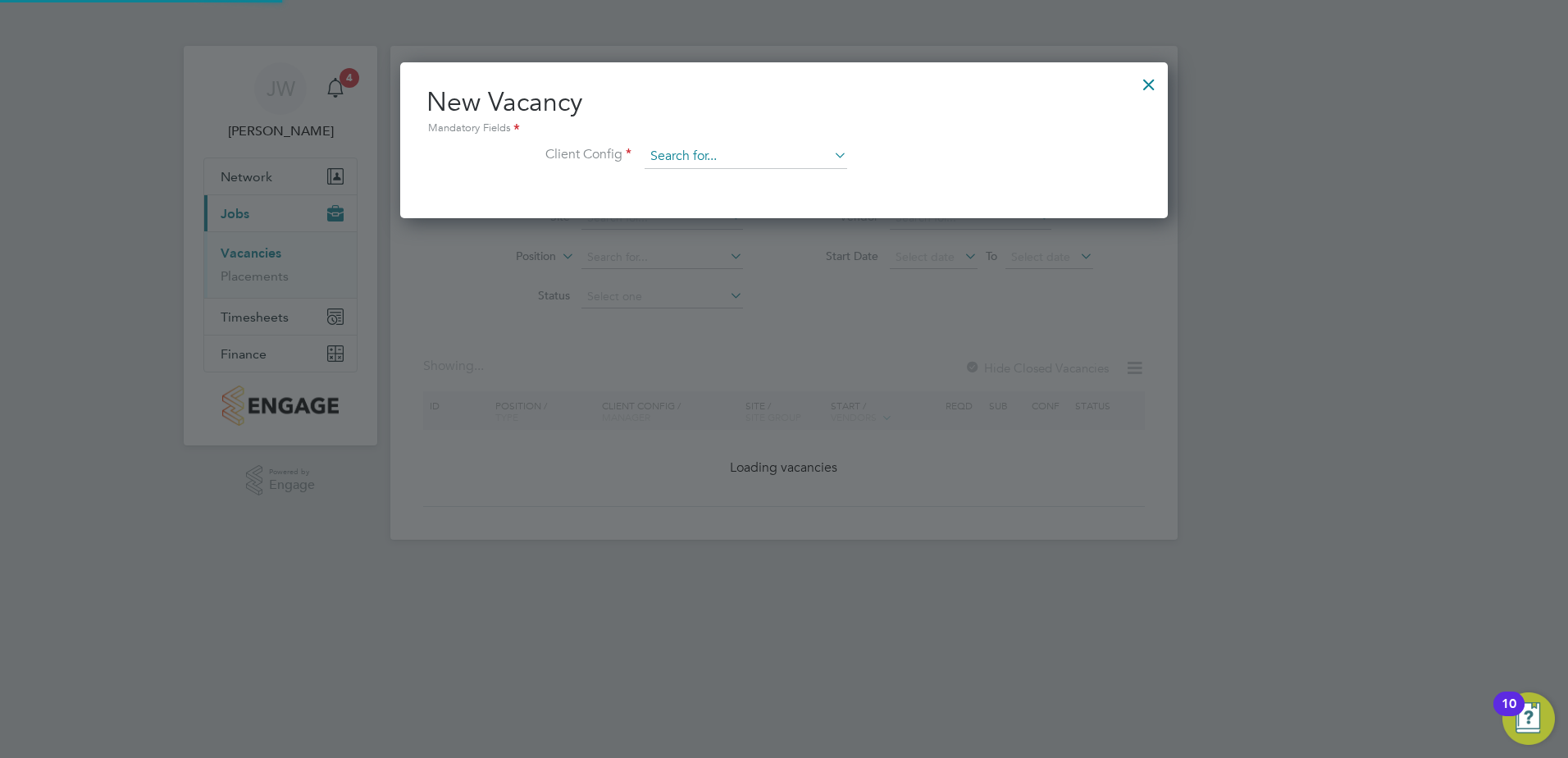
click at [653, 159] on input at bounding box center [746, 157] width 202 height 25
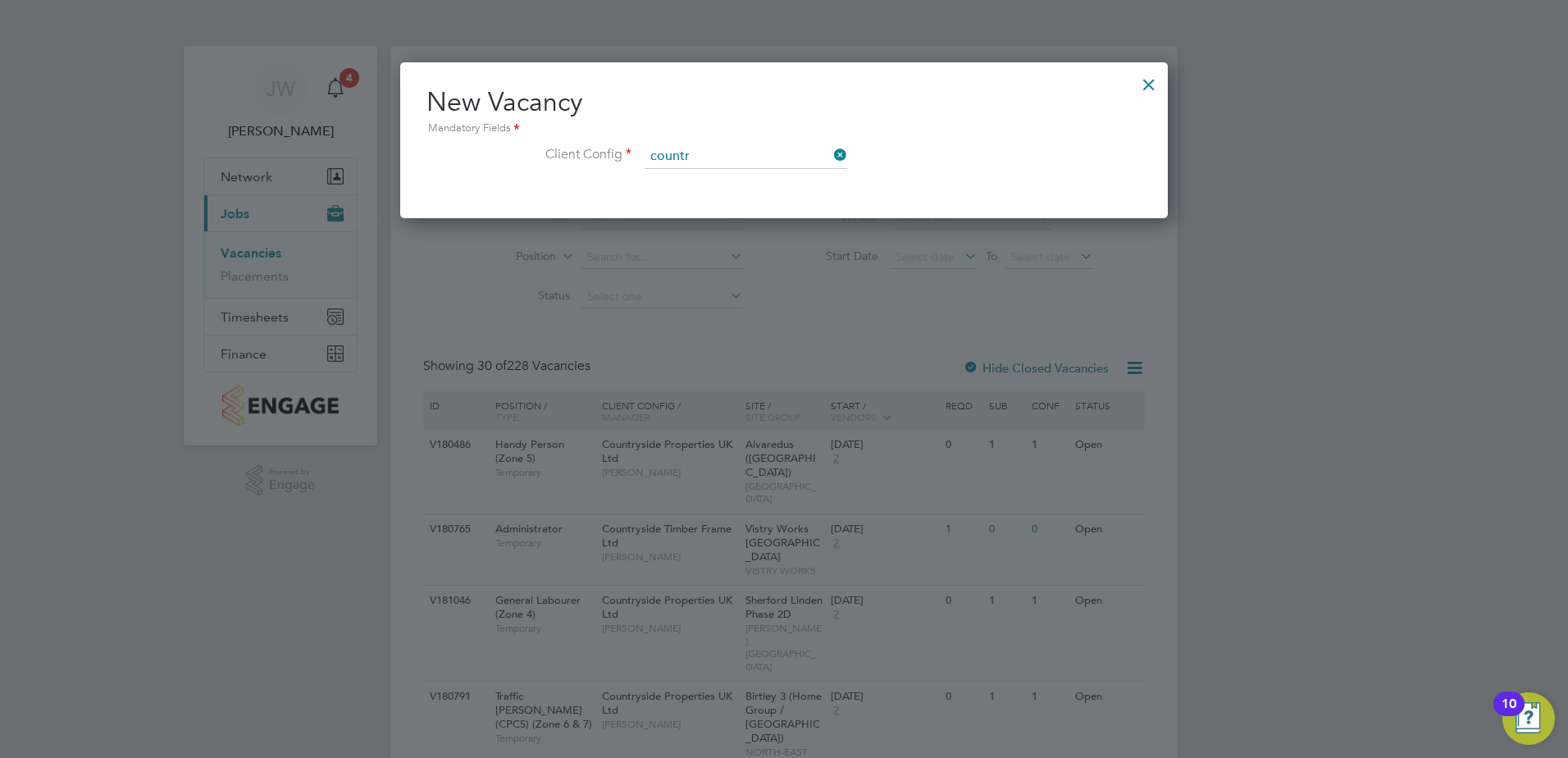
click at [750, 310] on li "Countr yside Properties UK Ltd" at bounding box center [830, 313] width 372 height 22
type input "Countryside Properties UK Ltd"
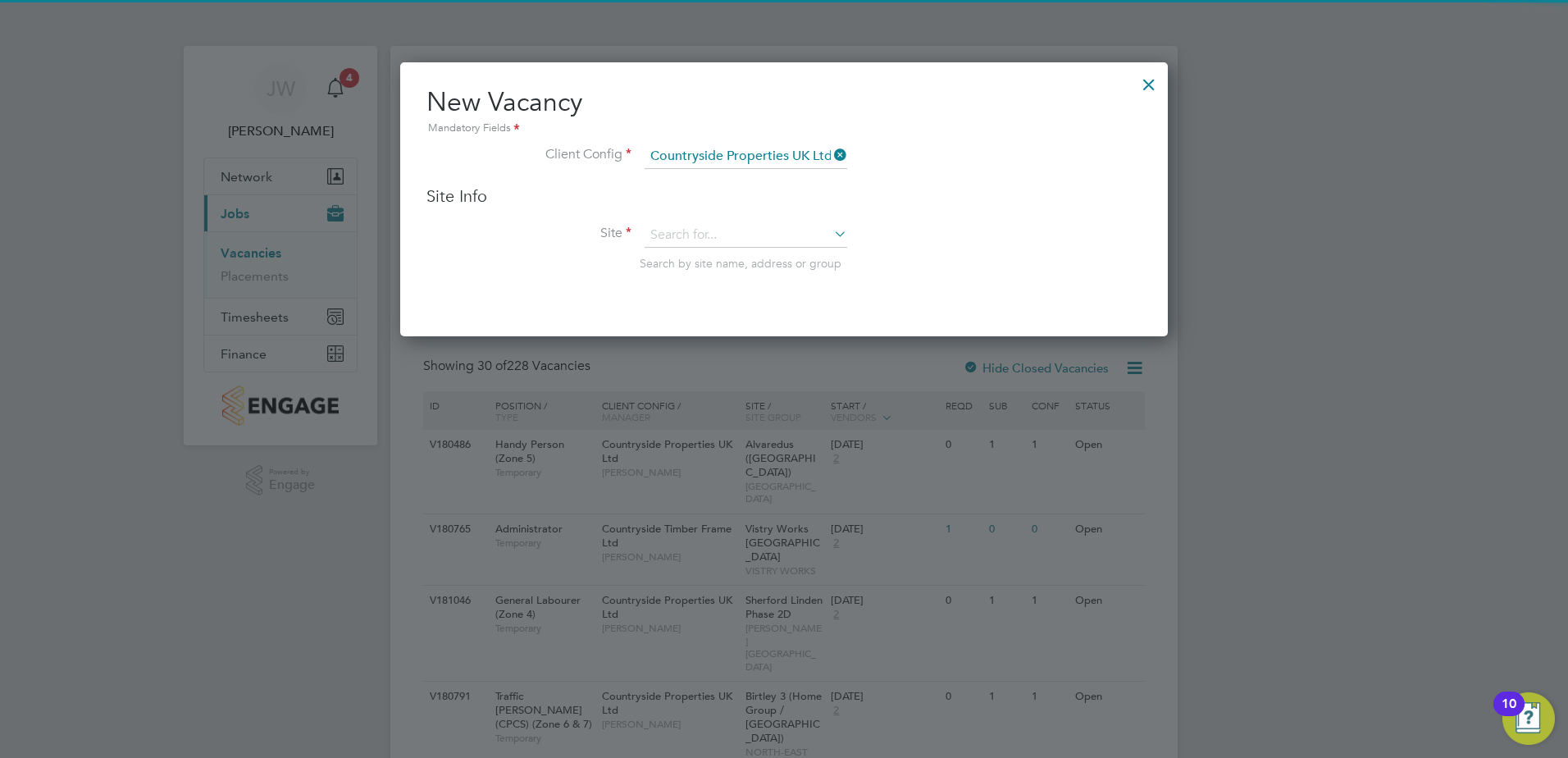
click at [701, 222] on div "Site Info Site Search by site name, address or group" at bounding box center [784, 244] width 715 height 118
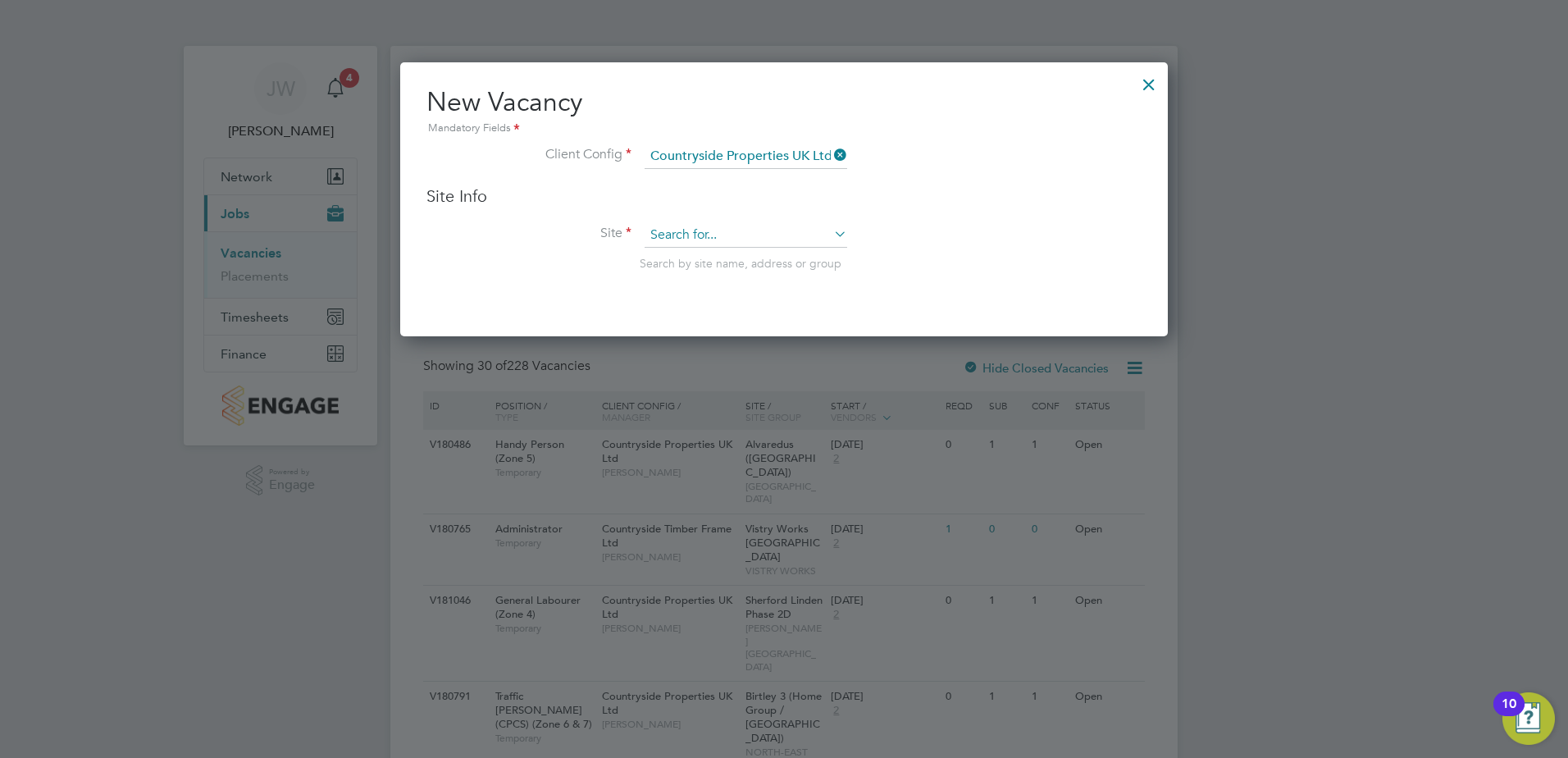
click at [702, 226] on input at bounding box center [746, 236] width 202 height 25
click at [701, 259] on li "Alva redus (Fairham)" at bounding box center [809, 259] width 330 height 22
type input "Alvaredus (Fairham)"
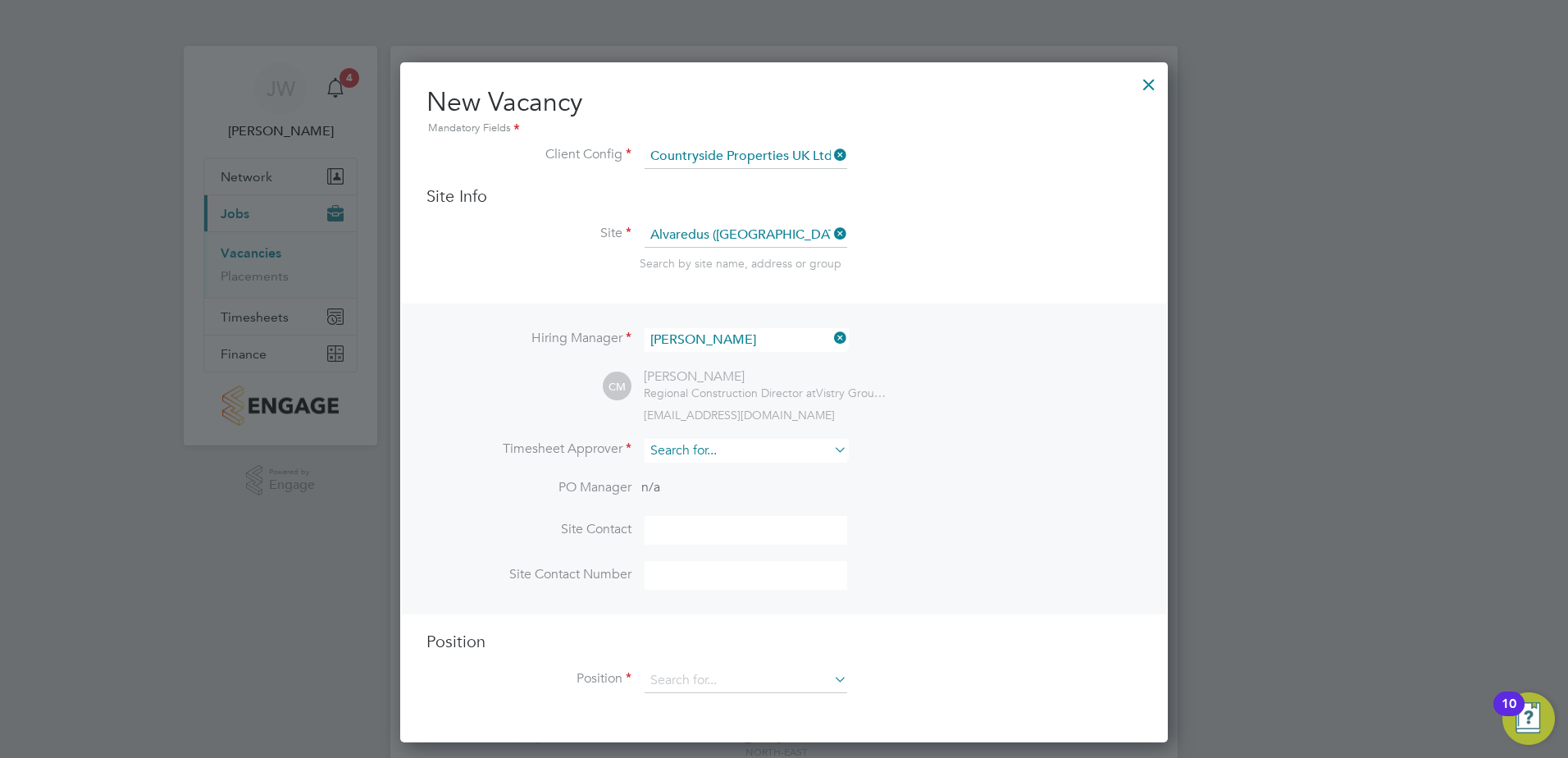
click at [712, 456] on input at bounding box center [746, 450] width 202 height 24
click at [730, 473] on li "Calum Madden" at bounding box center [746, 474] width 204 height 22
type input "Calum Madden"
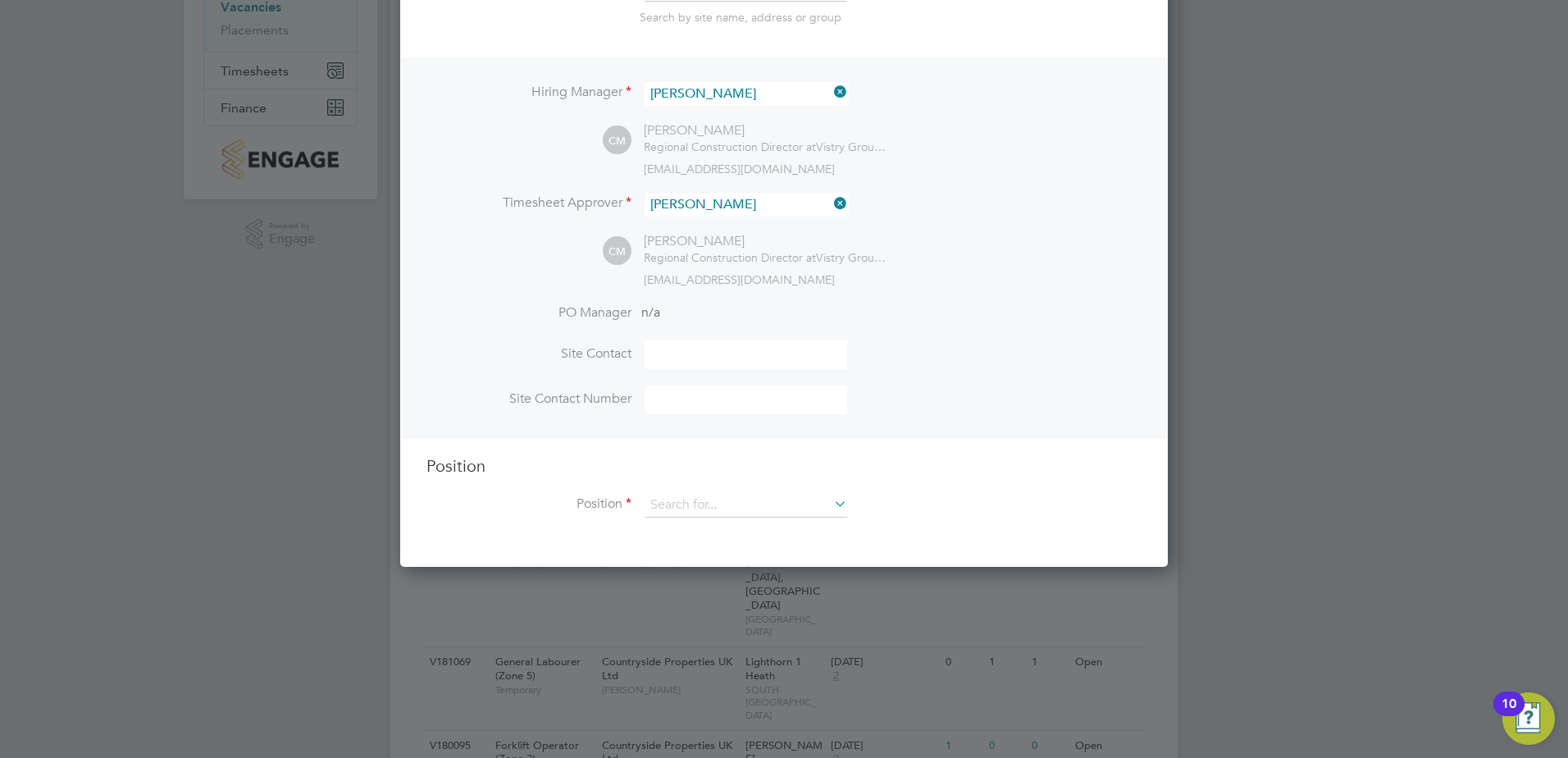
click at [685, 392] on input at bounding box center [746, 400] width 202 height 29
click at [685, 358] on input at bounding box center [746, 354] width 202 height 29
type input "Andy Cartwright"
type input "07787753361"
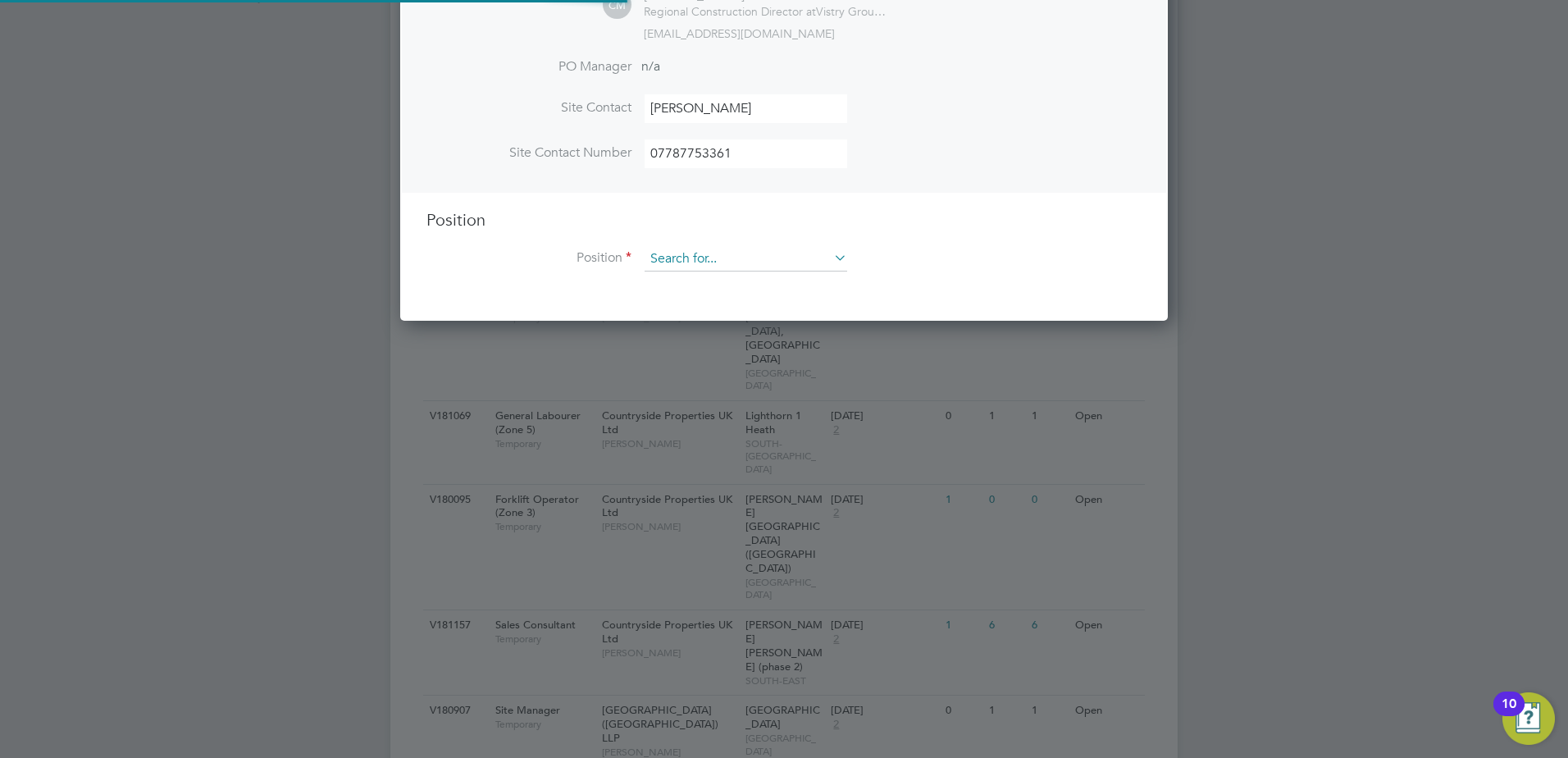
click at [701, 251] on input at bounding box center [746, 259] width 202 height 25
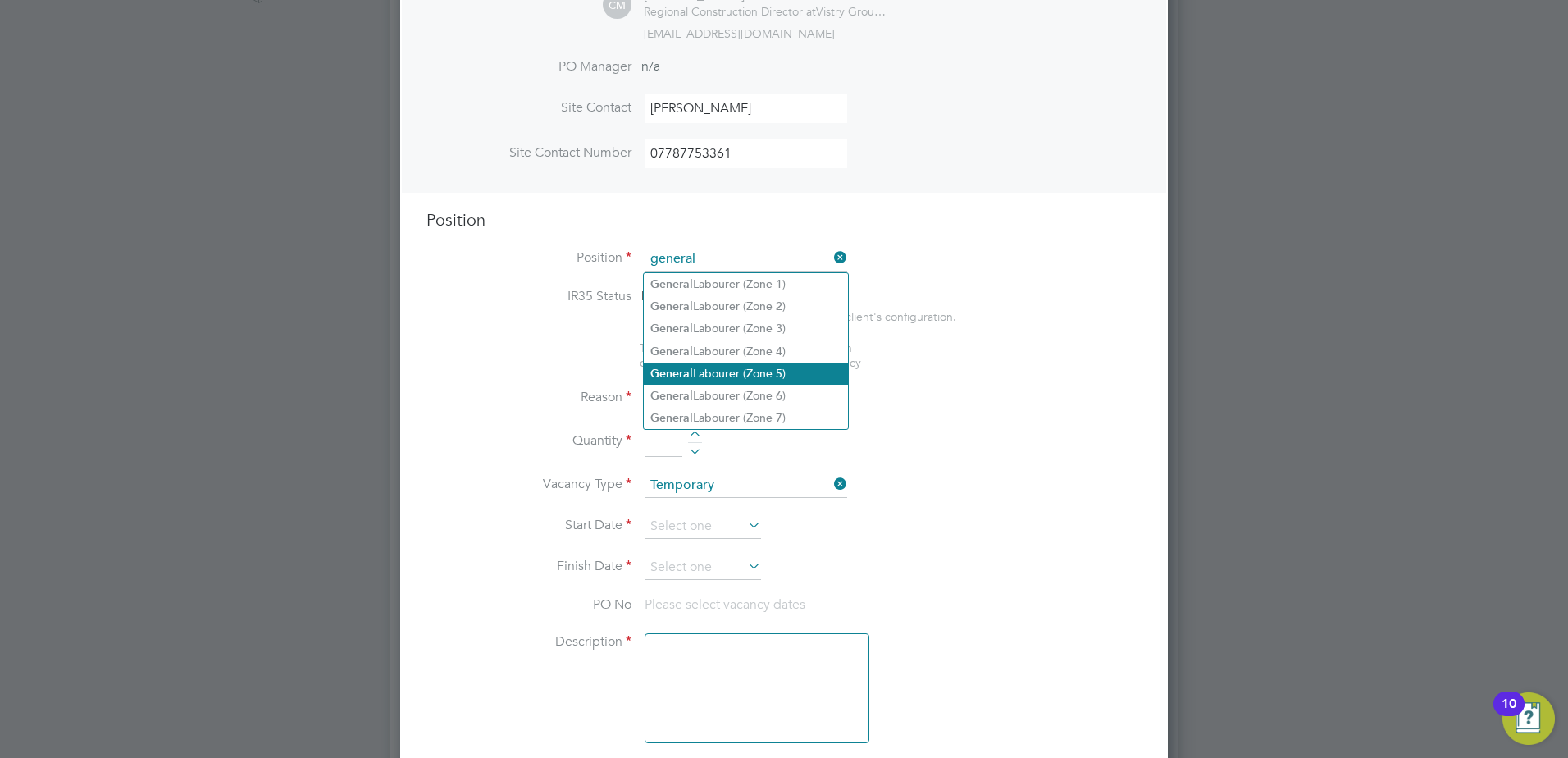
click at [747, 366] on li "General Labourer (Zone 5)" at bounding box center [746, 373] width 204 height 22
type input "General Labourer (Zone 5)"
type textarea "- General labouring duties - Supporting the trades on site - Moving materials a…"
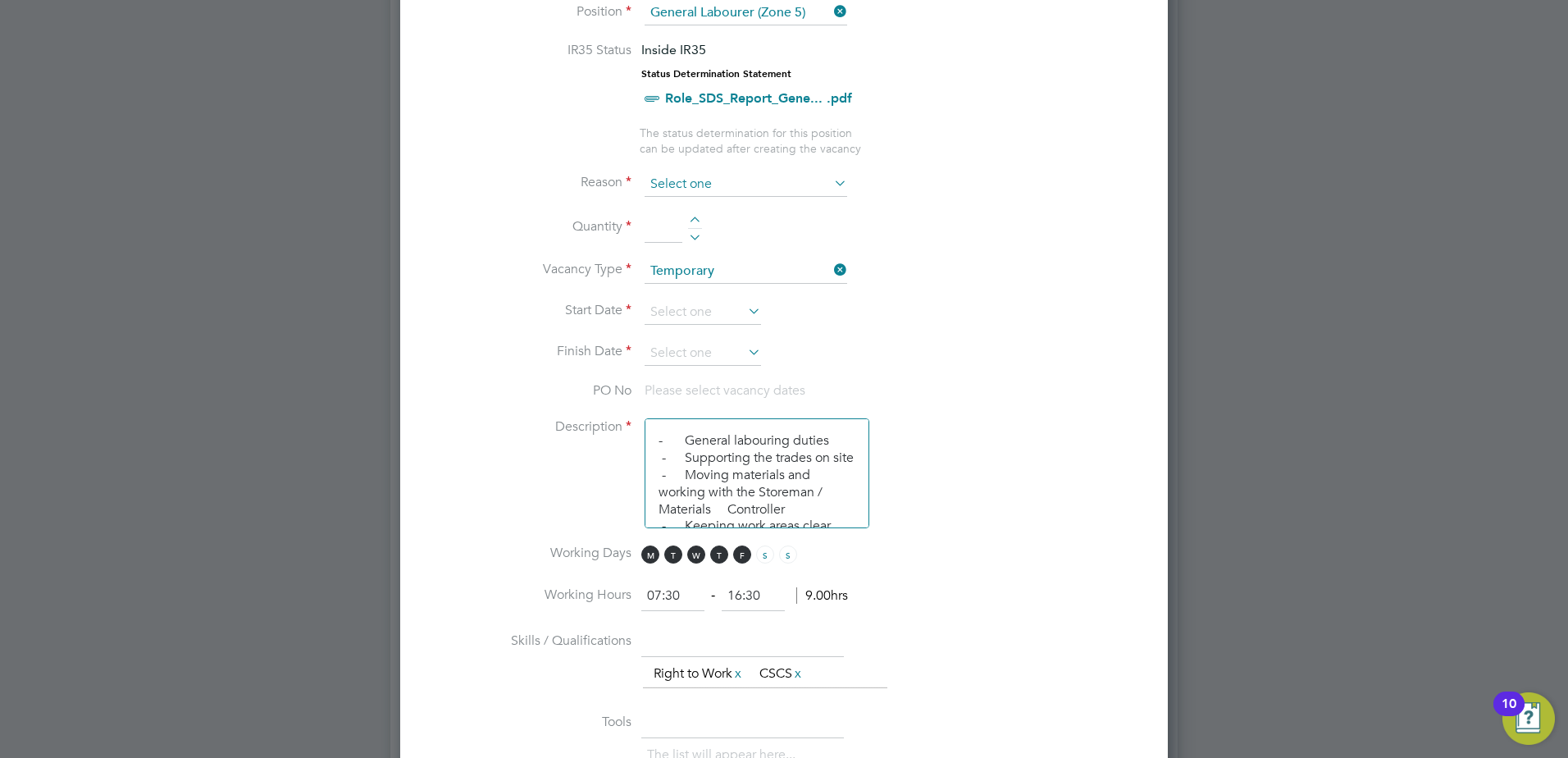
click at [685, 174] on input at bounding box center [746, 185] width 202 height 25
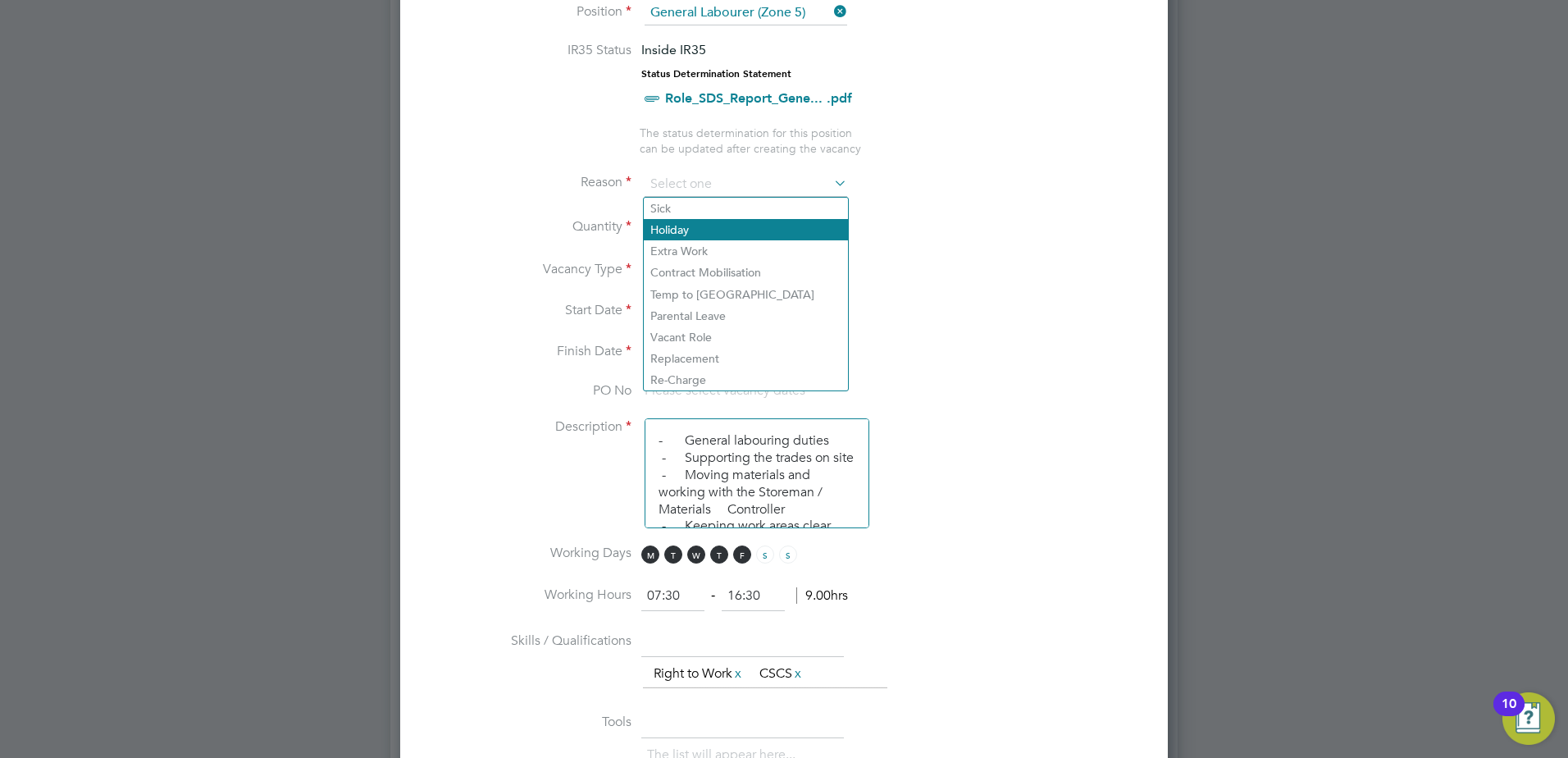
click at [697, 237] on li "Holiday" at bounding box center [746, 230] width 204 height 21
type input "Holiday"
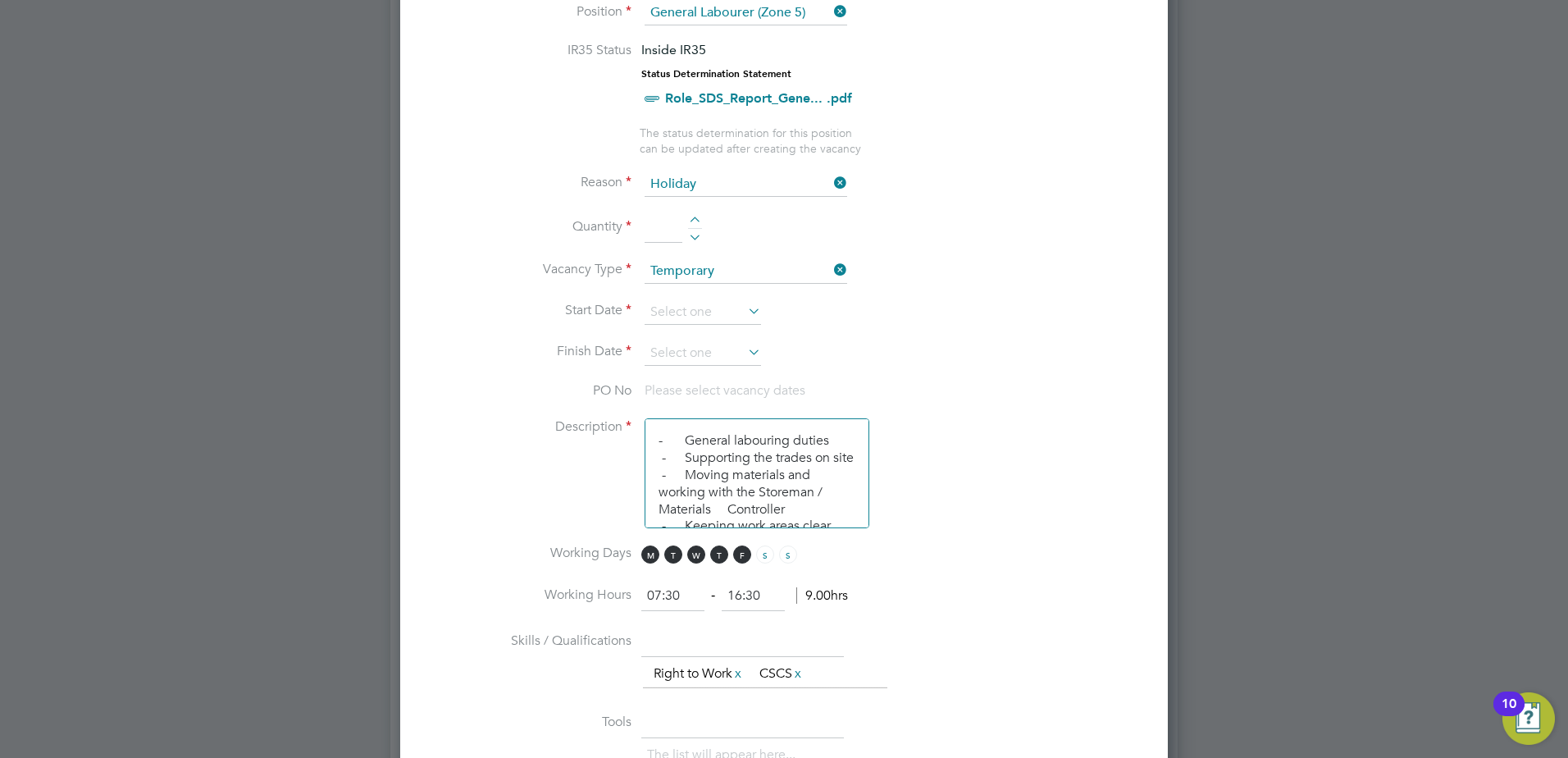
click at [692, 218] on div at bounding box center [695, 222] width 14 height 11
type input "1"
click at [692, 310] on input at bounding box center [703, 313] width 117 height 25
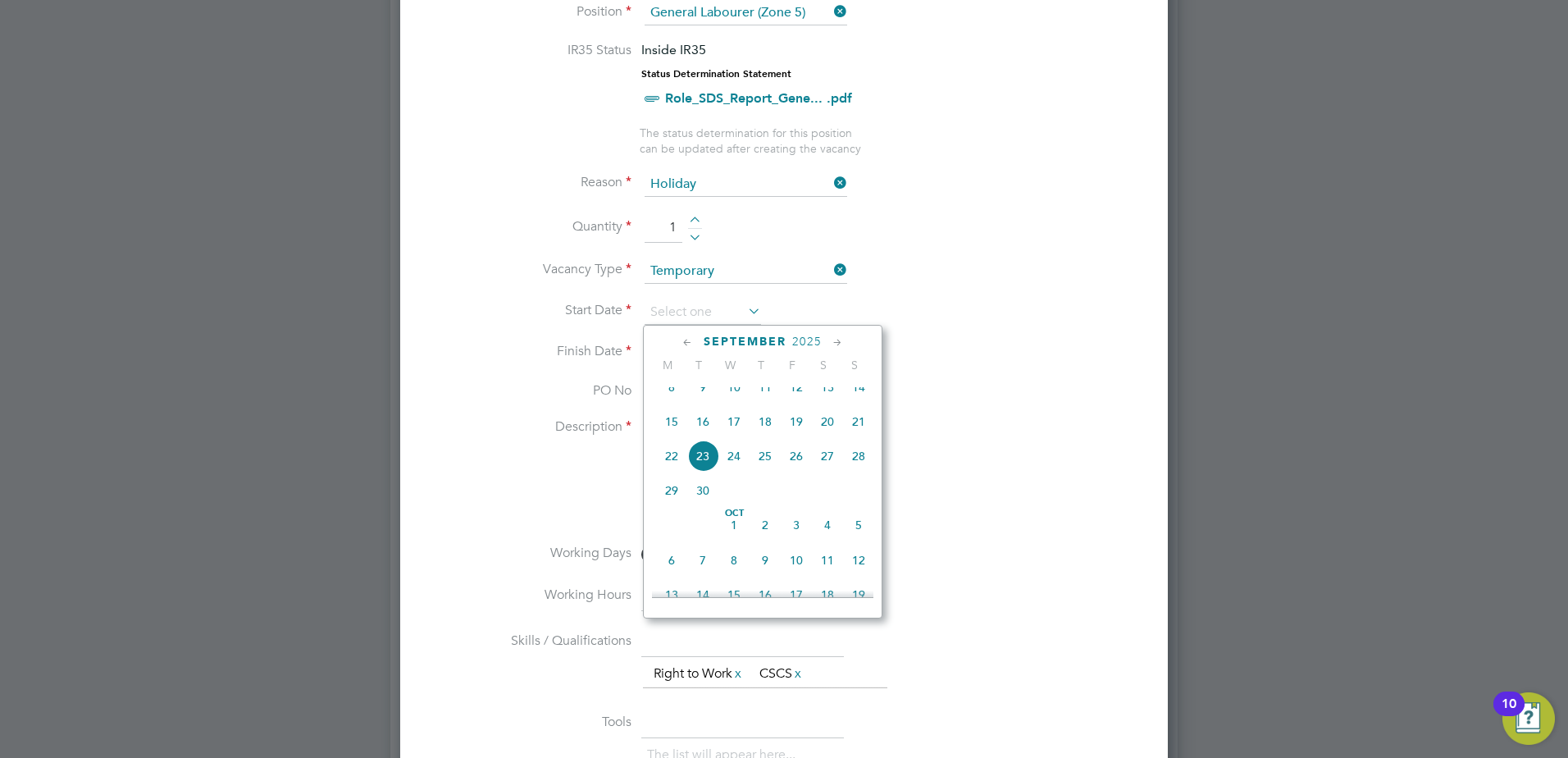
click at [736, 435] on span "17" at bounding box center [734, 422] width 32 height 32
type input "17 Sep 2025"
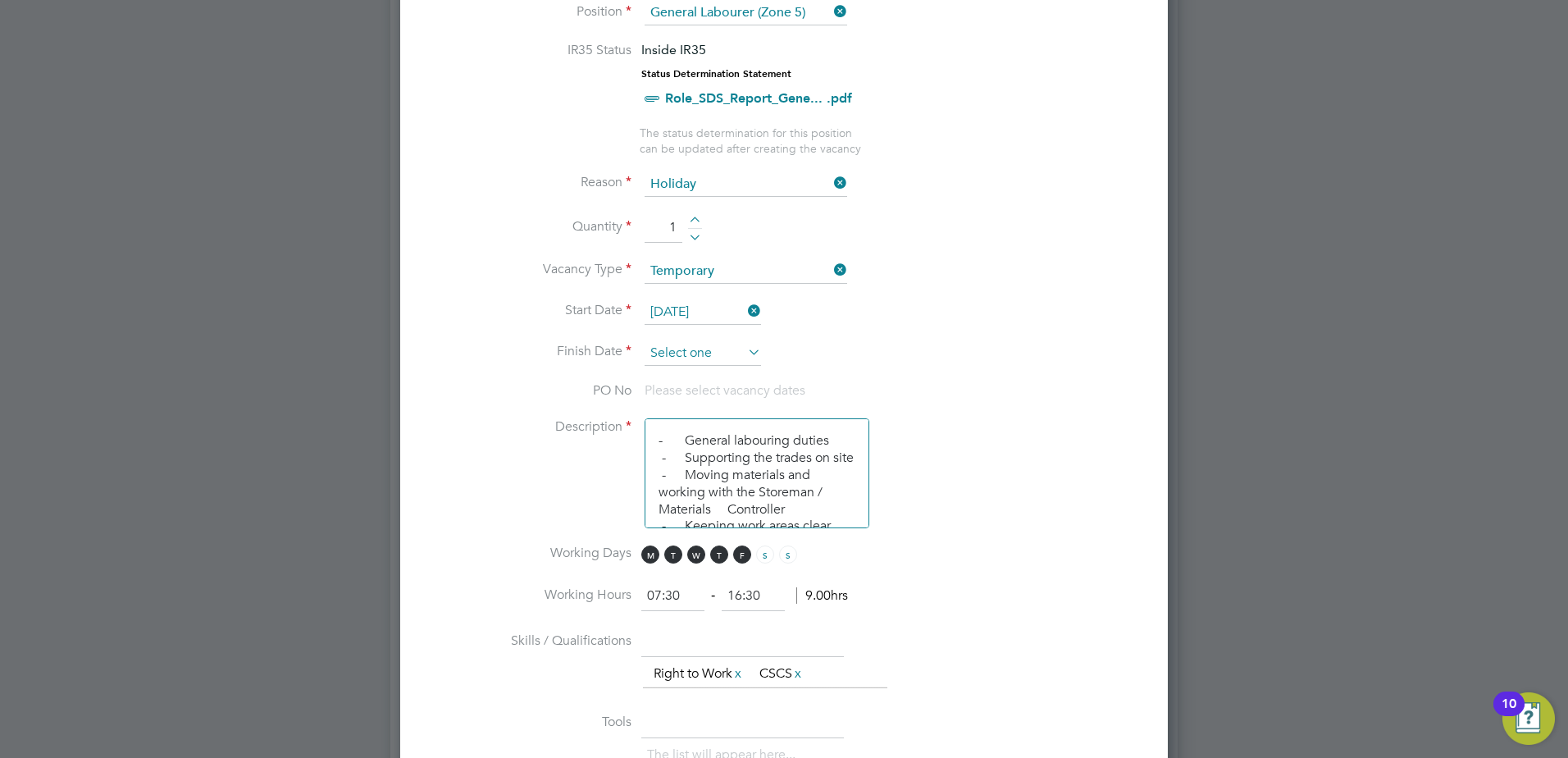
click at [683, 354] on input at bounding box center [703, 353] width 117 height 25
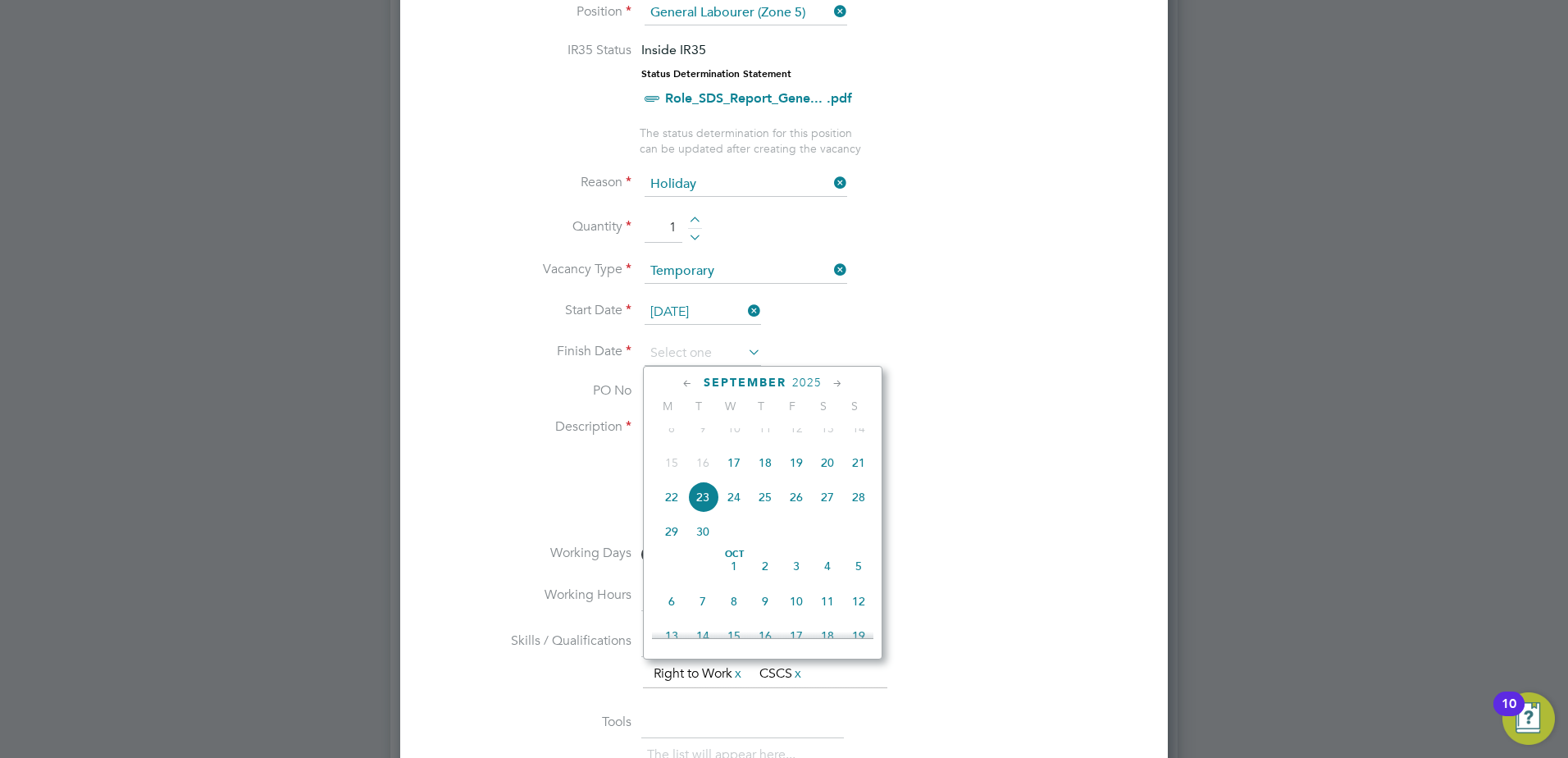
click at [793, 475] on span "19" at bounding box center [797, 463] width 32 height 32
type input "19 Sep 2025"
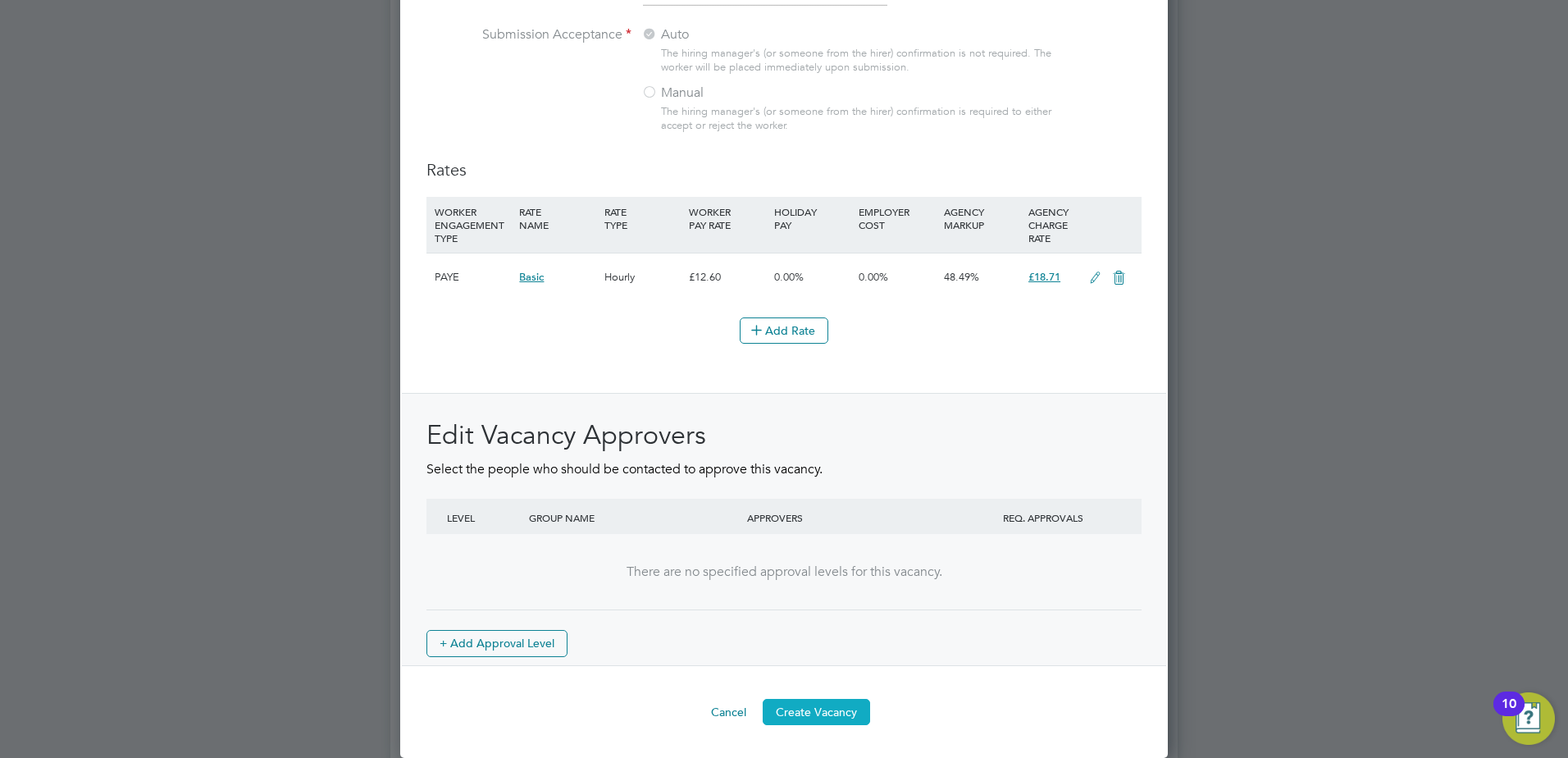
click at [810, 710] on button "Create Vacancy" at bounding box center [816, 712] width 108 height 26
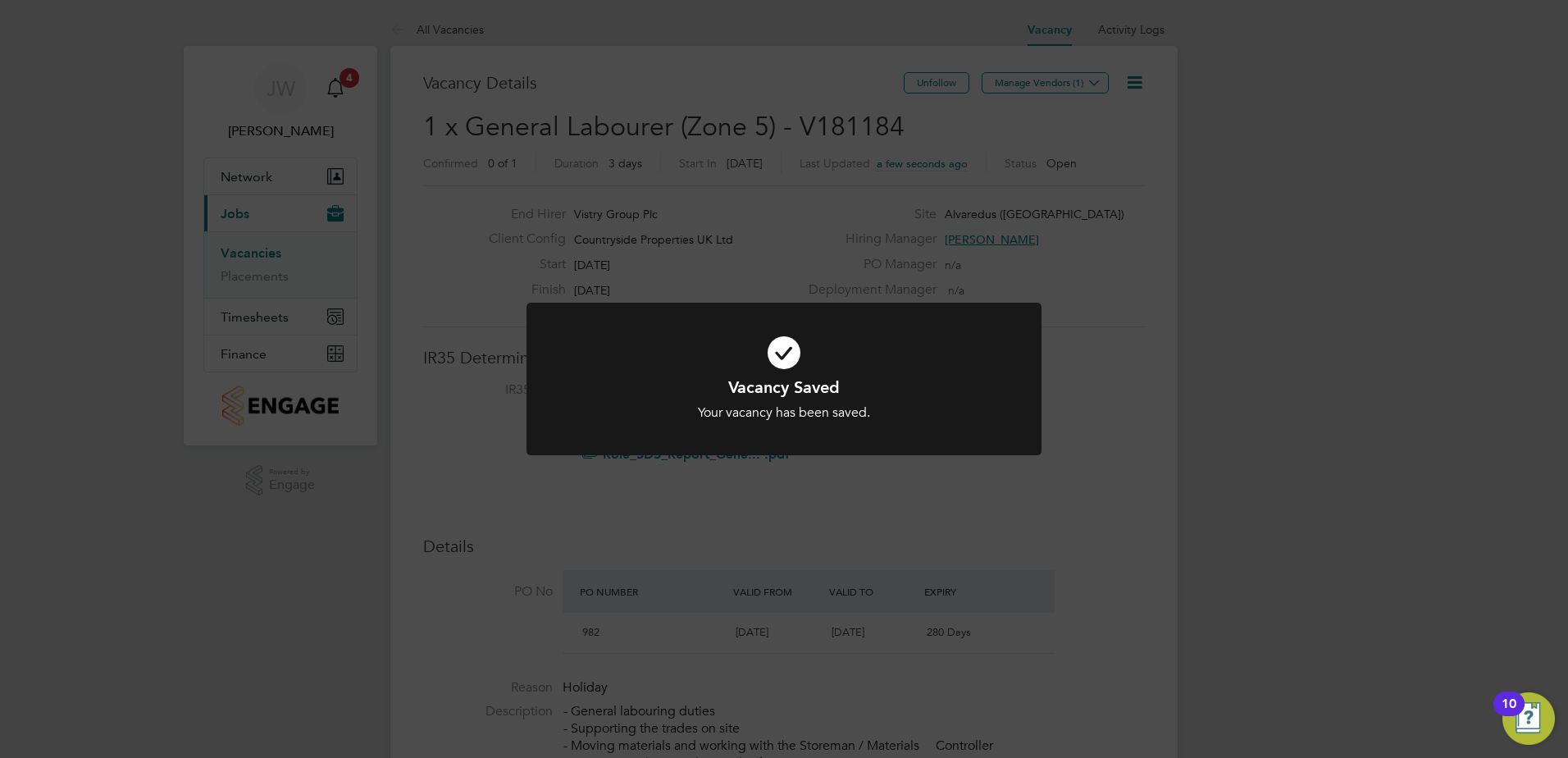
click at [1049, 80] on div "Vacancy Saved Your vacancy has been saved. Cancel Okay" at bounding box center [784, 379] width 1568 height 758
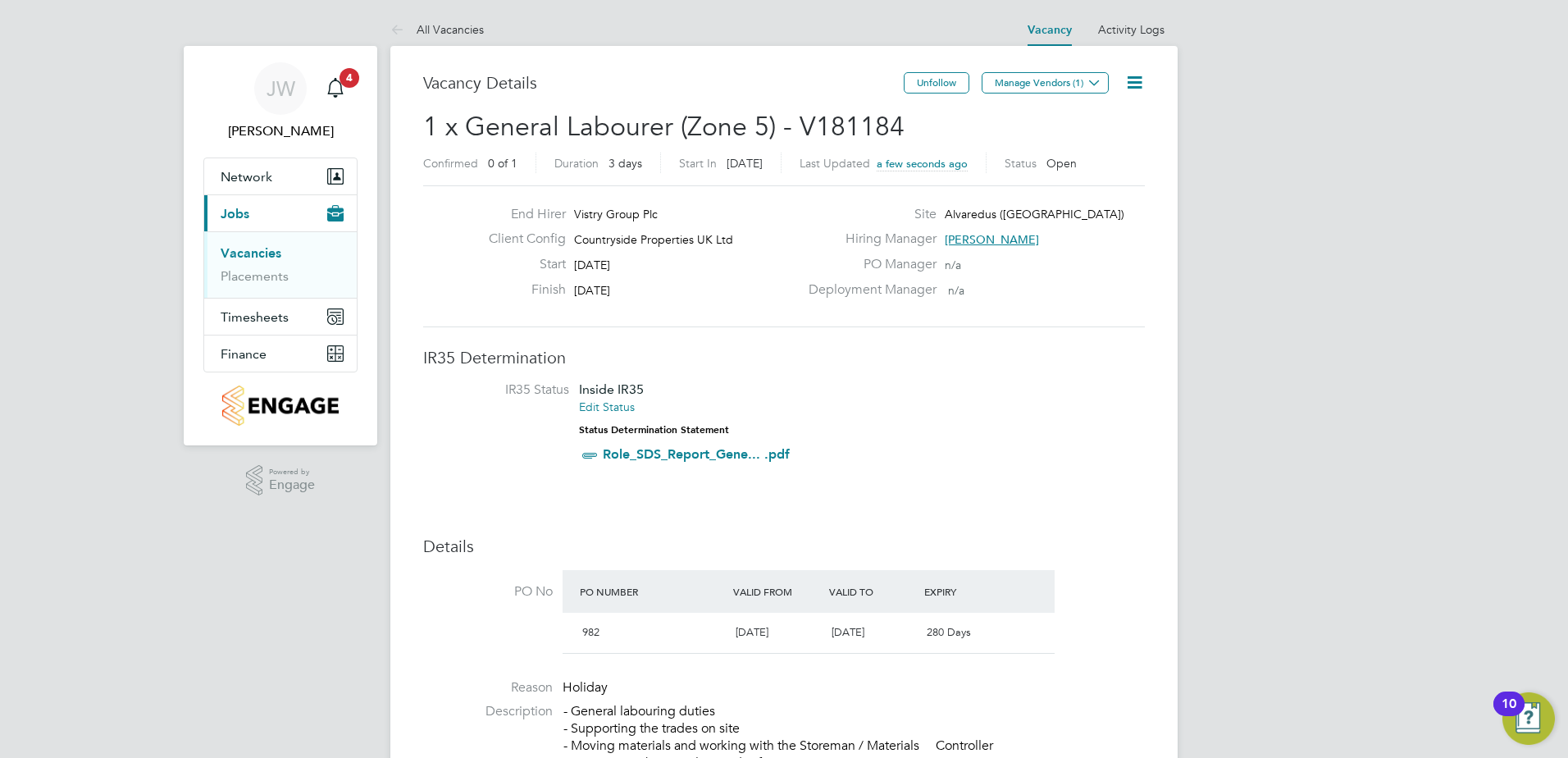
click at [1049, 80] on button "Manage Vendors (1)" at bounding box center [1045, 82] width 127 height 21
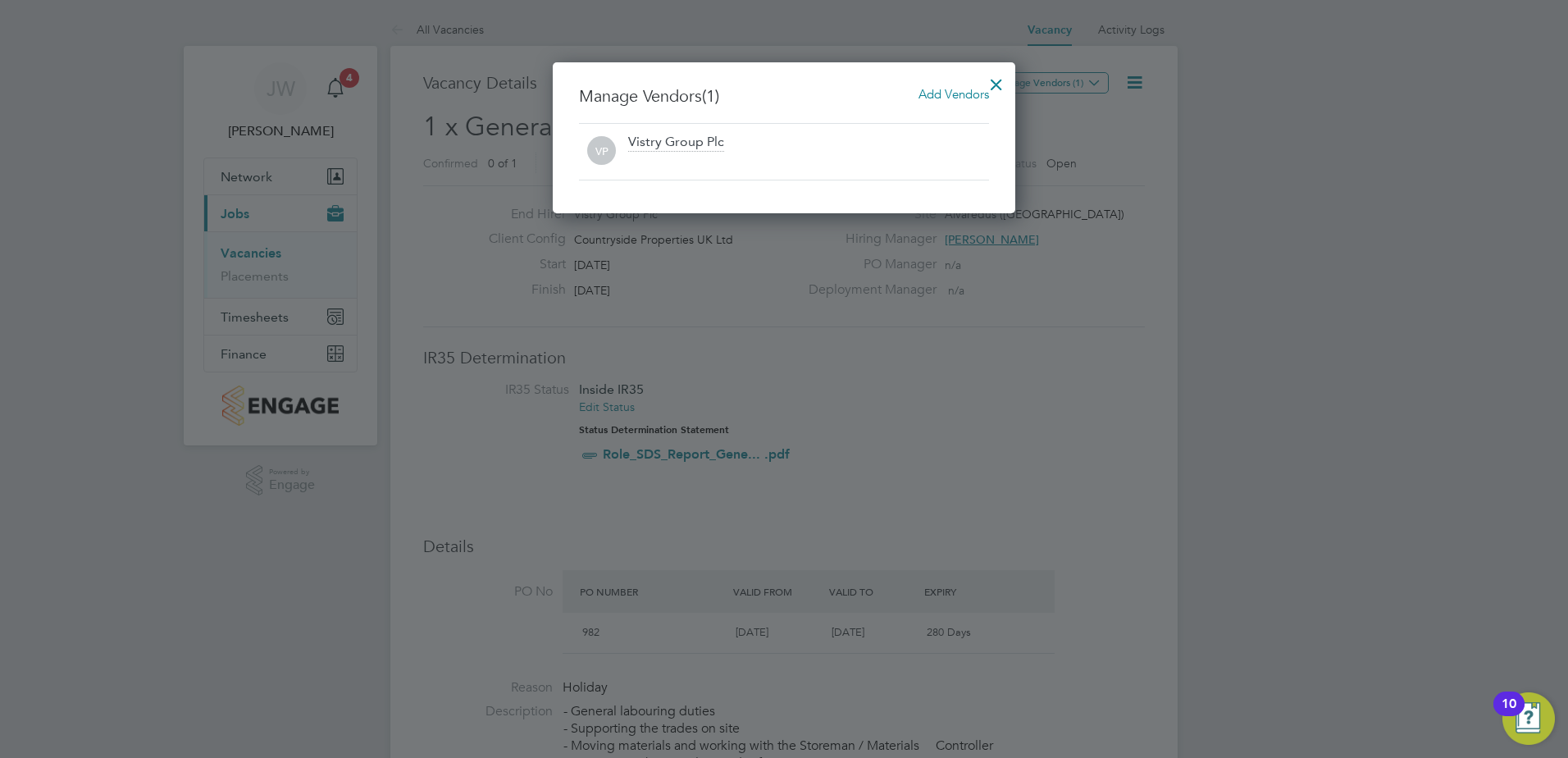
click at [936, 96] on span "Add Vendors" at bounding box center [954, 94] width 70 height 16
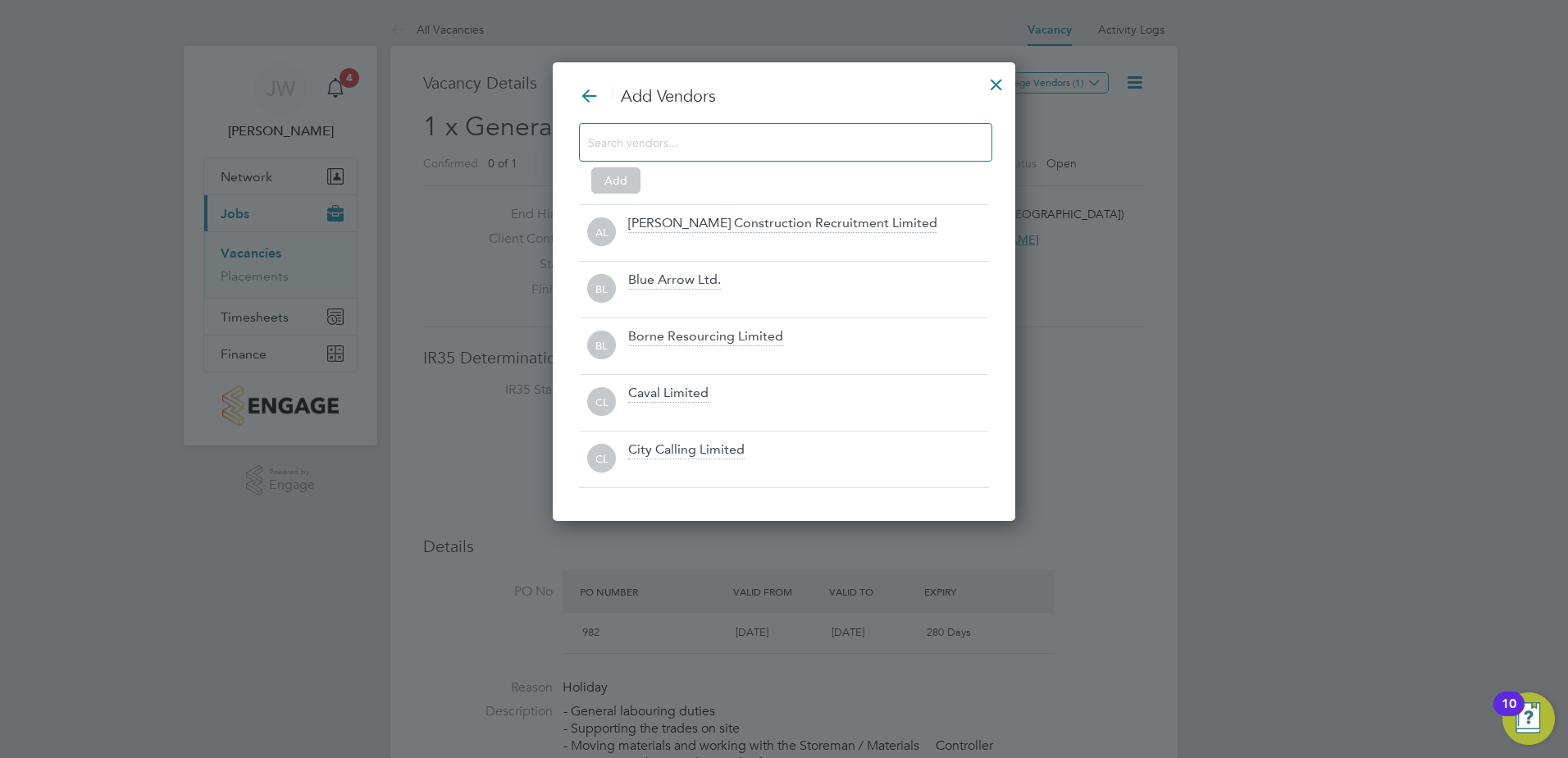
click at [891, 154] on div at bounding box center [786, 142] width 414 height 39
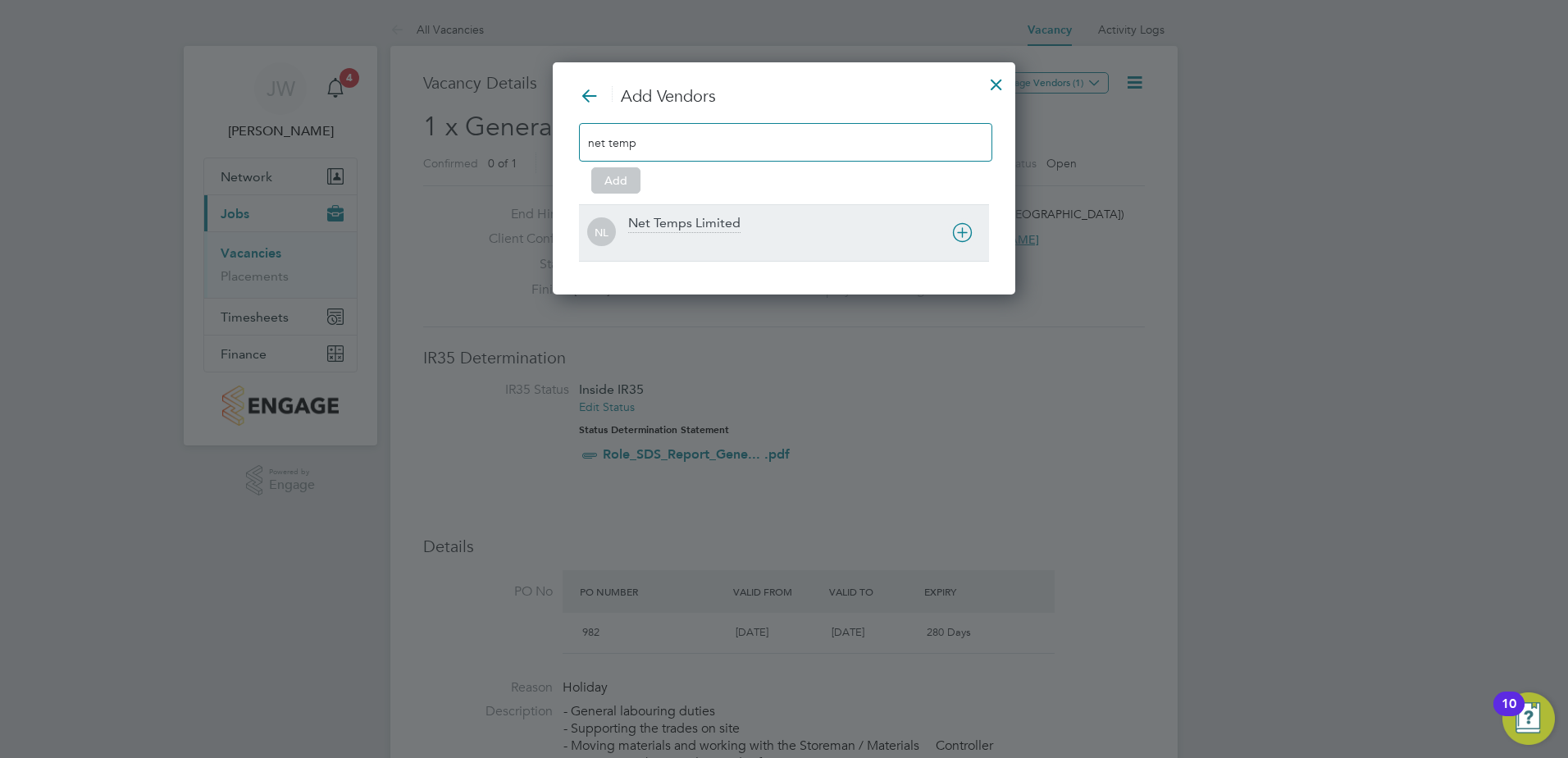
type input "net temp"
click at [675, 229] on div "Net Temps Limited" at bounding box center [685, 223] width 112 height 18
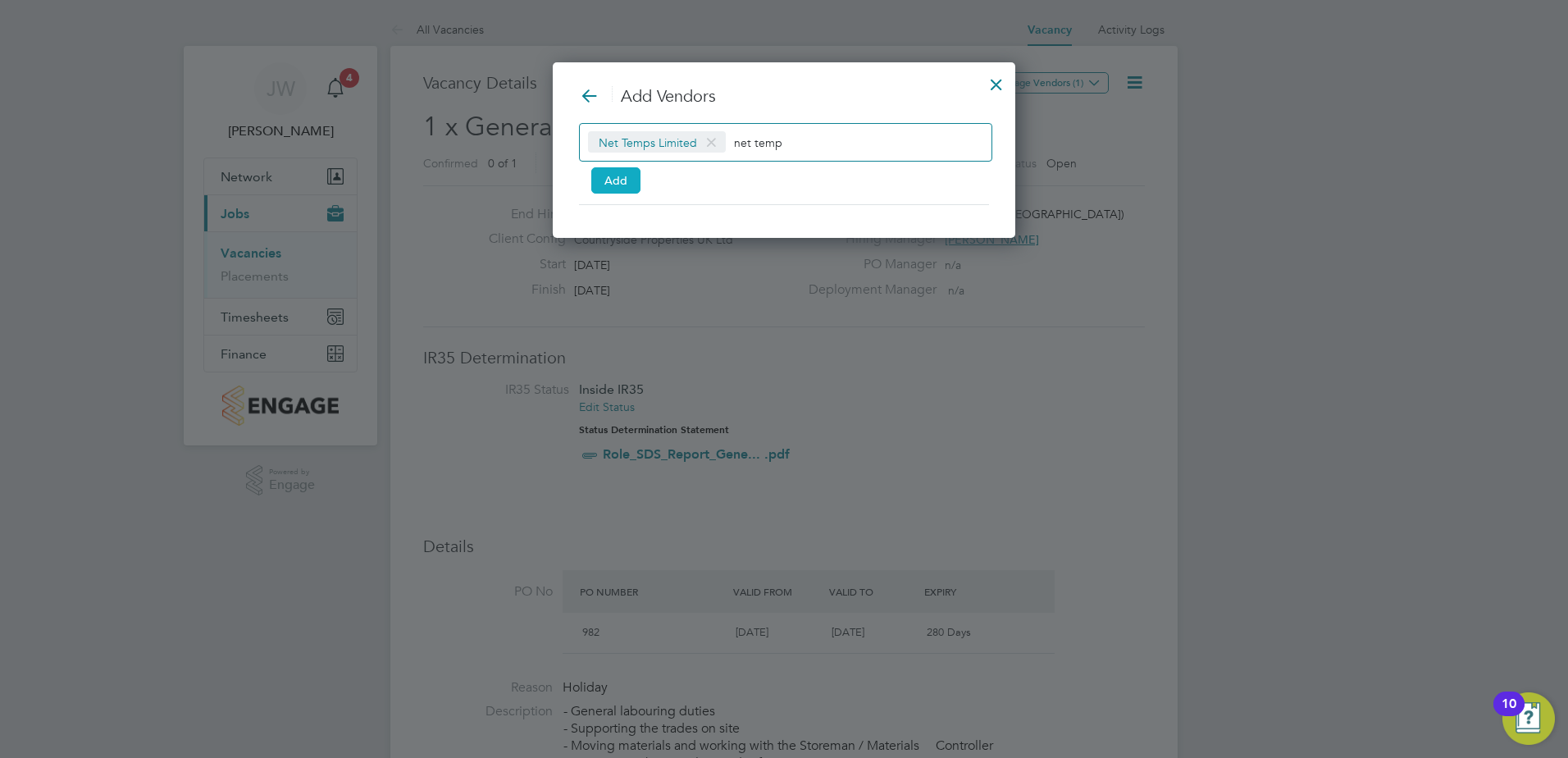
click at [633, 185] on button "Add" at bounding box center [616, 181] width 49 height 26
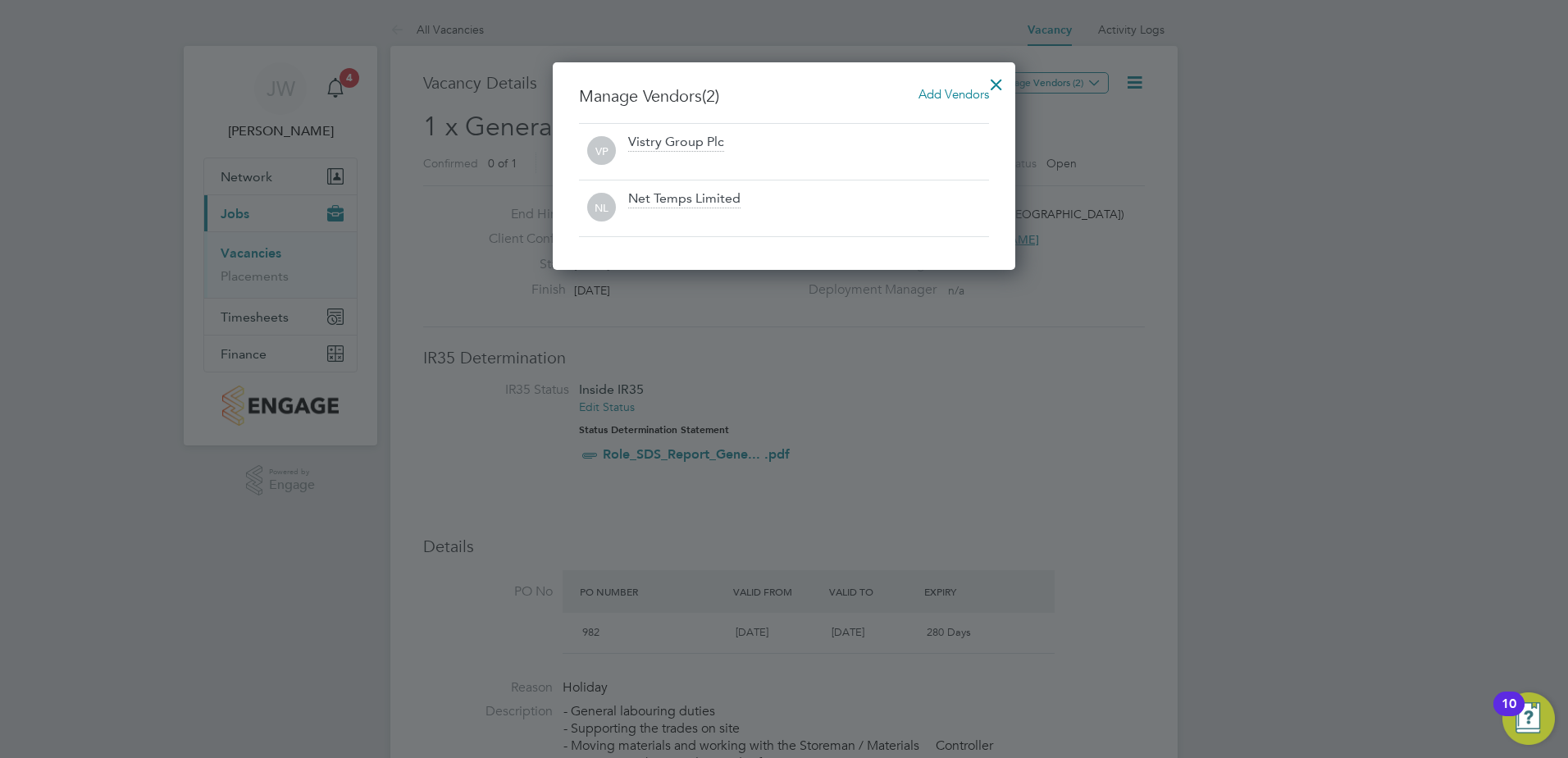
click at [998, 85] on div at bounding box center [997, 81] width 30 height 30
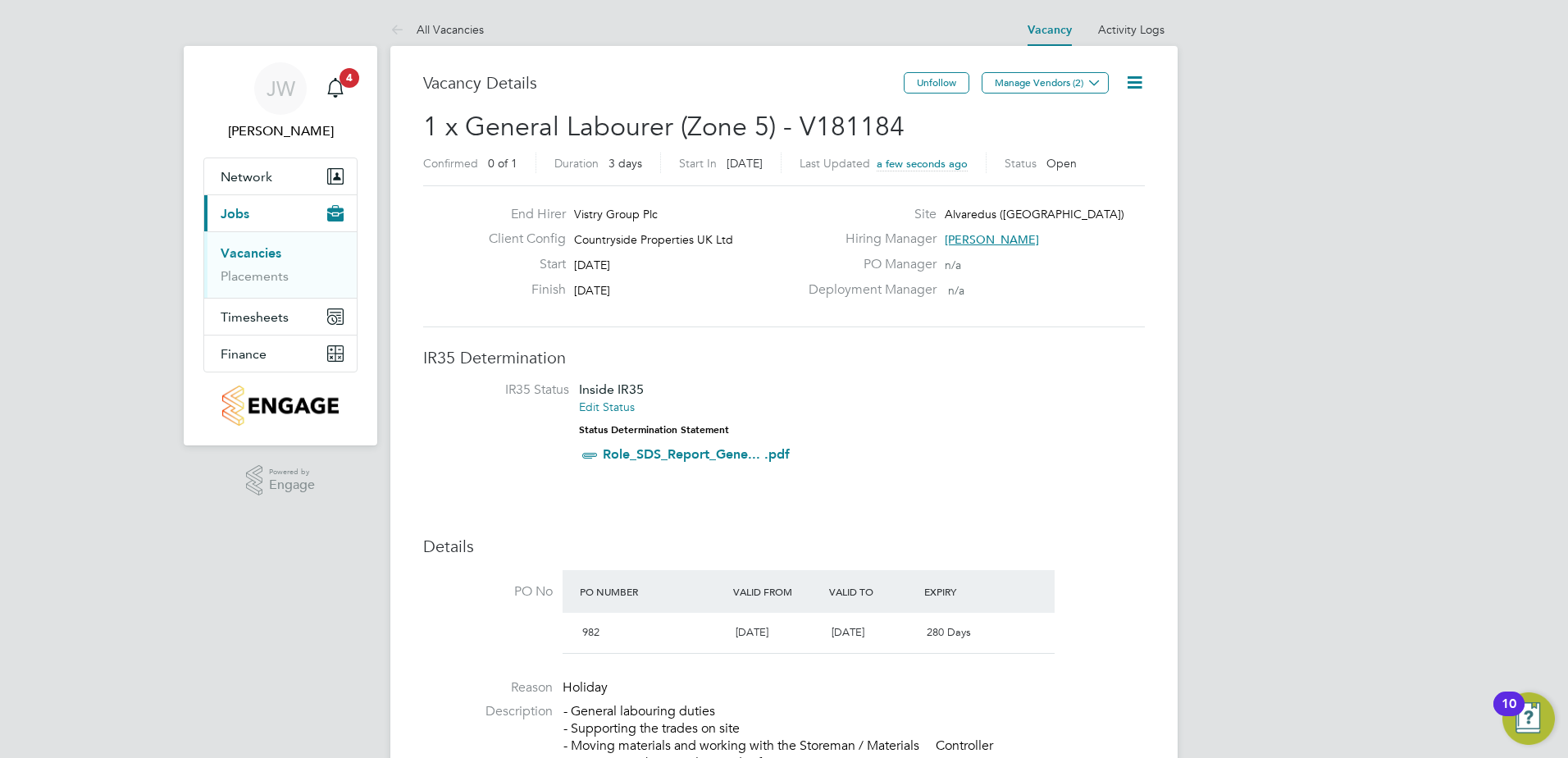
drag, startPoint x: 245, startPoint y: 249, endPoint x: 390, endPoint y: 245, distance: 145.1
click at [245, 249] on link "Vacancies" at bounding box center [251, 253] width 60 height 16
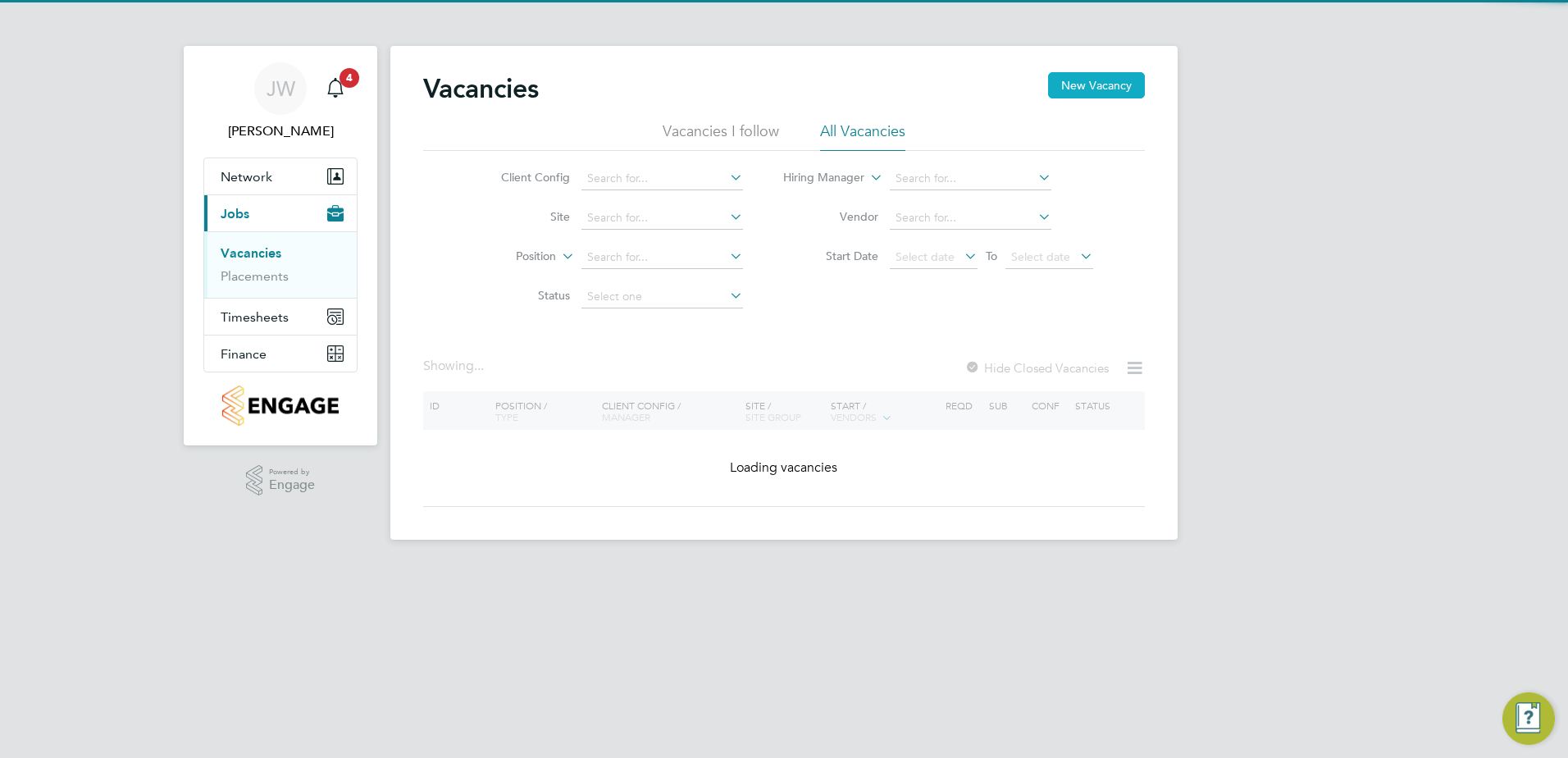
click at [1071, 94] on button "New Vacancy" at bounding box center [1096, 85] width 96 height 26
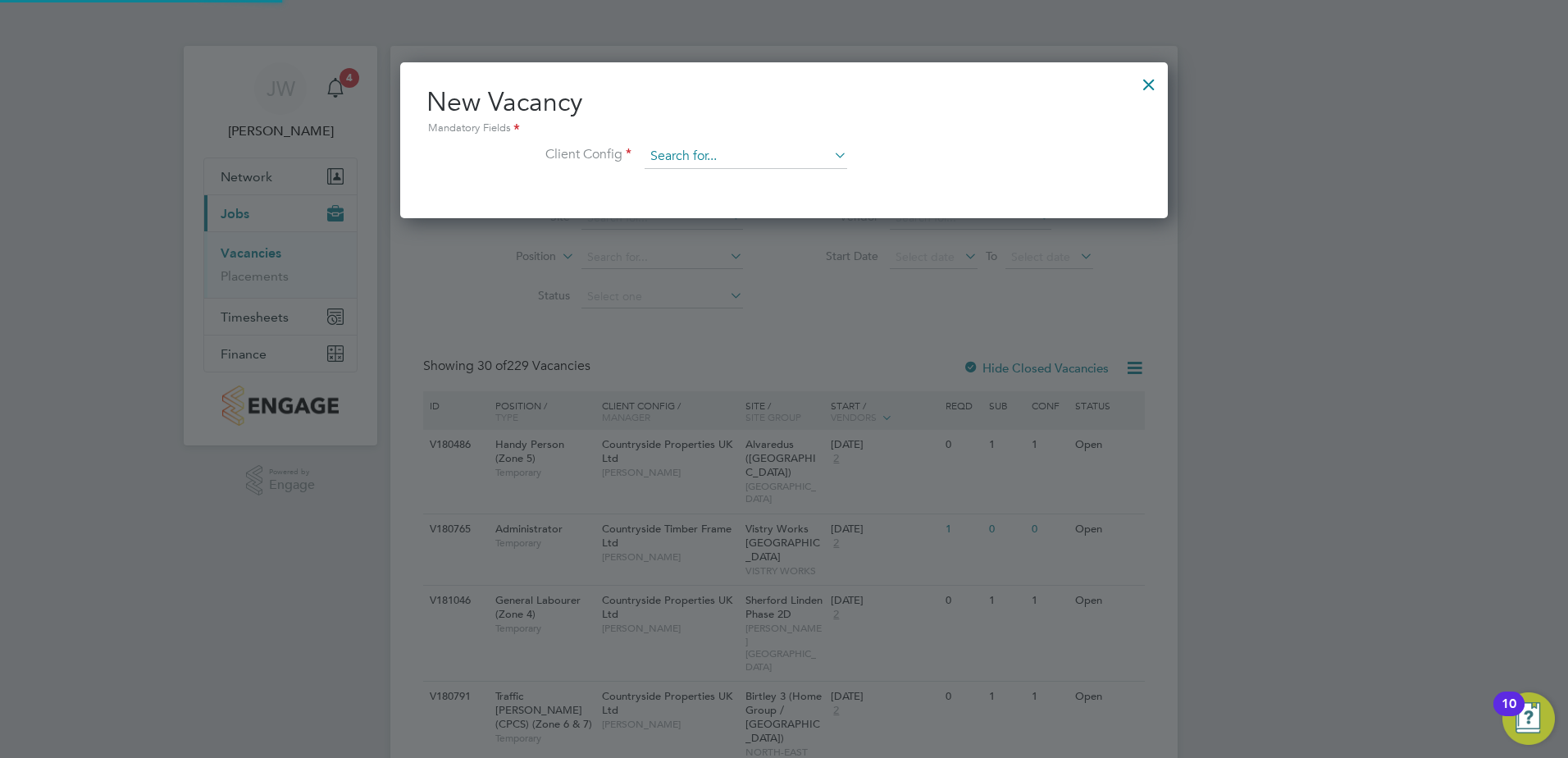
click at [678, 161] on input at bounding box center [746, 157] width 202 height 25
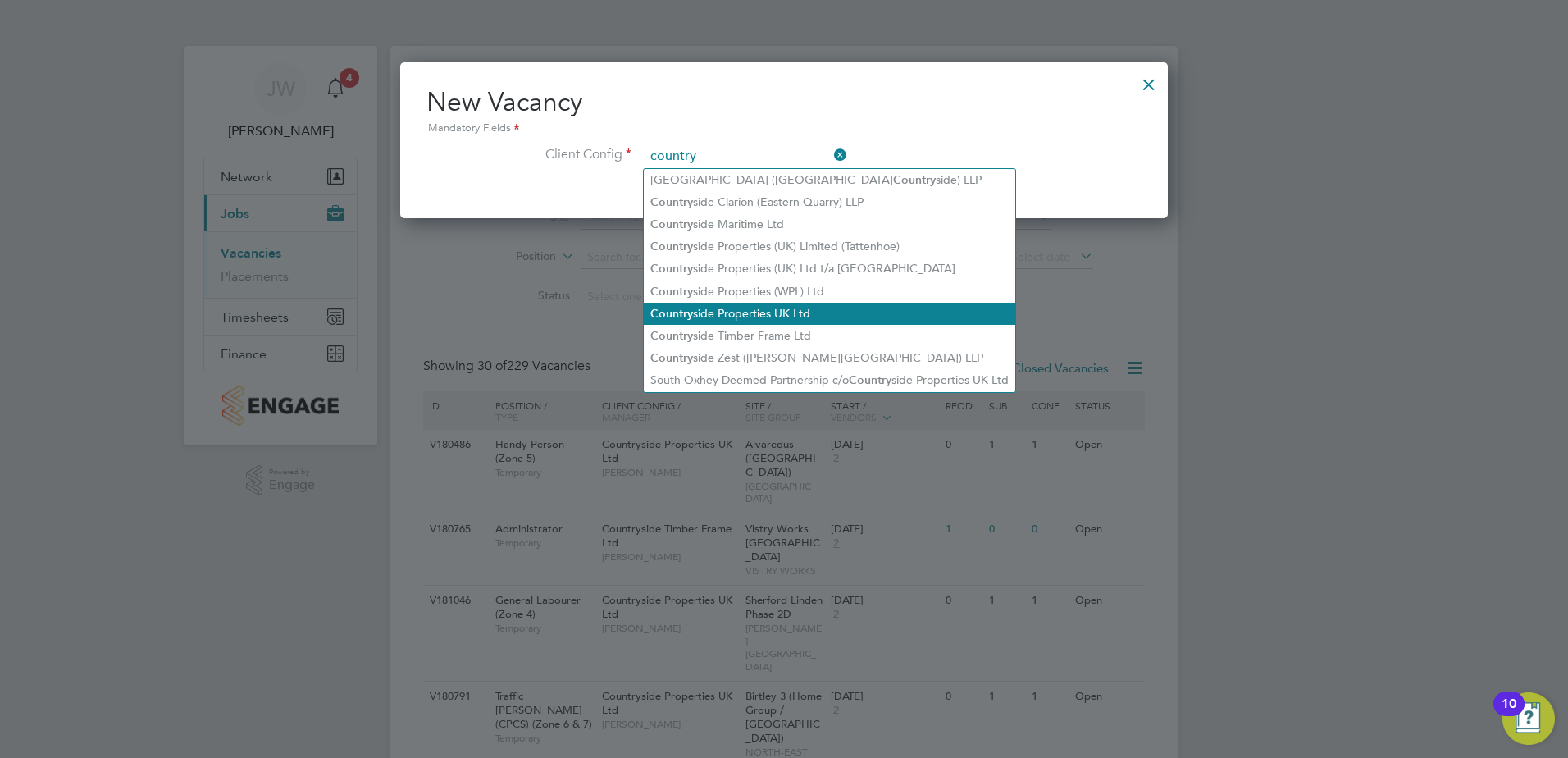
click at [720, 306] on li "Country side Properties UK Ltd" at bounding box center [830, 313] width 372 height 22
type input "Countryside Properties UK Ltd"
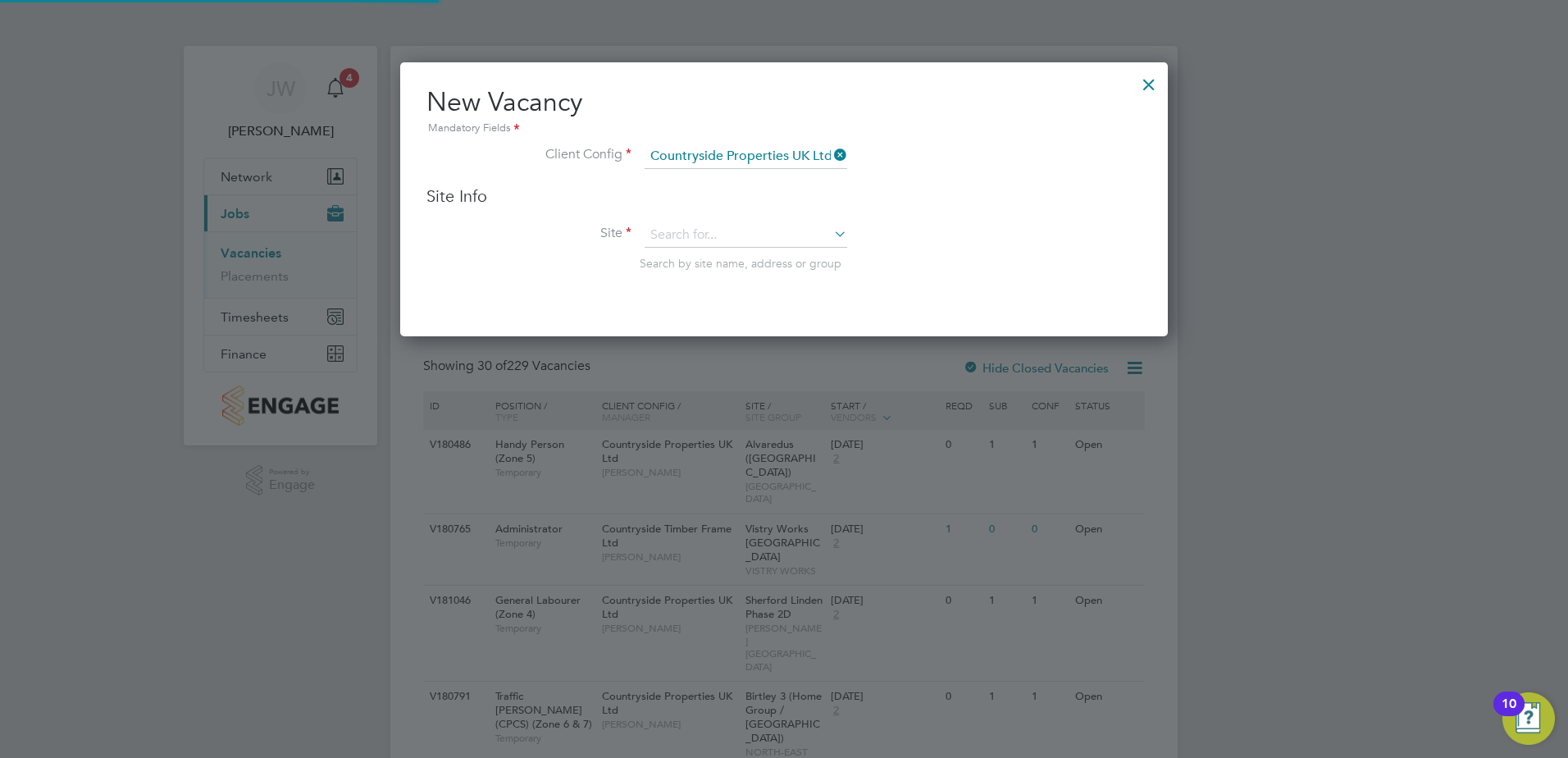
click at [673, 215] on div "Site Info Site Search by site name, address or group" at bounding box center [784, 244] width 715 height 118
click at [677, 230] on input at bounding box center [746, 236] width 202 height 25
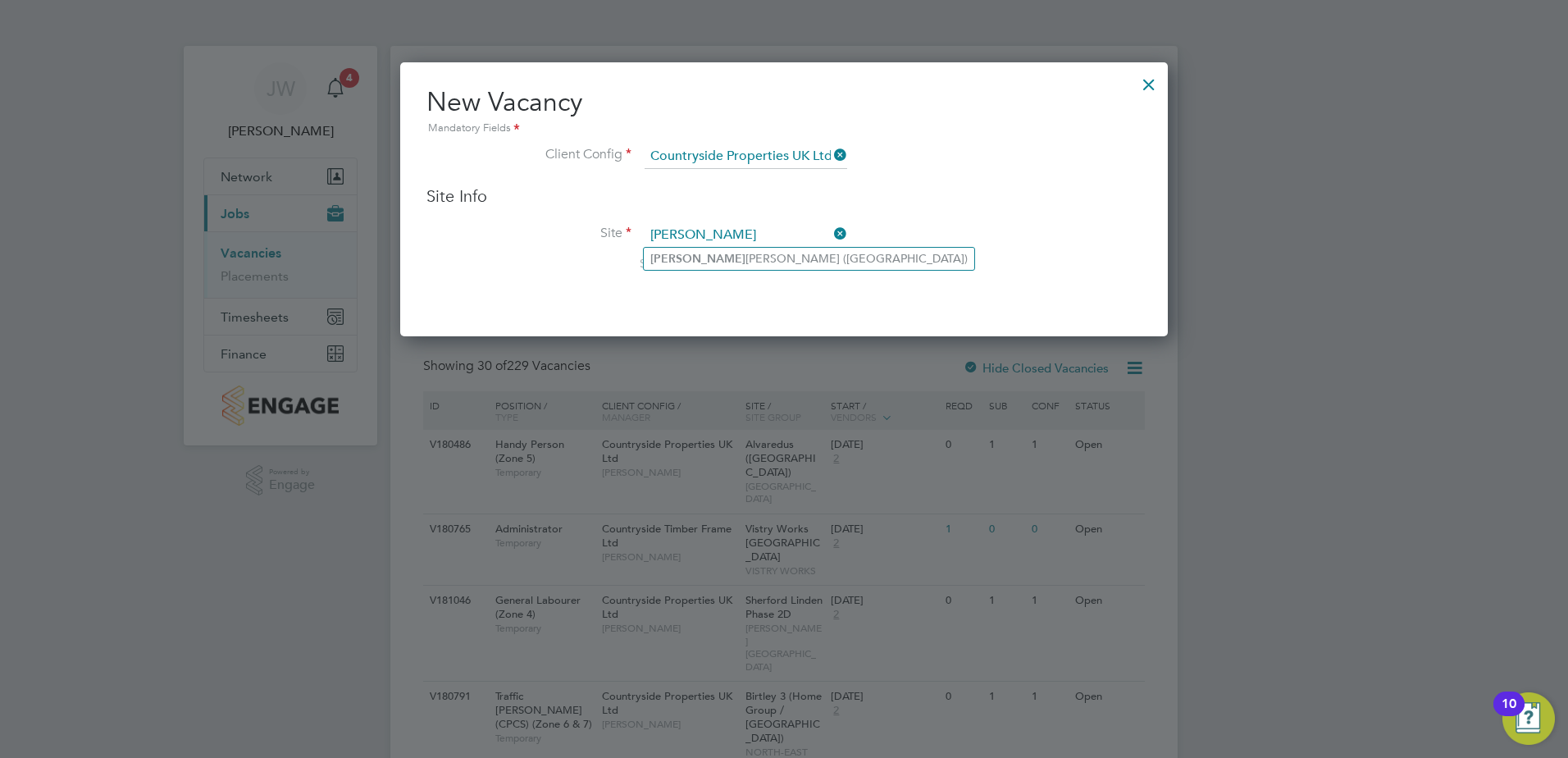
click at [697, 260] on li "Alva redus (Fairham)" at bounding box center [809, 259] width 330 height 22
type input "Alvaredus (Fairham)"
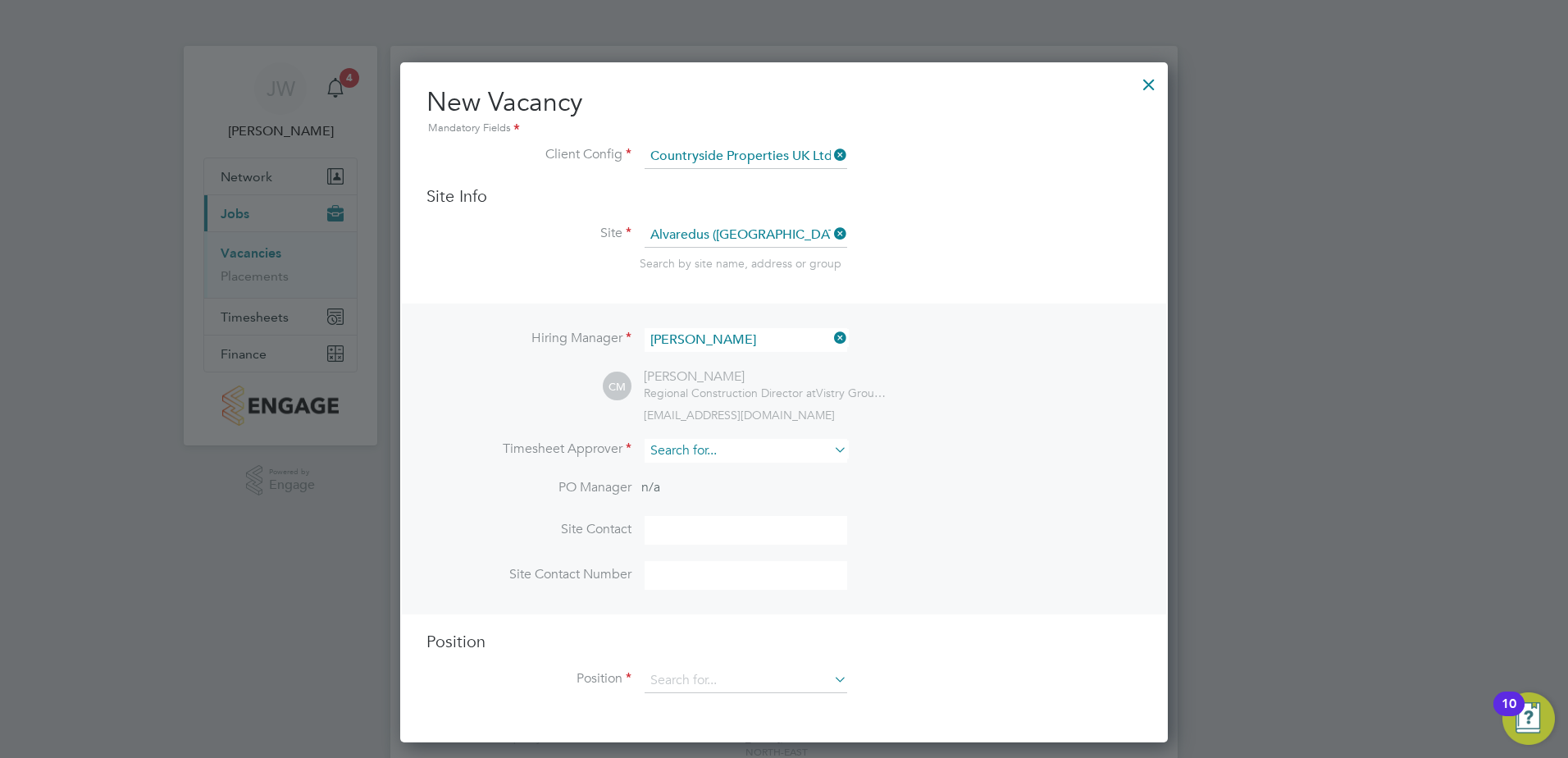
type input "a"
click at [712, 473] on li "Calum Madden" at bounding box center [746, 474] width 204 height 22
type input "Calum Madden"
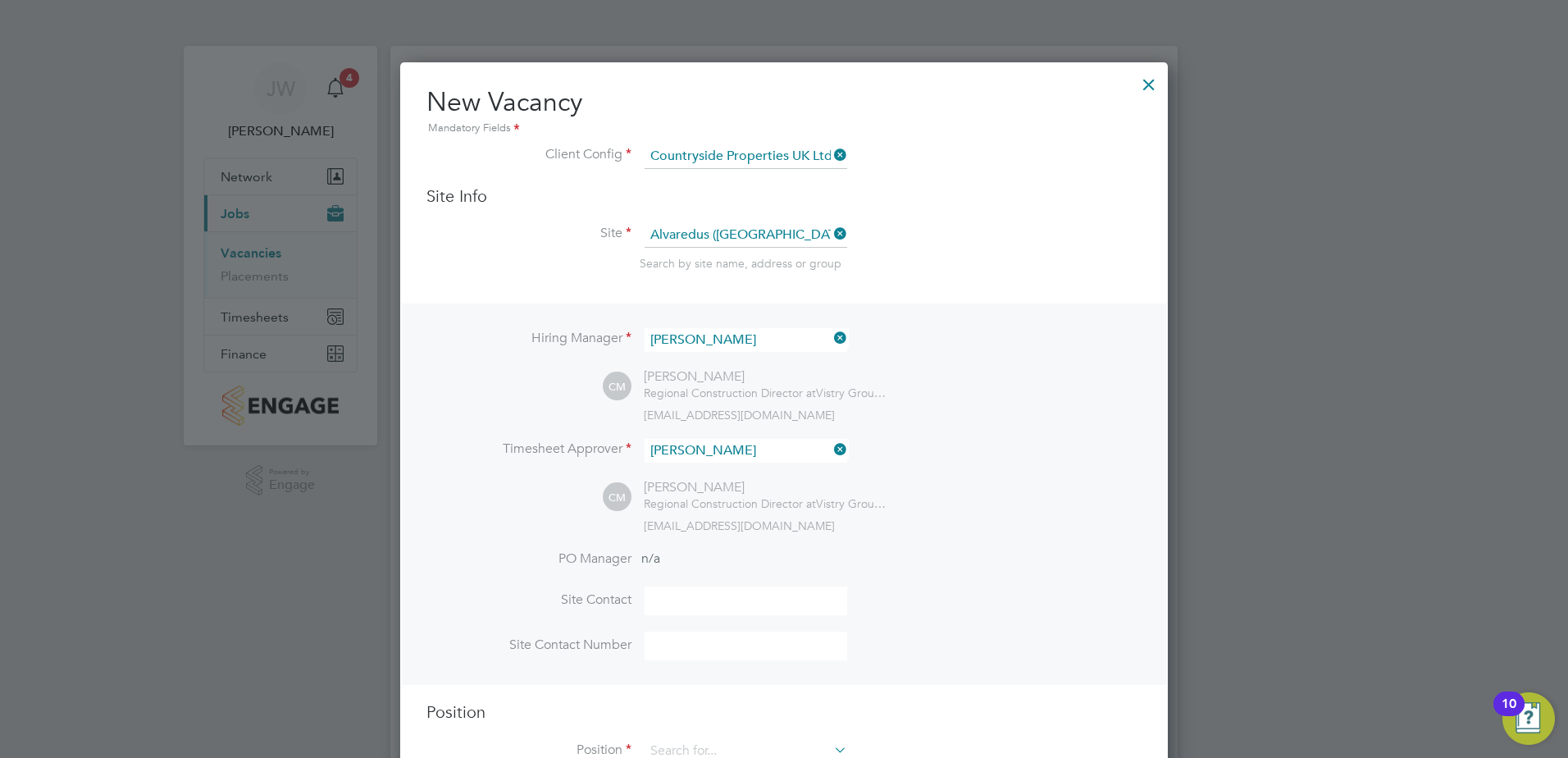
click at [681, 602] on input at bounding box center [746, 600] width 202 height 29
type input "Andy Cartwright"
type input "07787753361"
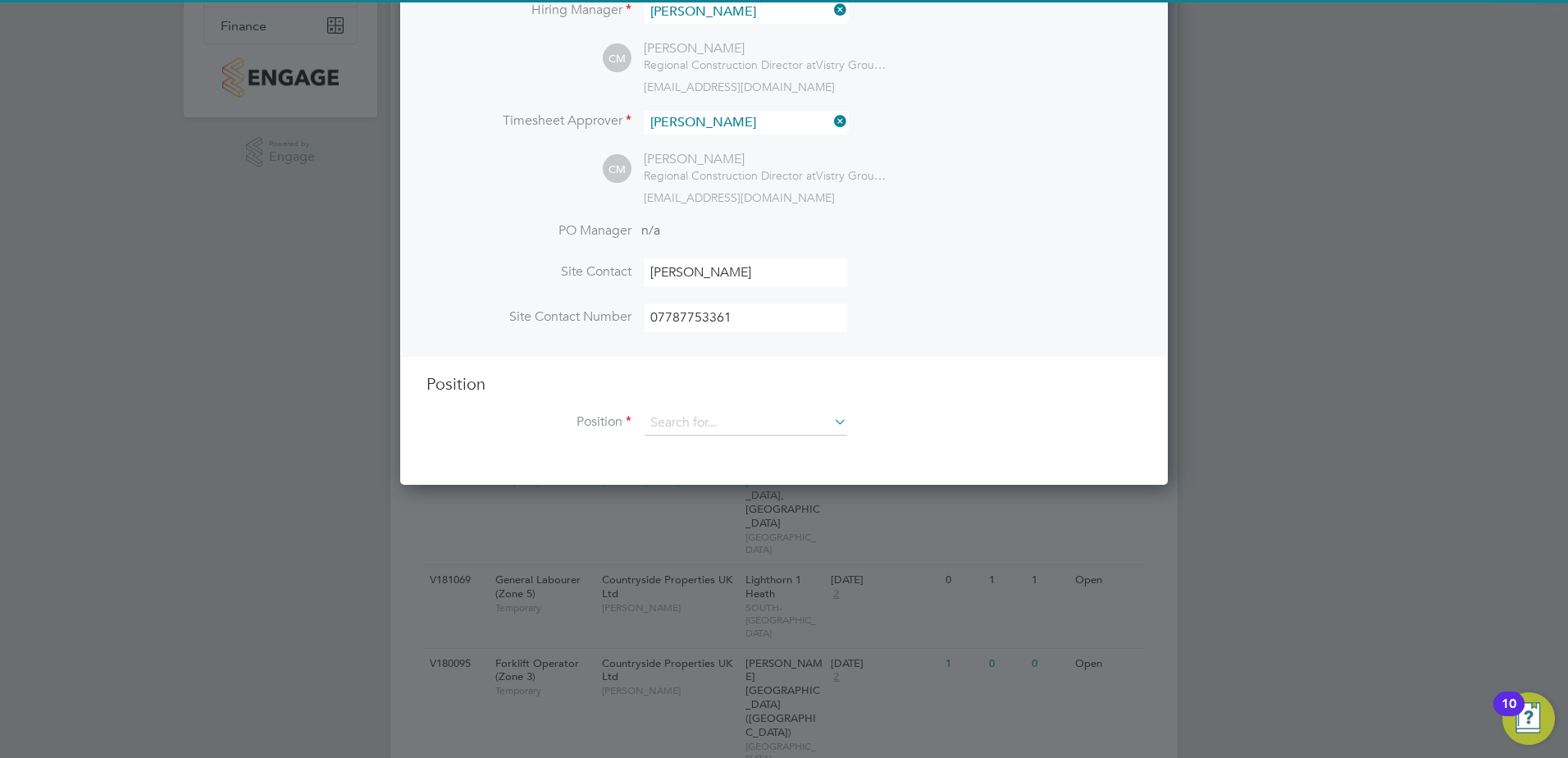
click at [690, 441] on li "Position" at bounding box center [784, 431] width 715 height 41
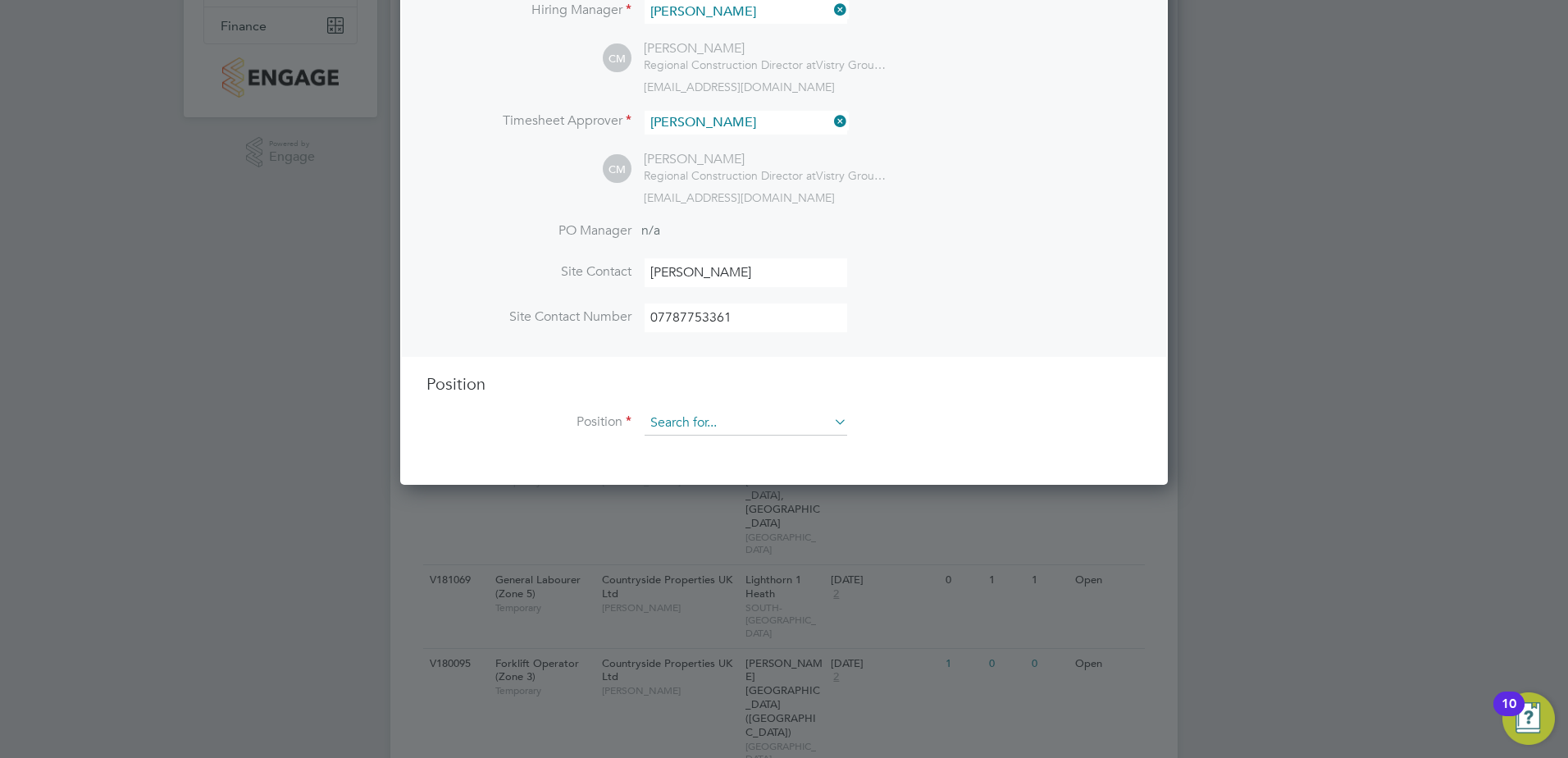
click at [693, 429] on input at bounding box center [746, 423] width 202 height 25
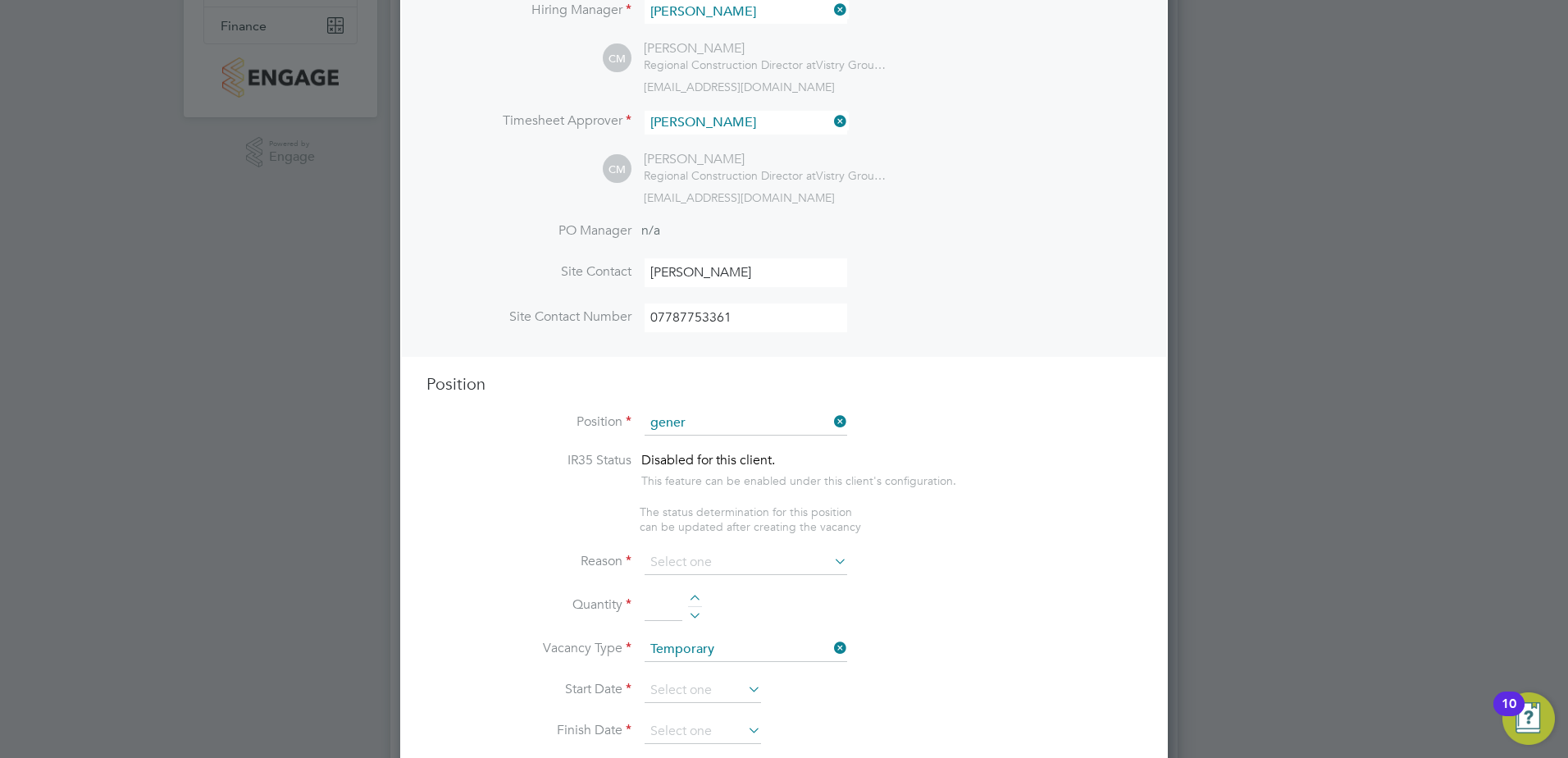
click at [723, 535] on li "Gener al Labourer (Zone 5)" at bounding box center [746, 537] width 204 height 22
type input "General Labourer (Zone 5)"
type textarea "- General labouring duties - Supporting the trades on site - Moving materials a…"
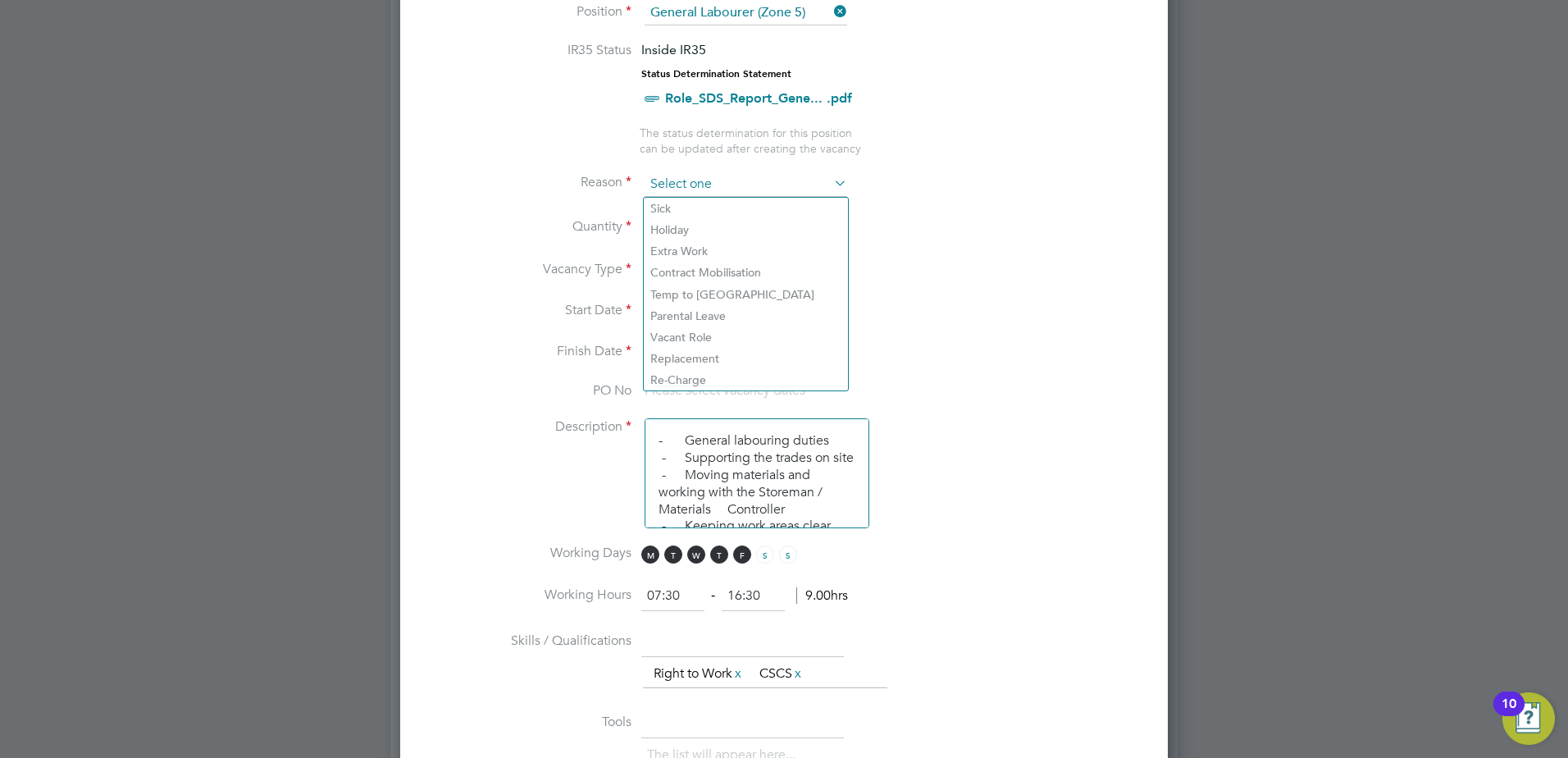
click at [698, 183] on input at bounding box center [746, 185] width 202 height 25
click at [688, 227] on li "Holiday" at bounding box center [746, 230] width 204 height 21
type input "Holiday"
click at [694, 218] on div at bounding box center [695, 222] width 14 height 11
type input "1"
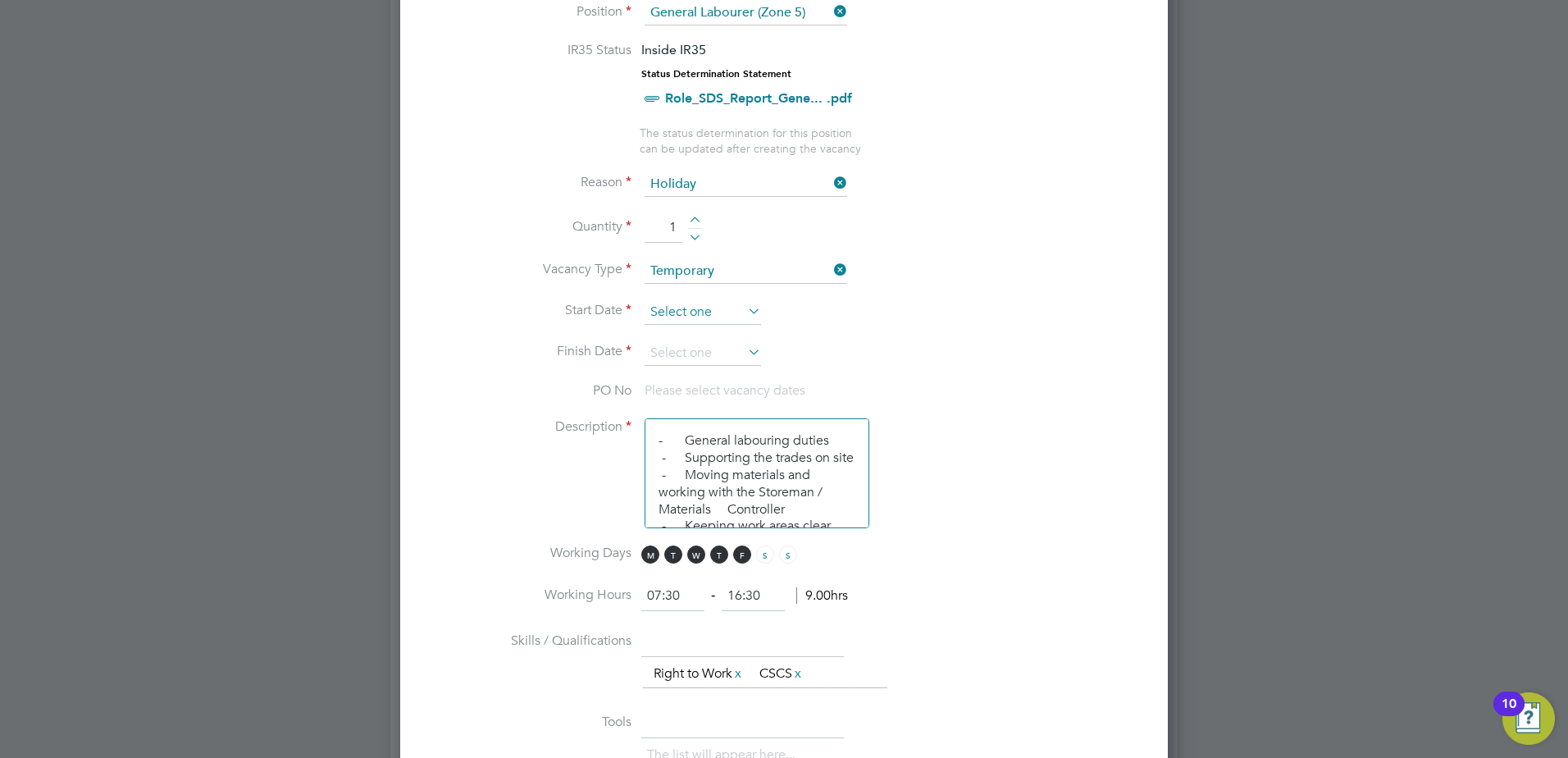
click at [682, 314] on input at bounding box center [703, 313] width 117 height 25
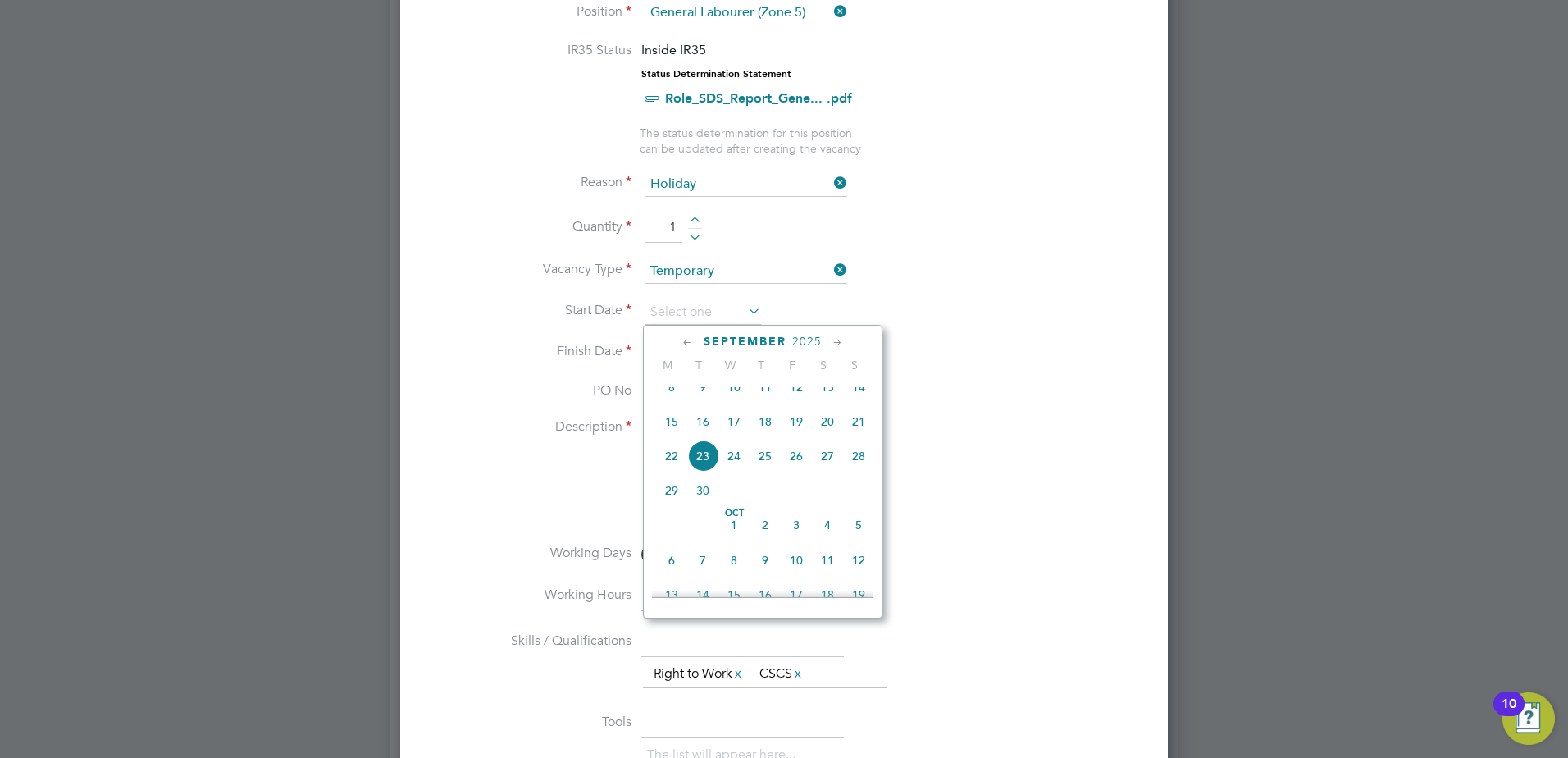
click at [763, 433] on span "18" at bounding box center [765, 422] width 32 height 32
type input "18 Sep 2025"
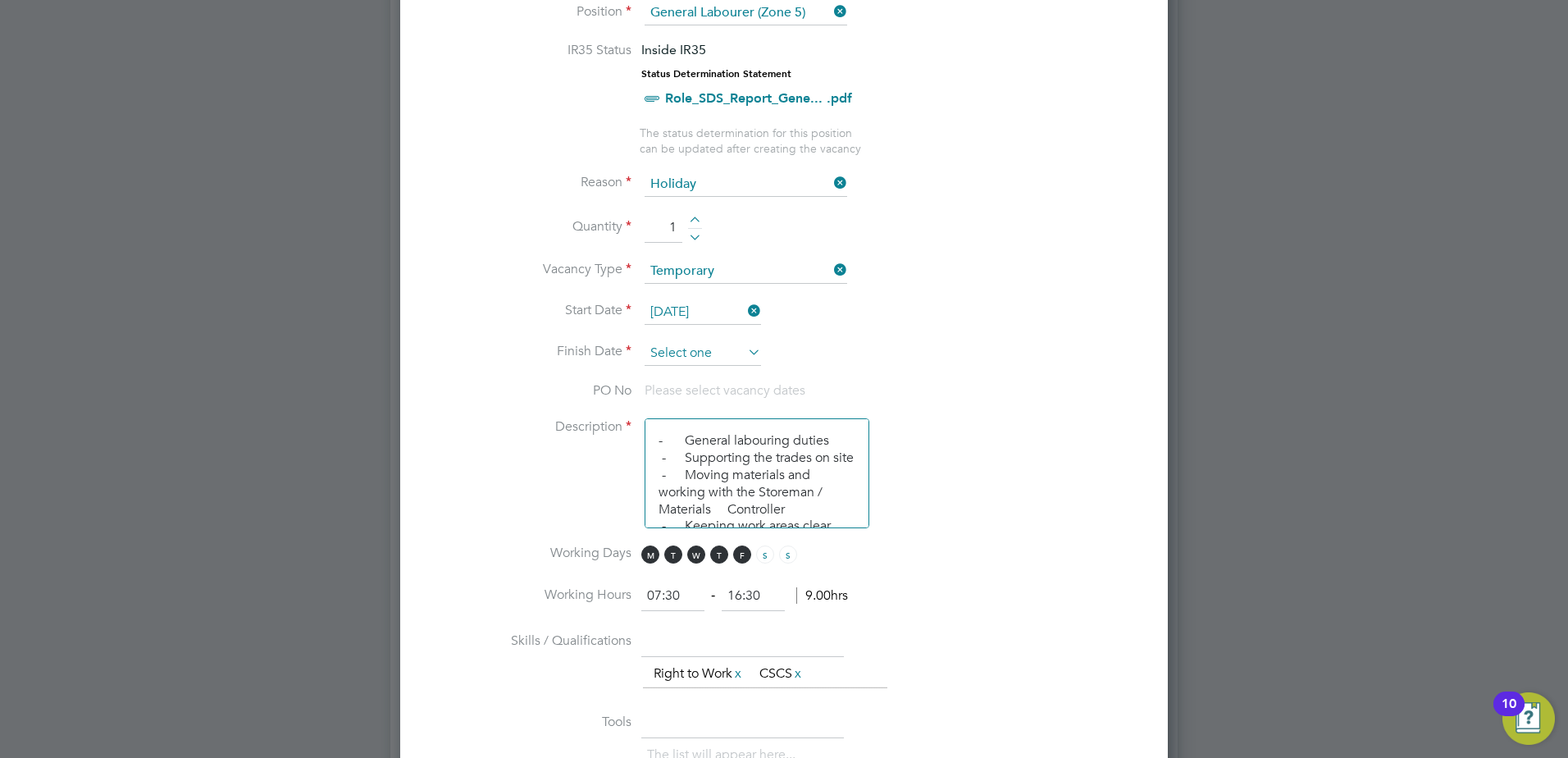
click at [705, 345] on input at bounding box center [703, 353] width 117 height 25
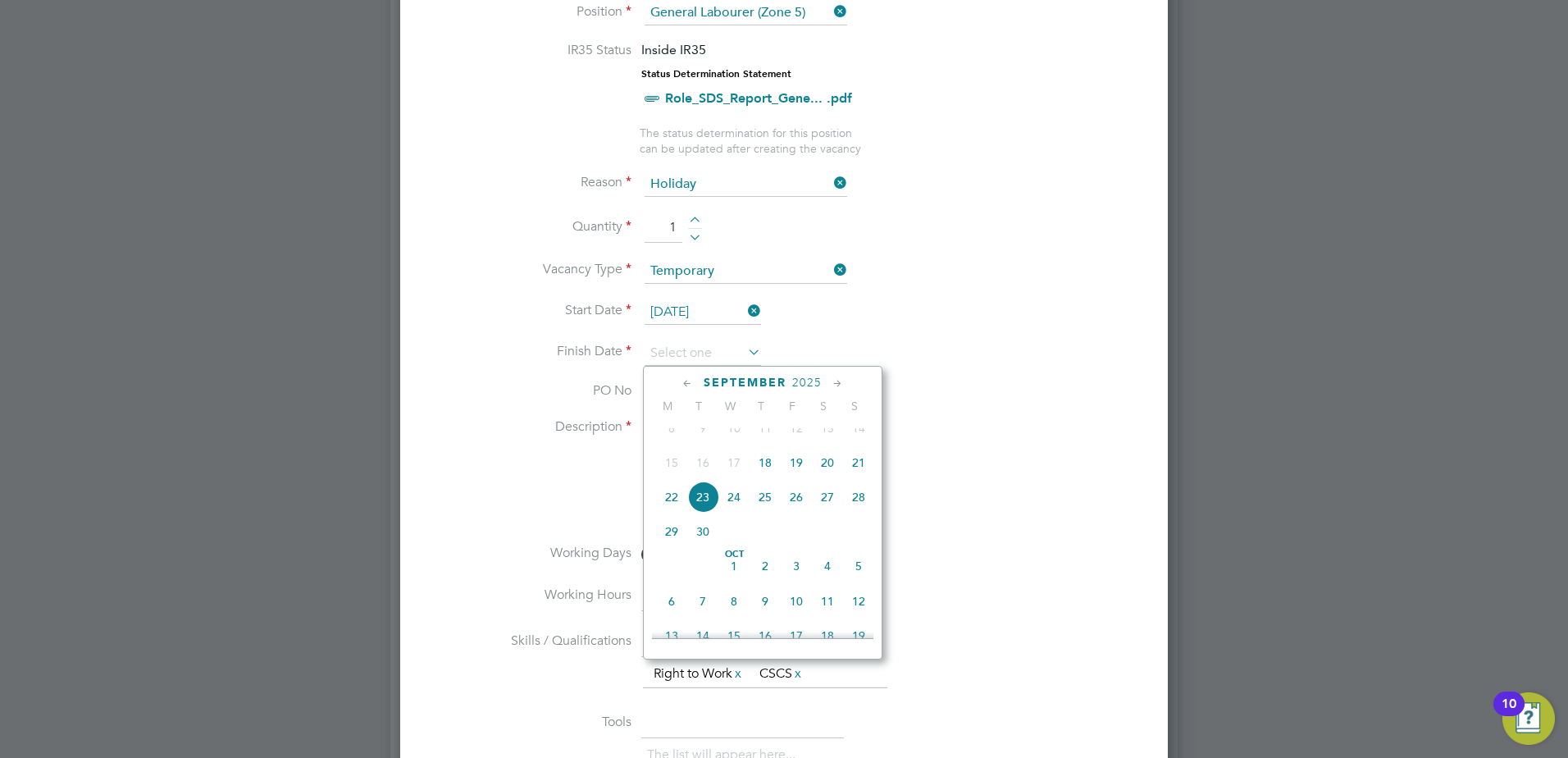
click at [798, 477] on span "19" at bounding box center [797, 463] width 32 height 32
type input "19 Sep 2025"
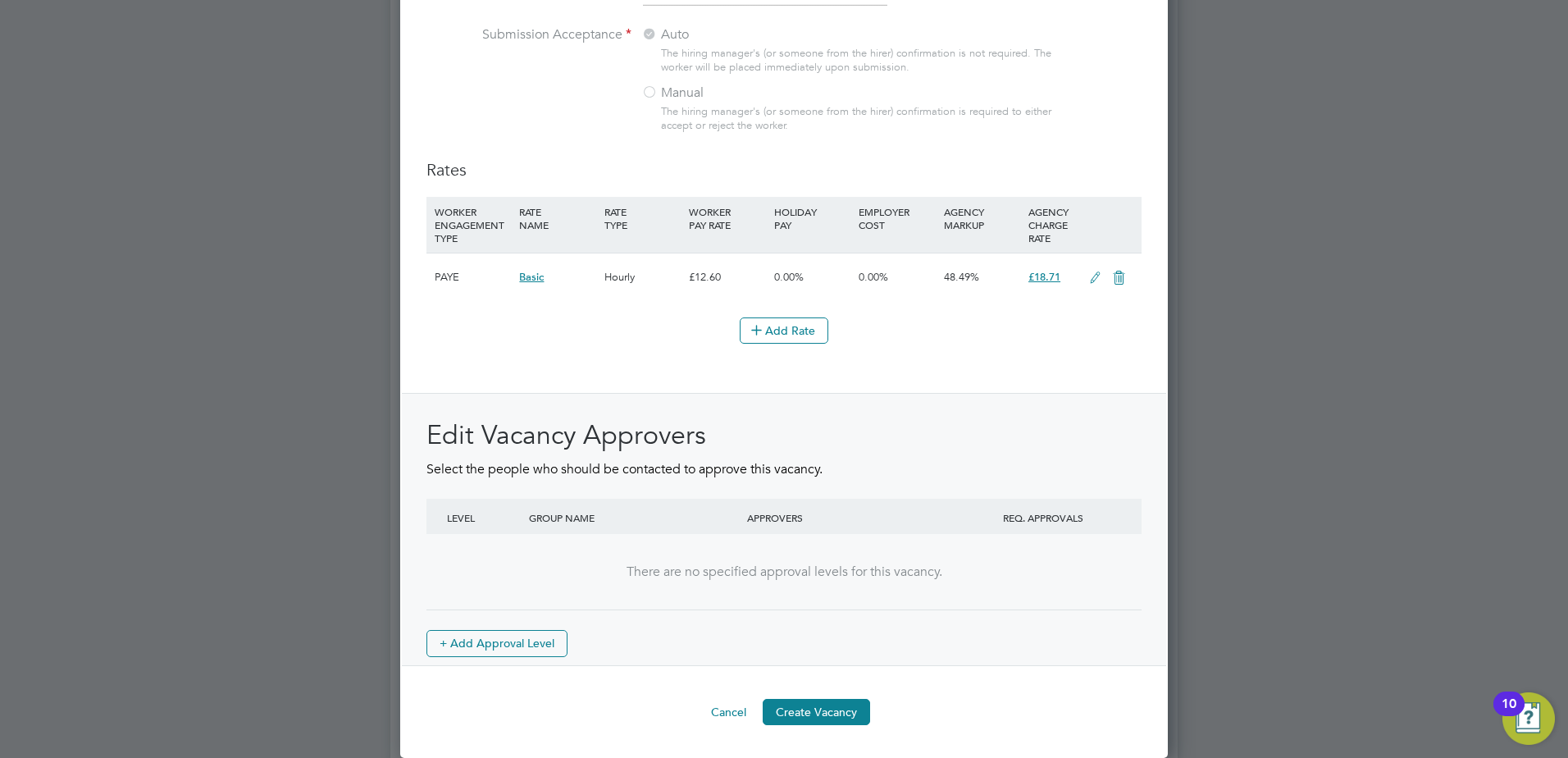
click at [838, 712] on button "Create Vacancy" at bounding box center [816, 712] width 108 height 26
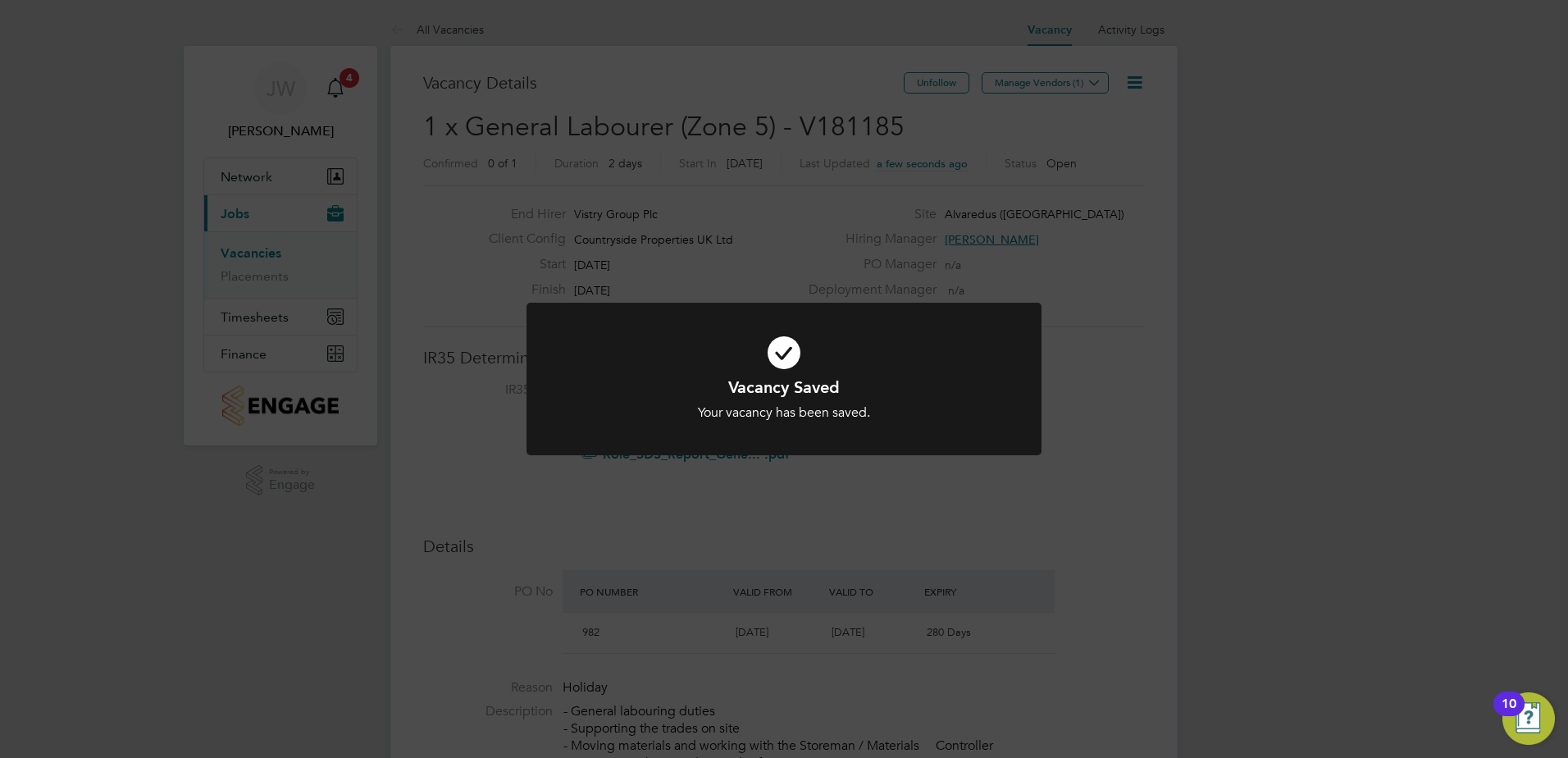
click at [1021, 81] on div "Vacancy Saved Your vacancy has been saved. Cancel Okay" at bounding box center [784, 379] width 1568 height 758
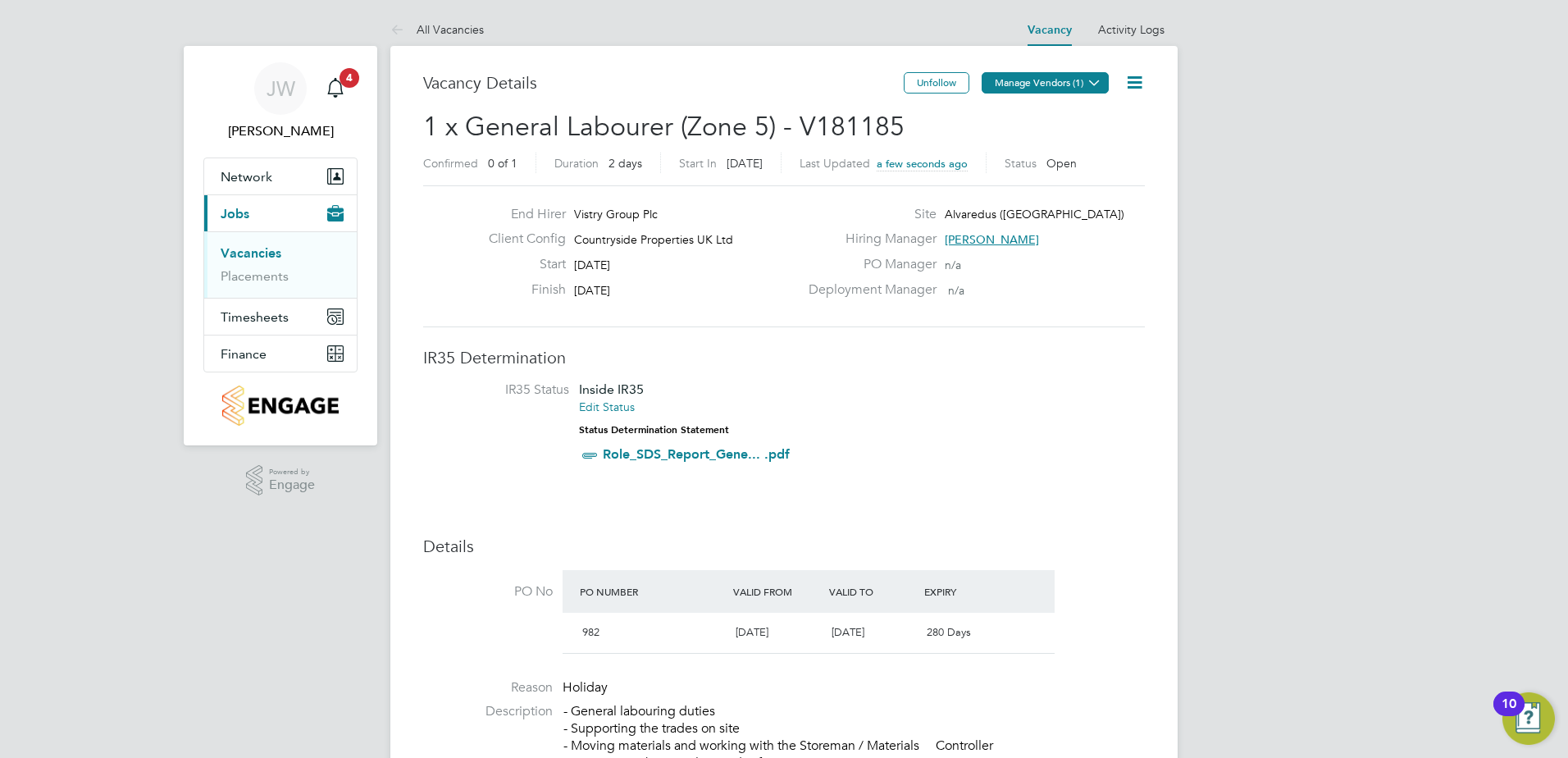
click at [1031, 81] on button "Manage Vendors (1)" at bounding box center [1045, 82] width 127 height 21
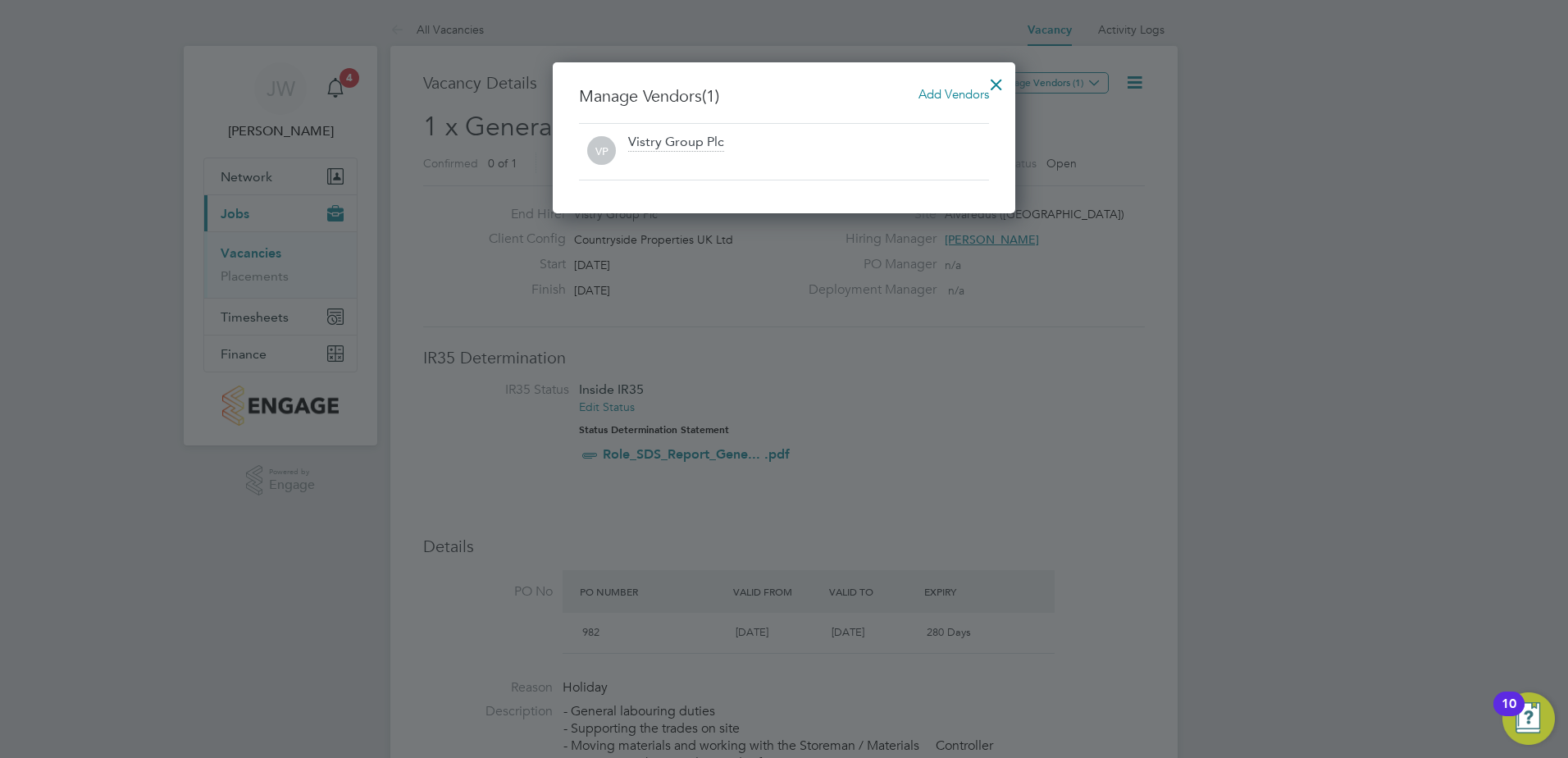
click at [954, 100] on span "Add Vendors" at bounding box center [954, 94] width 70 height 16
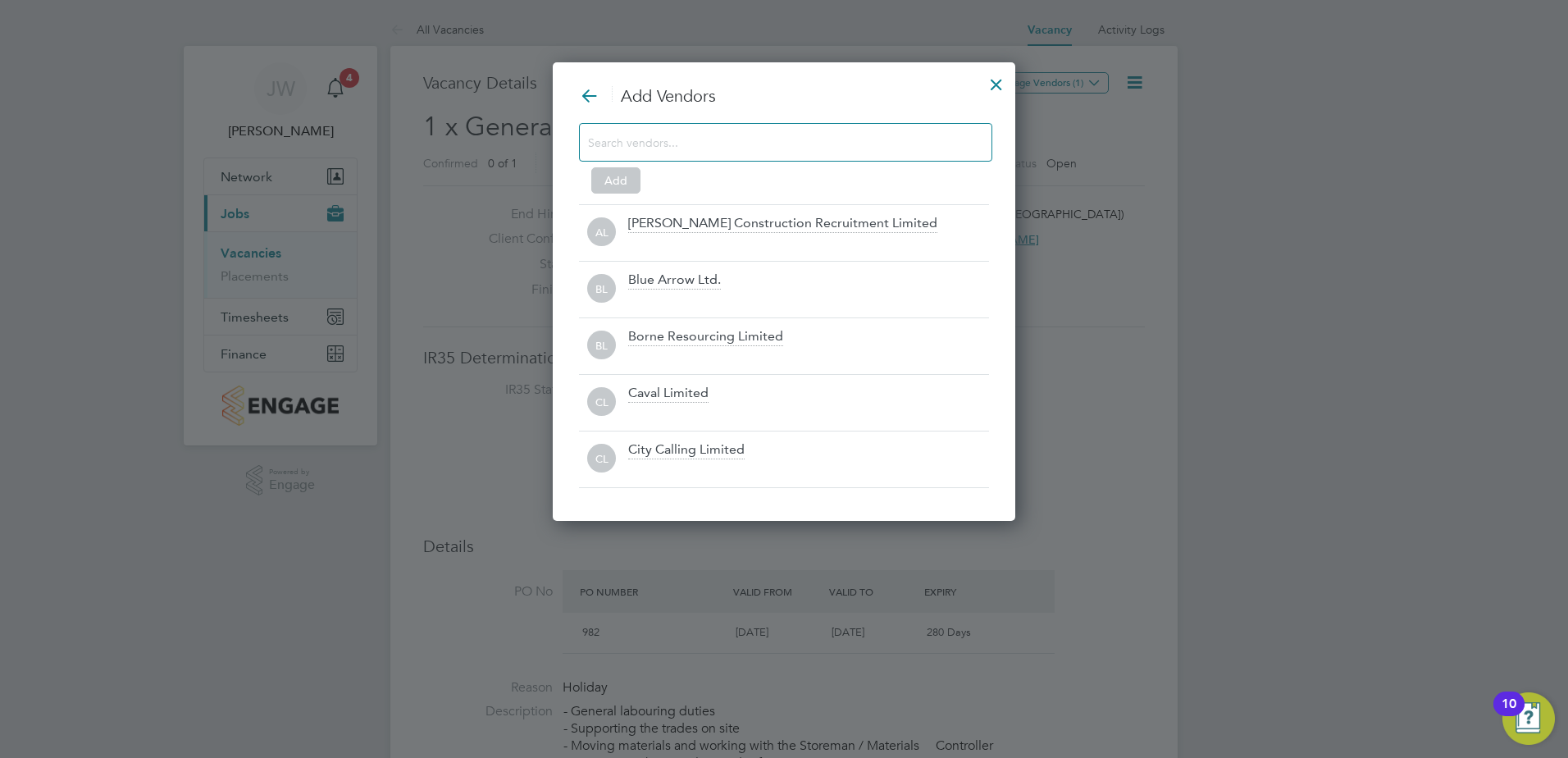
click at [837, 136] on input at bounding box center [772, 142] width 369 height 21
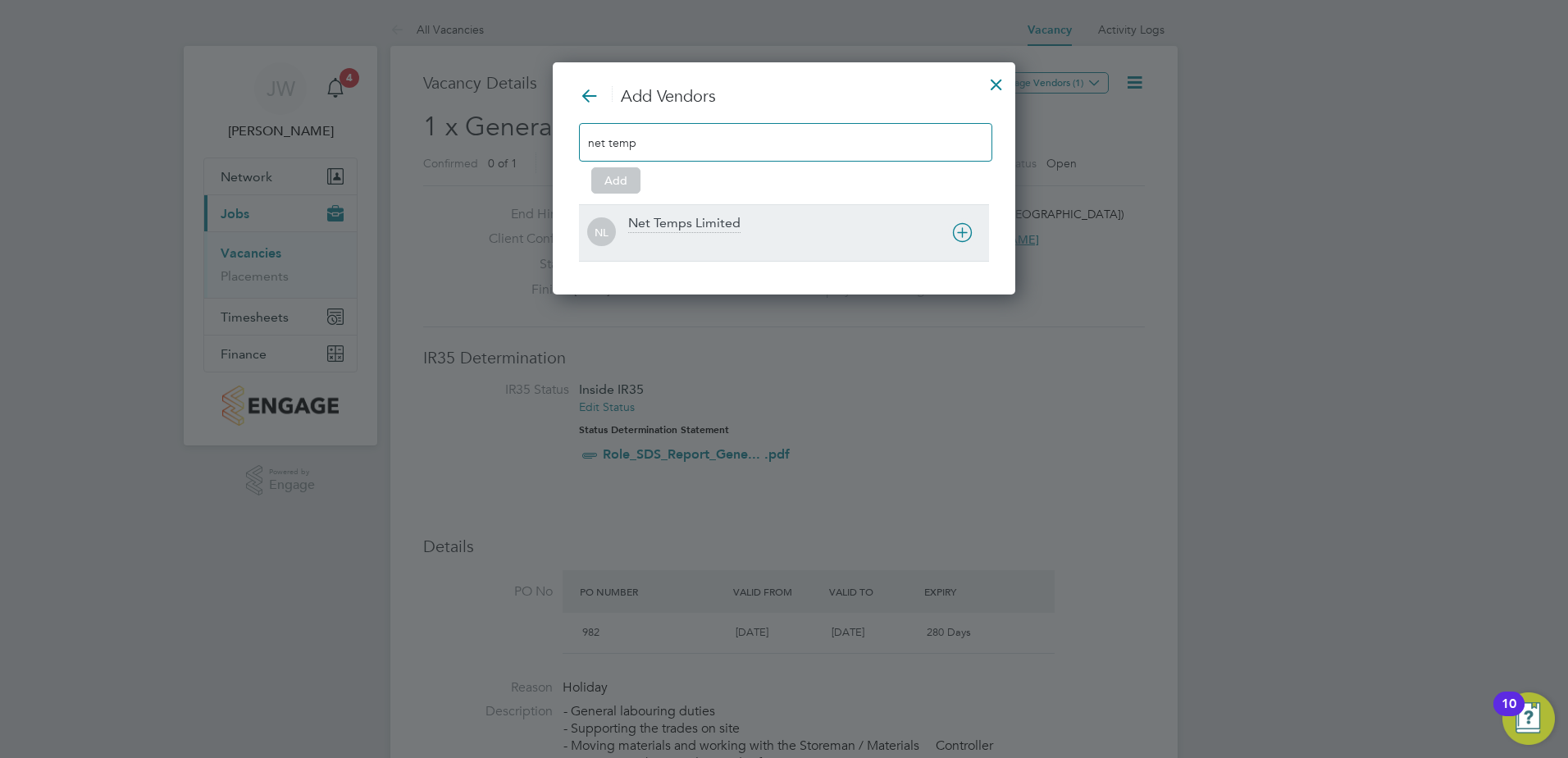
type input "net temp"
click at [684, 222] on div "Net Temps Limited" at bounding box center [685, 223] width 112 height 18
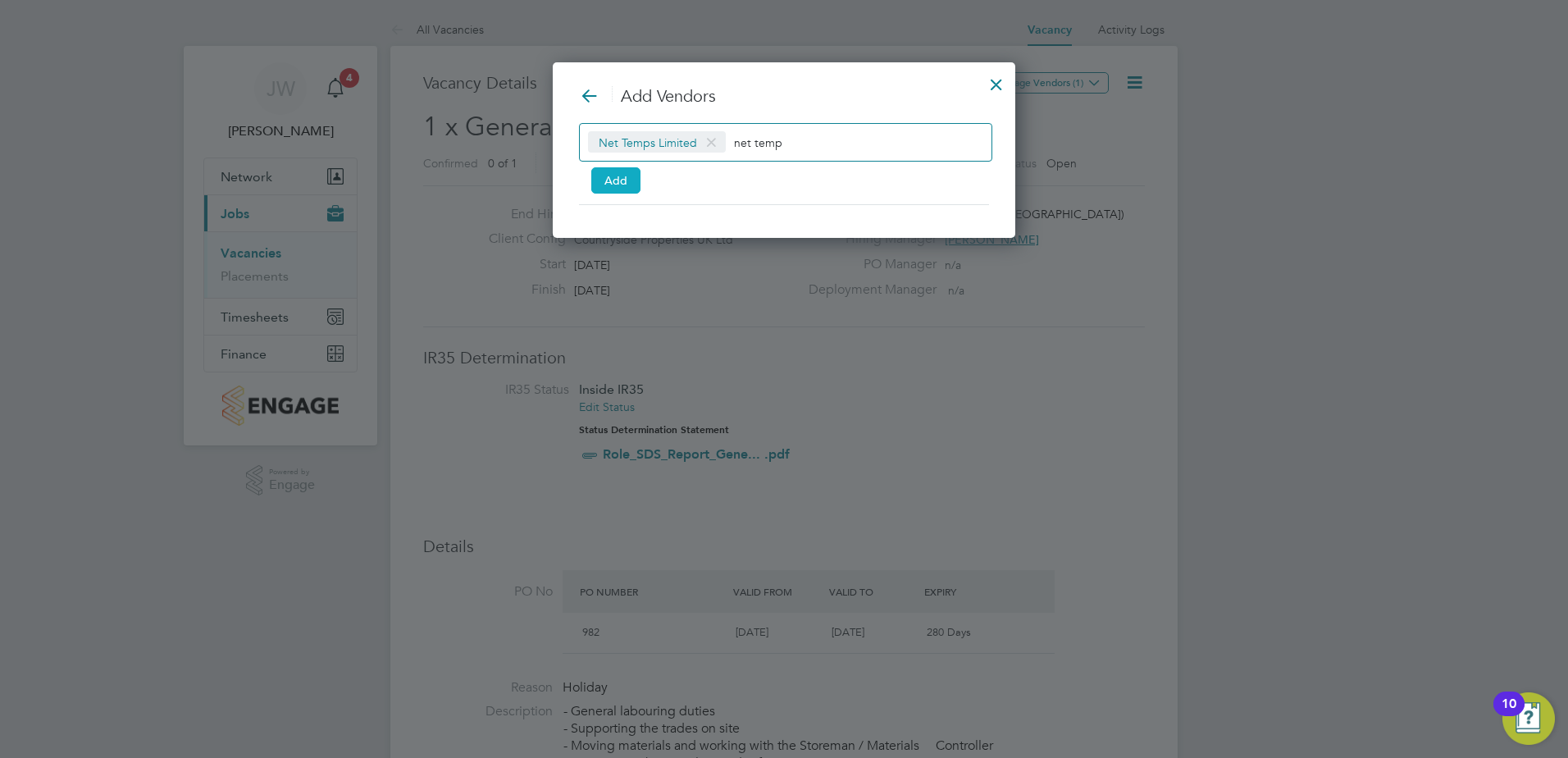
click at [608, 173] on button "Add" at bounding box center [616, 181] width 49 height 26
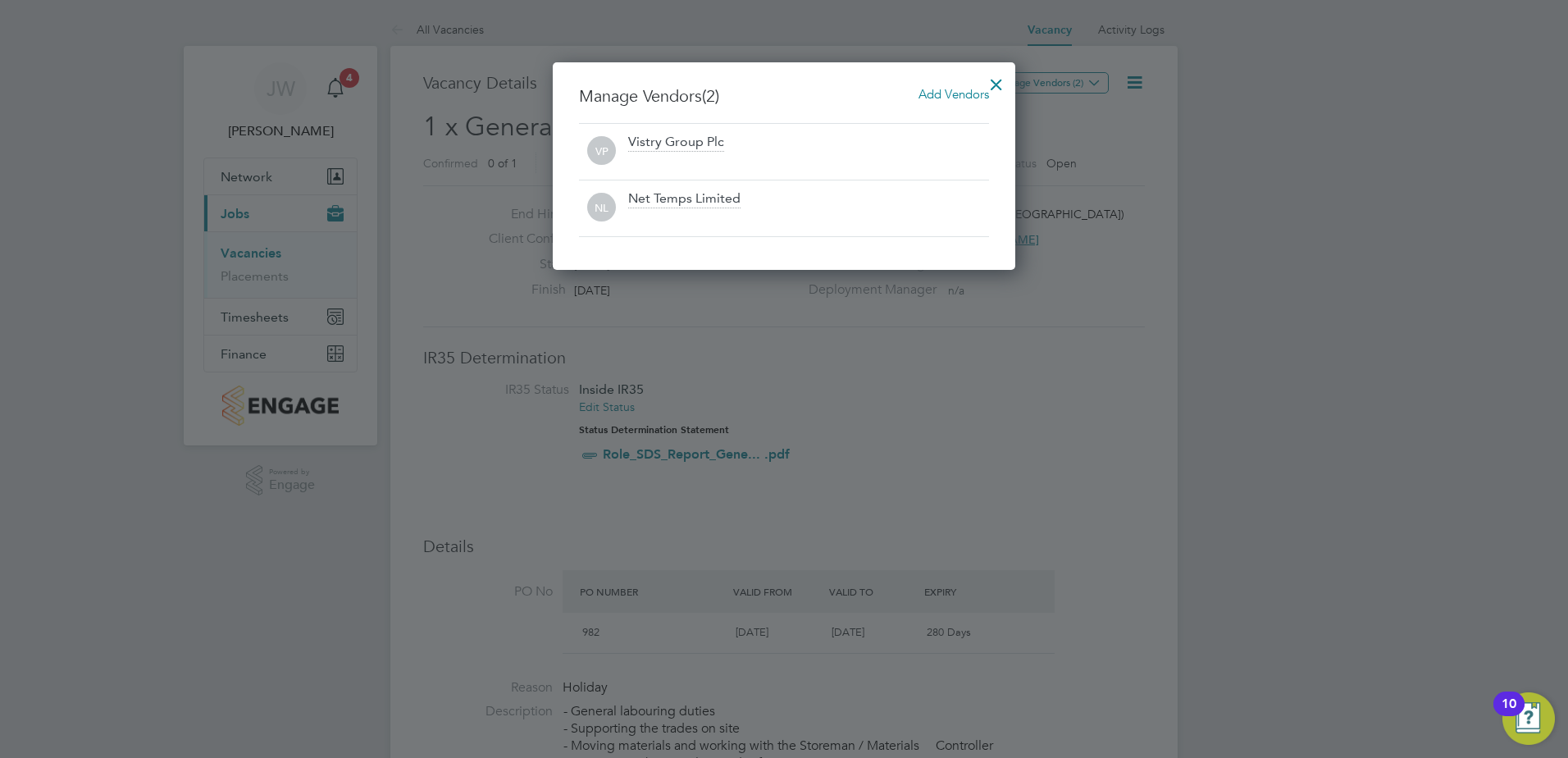
click at [1004, 81] on div at bounding box center [997, 81] width 30 height 30
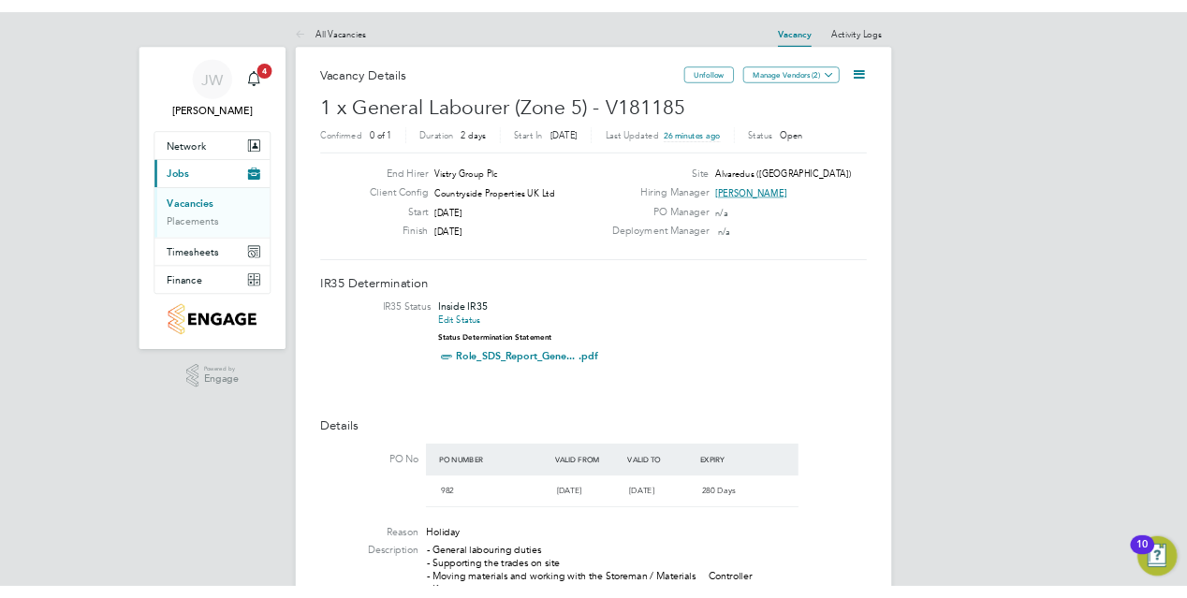
scroll to position [9, 9]
